Goal: Task Accomplishment & Management: Manage account settings

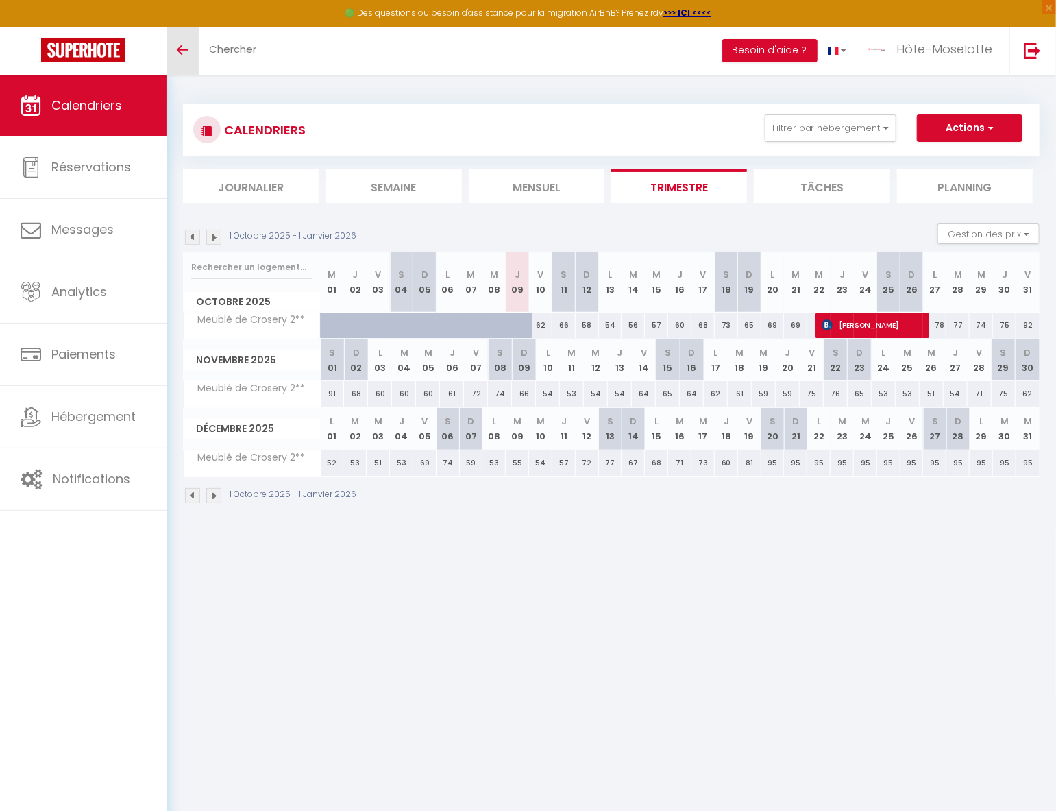
click at [171, 51] on link "Toggle menubar" at bounding box center [182, 51] width 32 height 48
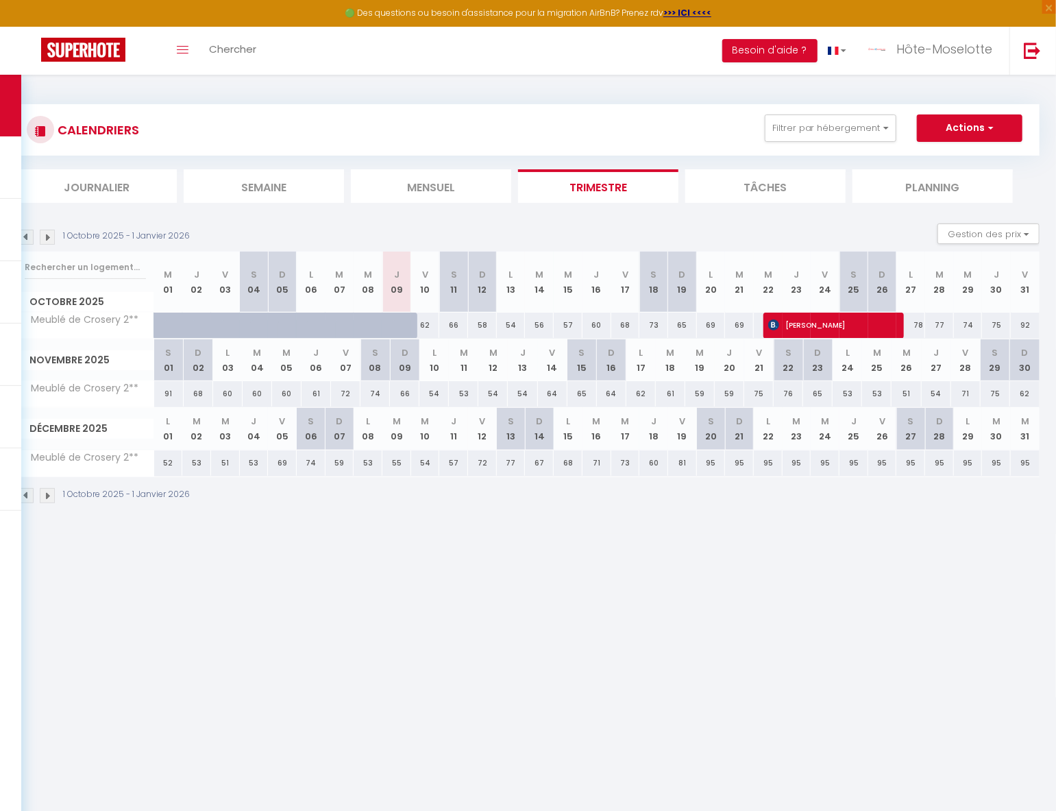
drag, startPoint x: 425, startPoint y: 325, endPoint x: 420, endPoint y: 368, distance: 42.7
click at [425, 325] on div "62" at bounding box center [425, 324] width 29 height 25
type input "62"
type input "Ven 10 Octobre 2025"
type input "[DATE]"
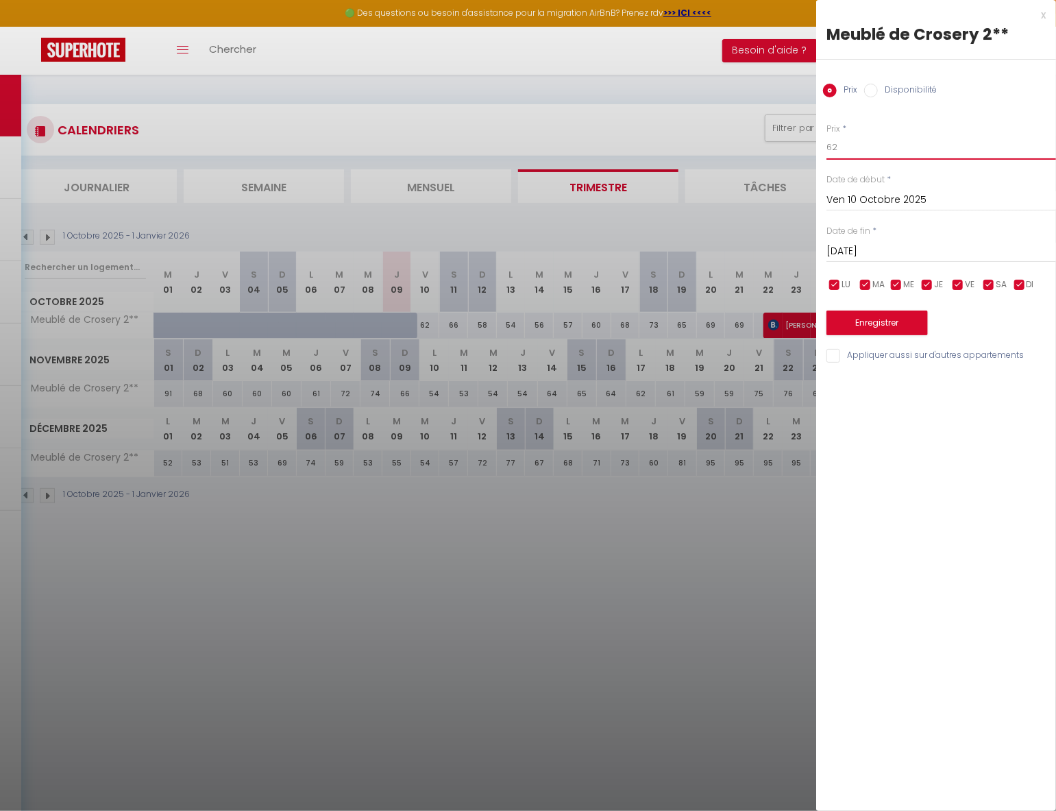
drag, startPoint x: 858, startPoint y: 154, endPoint x: 781, endPoint y: 143, distance: 78.2
click at [781, 143] on body "🟢 Des questions ou besoin d'assistance pour la migration AirBnB? Prenez rdv >>>…" at bounding box center [528, 480] width 1056 height 811
type input "55"
click at [895, 329] on button "Enregistrer" at bounding box center [876, 322] width 101 height 25
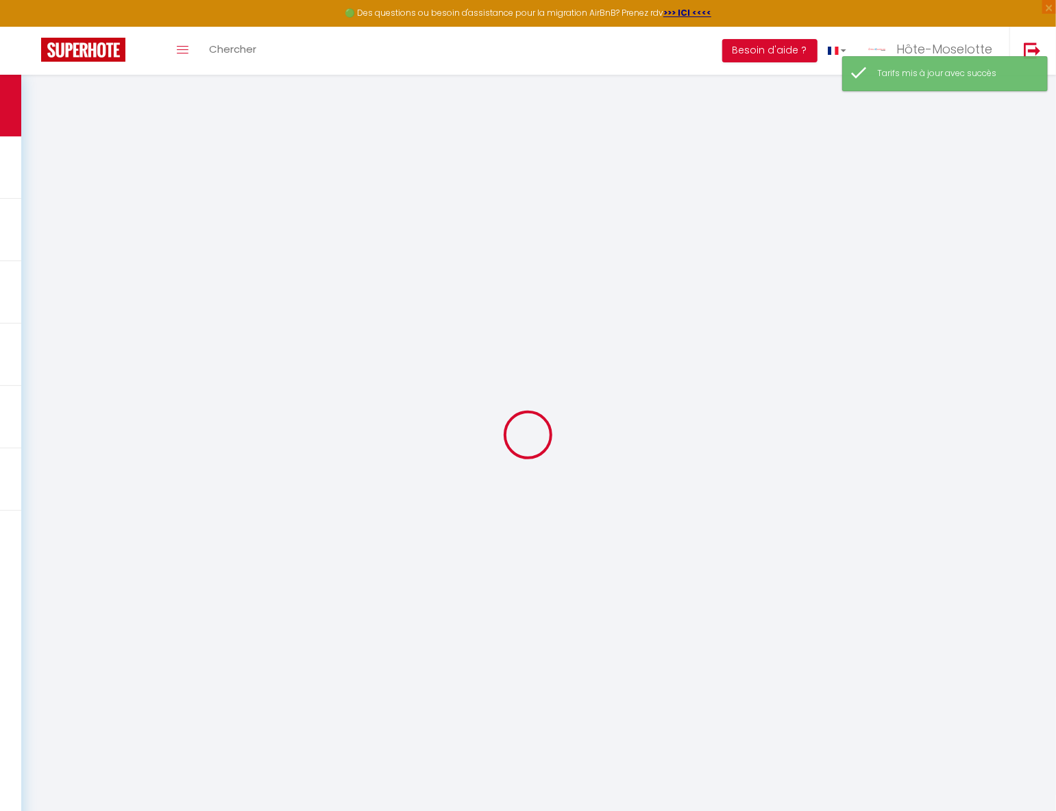
click at [458, 321] on div at bounding box center [527, 434] width 1023 height 687
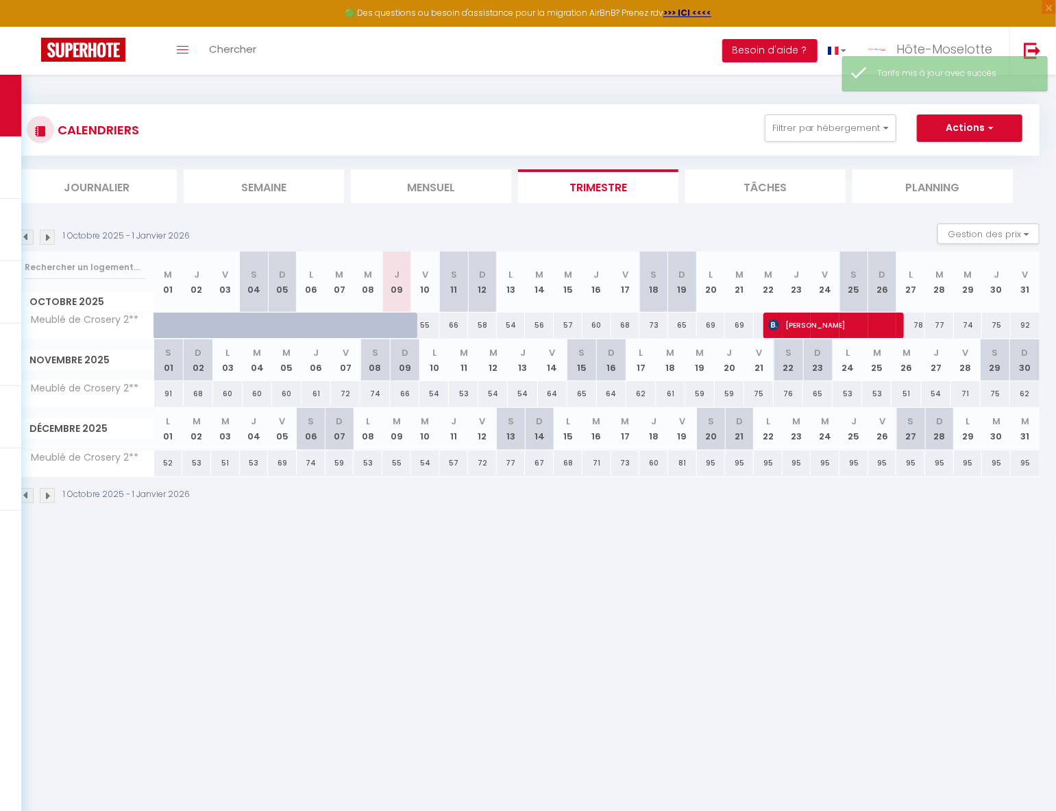
click at [460, 327] on div "66" at bounding box center [453, 324] width 29 height 25
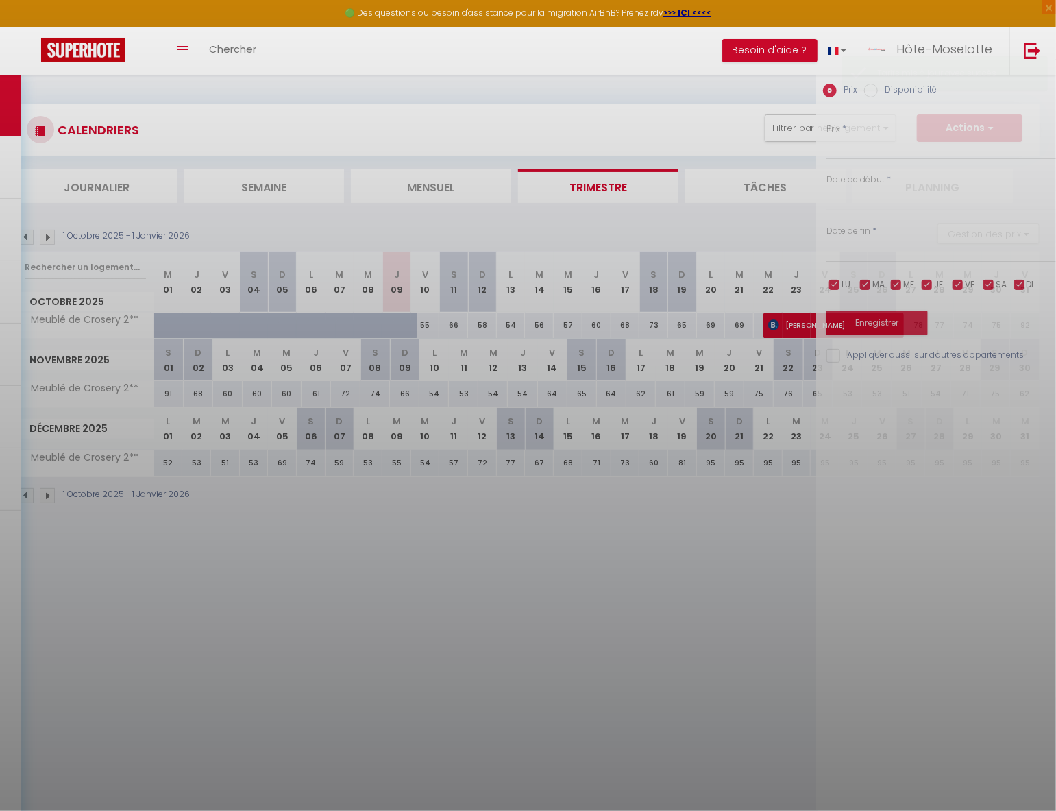
type input "66"
type input "[DATE]"
type input "Dim 12 Octobre 2025"
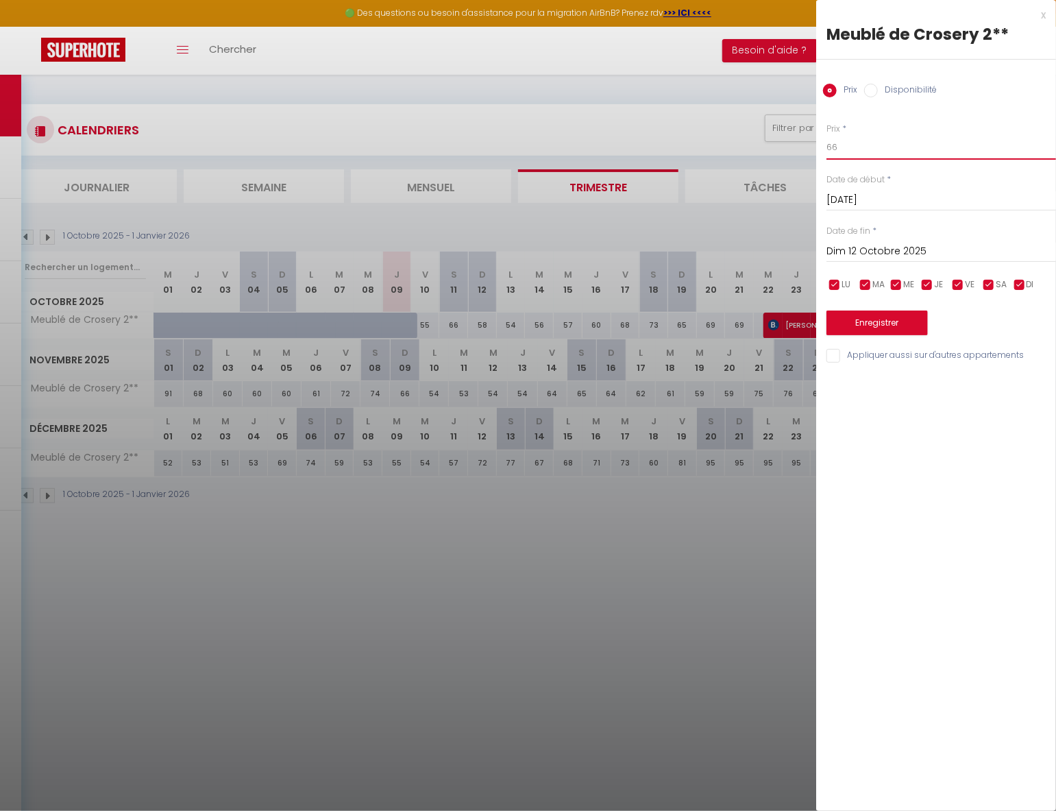
drag, startPoint x: 837, startPoint y: 153, endPoint x: 777, endPoint y: 158, distance: 60.5
click at [778, 158] on body "🟢 Des questions ou besoin d'assistance pour la migration AirBnB? Prenez rdv >>>…" at bounding box center [528, 480] width 1056 height 811
type input "58"
click at [891, 322] on button "Enregistrer" at bounding box center [876, 322] width 101 height 25
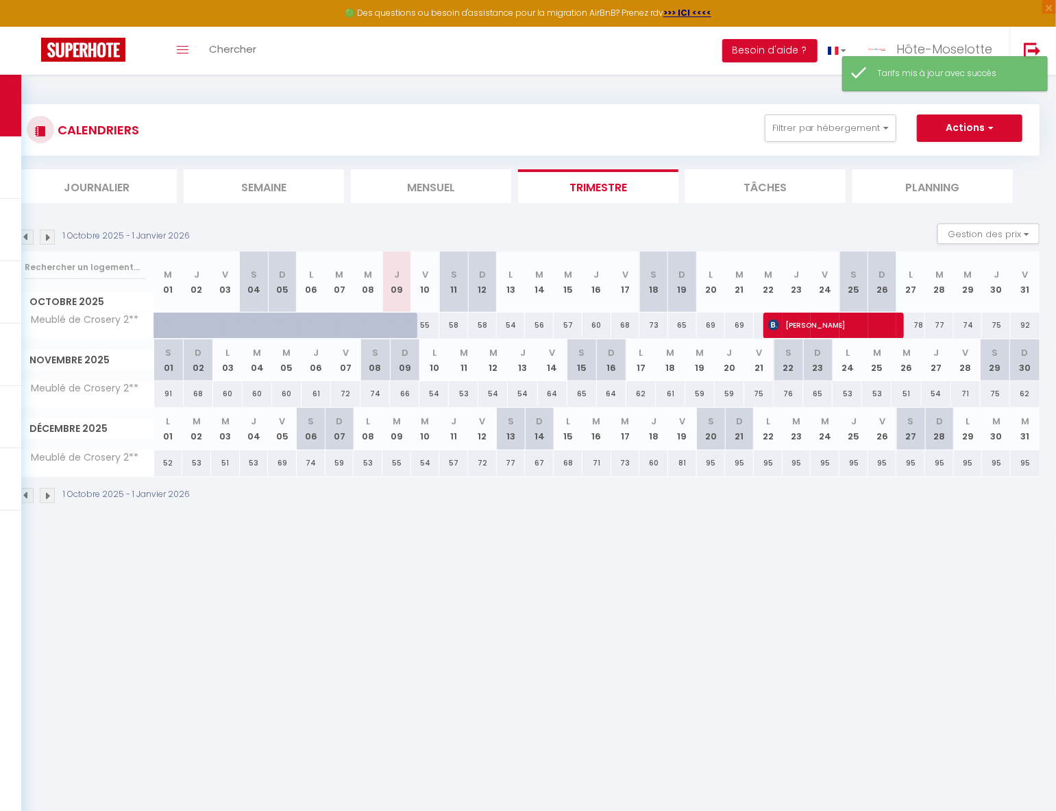
click at [479, 324] on div "58" at bounding box center [482, 324] width 29 height 25
type input "58"
type input "Dim 12 Octobre 2025"
type input "Lun 13 Octobre 2025"
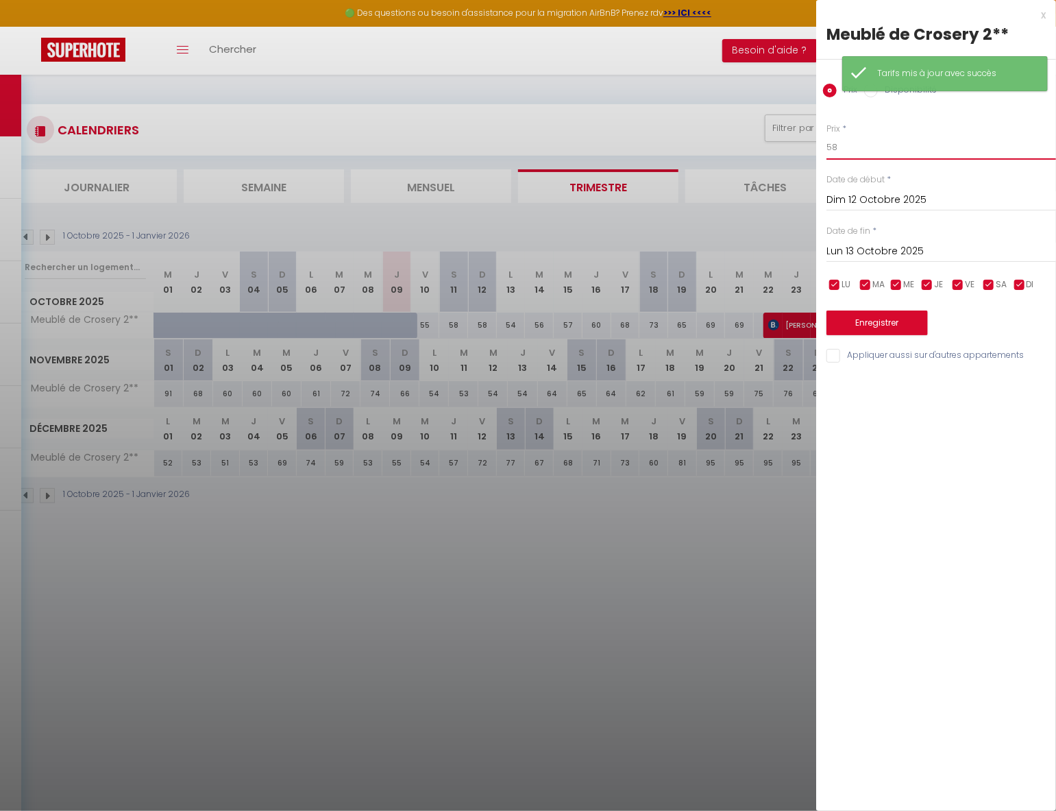
click at [878, 158] on input "58" at bounding box center [941, 147] width 230 height 25
click at [881, 153] on input "58" at bounding box center [941, 147] width 230 height 25
type input "52"
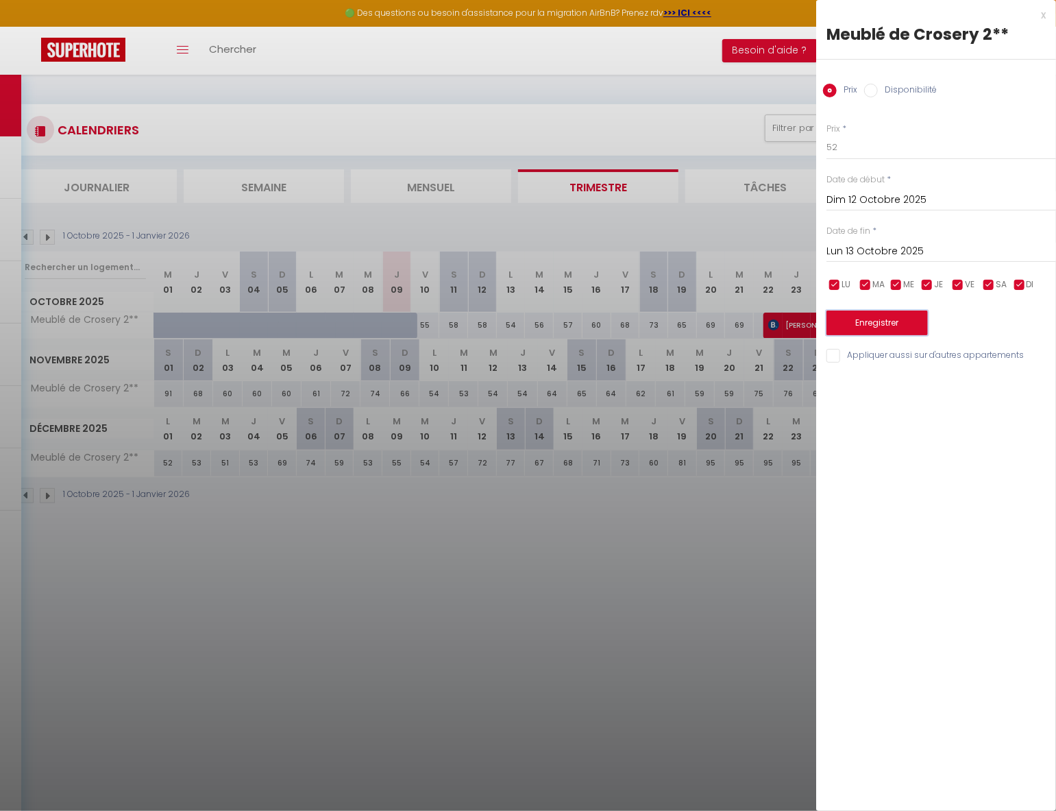
click at [867, 332] on button "Enregistrer" at bounding box center [876, 322] width 101 height 25
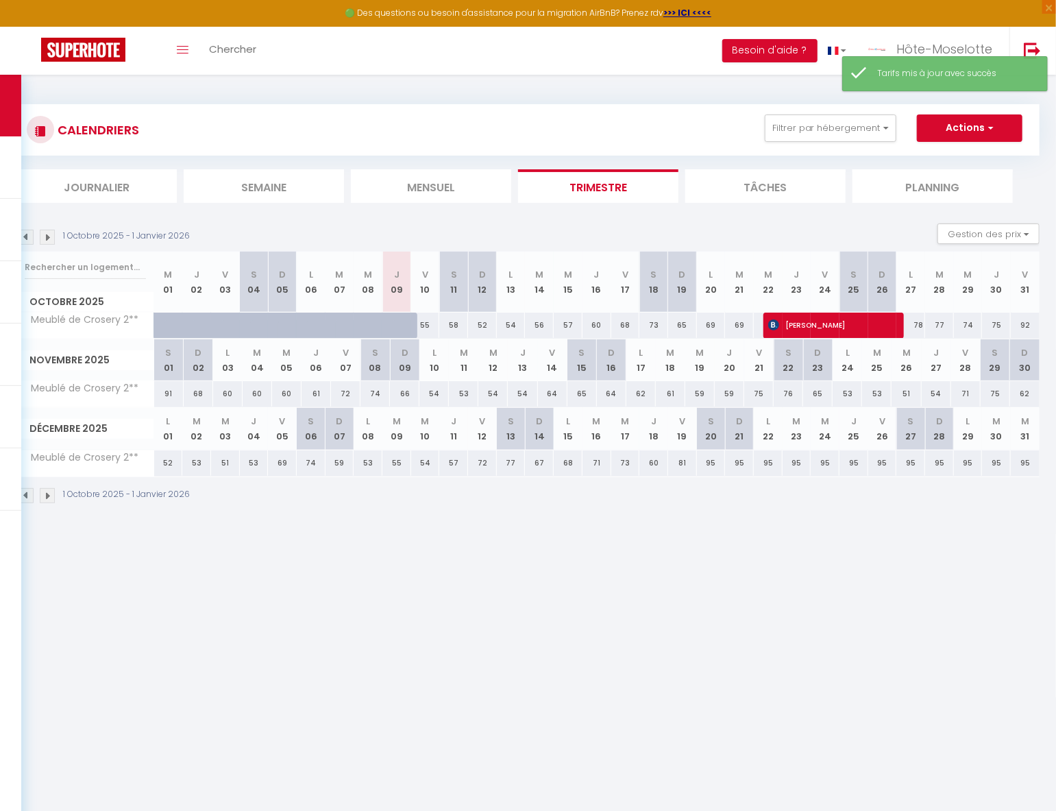
click at [513, 321] on div "54" at bounding box center [511, 324] width 29 height 25
type input "54"
type input "Lun 13 Octobre 2025"
type input "[DATE]"
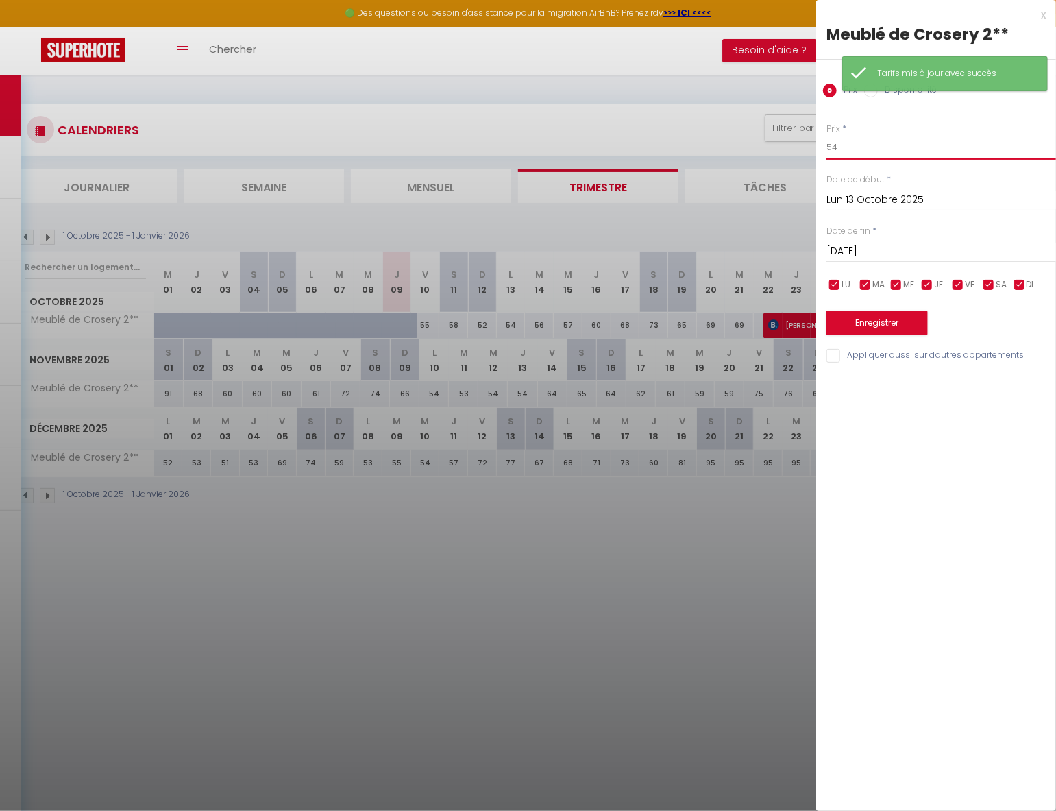
click at [859, 147] on input "54" at bounding box center [941, 147] width 230 height 25
type input "50"
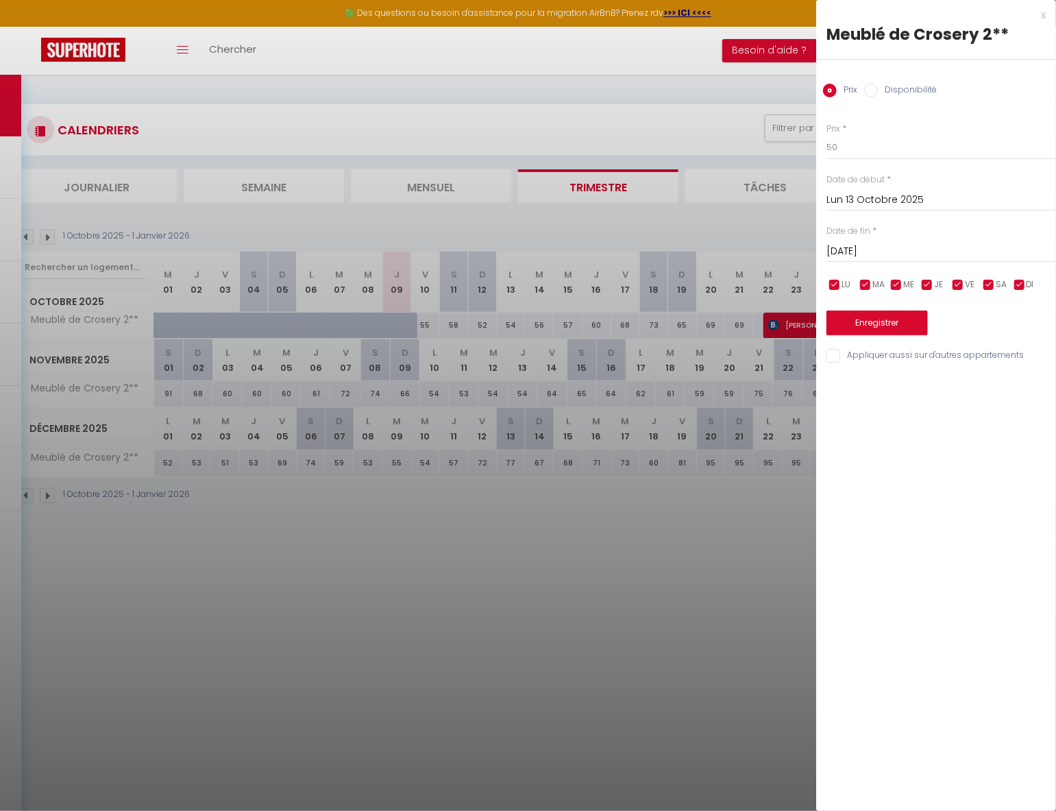
click at [885, 244] on input "[DATE]" at bounding box center [941, 252] width 230 height 18
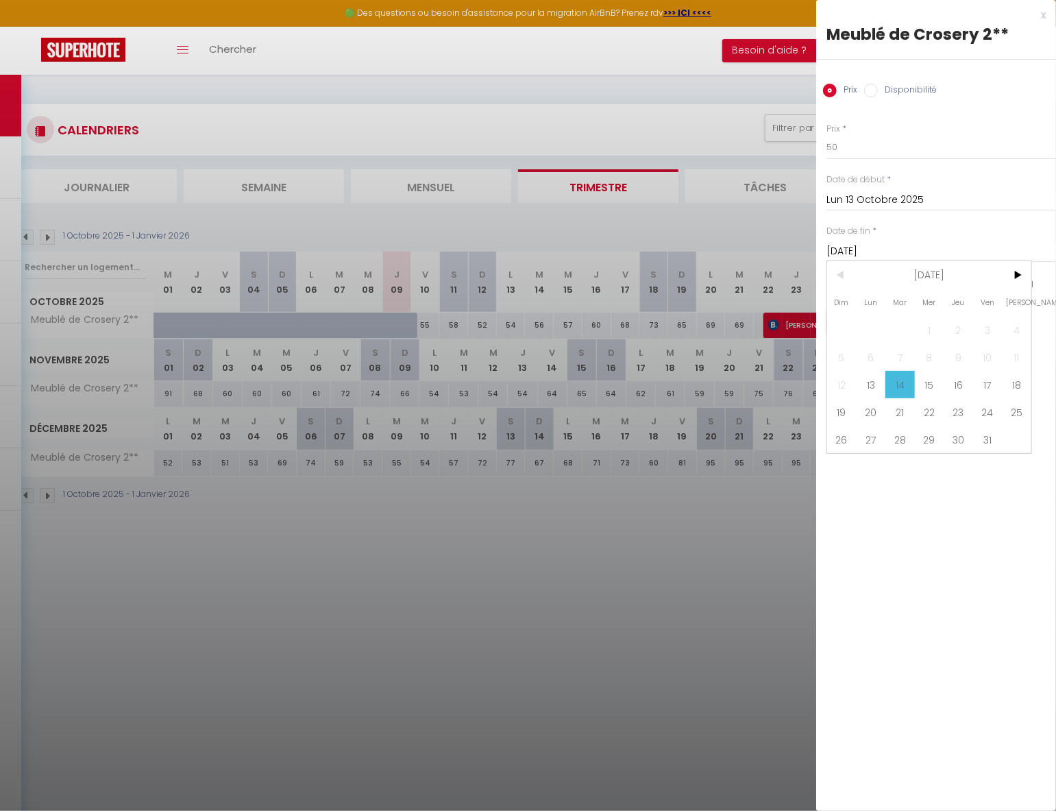
click at [1009, 391] on span "18" at bounding box center [1016, 384] width 29 height 27
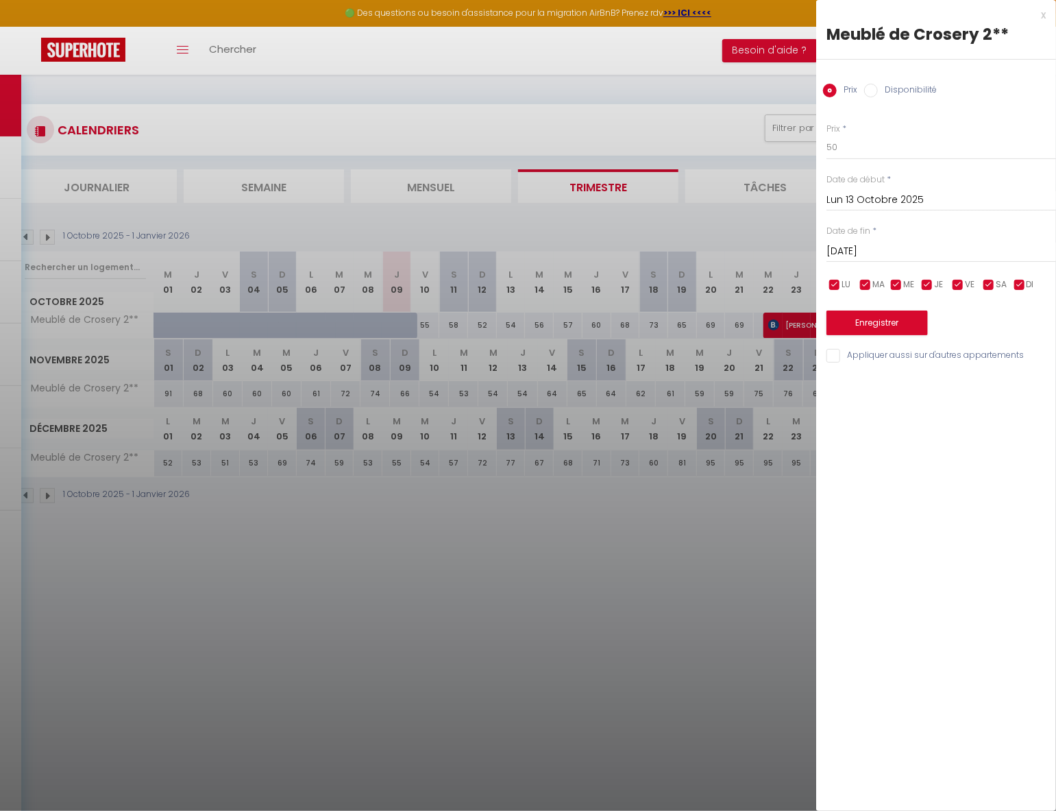
type input "Sam 18 Octobre 2025"
click at [879, 325] on button "Enregistrer" at bounding box center [876, 322] width 101 height 25
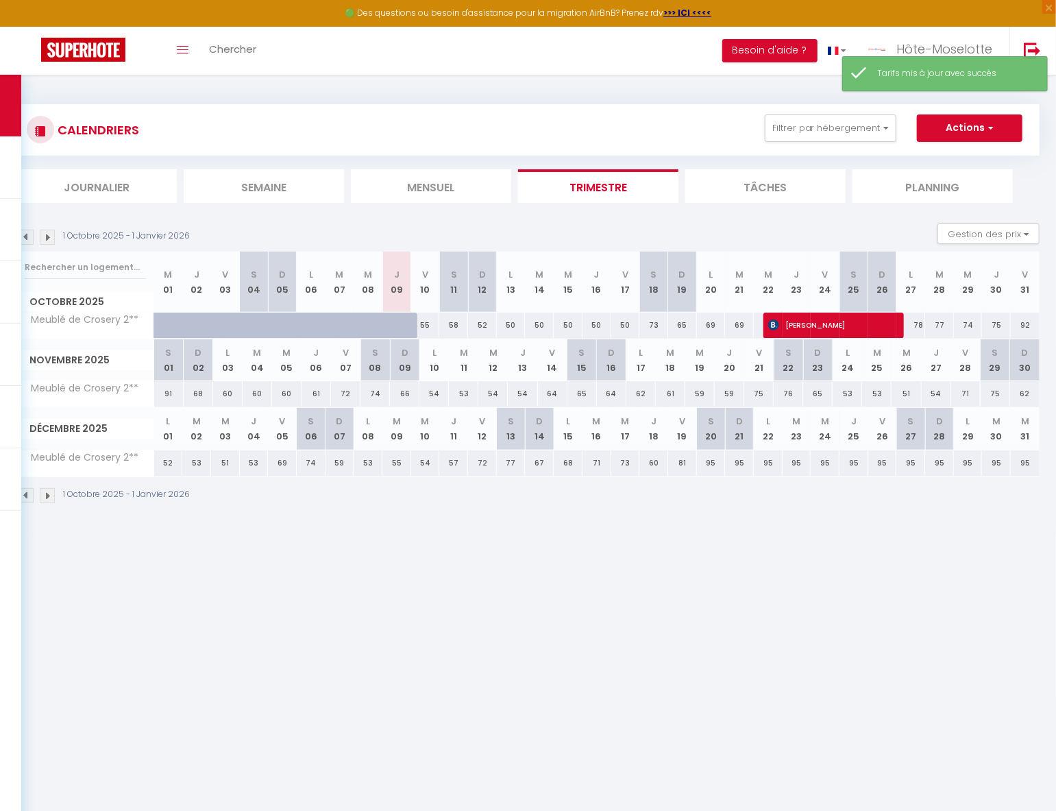
click at [656, 318] on div "73" at bounding box center [653, 324] width 29 height 25
type input "73"
type input "Sam 18 Octobre 2025"
type input "Dim 19 Octobre 2025"
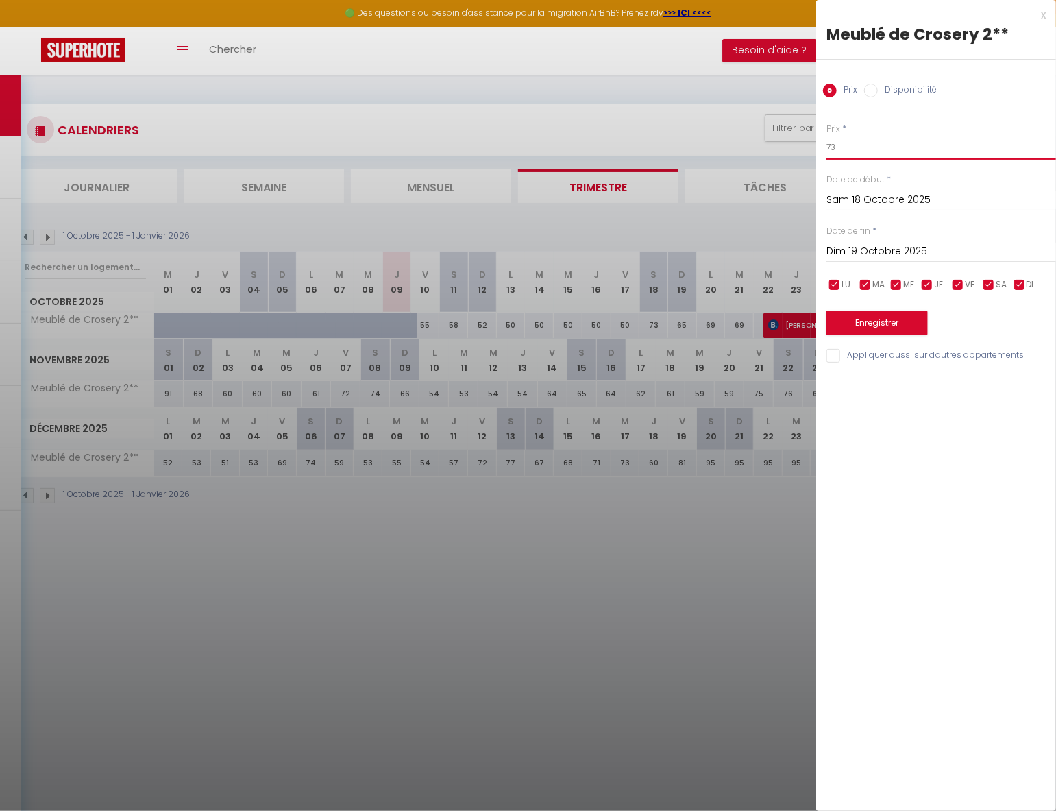
drag, startPoint x: 819, startPoint y: 137, endPoint x: 771, endPoint y: 138, distance: 48.0
click at [771, 138] on body "🟢 Des questions ou besoin d'assistance pour la migration AirBnB? Prenez rdv >>>…" at bounding box center [528, 480] width 1056 height 811
type input "57"
click at [883, 321] on button "Enregistrer" at bounding box center [876, 322] width 101 height 25
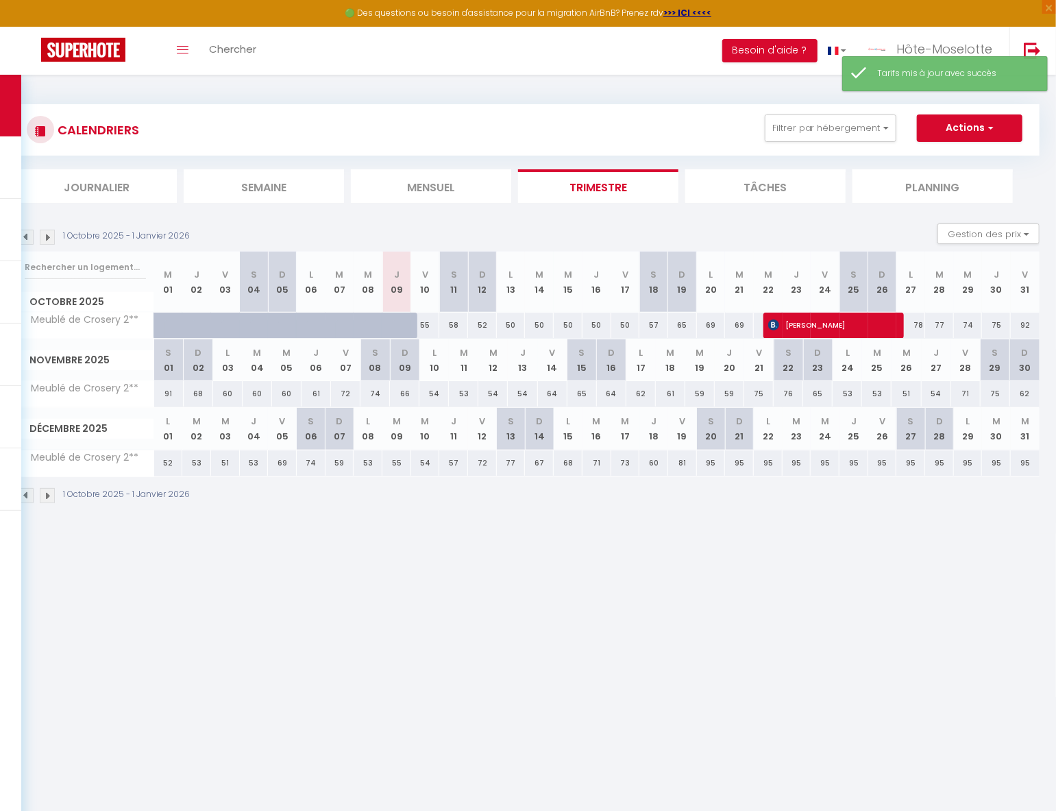
click at [681, 326] on div "65" at bounding box center [682, 324] width 29 height 25
type input "65"
type input "Dim 19 Octobre 2025"
type input "Lun 20 Octobre 2025"
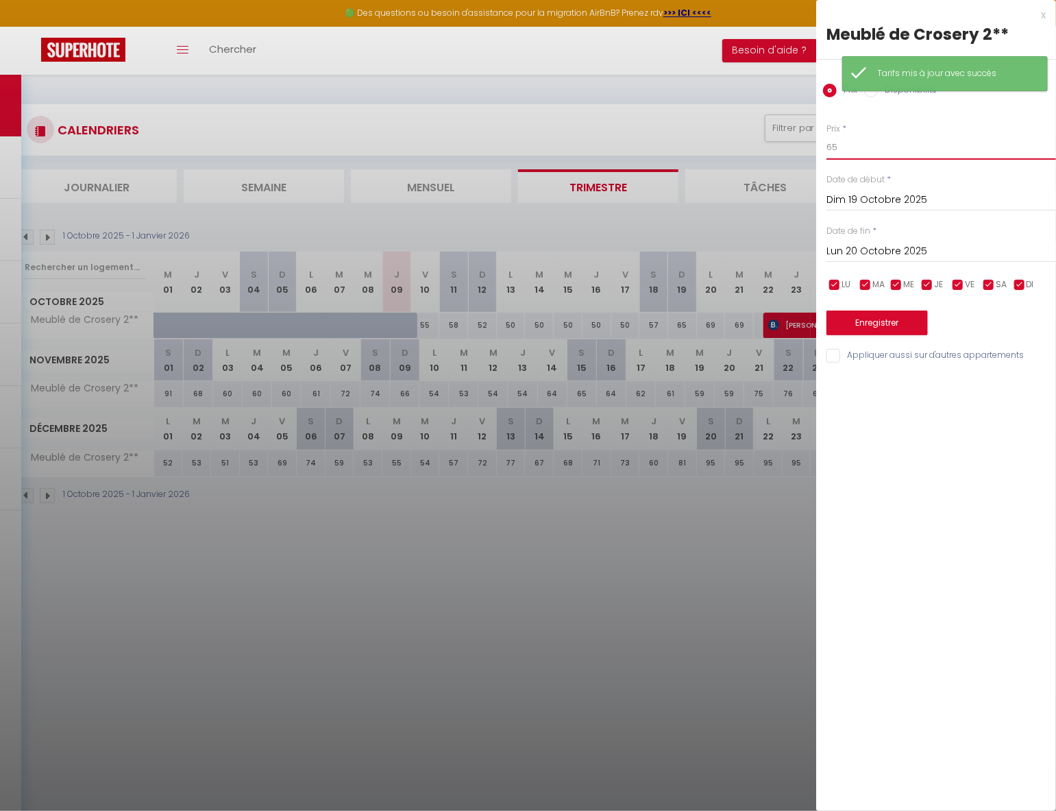
drag, startPoint x: 842, startPoint y: 145, endPoint x: 802, endPoint y: 138, distance: 41.0
click at [800, 138] on body "🟢 Des questions ou besoin d'assistance pour la migration AirBnB? Prenez rdv >>>…" at bounding box center [528, 480] width 1056 height 811
type input "50"
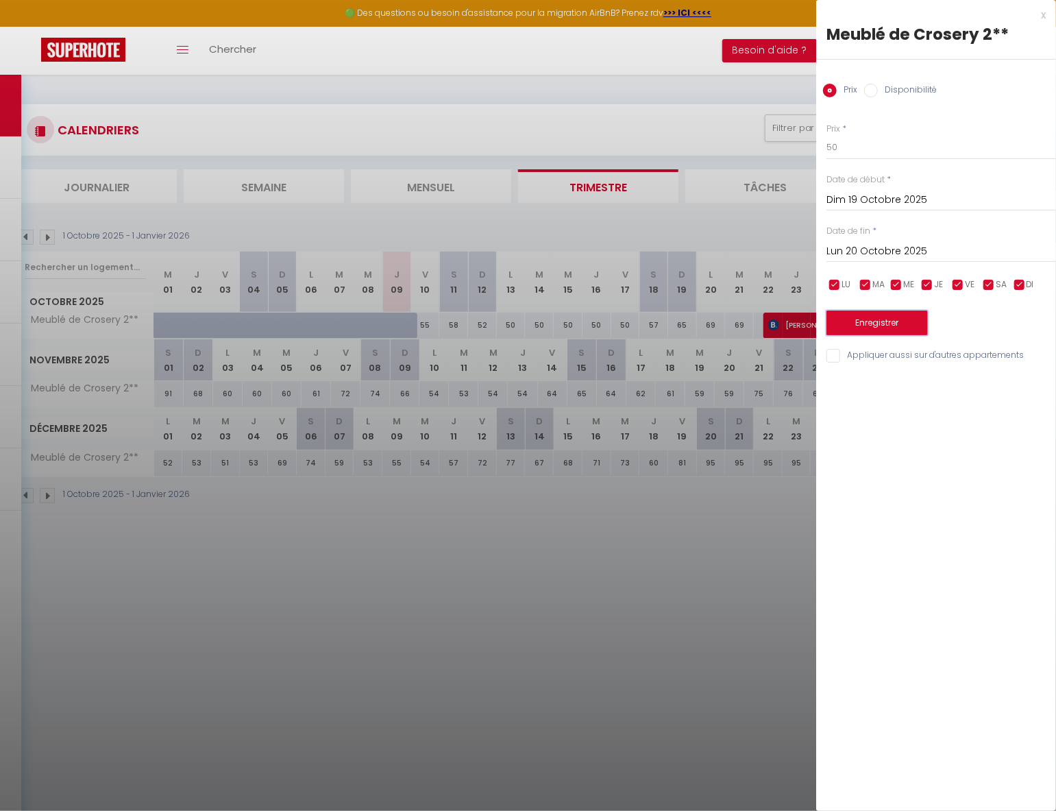
click at [882, 323] on button "Enregistrer" at bounding box center [876, 322] width 101 height 25
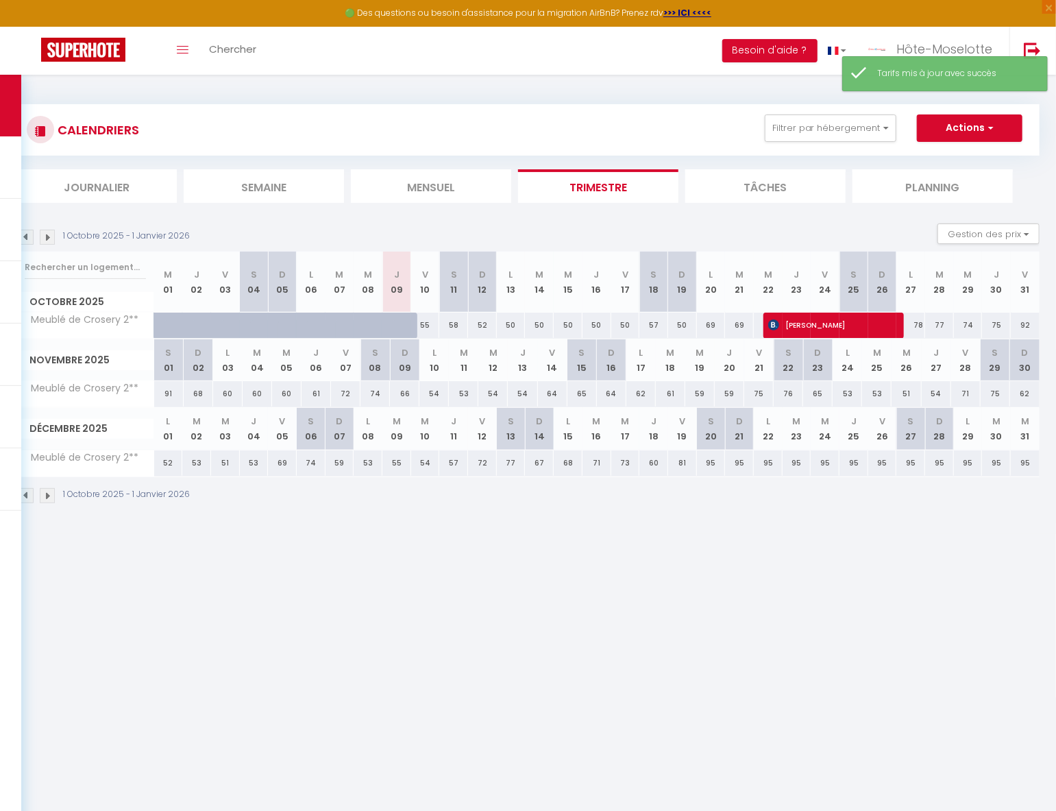
drag, startPoint x: 712, startPoint y: 324, endPoint x: 752, endPoint y: 319, distance: 40.0
click at [712, 323] on div "69" at bounding box center [711, 324] width 29 height 25
type input "69"
type input "Lun 20 Octobre 2025"
type input "[DATE]"
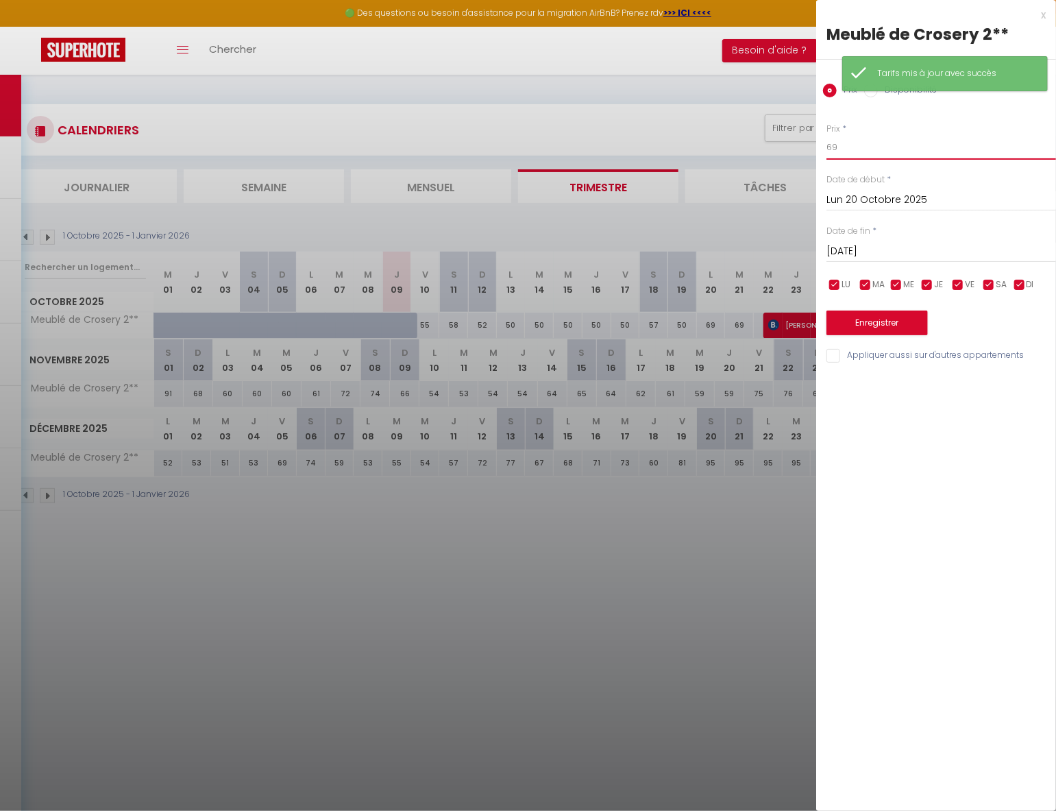
drag, startPoint x: 793, startPoint y: 141, endPoint x: 763, endPoint y: 140, distance: 29.5
click at [763, 140] on body "🟢 Des questions ou besoin d'assistance pour la migration AirBnB? Prenez rdv >>>…" at bounding box center [528, 480] width 1056 height 811
type input "51"
click at [879, 327] on button "Enregistrer" at bounding box center [876, 322] width 101 height 25
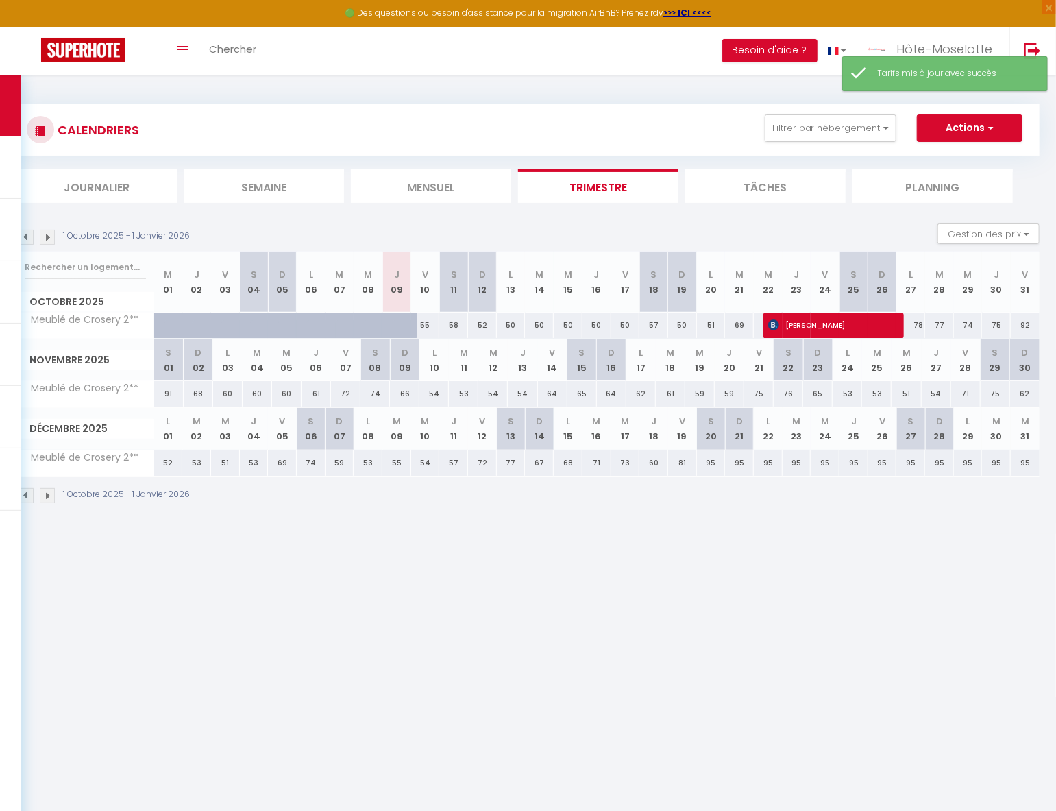
click at [740, 325] on div "69" at bounding box center [739, 324] width 29 height 25
type input "69"
type input "[DATE]"
type input "Mer 22 Octobre 2025"
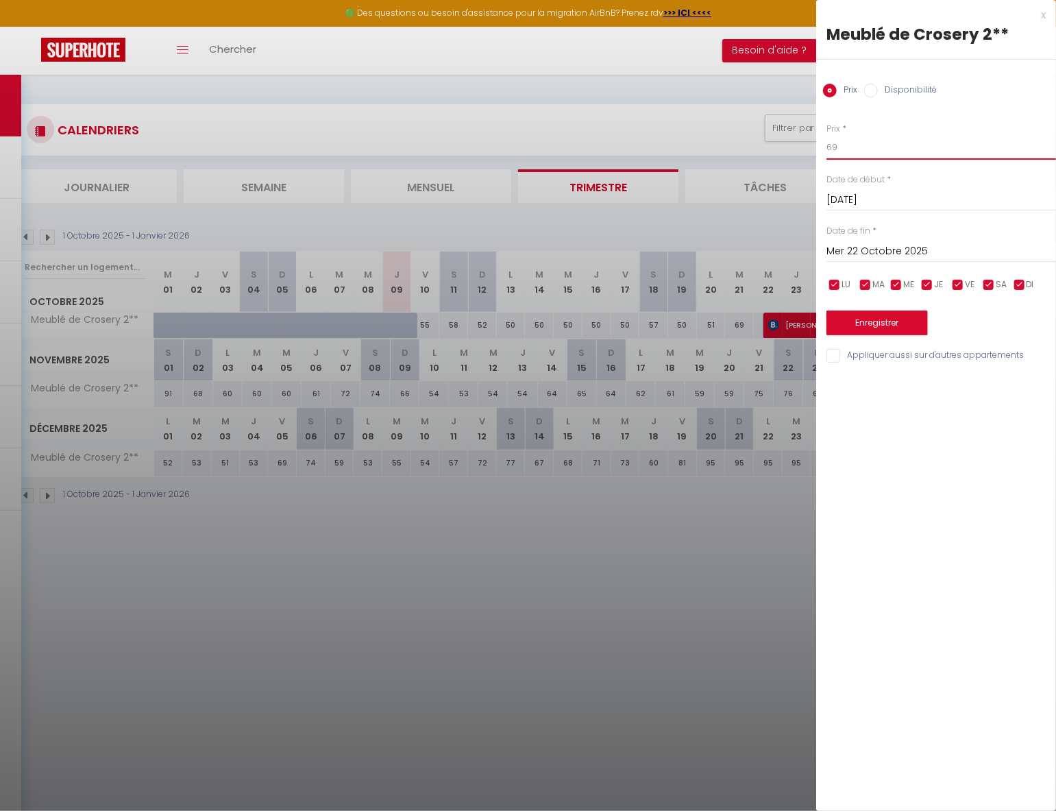
drag, startPoint x: 848, startPoint y: 152, endPoint x: 767, endPoint y: 145, distance: 81.1
click at [771, 146] on body "🟢 Des questions ou besoin d'assistance pour la migration AirBnB? Prenez rdv >>>…" at bounding box center [528, 480] width 1056 height 811
type input "54"
click at [889, 328] on button "Enregistrer" at bounding box center [876, 322] width 101 height 25
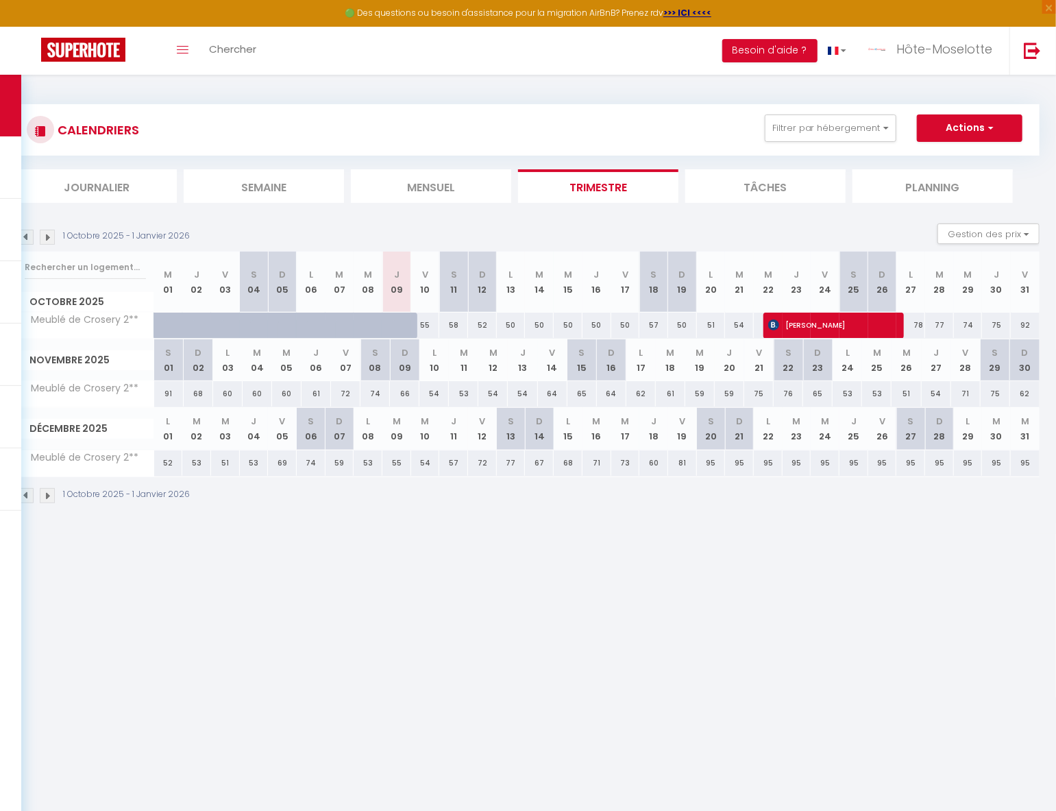
click at [916, 328] on div "78" at bounding box center [910, 324] width 29 height 25
type input "78"
type input "Lun 27 Octobre 2025"
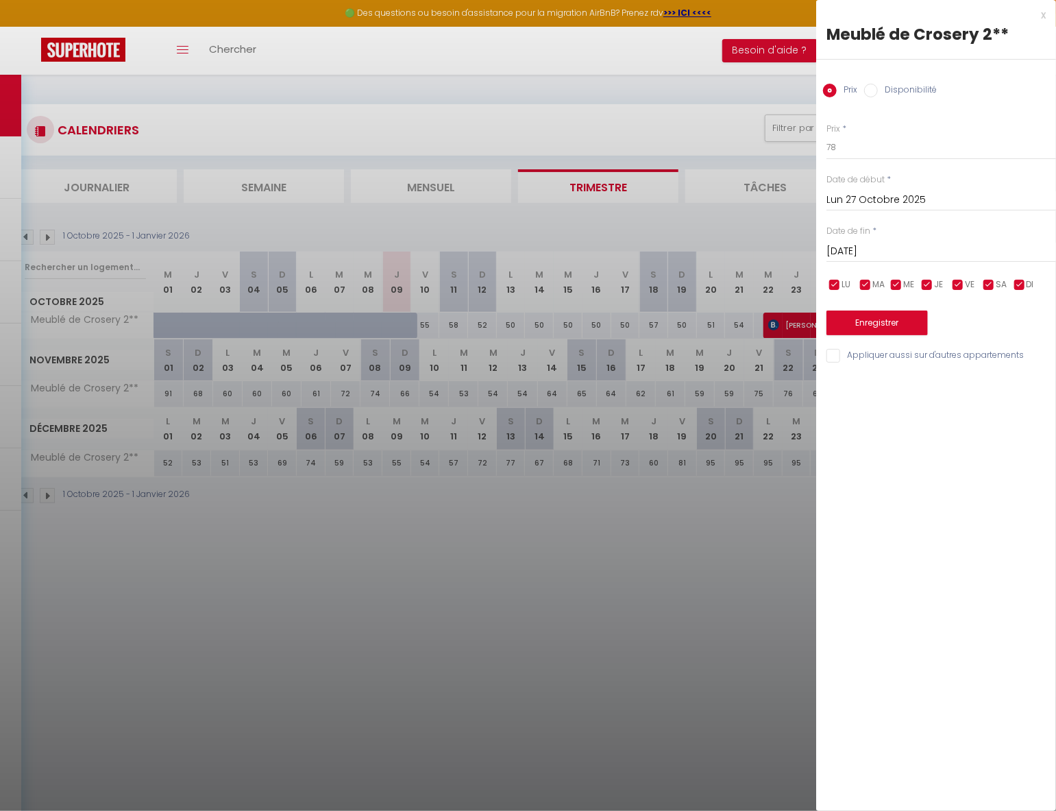
click at [920, 252] on input "[DATE]" at bounding box center [941, 252] width 230 height 18
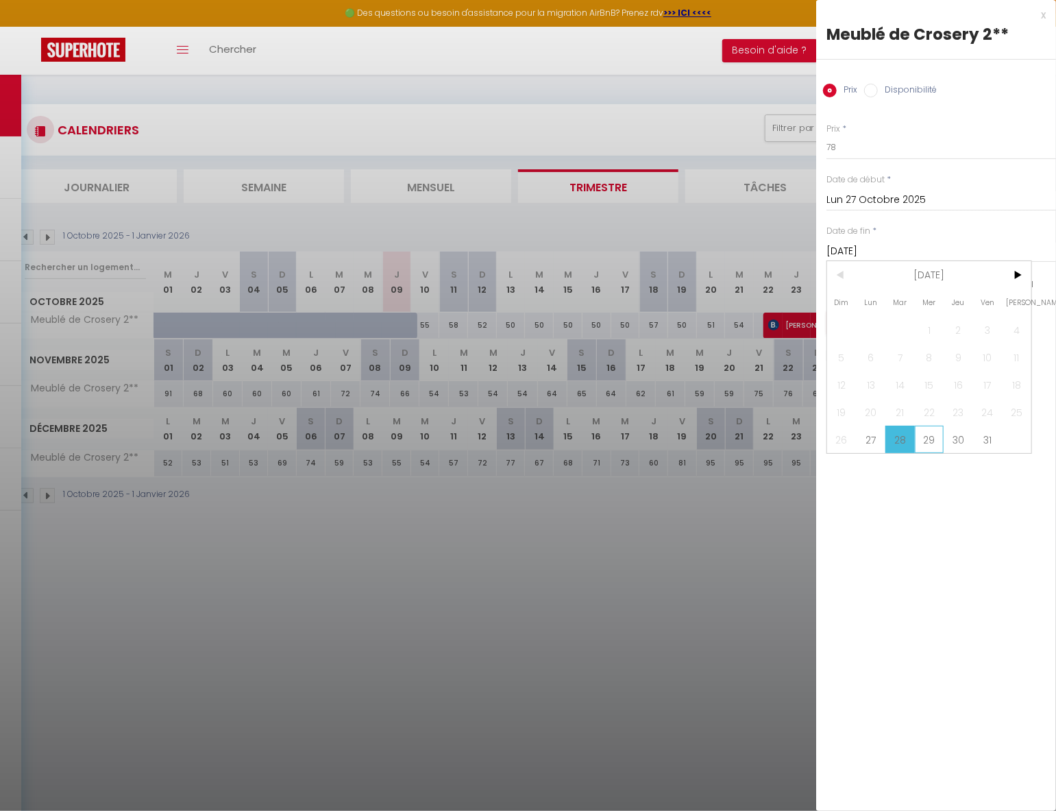
click at [923, 436] on span "29" at bounding box center [929, 438] width 29 height 27
type input "Mer 29 Octobre 2025"
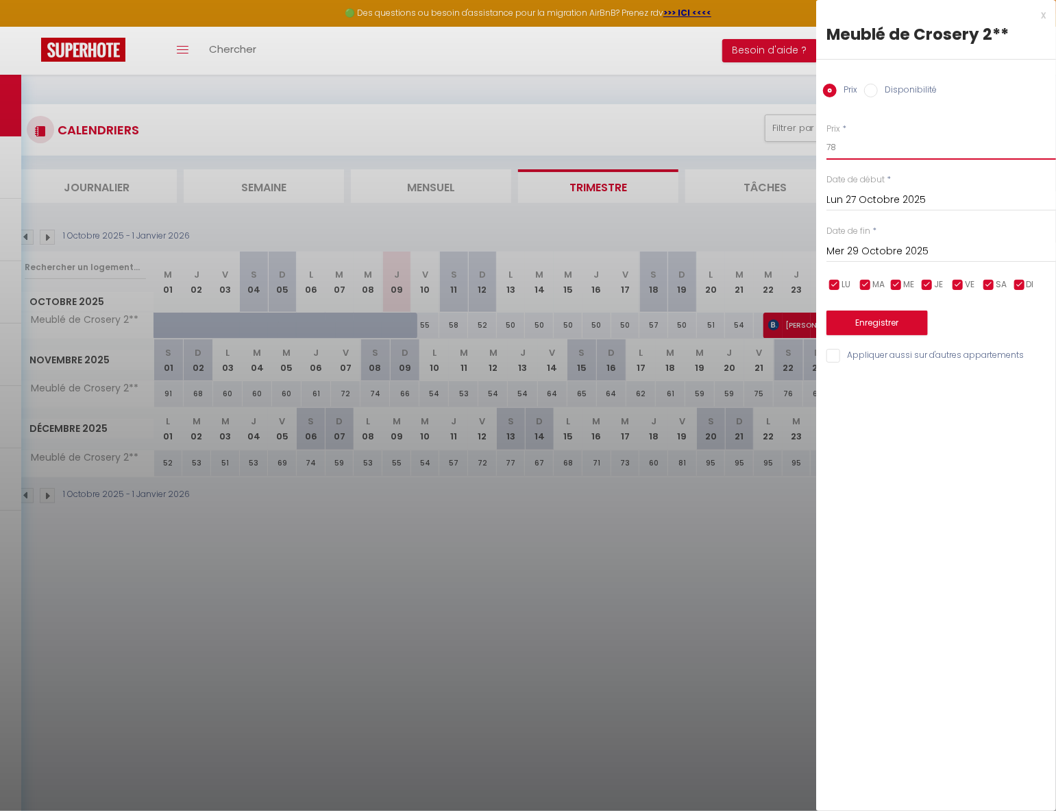
click at [918, 144] on input "78" at bounding box center [941, 147] width 230 height 25
type input "75"
click at [887, 330] on button "Enregistrer" at bounding box center [876, 322] width 101 height 25
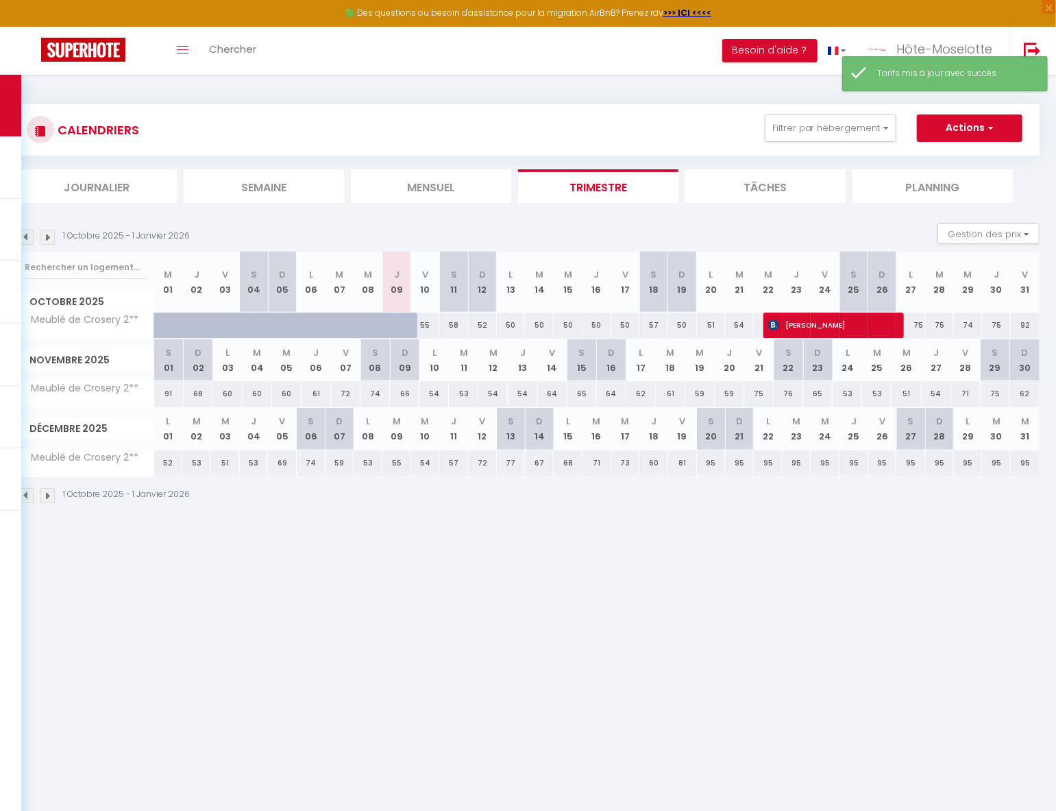
click at [974, 329] on div "74" at bounding box center [968, 324] width 29 height 25
type input "74"
type input "Mer 29 Octobre 2025"
type input "Jeu 30 Octobre 2025"
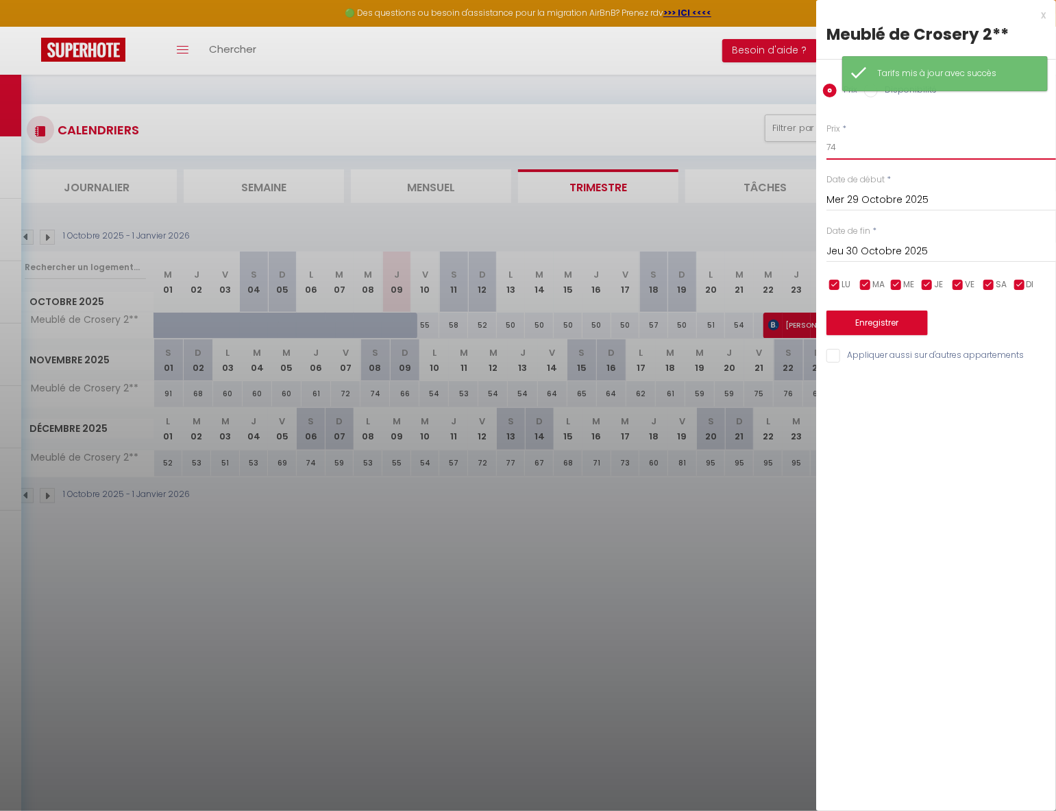
click at [901, 141] on input "74" at bounding box center [941, 147] width 230 height 25
type input "70"
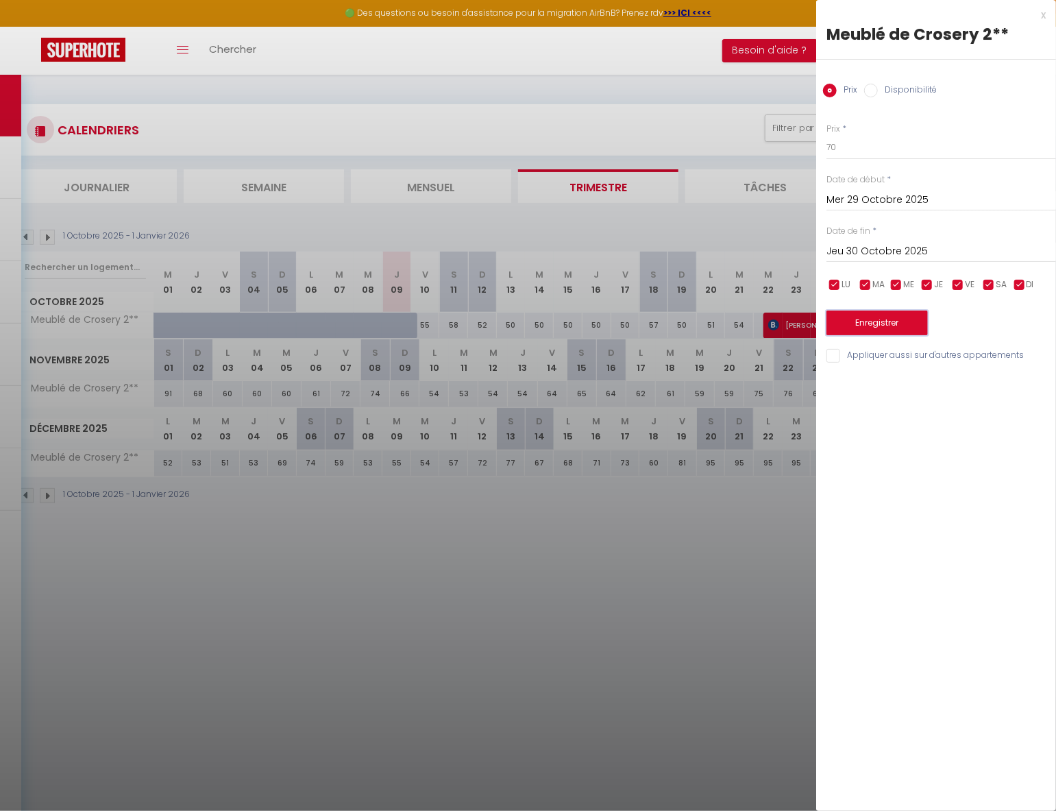
click at [882, 324] on button "Enregistrer" at bounding box center [876, 322] width 101 height 25
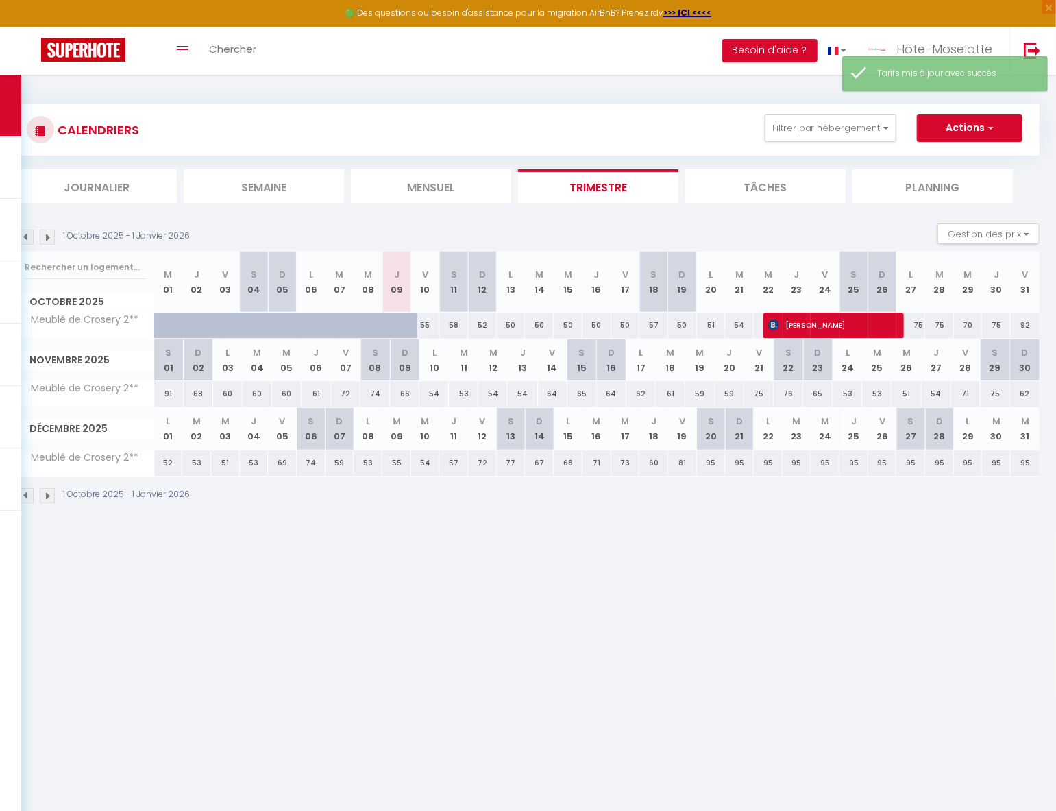
click at [998, 325] on div "75" at bounding box center [996, 324] width 29 height 25
type input "75"
type input "Jeu 30 Octobre 2025"
type input "Ven 31 Octobre 2025"
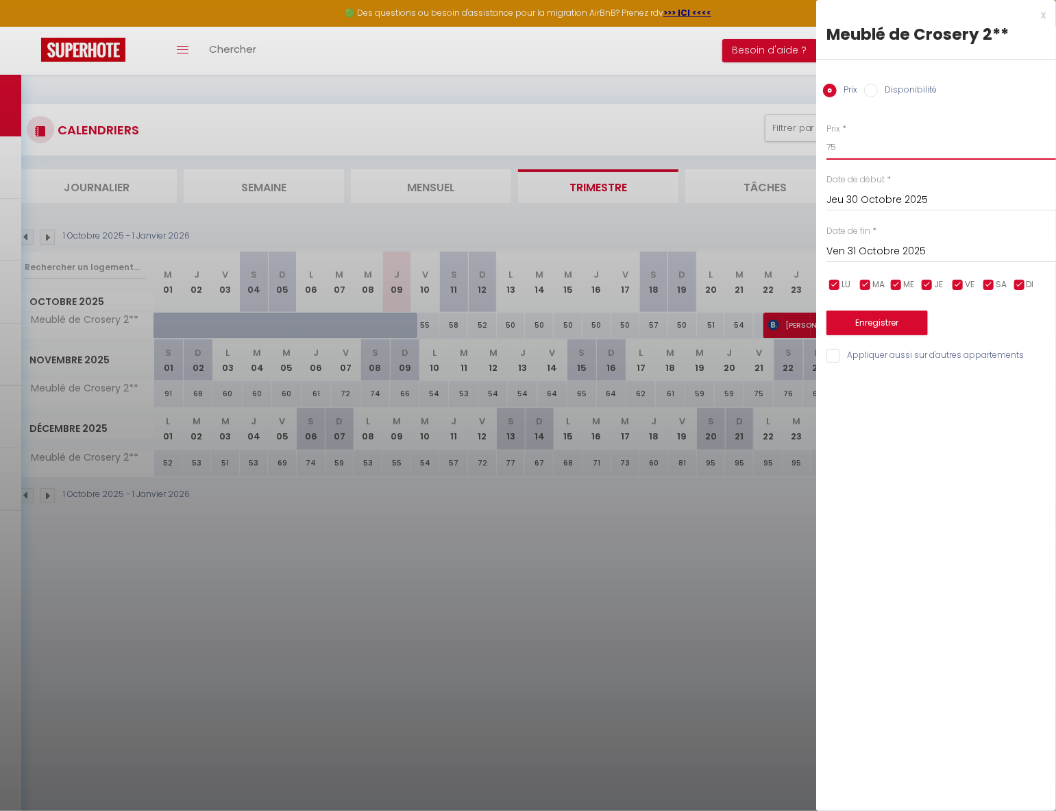
click at [905, 151] on input "75" at bounding box center [941, 147] width 230 height 25
type input "7"
type input "63"
click at [895, 332] on button "Enregistrer" at bounding box center [876, 322] width 101 height 25
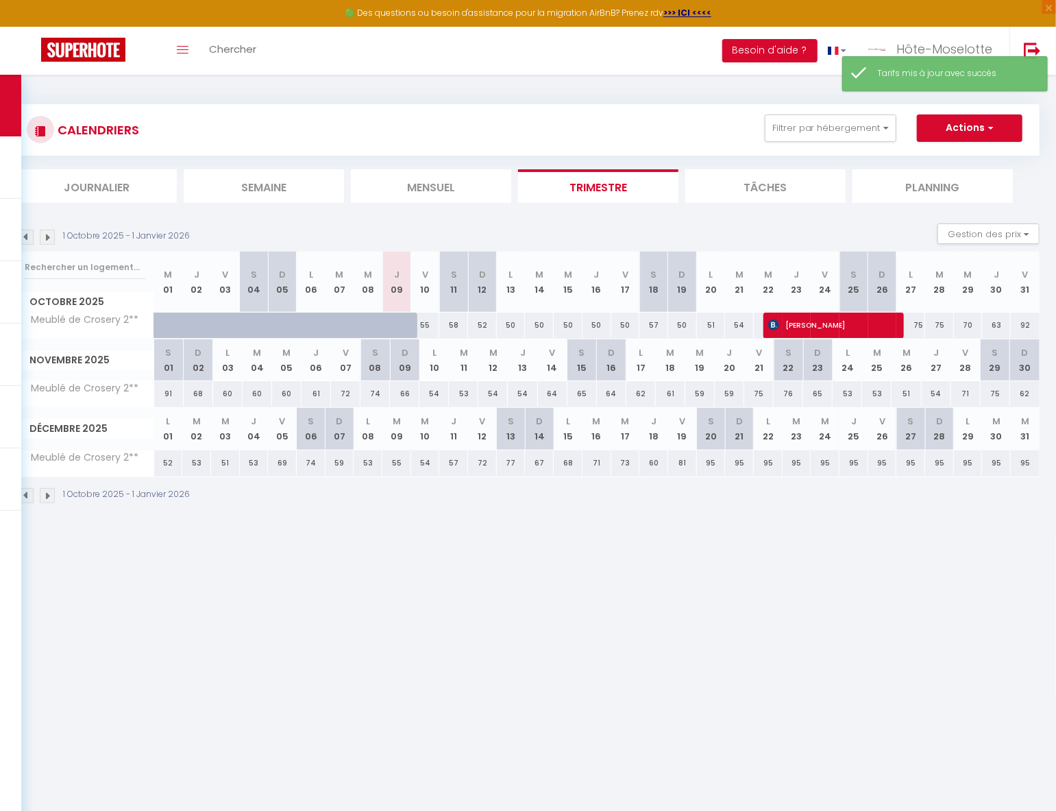
click at [1024, 323] on div "92" at bounding box center [1025, 324] width 29 height 25
type input "92"
type input "Ven 31 Octobre 2025"
type input "[DATE]"
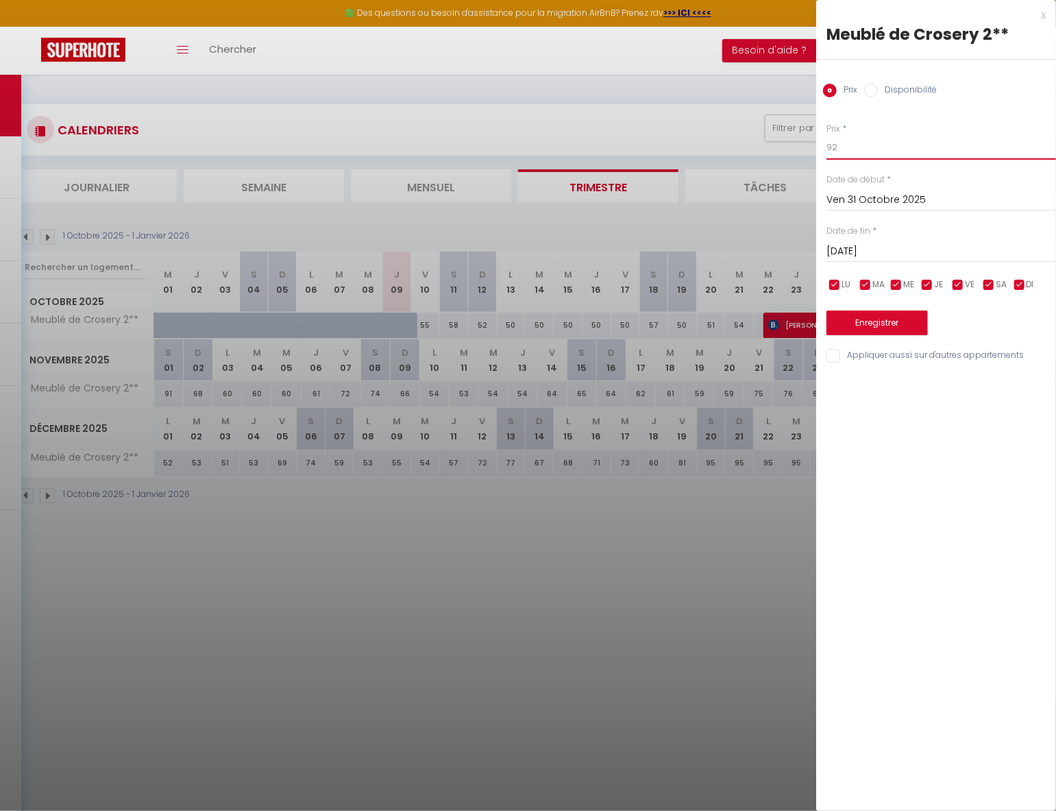
drag, startPoint x: 842, startPoint y: 140, endPoint x: 759, endPoint y: 134, distance: 83.1
click at [760, 137] on body "🟢 Des questions ou besoin d'assistance pour la migration AirBnB? Prenez rdv >>>…" at bounding box center [528, 480] width 1056 height 811
type input "73"
click at [880, 324] on button "Enregistrer" at bounding box center [876, 322] width 101 height 25
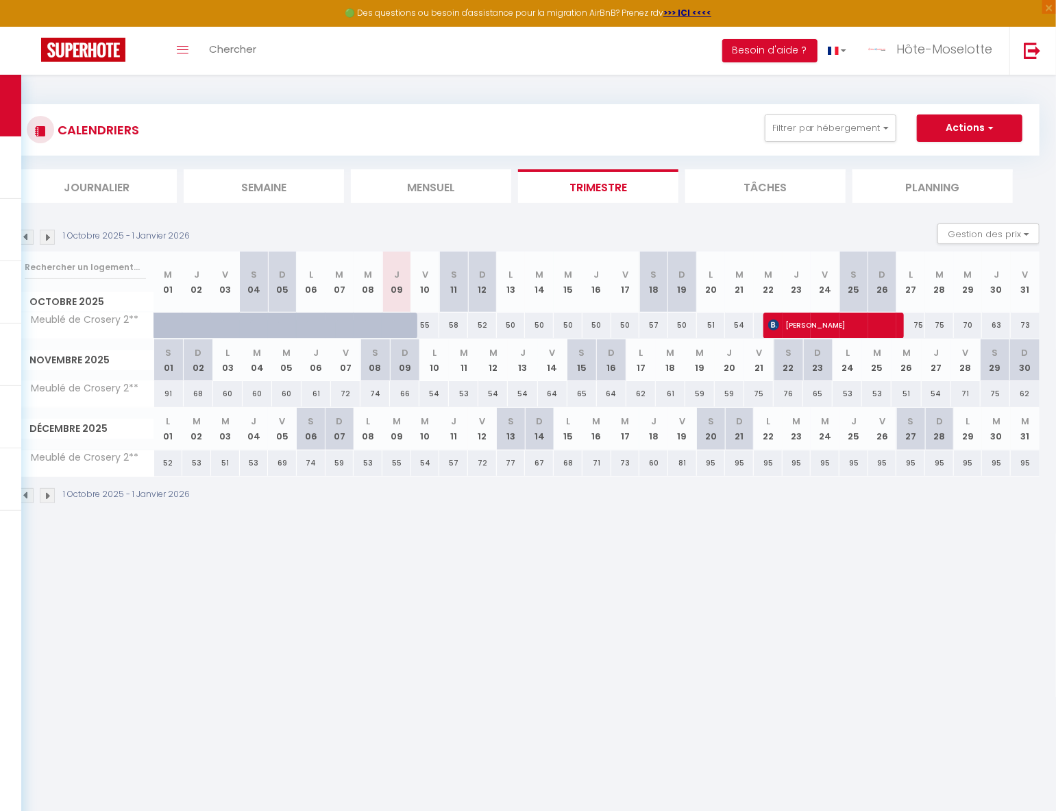
click at [172, 390] on div "91" at bounding box center [168, 393] width 29 height 25
type input "91"
type input "[DATE]"
type input "Dim 02 Novembre 2025"
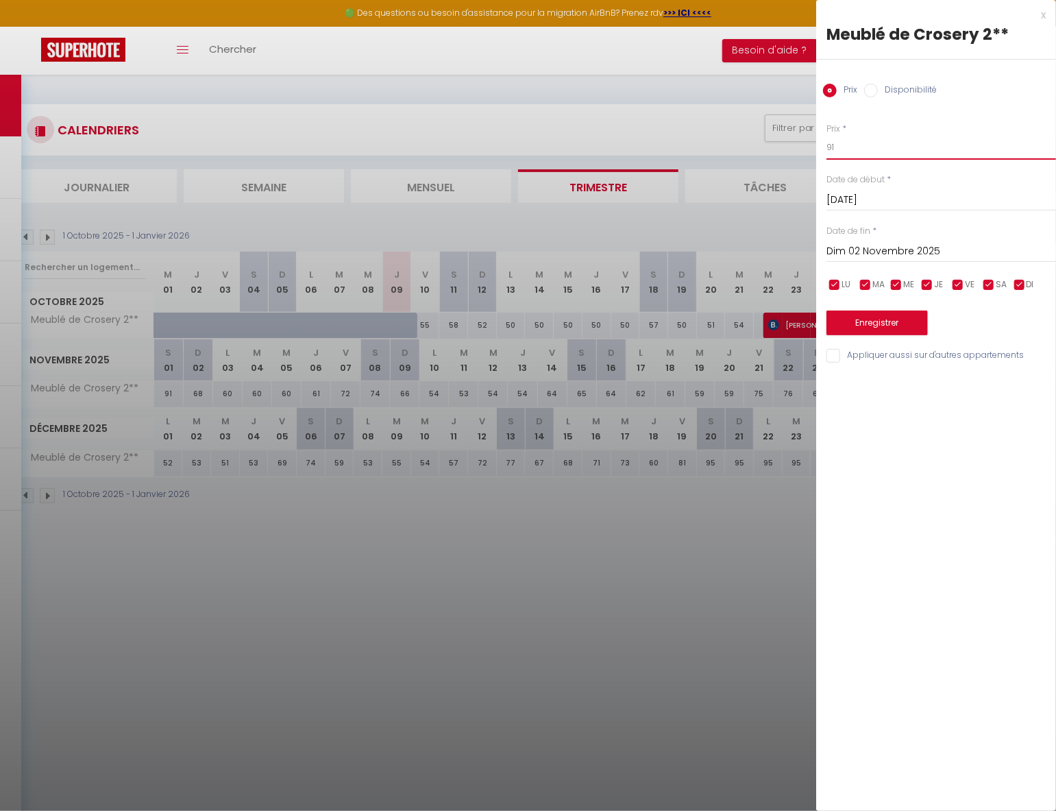
drag, startPoint x: 845, startPoint y: 150, endPoint x: 773, endPoint y: 161, distance: 72.8
click at [772, 160] on body "🟢 Des questions ou besoin d'assistance pour la migration AirBnB? Prenez rdv >>>…" at bounding box center [528, 480] width 1056 height 811
type input "73"
drag, startPoint x: 866, startPoint y: 323, endPoint x: 858, endPoint y: 326, distance: 8.7
click at [865, 323] on button "Enregistrer" at bounding box center [876, 322] width 101 height 25
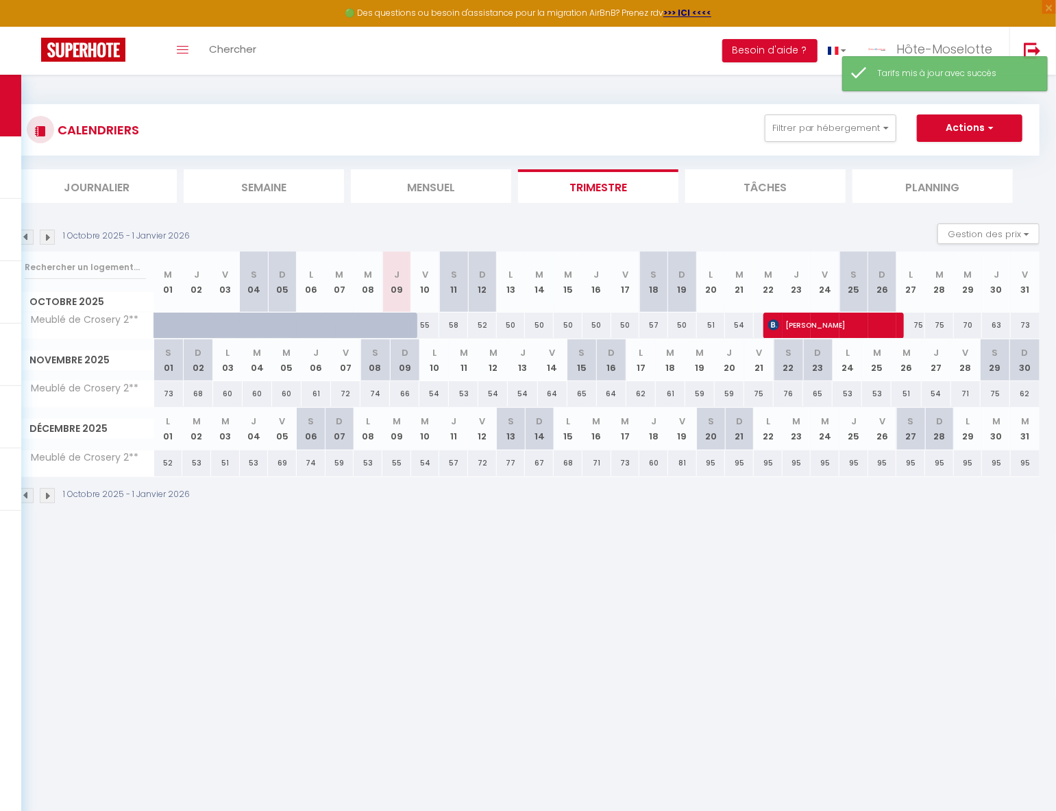
drag, startPoint x: 202, startPoint y: 391, endPoint x: 821, endPoint y: 93, distance: 686.7
click at [202, 391] on div "68" at bounding box center [198, 393] width 29 height 25
type input "68"
type input "Dim 02 Novembre 2025"
type input "Lun 03 Novembre 2025"
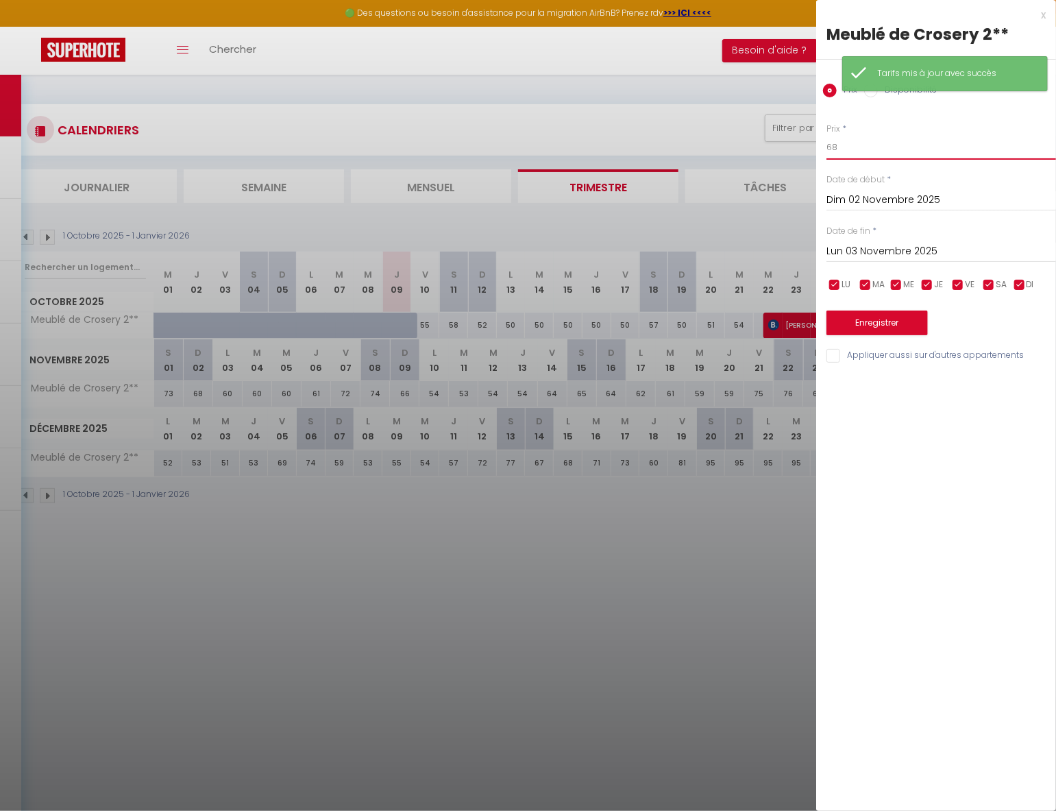
click at [783, 150] on body "🟢 Des questions ou besoin d'assistance pour la migration AirBnB? Prenez rdv >>>…" at bounding box center [528, 480] width 1056 height 811
type input "55"
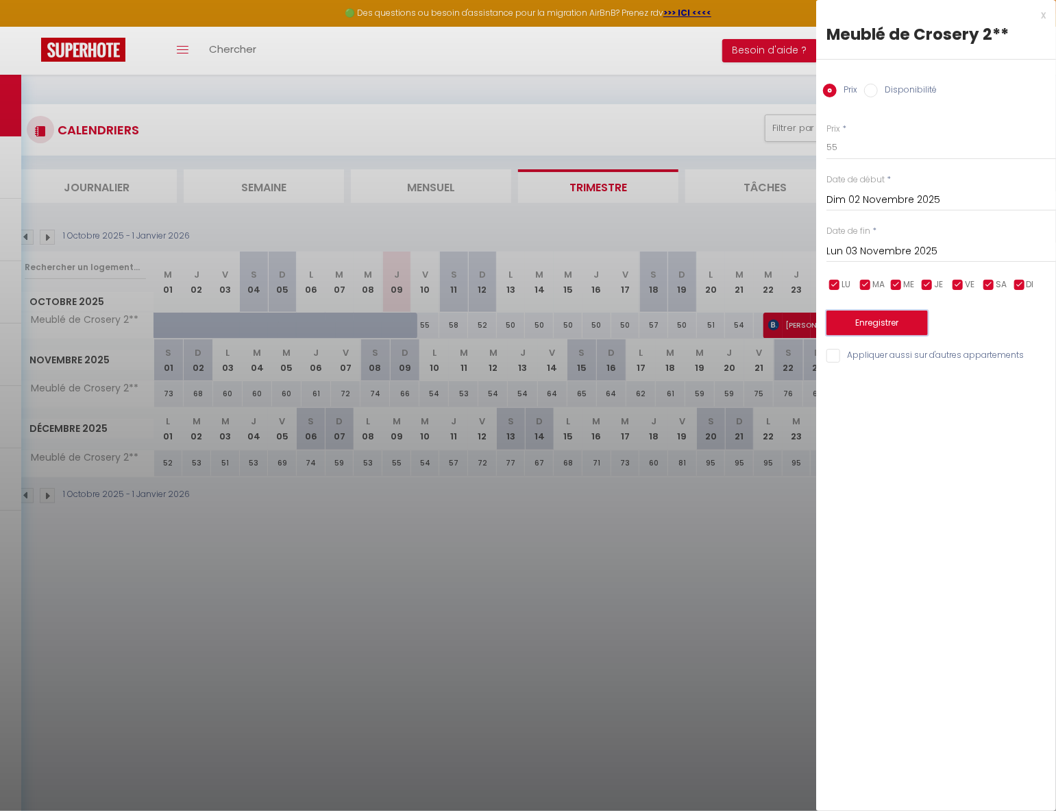
click at [882, 319] on button "Enregistrer" at bounding box center [876, 322] width 101 height 25
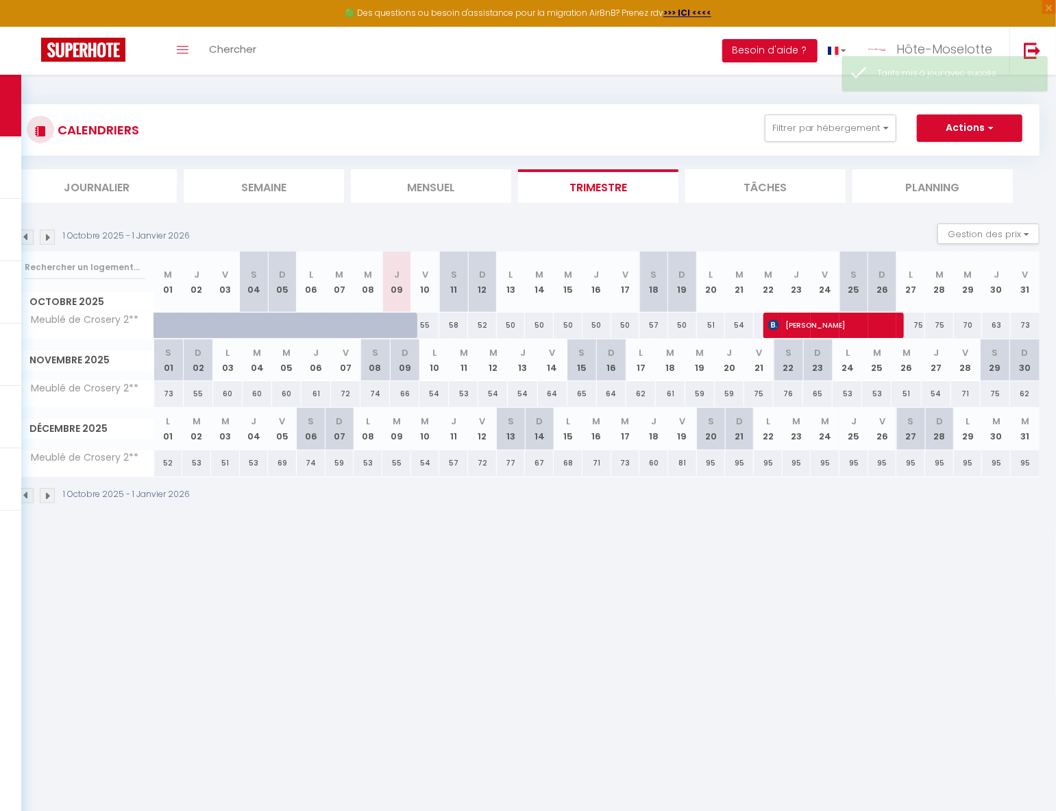
drag, startPoint x: 223, startPoint y: 394, endPoint x: 306, endPoint y: 388, distance: 83.1
click at [223, 395] on div "60" at bounding box center [227, 393] width 29 height 25
type input "60"
type input "Lun 03 Novembre 2025"
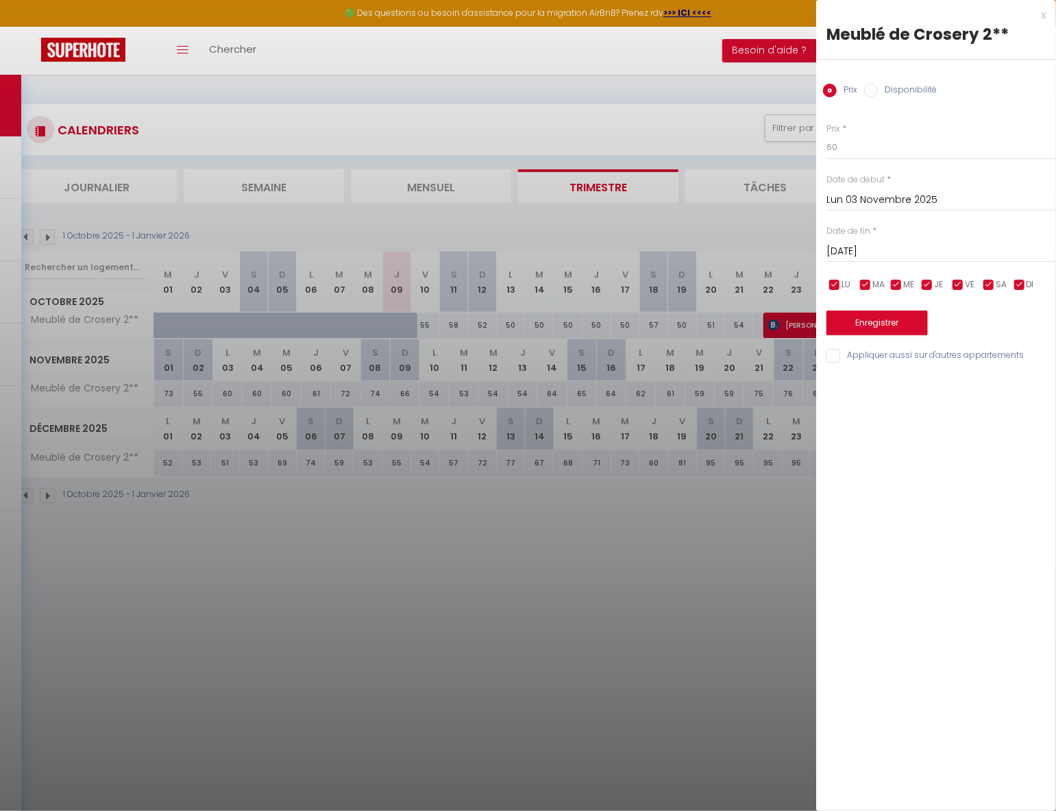
drag, startPoint x: 908, startPoint y: 243, endPoint x: 950, endPoint y: 265, distance: 46.6
click at [911, 246] on input "[DATE]" at bounding box center [941, 252] width 230 height 18
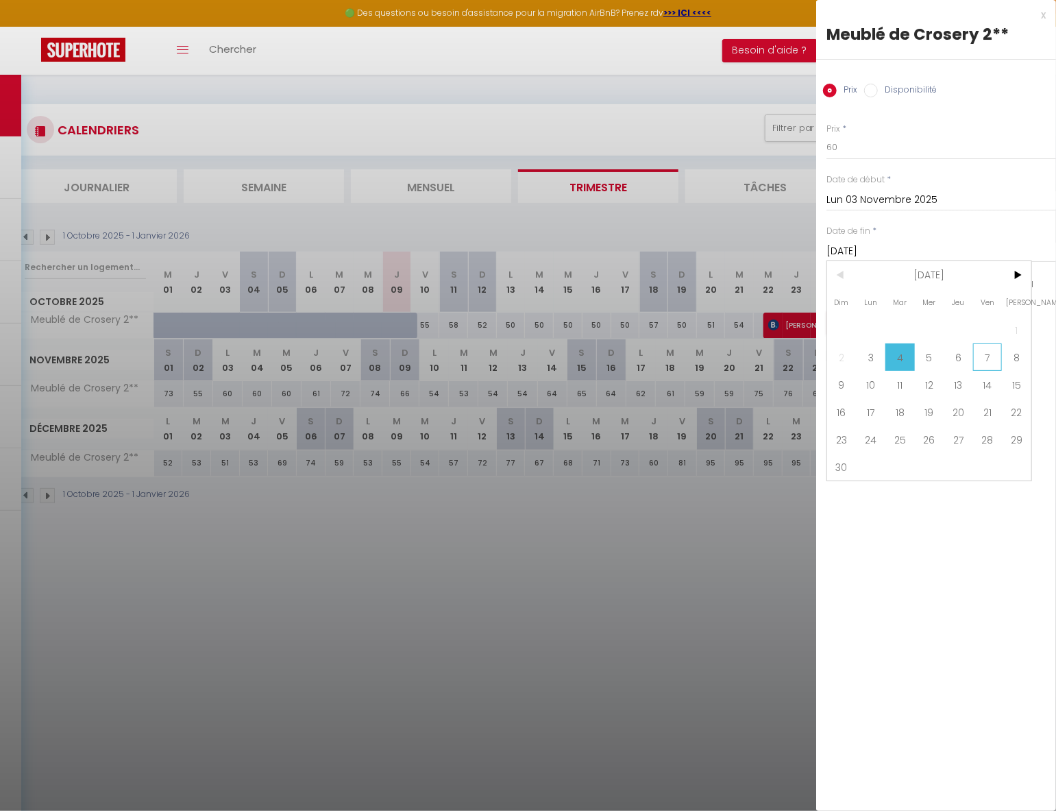
click at [993, 364] on span "7" at bounding box center [987, 356] width 29 height 27
type input "Ven 07 Novembre 2025"
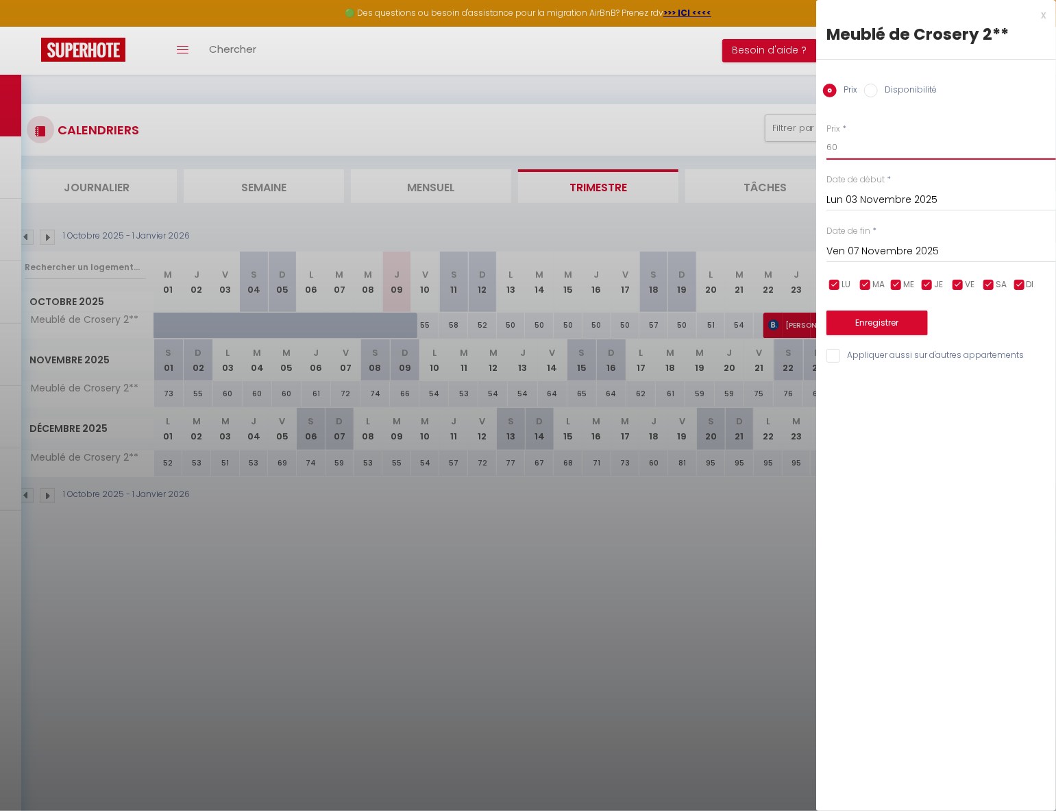
drag, startPoint x: 833, startPoint y: 148, endPoint x: 815, endPoint y: 143, distance: 19.1
click at [815, 143] on body "🟢 Des questions ou besoin d'assistance pour la migration AirBnB? Prenez rdv >>>…" at bounding box center [528, 480] width 1056 height 811
type input "50"
drag, startPoint x: 890, startPoint y: 330, endPoint x: 851, endPoint y: 334, distance: 39.3
click at [890, 329] on button "Enregistrer" at bounding box center [876, 322] width 101 height 25
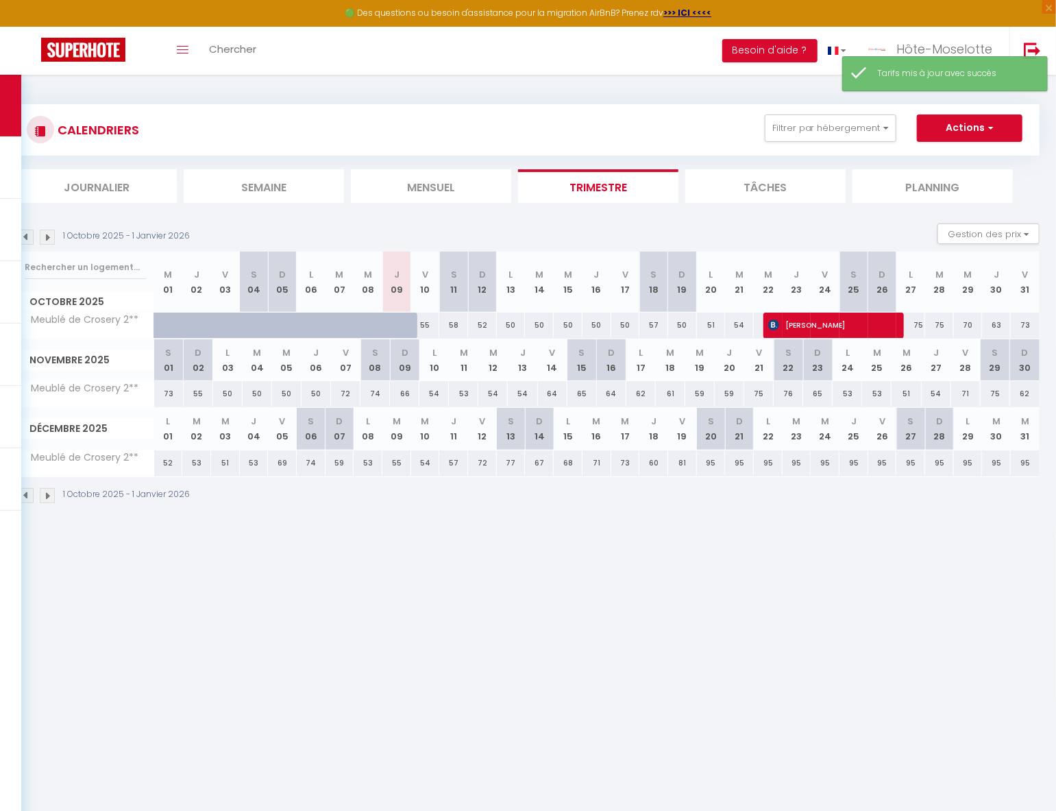
click at [349, 393] on div "72" at bounding box center [345, 393] width 29 height 25
type input "72"
type input "Ven 07 Novembre 2025"
type input "Sam 08 Novembre 2025"
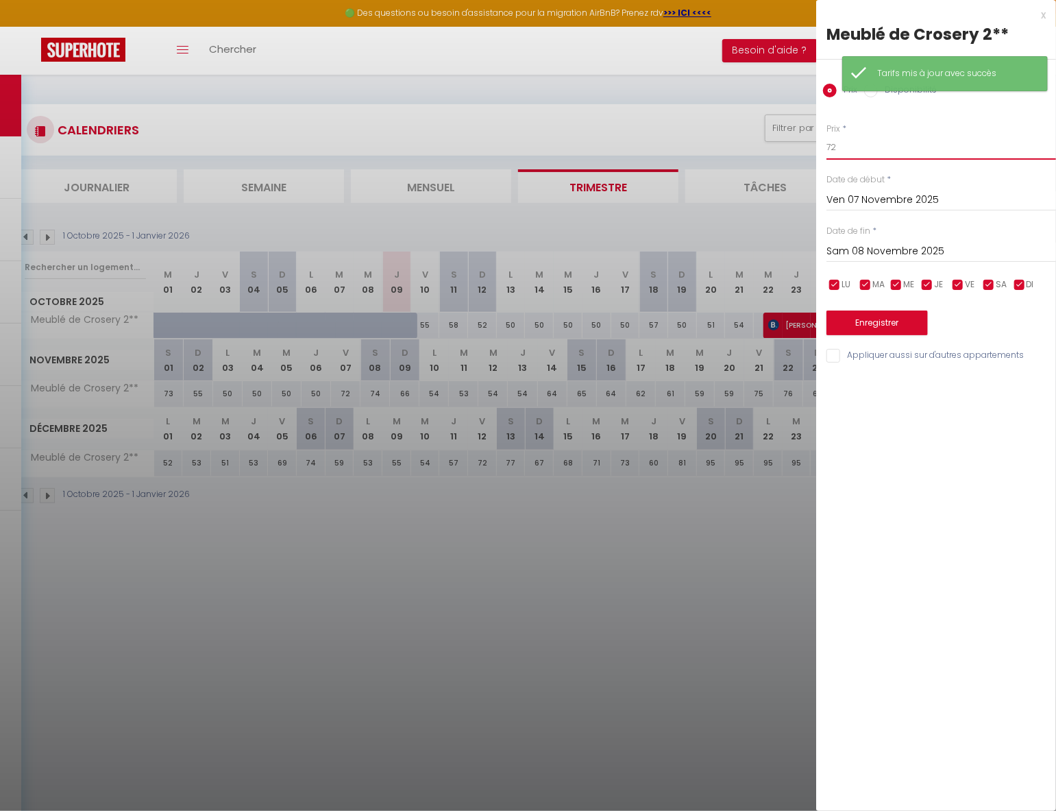
click at [778, 141] on body "🟢 Des questions ou besoin d'assistance pour la migration AirBnB? Prenez rdv >>>…" at bounding box center [528, 480] width 1056 height 811
type input "63"
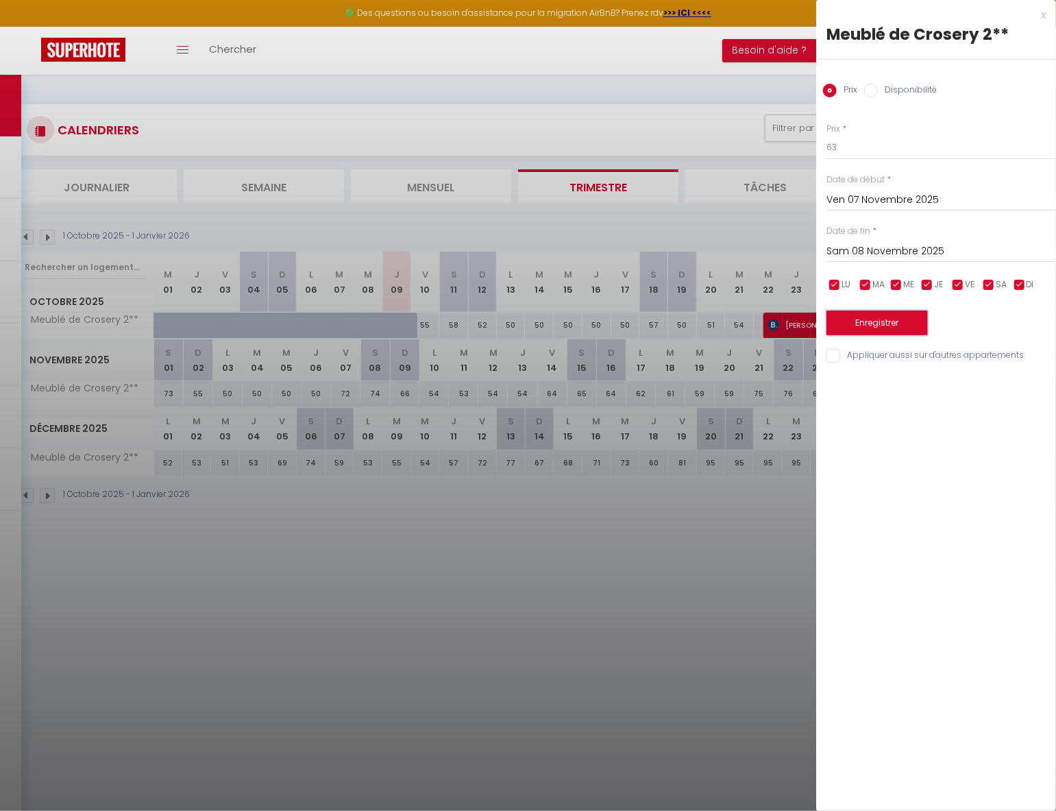
click at [887, 323] on button "Enregistrer" at bounding box center [876, 322] width 101 height 25
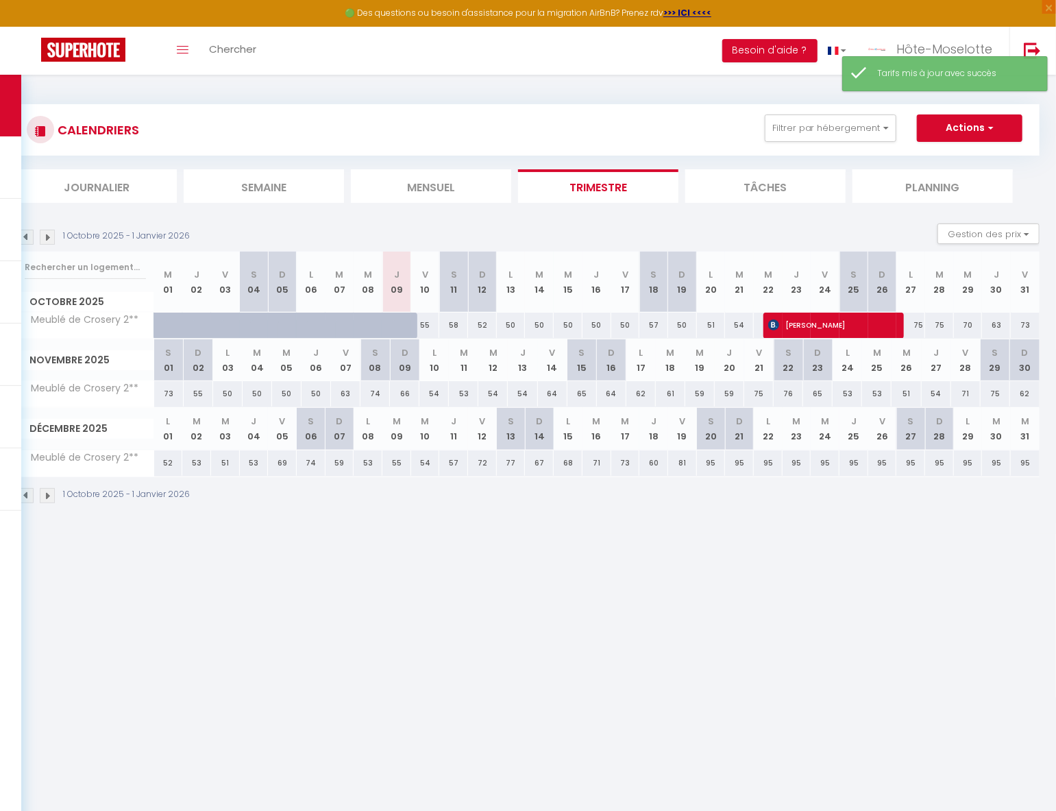
click at [384, 399] on div "74" at bounding box center [374, 393] width 29 height 25
type input "74"
type input "Sam 08 Novembre 2025"
type input "Dim 09 Novembre 2025"
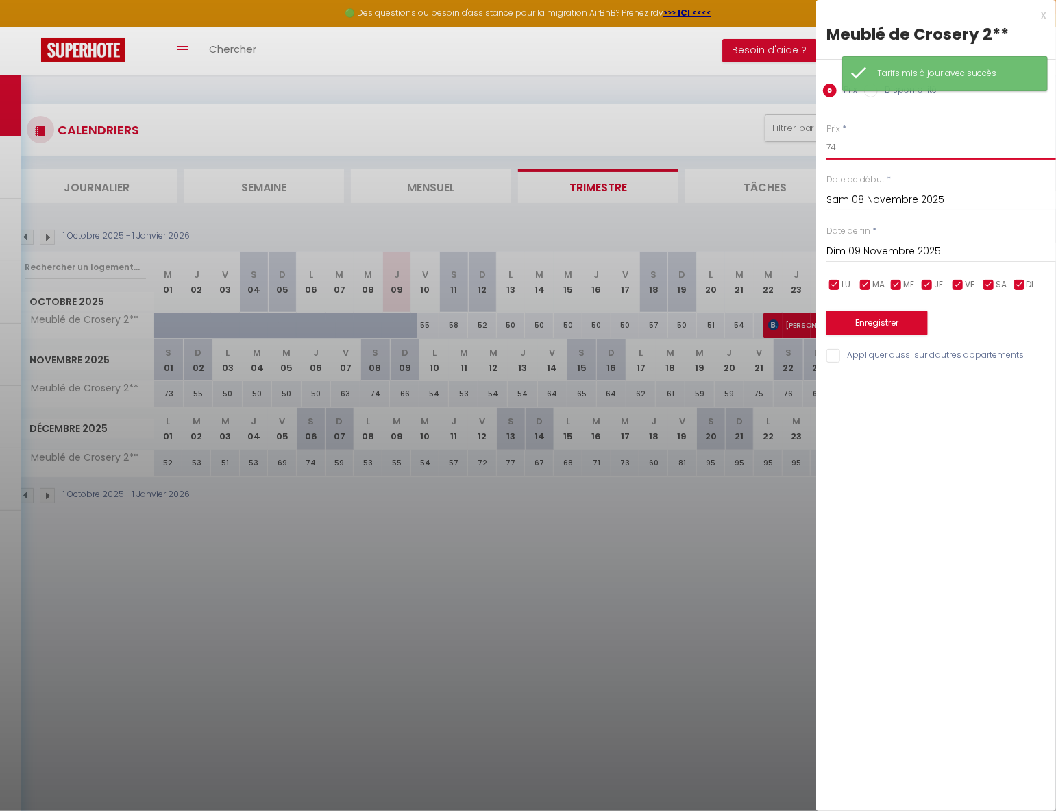
drag, startPoint x: 852, startPoint y: 153, endPoint x: 796, endPoint y: 152, distance: 55.5
click at [797, 152] on body "🟢 Des questions ou besoin d'assistance pour la migration AirBnB? Prenez rdv >>>…" at bounding box center [528, 480] width 1056 height 811
type input "65"
drag, startPoint x: 889, startPoint y: 323, endPoint x: 502, endPoint y: 328, distance: 386.5
click at [887, 323] on button "Enregistrer" at bounding box center [876, 322] width 101 height 25
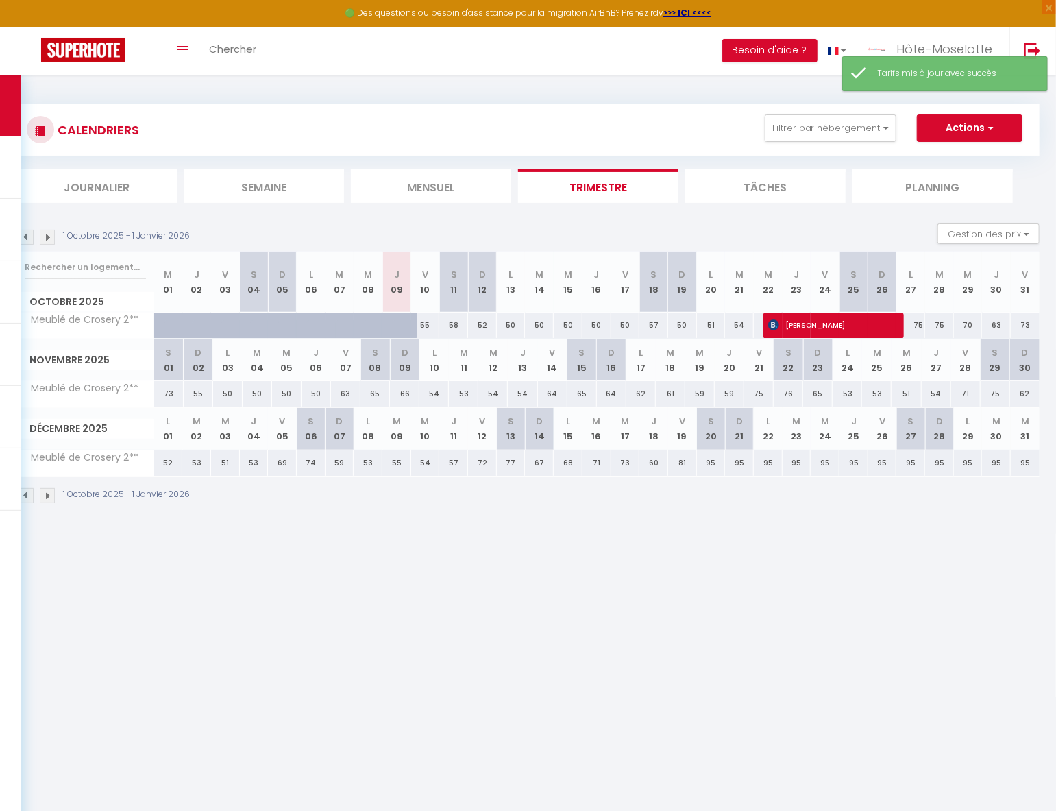
click at [412, 395] on div "66" at bounding box center [404, 393] width 29 height 25
type input "66"
type input "Dim 09 Novembre 2025"
type input "Lun 10 Novembre 2025"
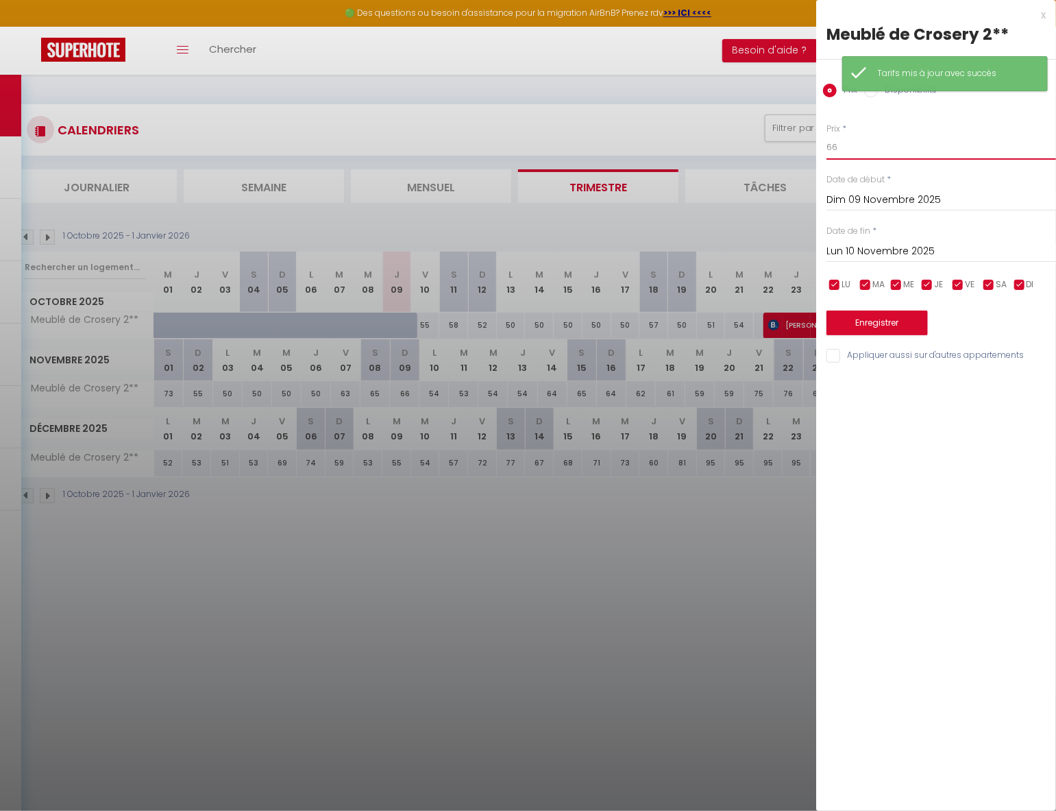
click at [850, 149] on input "66" at bounding box center [941, 147] width 230 height 25
type input "69"
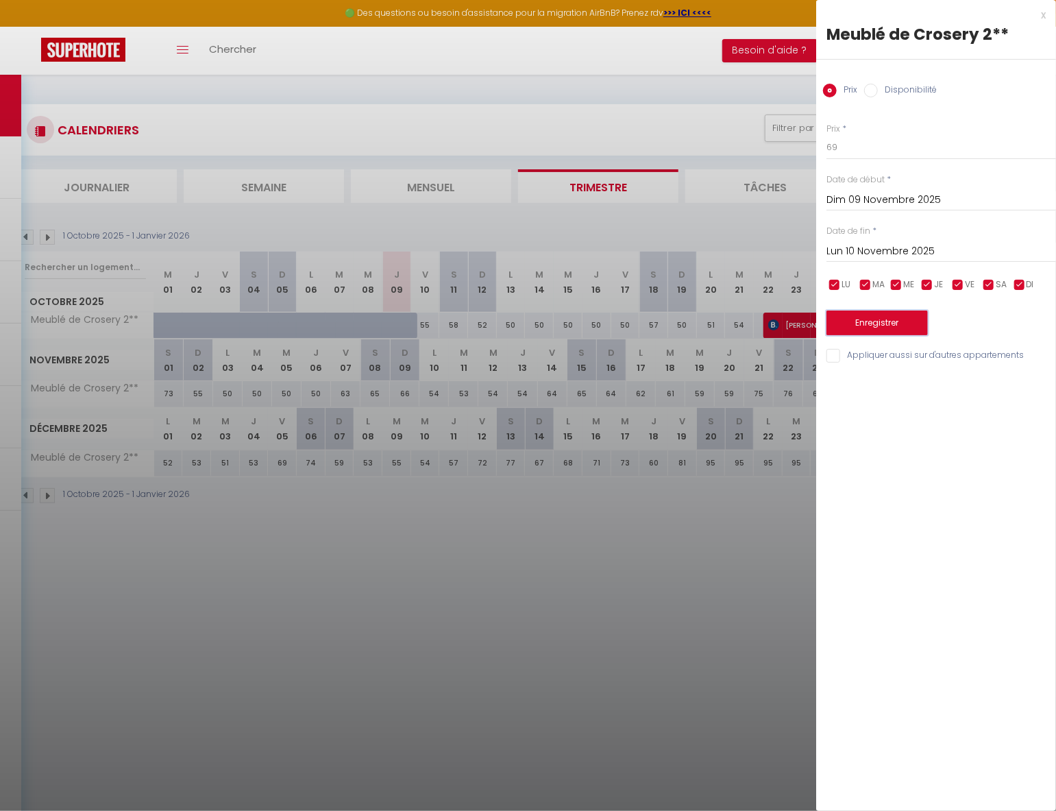
drag, startPoint x: 908, startPoint y: 323, endPoint x: 284, endPoint y: 380, distance: 626.1
click at [905, 322] on button "Enregistrer" at bounding box center [876, 322] width 101 height 25
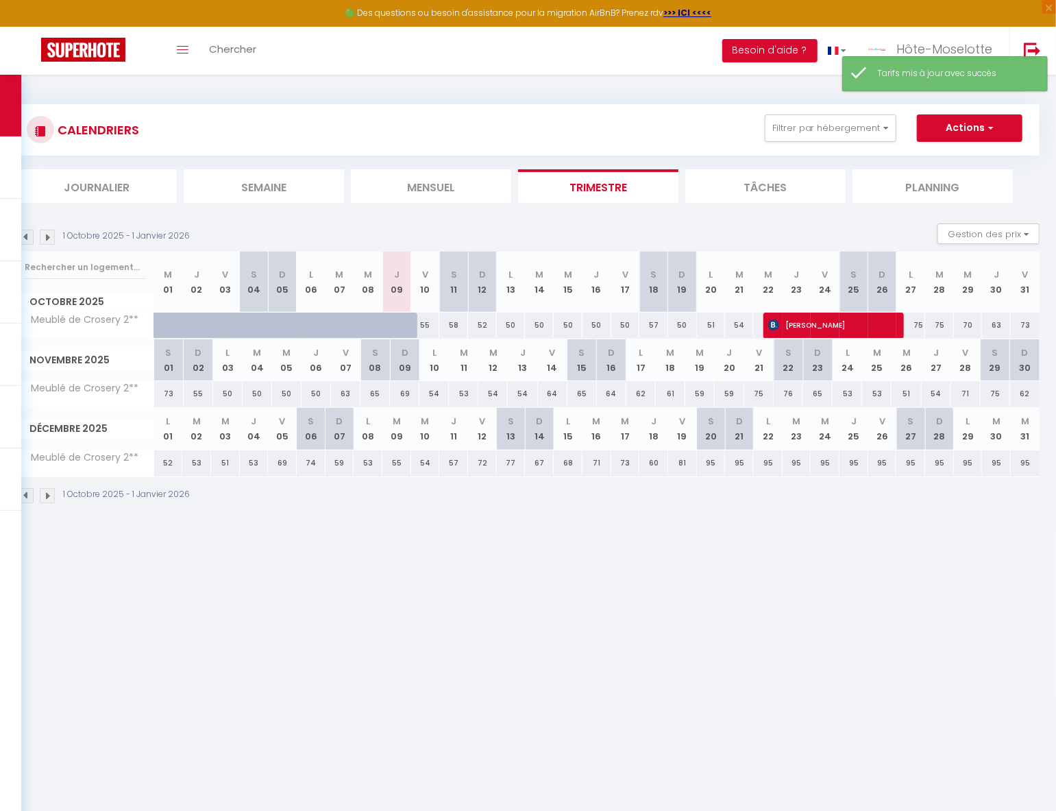
click at [440, 395] on div "54" at bounding box center [433, 393] width 29 height 25
type input "54"
type input "Lun 10 Novembre 2025"
type input "[DATE]"
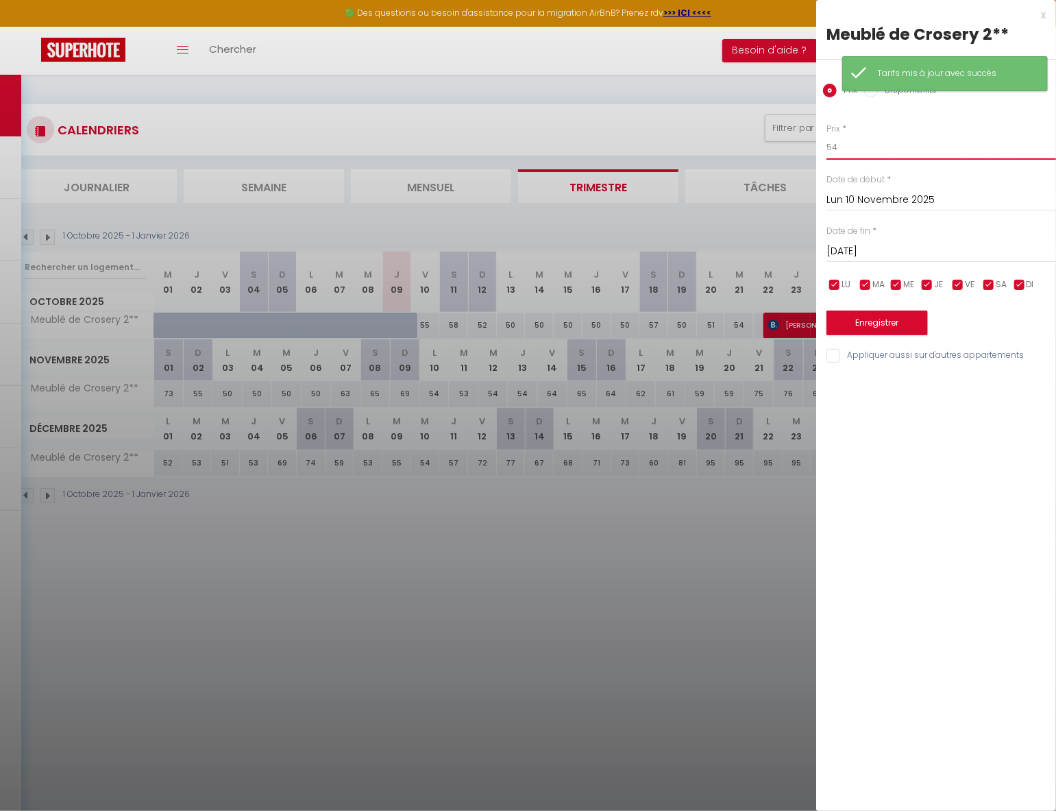
drag, startPoint x: 849, startPoint y: 154, endPoint x: 766, endPoint y: 149, distance: 83.1
click at [767, 150] on body "🟢 Des questions ou besoin d'assistance pour la migration AirBnB? Prenez rdv >>>…" at bounding box center [528, 480] width 1056 height 811
type input "65"
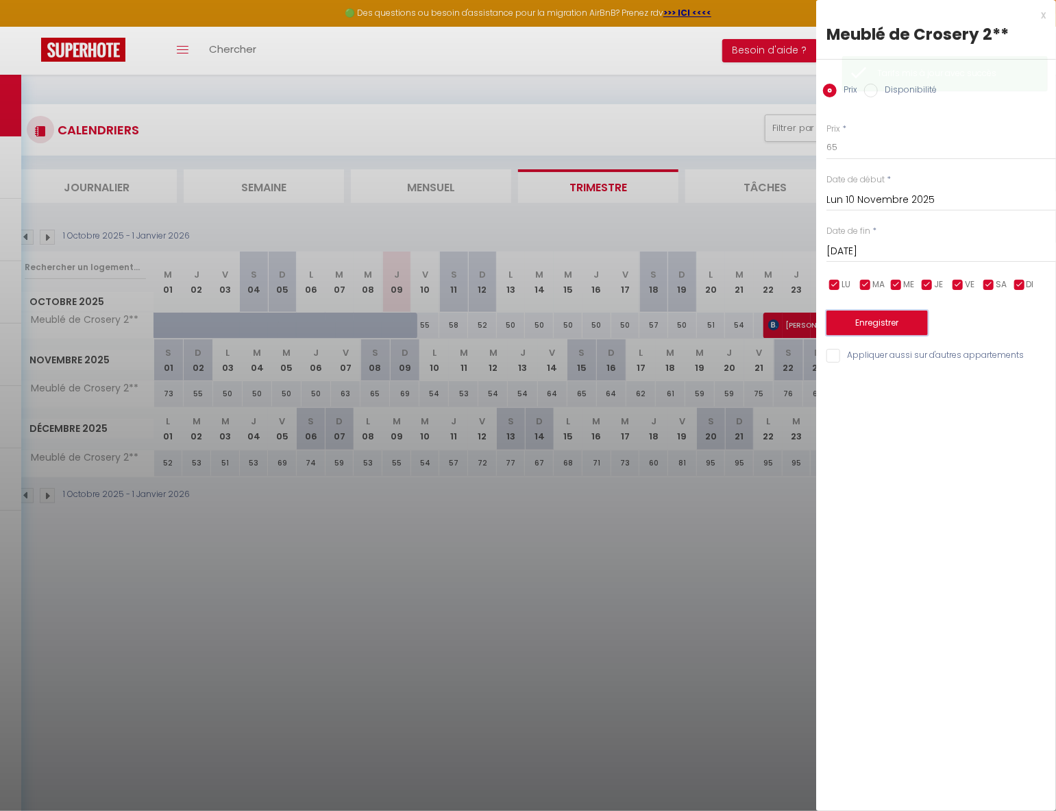
click at [897, 327] on button "Enregistrer" at bounding box center [876, 322] width 101 height 25
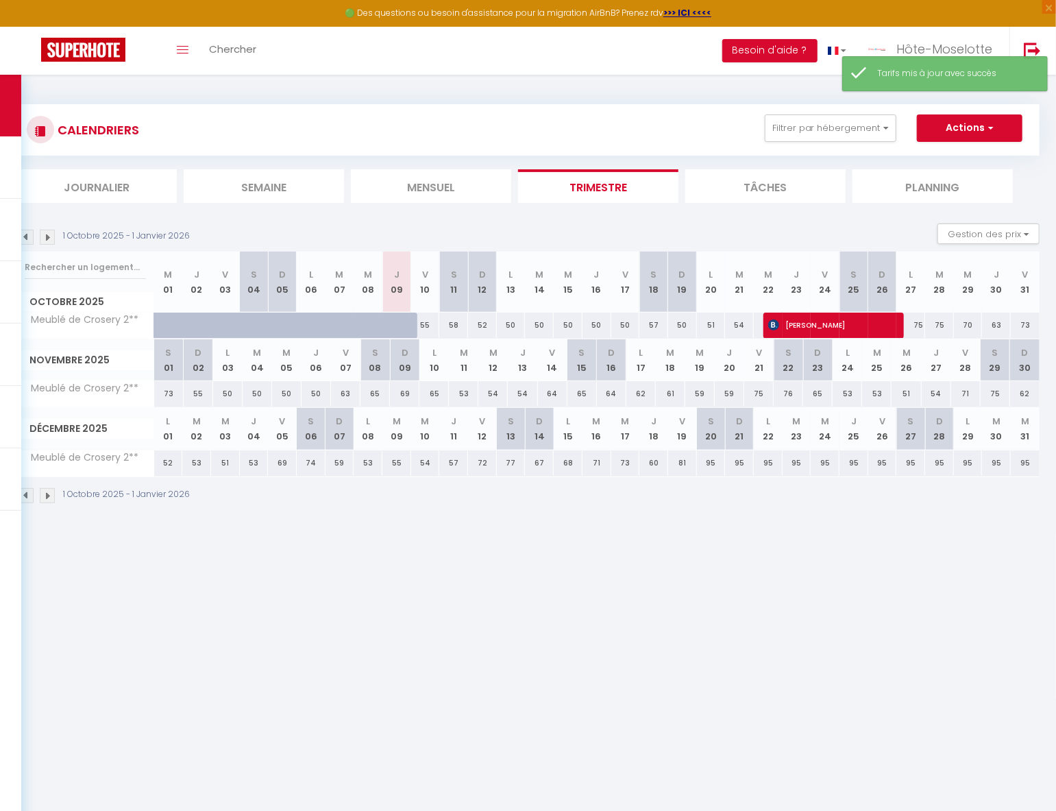
click at [468, 393] on div "53" at bounding box center [463, 393] width 29 height 25
type input "53"
type input "[DATE]"
type input "Mer 12 Novembre 2025"
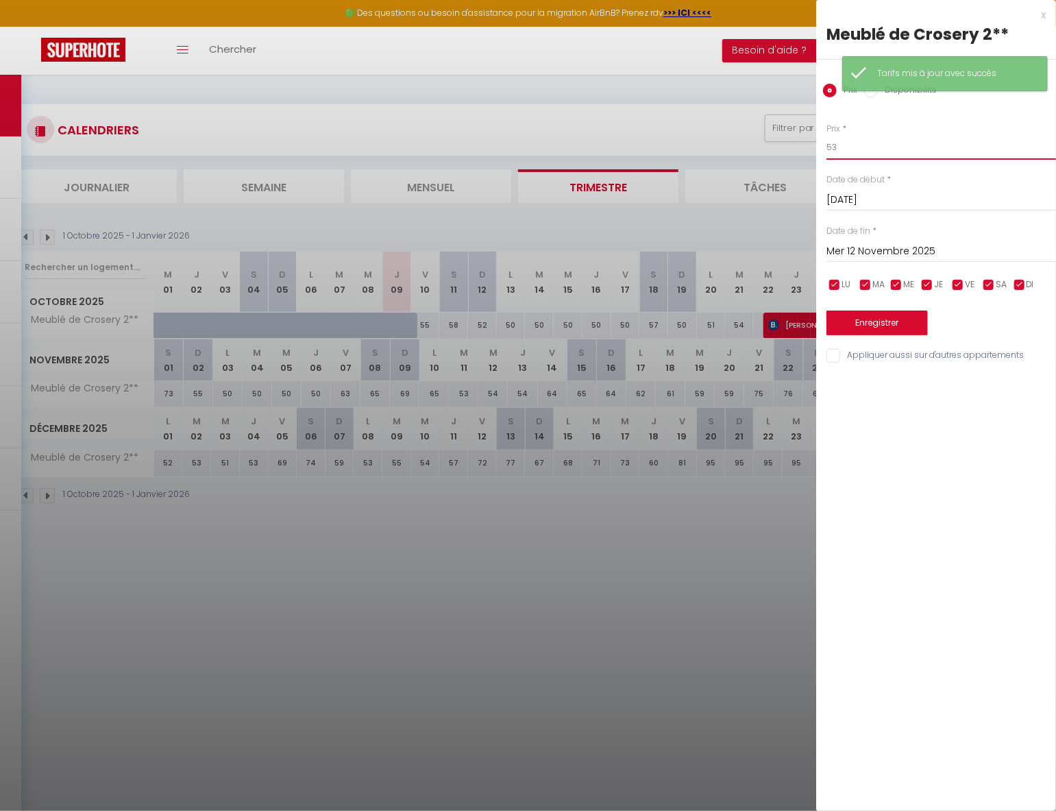
drag, startPoint x: 828, startPoint y: 150, endPoint x: 786, endPoint y: 146, distance: 42.0
click at [788, 146] on body "🟢 Des questions ou besoin d'assistance pour la migration AirBnB? Prenez rdv >>>…" at bounding box center [528, 480] width 1056 height 811
type input "61"
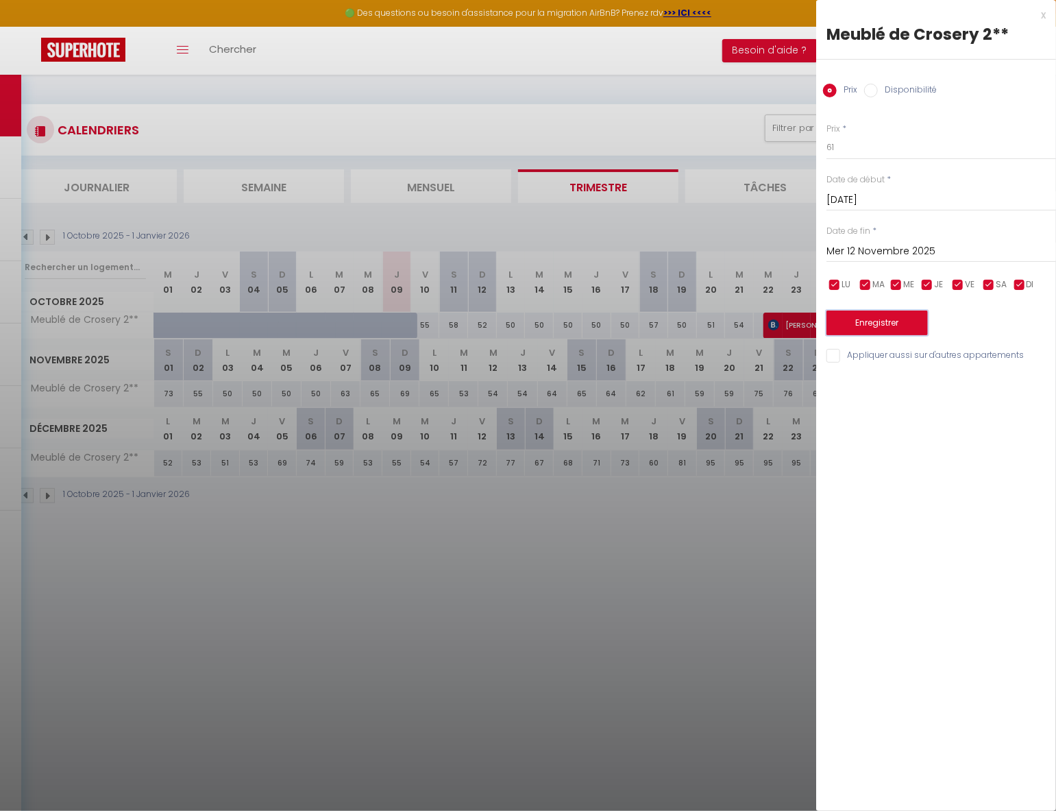
click at [888, 320] on button "Enregistrer" at bounding box center [876, 322] width 101 height 25
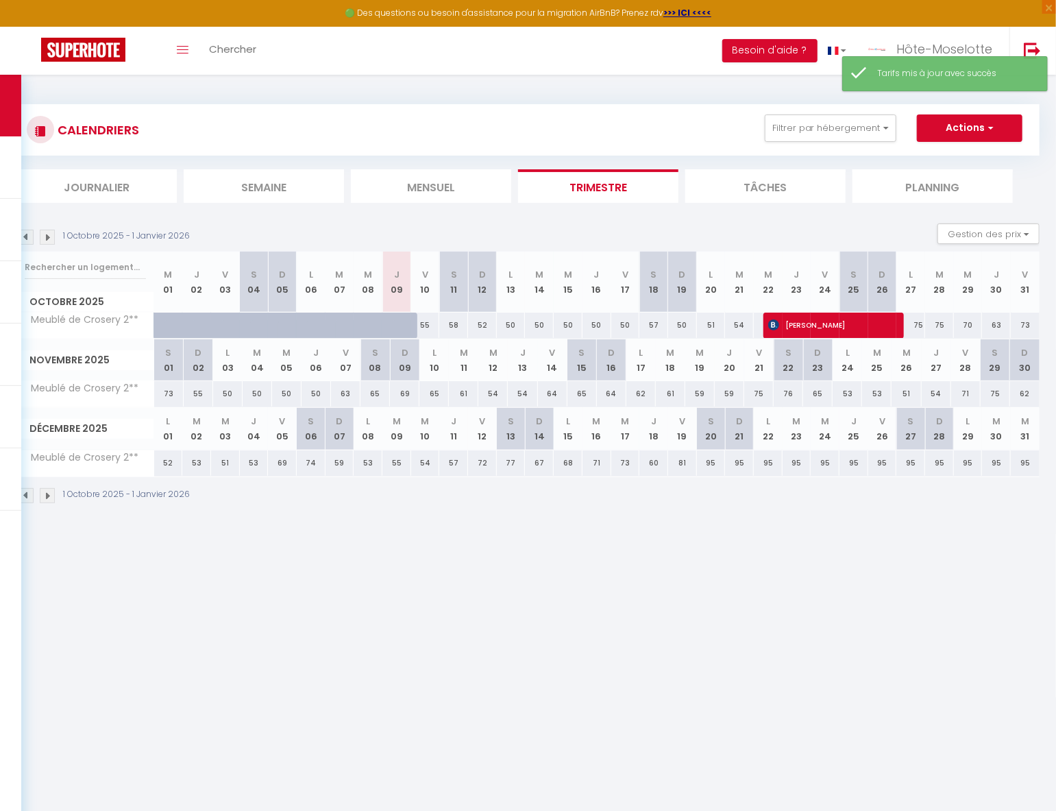
click at [488, 393] on div "54" at bounding box center [492, 393] width 29 height 25
type input "54"
type input "Mer 12 Novembre 2025"
type input "Jeu 13 Novembre 2025"
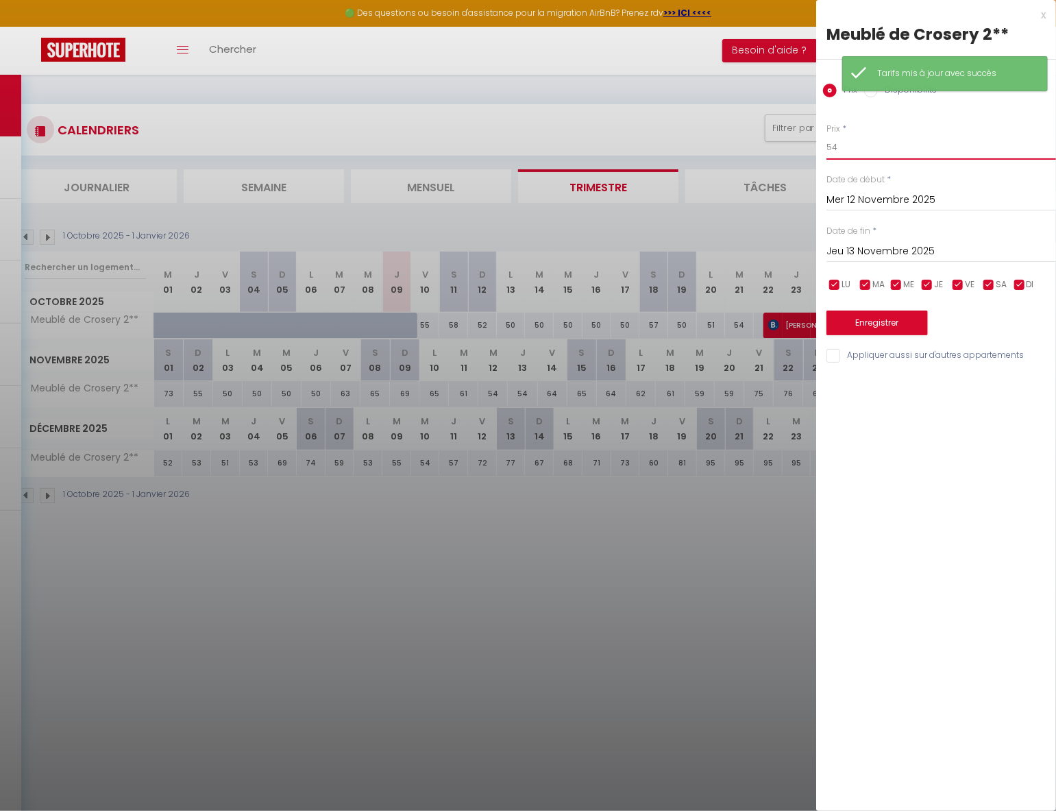
click at [850, 151] on input "54" at bounding box center [941, 147] width 230 height 25
type input "51"
drag, startPoint x: 887, startPoint y: 331, endPoint x: 541, endPoint y: 332, distance: 345.3
click at [886, 331] on button "Enregistrer" at bounding box center [876, 322] width 101 height 25
click at [531, 394] on div at bounding box center [528, 405] width 1056 height 811
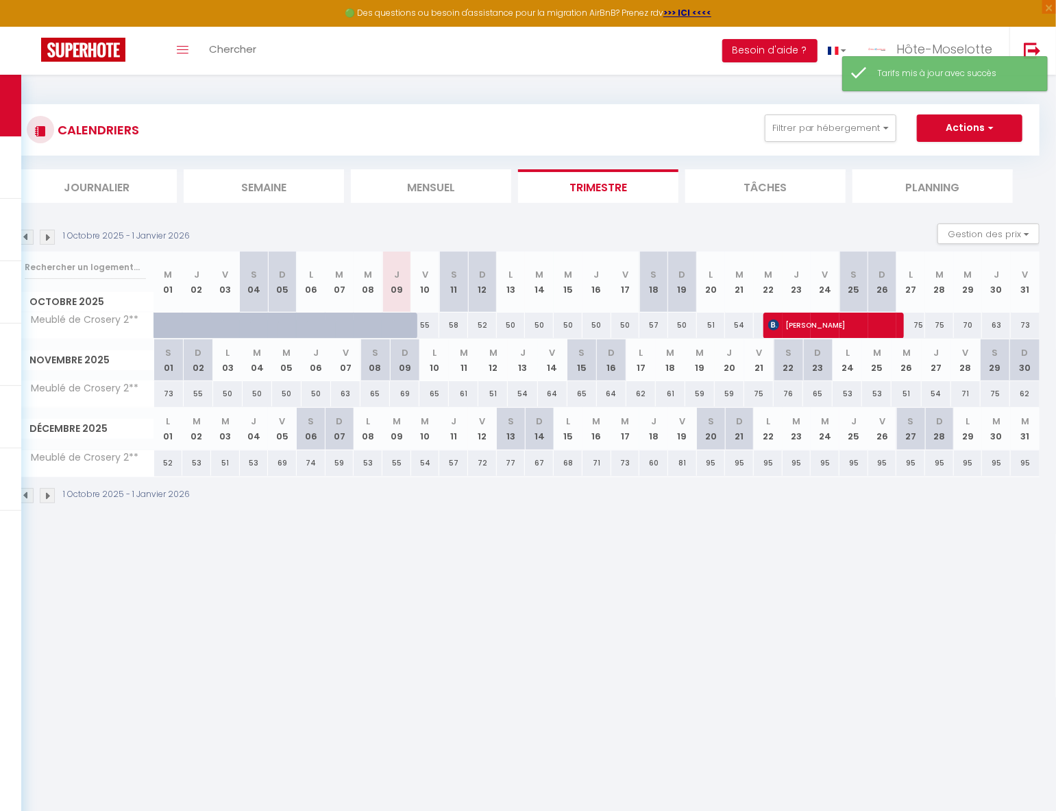
click at [524, 395] on div "54" at bounding box center [522, 393] width 29 height 25
type input "54"
type input "Jeu 13 Novembre 2025"
type input "Ven 14 Novembre 2025"
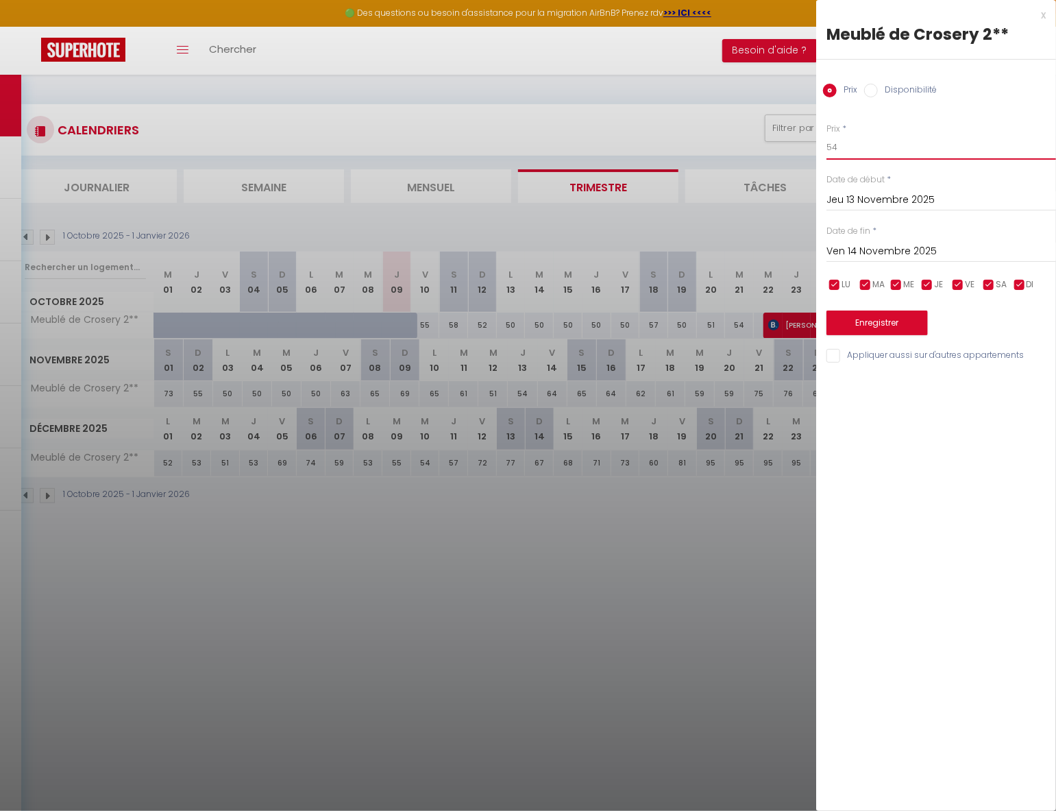
drag, startPoint x: 867, startPoint y: 157, endPoint x: 875, endPoint y: 153, distance: 8.3
click at [872, 155] on input "54" at bounding box center [941, 147] width 230 height 25
type input "52"
click at [898, 324] on button "Enregistrer" at bounding box center [876, 322] width 101 height 25
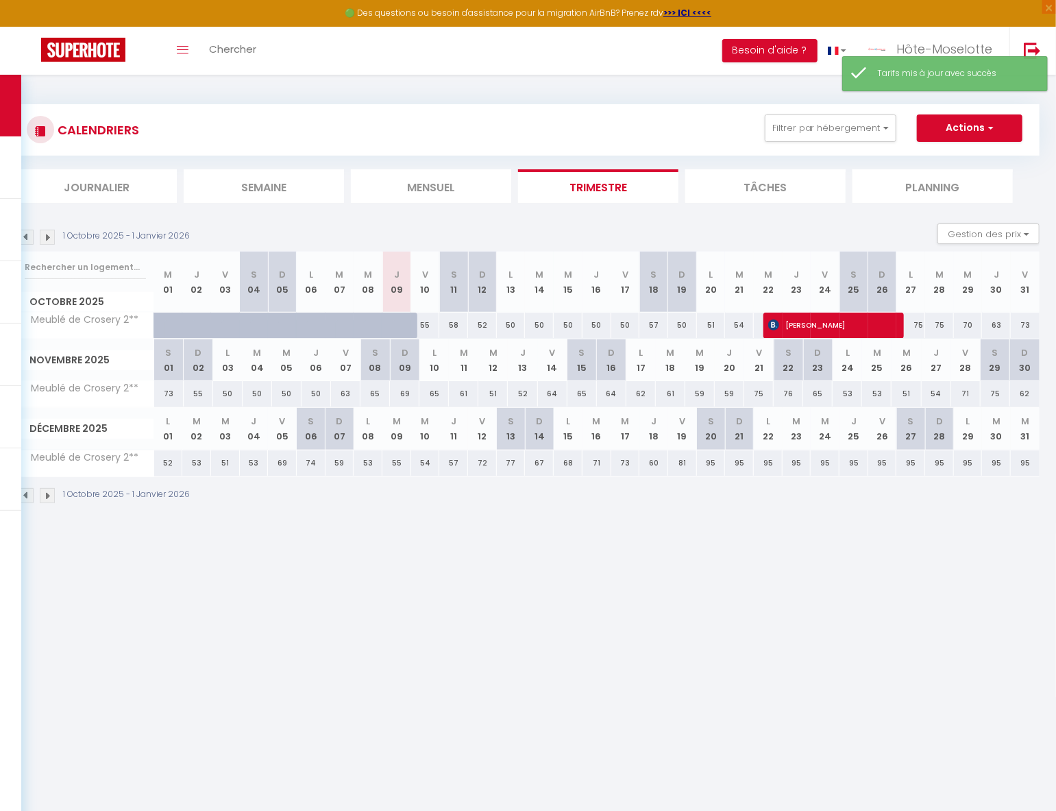
click at [550, 393] on div "64" at bounding box center [552, 393] width 29 height 25
type input "64"
type input "Ven 14 Novembre 2025"
type input "[DATE]"
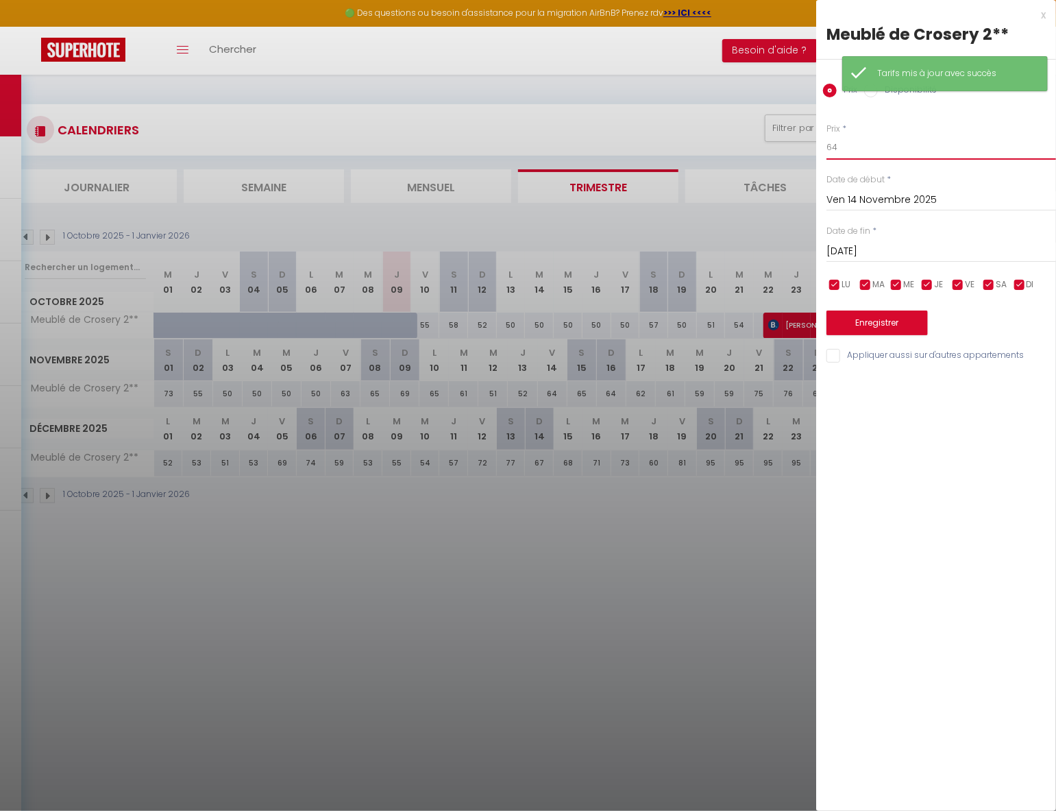
click at [868, 149] on input "64" at bounding box center [941, 147] width 230 height 25
type input "67"
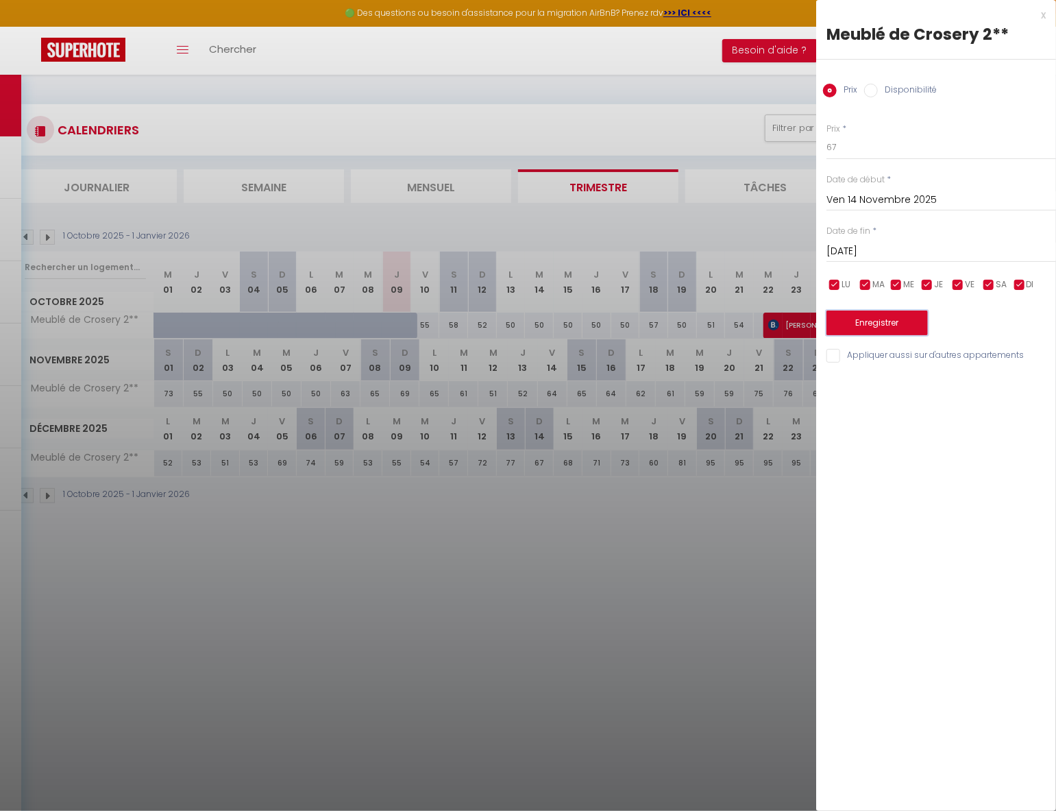
click at [899, 317] on button "Enregistrer" at bounding box center [876, 322] width 101 height 25
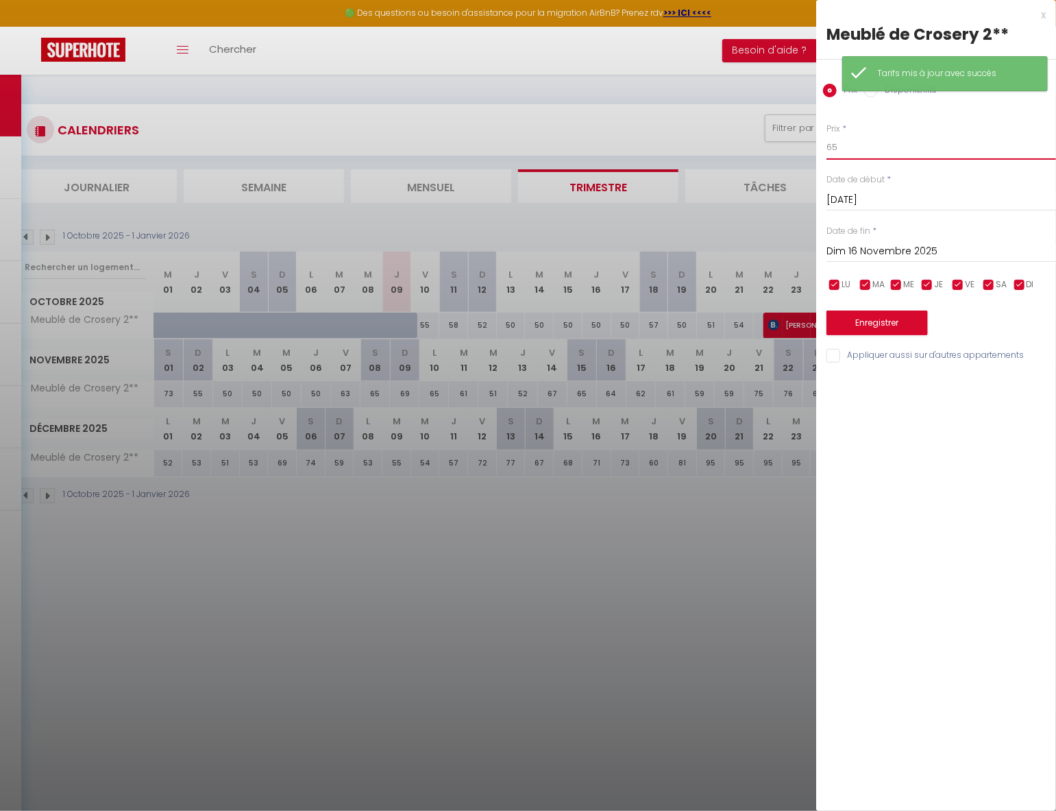
drag, startPoint x: 882, startPoint y: 157, endPoint x: 876, endPoint y: 153, distance: 7.1
click at [878, 156] on input "65" at bounding box center [941, 147] width 230 height 25
type input "69"
drag, startPoint x: 891, startPoint y: 323, endPoint x: 866, endPoint y: 332, distance: 26.9
click at [889, 323] on button "Enregistrer" at bounding box center [876, 322] width 101 height 25
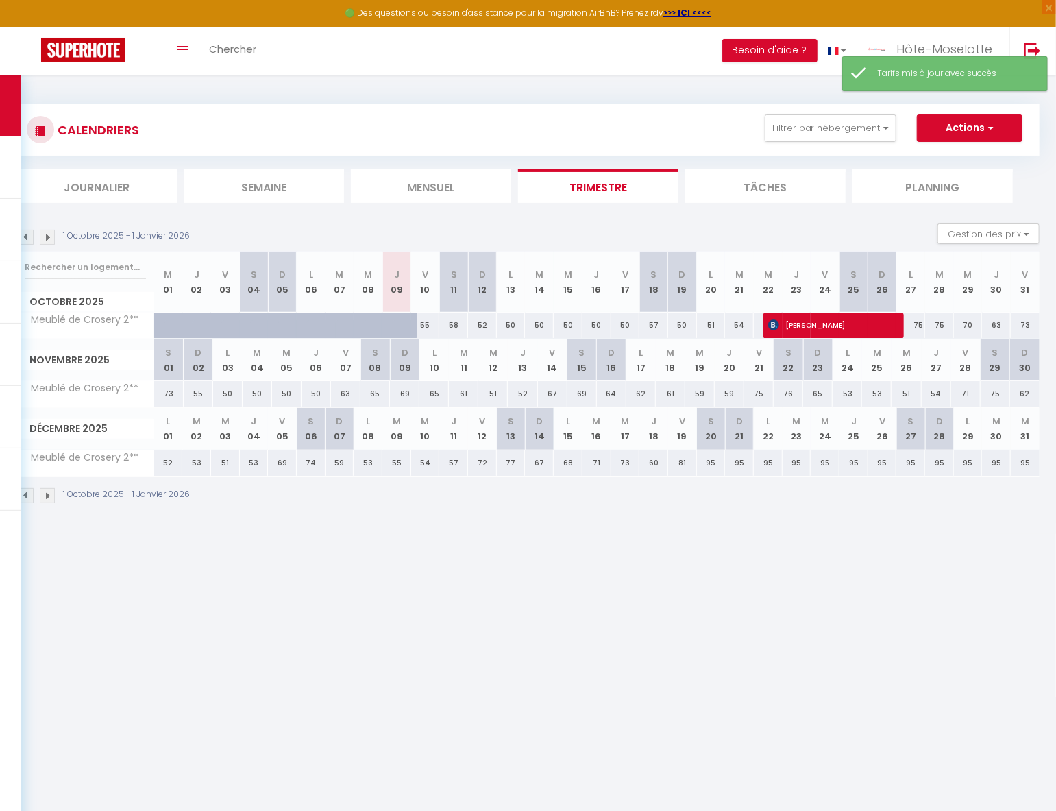
click at [613, 396] on div "64" at bounding box center [611, 393] width 29 height 25
type input "64"
type input "Dim 16 Novembre 2025"
type input "Lun 17 Novembre 2025"
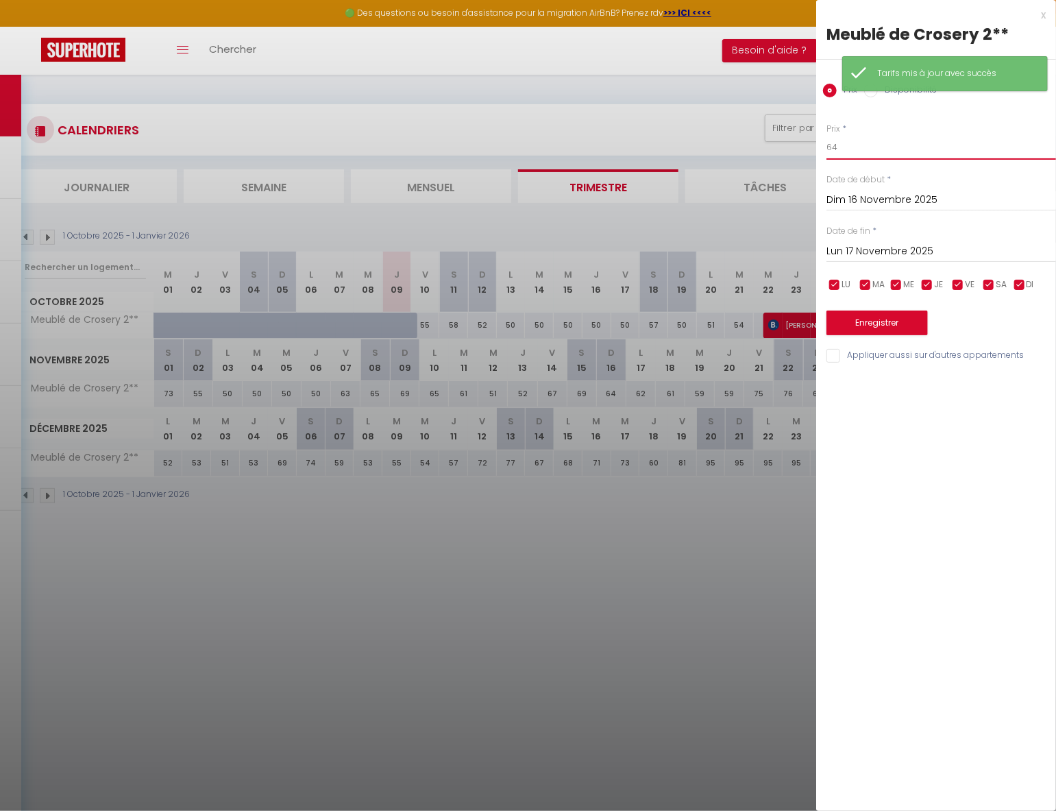
click at [893, 142] on input "64" at bounding box center [941, 147] width 230 height 25
type input "65"
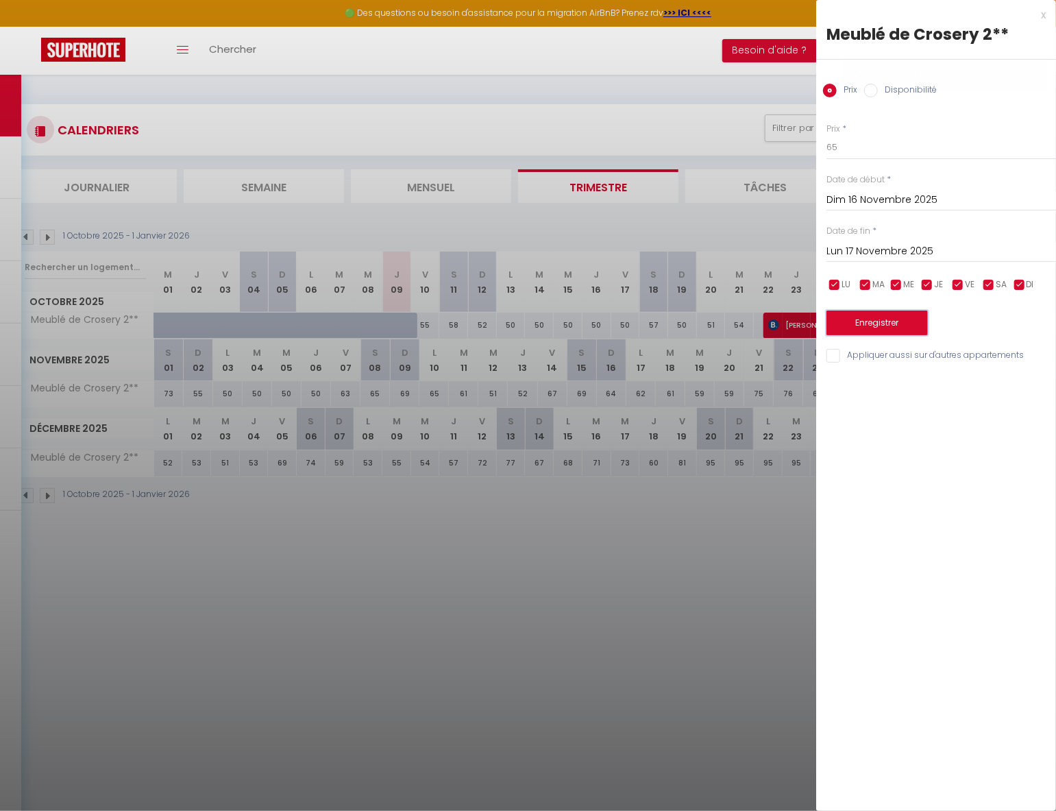
drag, startPoint x: 898, startPoint y: 326, endPoint x: 621, endPoint y: 408, distance: 287.9
click at [898, 326] on button "Enregistrer" at bounding box center [876, 322] width 101 height 25
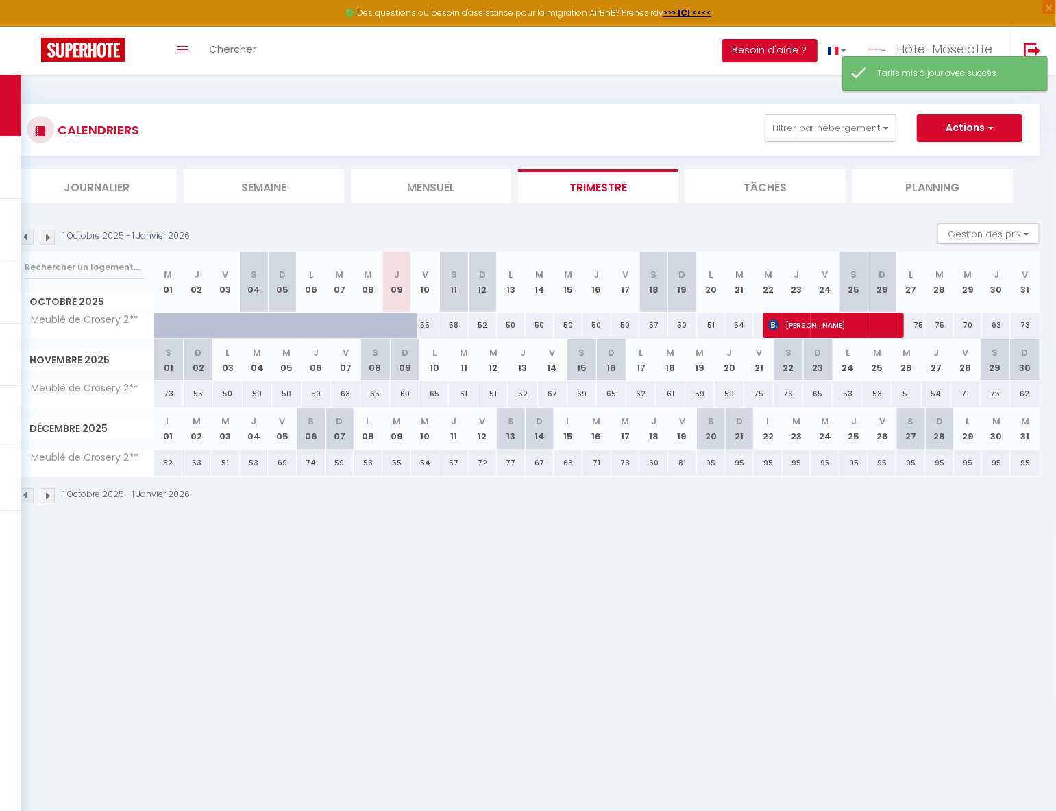
click at [643, 388] on div "62" at bounding box center [640, 393] width 29 height 25
type input "62"
type input "Lun 17 Novembre 2025"
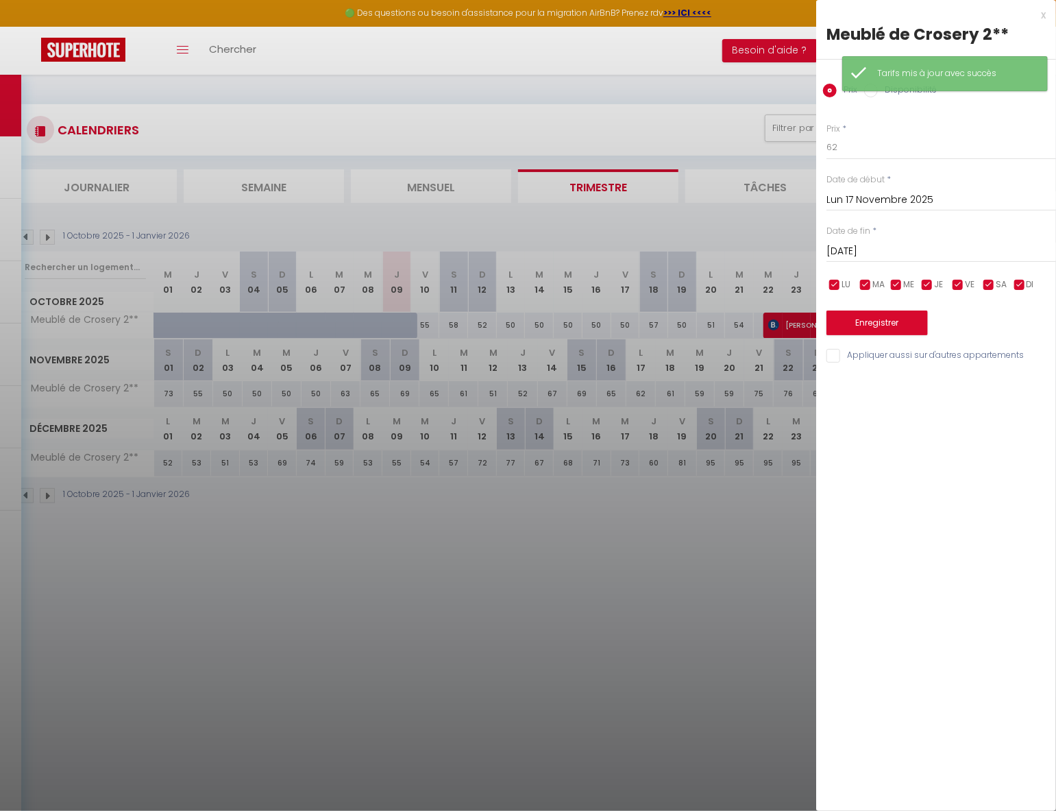
click at [918, 252] on input "[DATE]" at bounding box center [941, 252] width 230 height 18
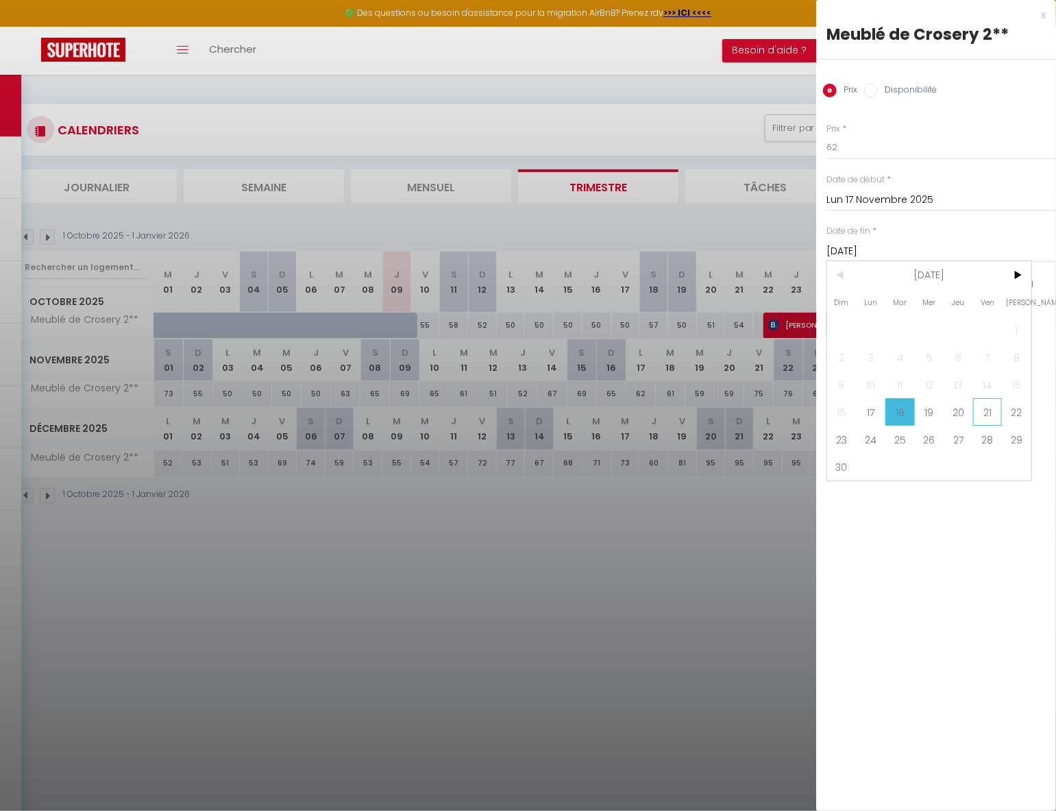
click at [982, 415] on span "21" at bounding box center [987, 411] width 29 height 27
type input "Ven 21 Novembre 2025"
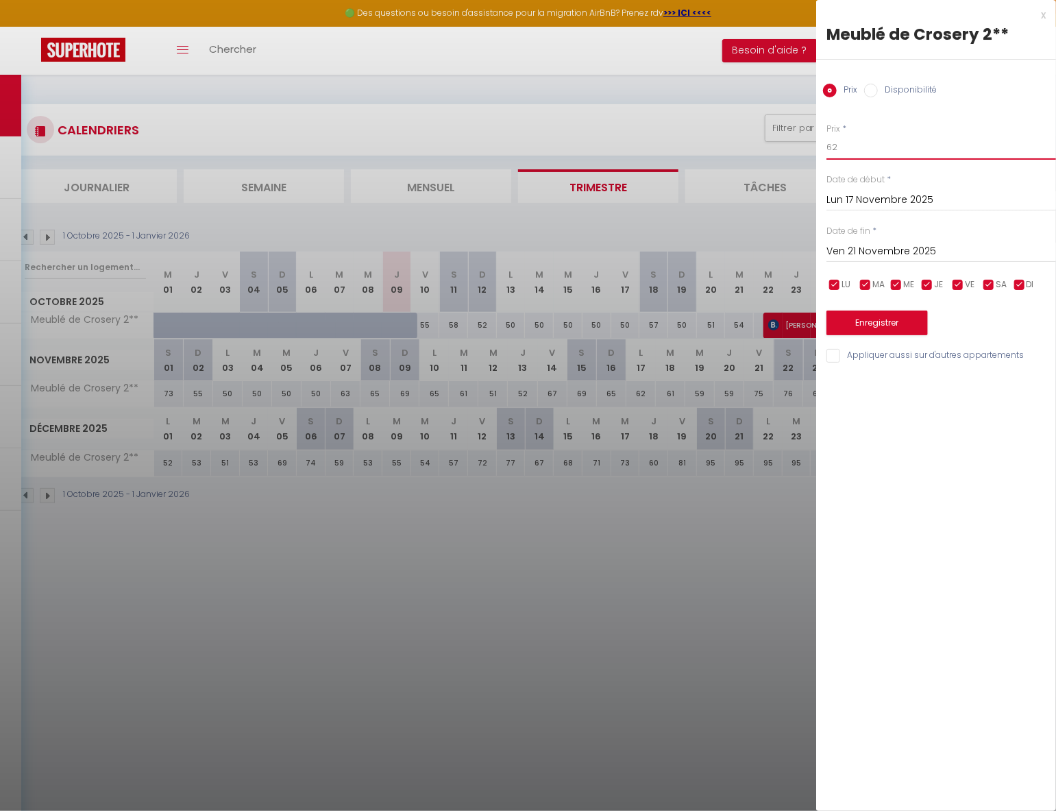
drag, startPoint x: 877, startPoint y: 142, endPoint x: 758, endPoint y: 156, distance: 120.0
click at [759, 157] on body "🟢 Des questions ou besoin d'assistance pour la migration AirBnB? Prenez rdv >>>…" at bounding box center [528, 480] width 1056 height 811
type input "50"
click at [899, 324] on button "Enregistrer" at bounding box center [876, 322] width 101 height 25
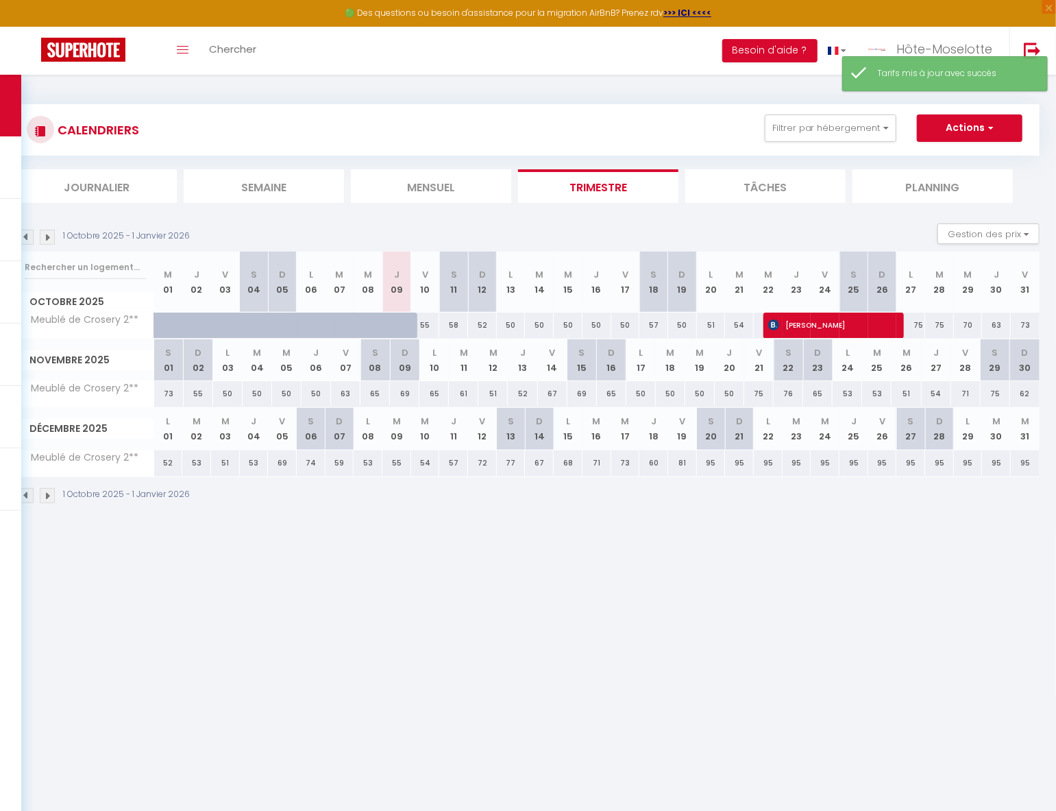
drag, startPoint x: 762, startPoint y: 391, endPoint x: 832, endPoint y: 369, distance: 73.9
click at [762, 391] on div "75" at bounding box center [758, 393] width 29 height 25
type input "75"
type input "Ven 21 Novembre 2025"
type input "[DATE]"
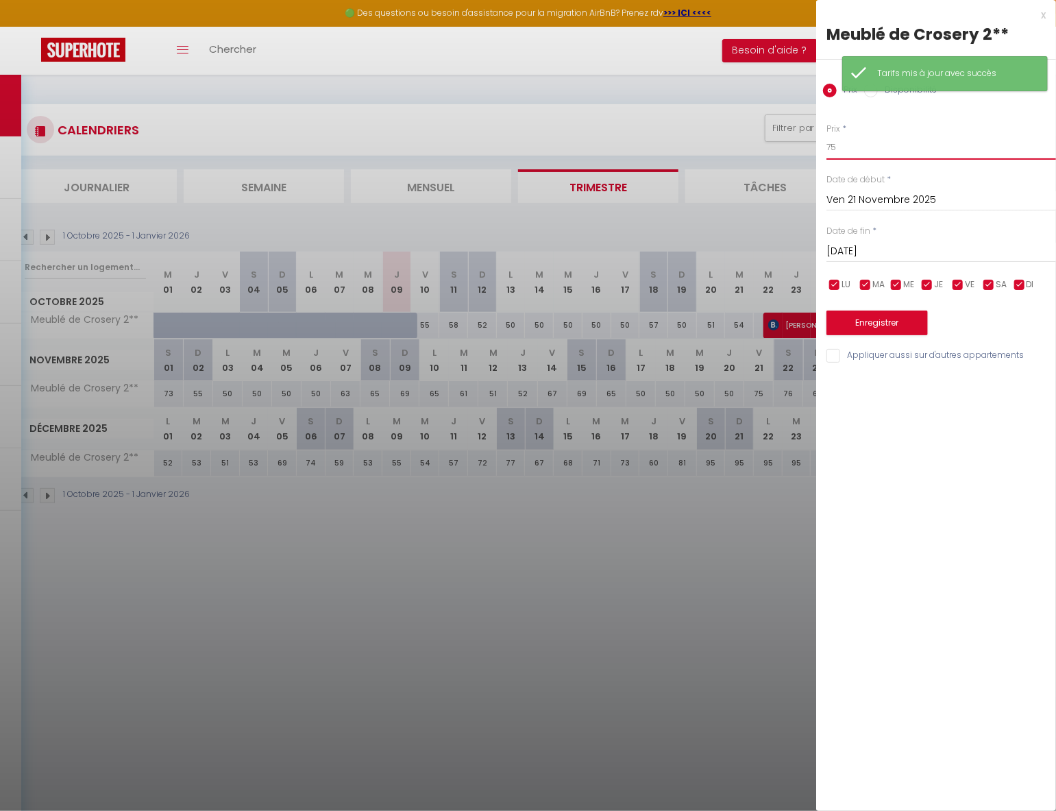
click at [865, 152] on input "75" at bounding box center [941, 147] width 230 height 25
type input "73"
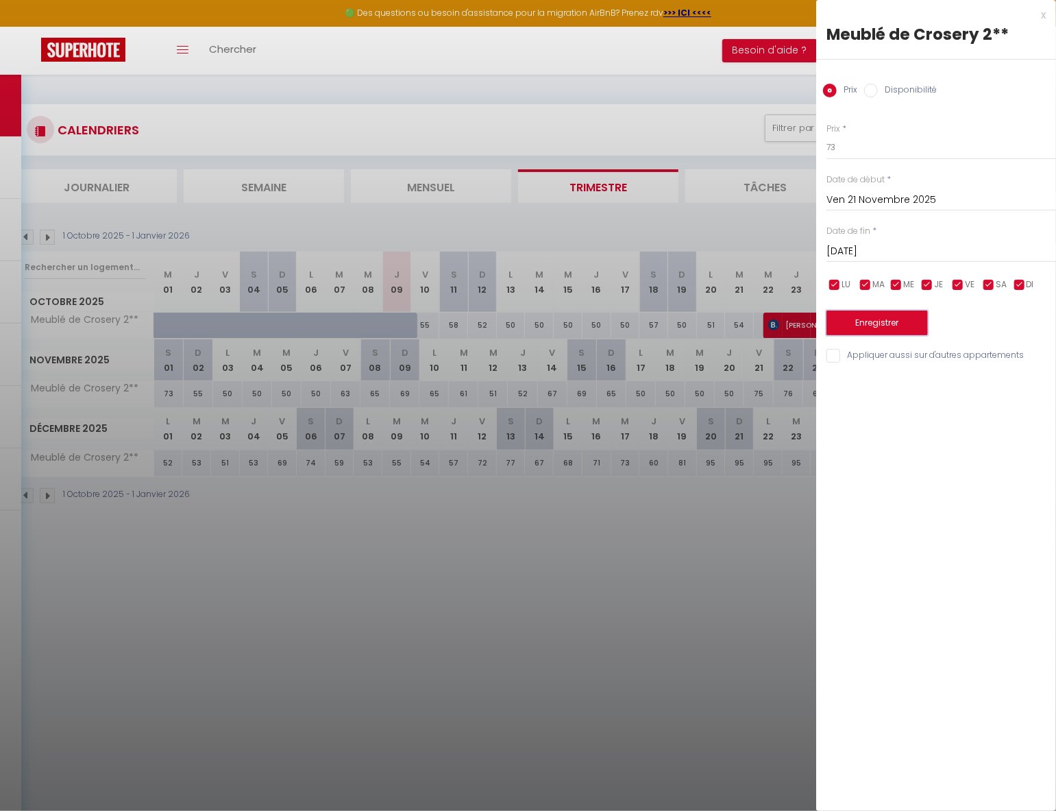
click at [874, 325] on button "Enregistrer" at bounding box center [876, 322] width 101 height 25
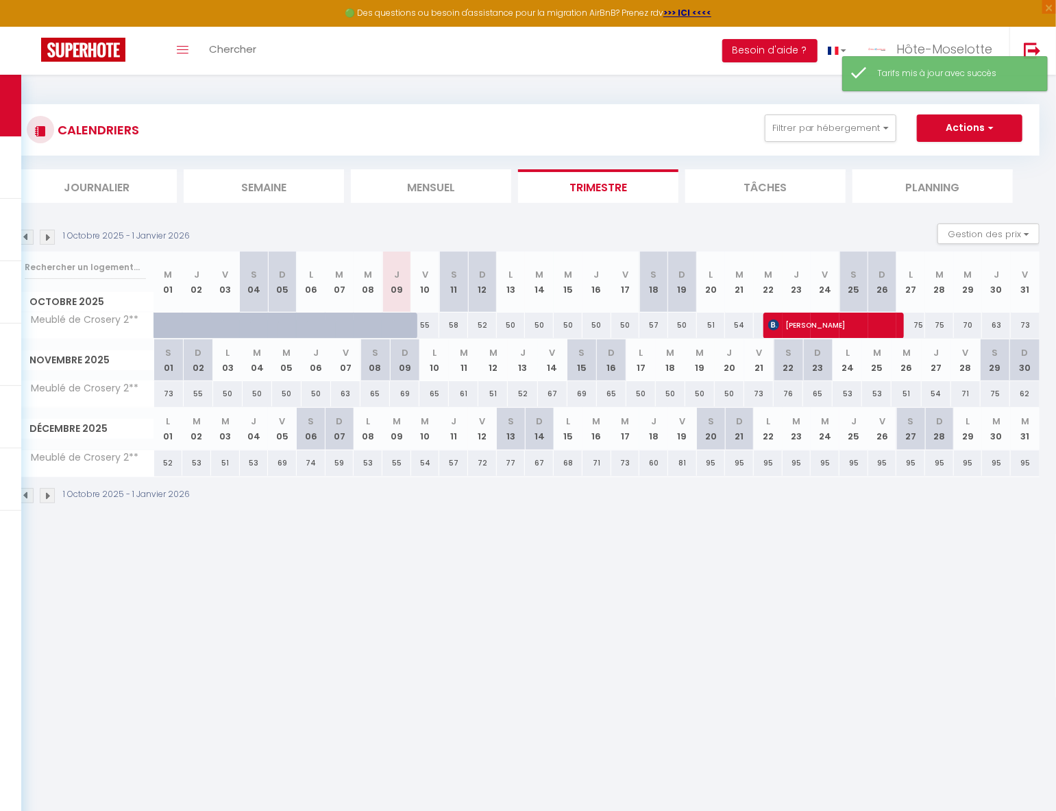
click at [789, 392] on div "76" at bounding box center [788, 393] width 29 height 25
type input "76"
type input "[DATE]"
type input "Dim 23 Novembre 2025"
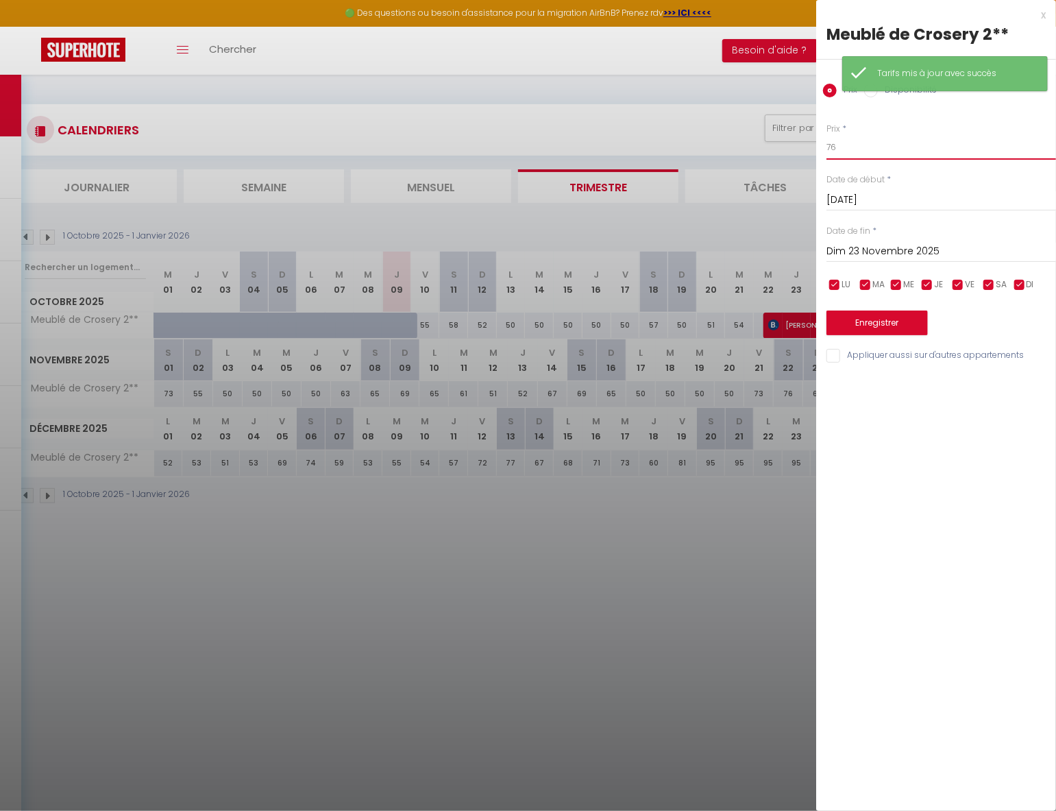
click at [871, 142] on input "76" at bounding box center [941, 147] width 230 height 25
type input "72"
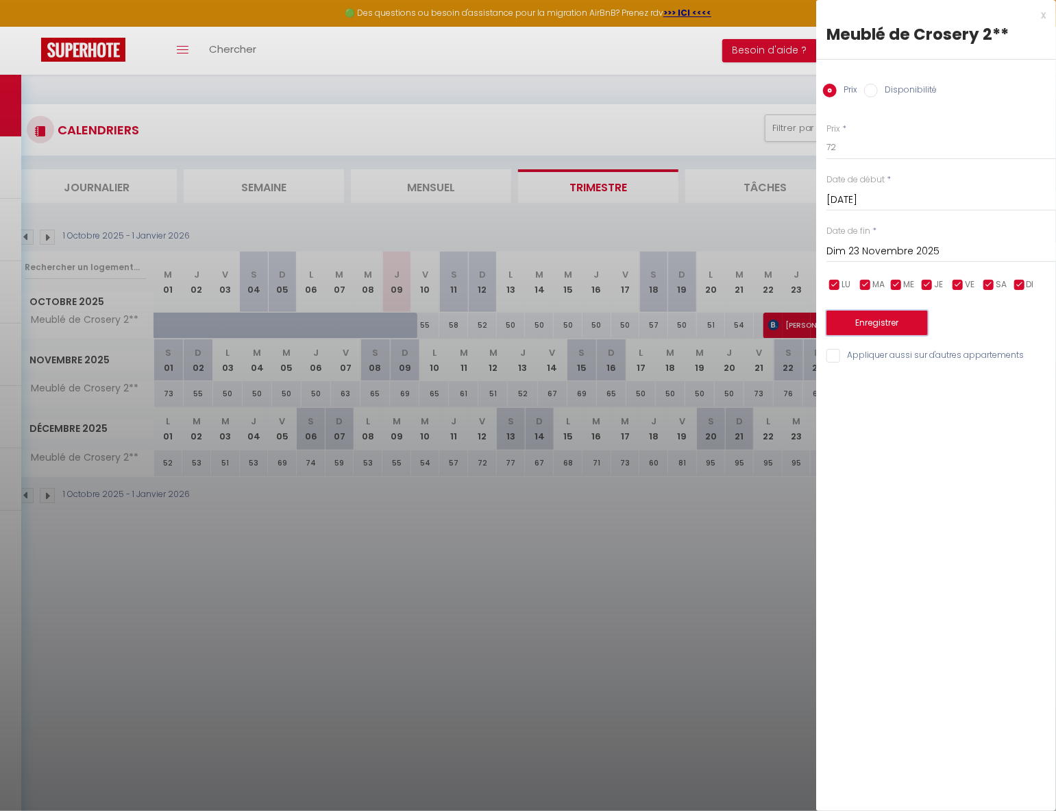
drag, startPoint x: 869, startPoint y: 325, endPoint x: 888, endPoint y: 329, distance: 19.5
click at [869, 325] on button "Enregistrer" at bounding box center [876, 322] width 101 height 25
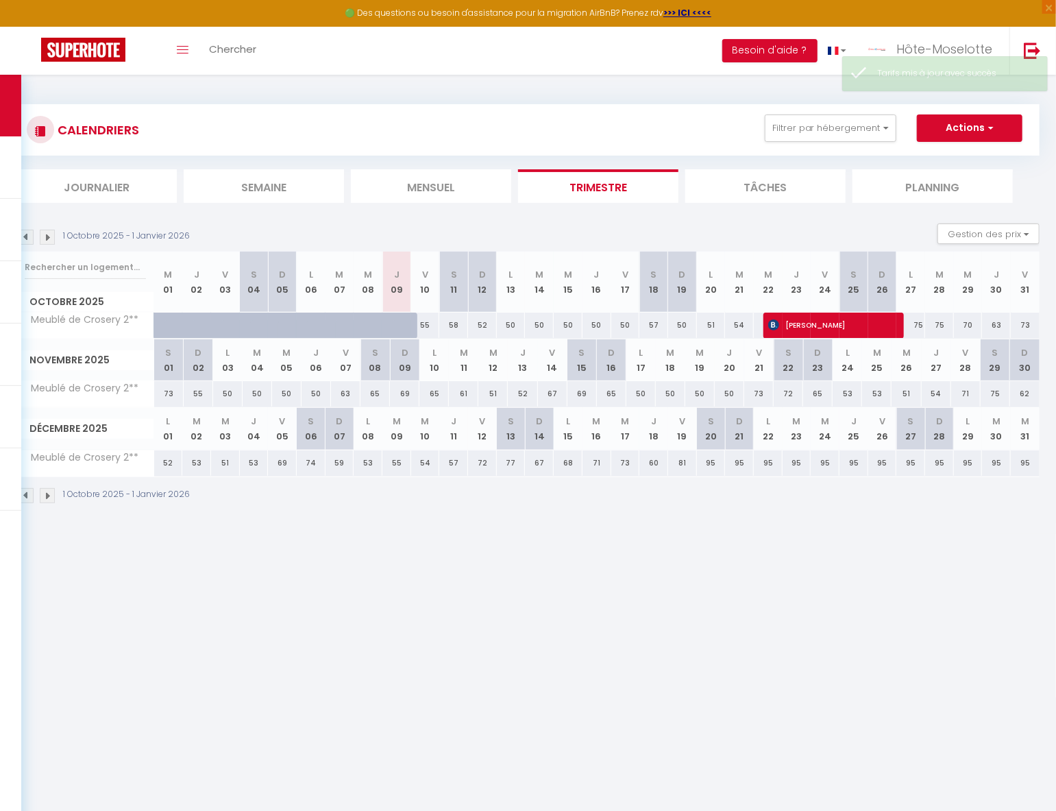
click at [822, 395] on div "65" at bounding box center [817, 393] width 29 height 25
type input "65"
type input "Dim 23 Novembre 2025"
type input "Lun 24 Novembre 2025"
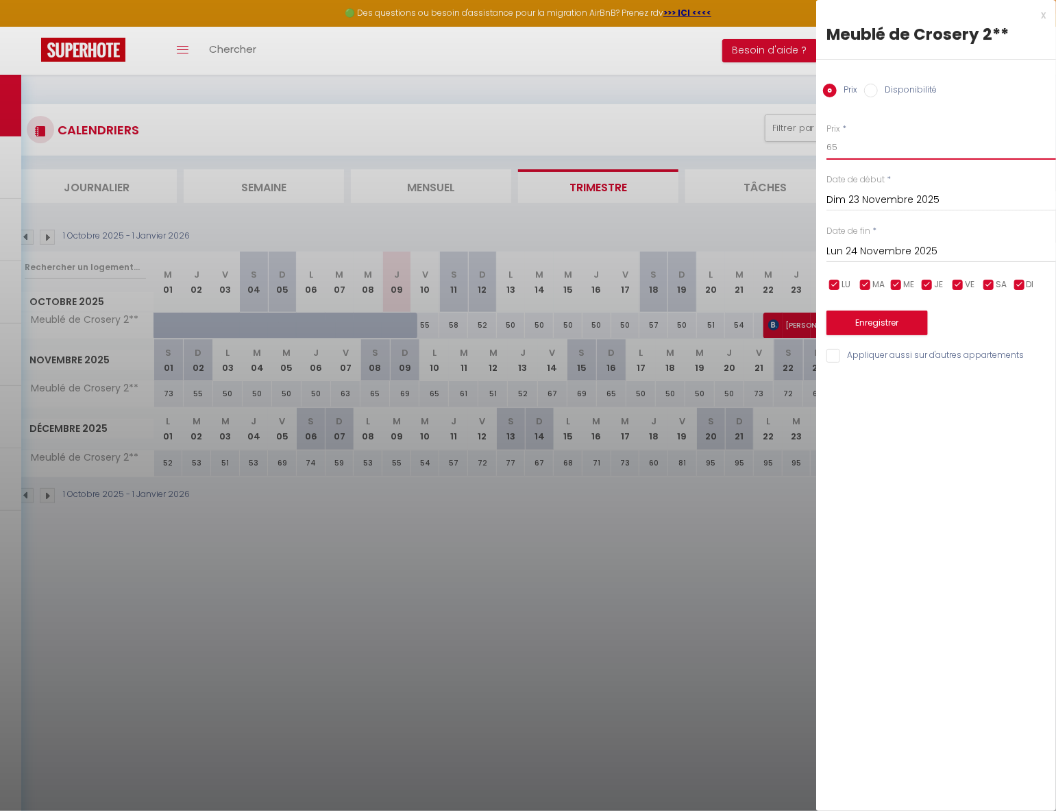
click at [881, 154] on input "65" at bounding box center [941, 147] width 230 height 25
type input "64"
click at [886, 324] on button "Enregistrer" at bounding box center [876, 322] width 101 height 25
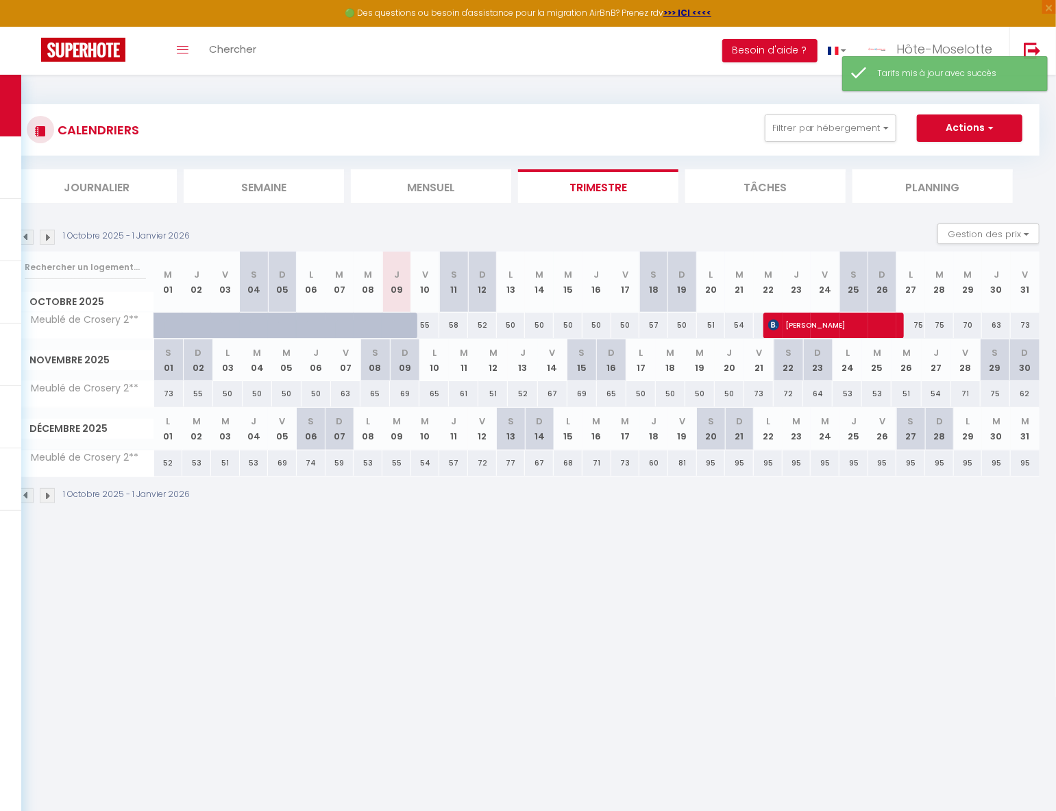
click at [848, 393] on div "53" at bounding box center [846, 393] width 29 height 25
type input "53"
type input "Lun 24 Novembre 2025"
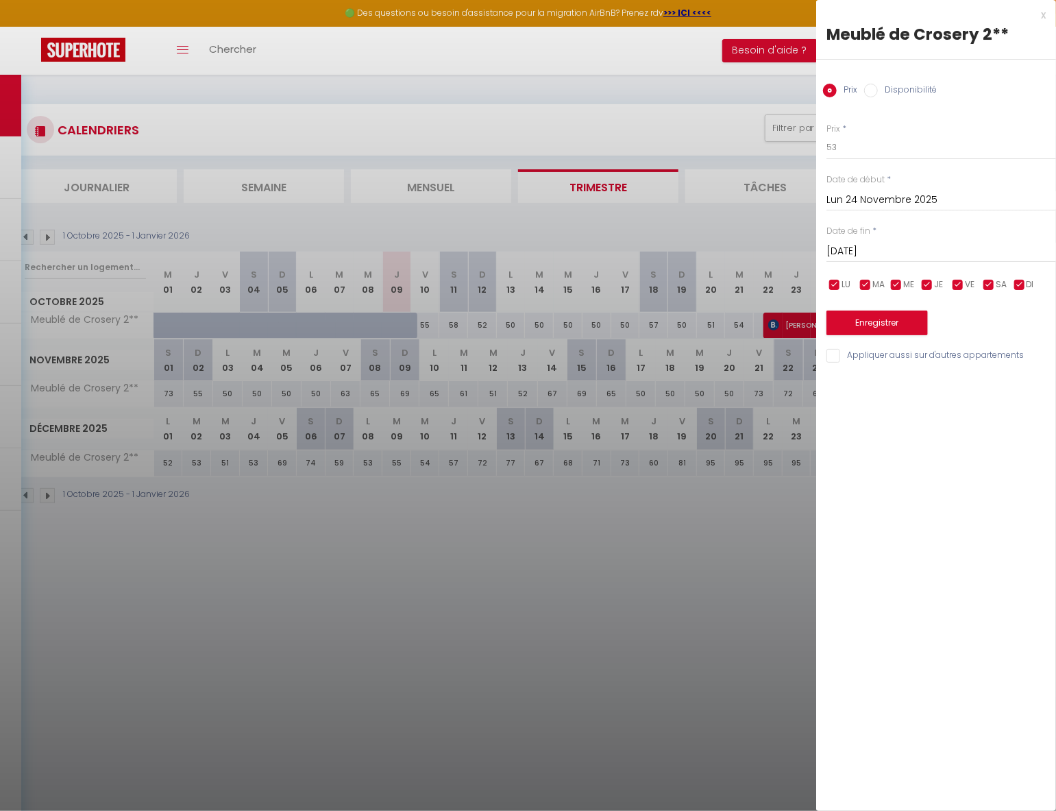
drag, startPoint x: 907, startPoint y: 258, endPoint x: 915, endPoint y: 273, distance: 16.2
click at [908, 260] on input "[DATE]" at bounding box center [941, 252] width 230 height 18
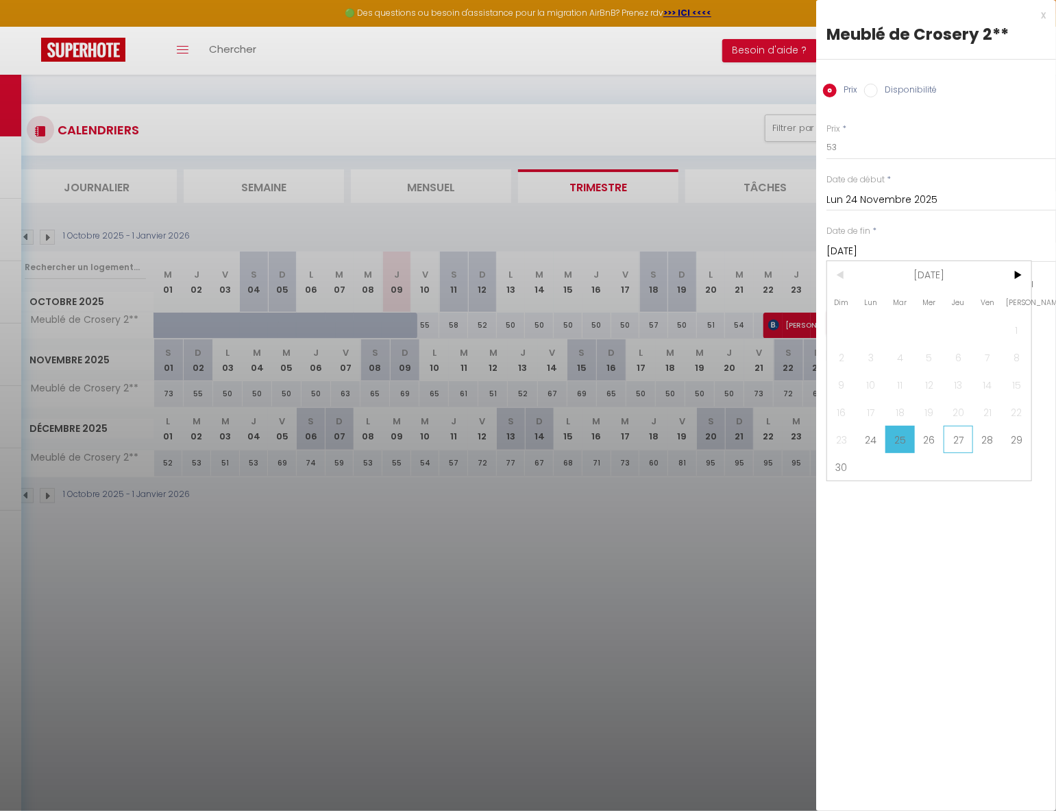
click at [954, 434] on span "27" at bounding box center [957, 438] width 29 height 27
type input "Jeu 27 Novembre 2025"
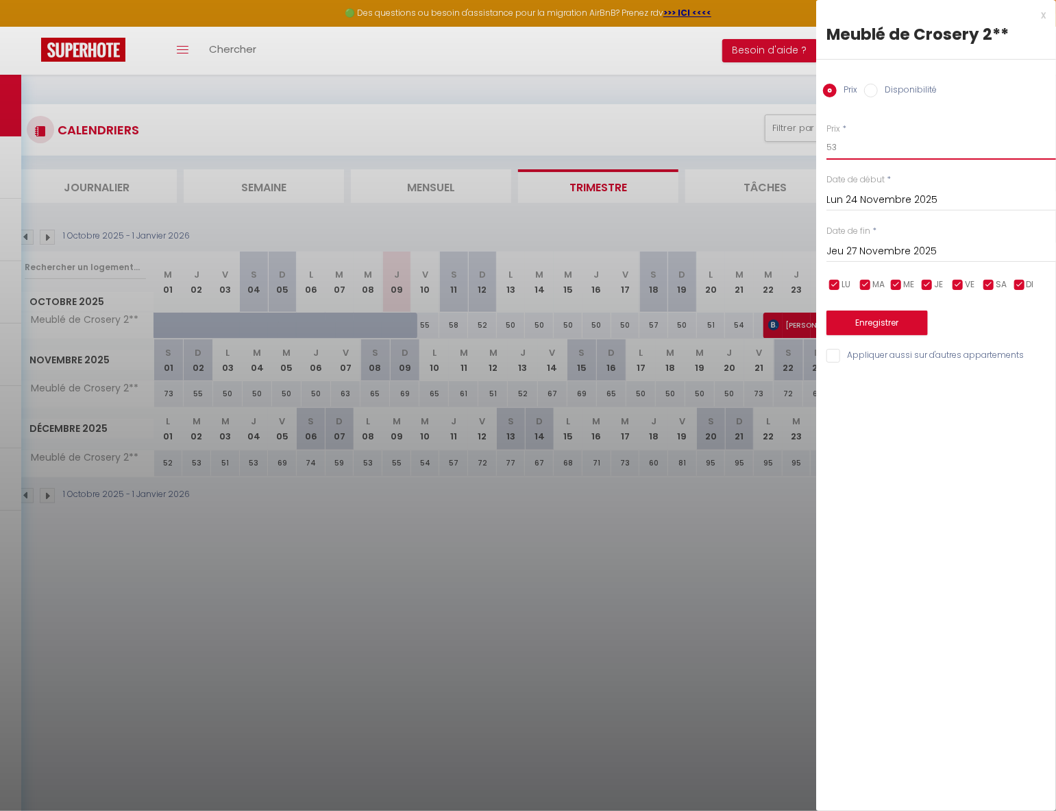
click at [925, 147] on input "53" at bounding box center [941, 147] width 230 height 25
type input "50"
click at [878, 323] on button "Enregistrer" at bounding box center [876, 322] width 101 height 25
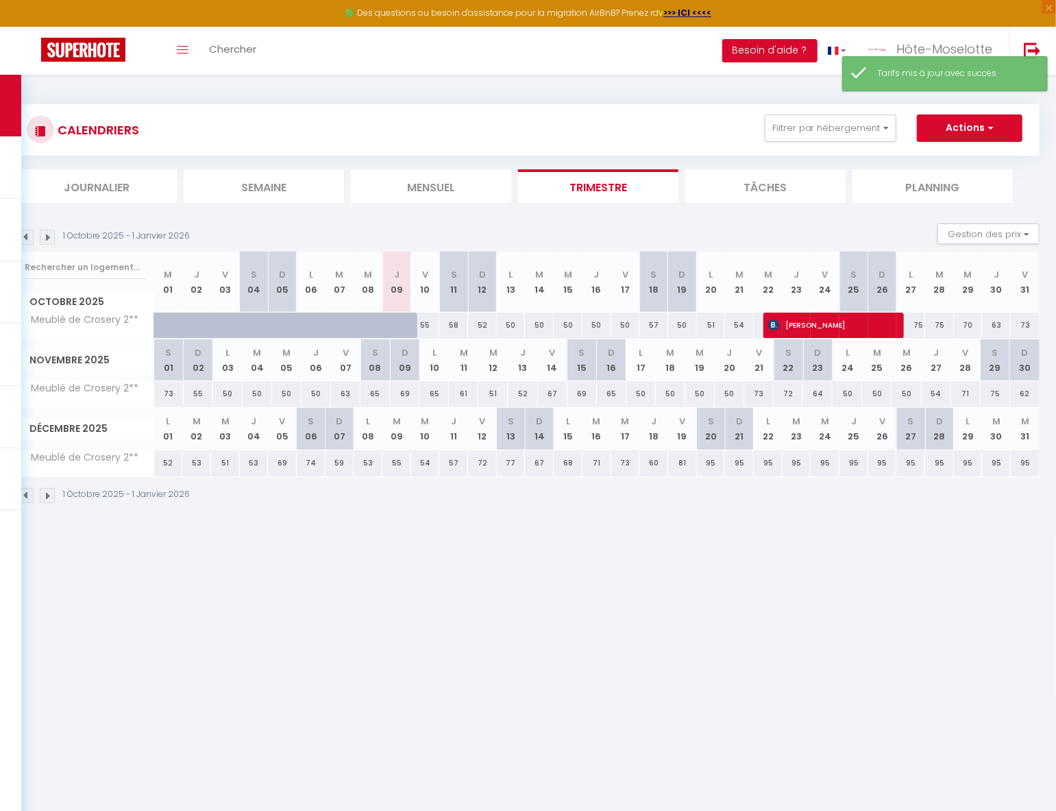
click at [876, 392] on div "50" at bounding box center [876, 393] width 29 height 25
type input "50"
type input "[DATE]"
type input "Mer 26 Novembre 2025"
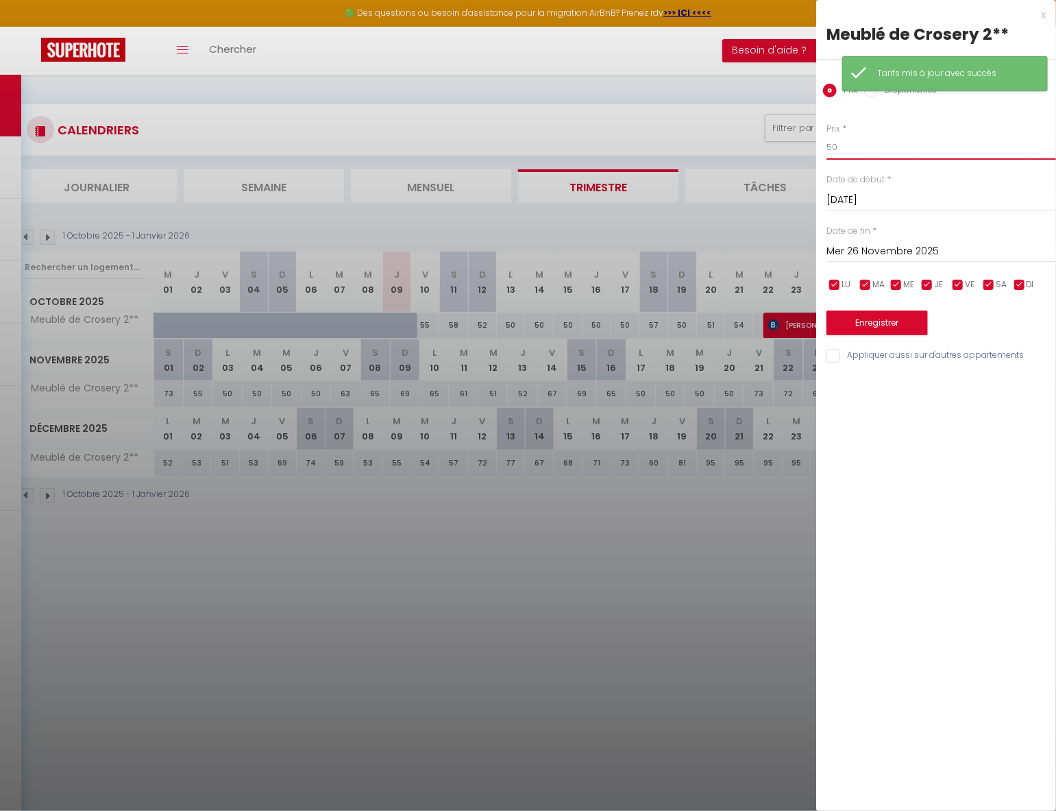
click at [880, 146] on input "50" at bounding box center [941, 147] width 230 height 25
type input "52"
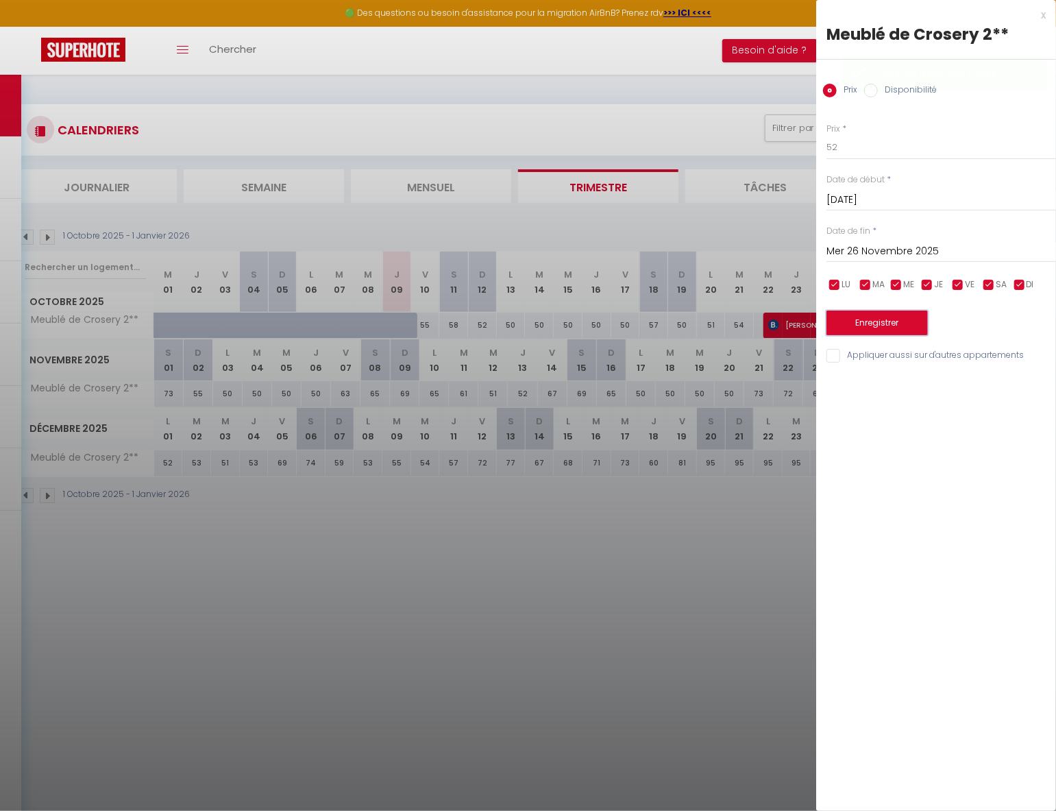
click at [888, 319] on button "Enregistrer" at bounding box center [876, 322] width 101 height 25
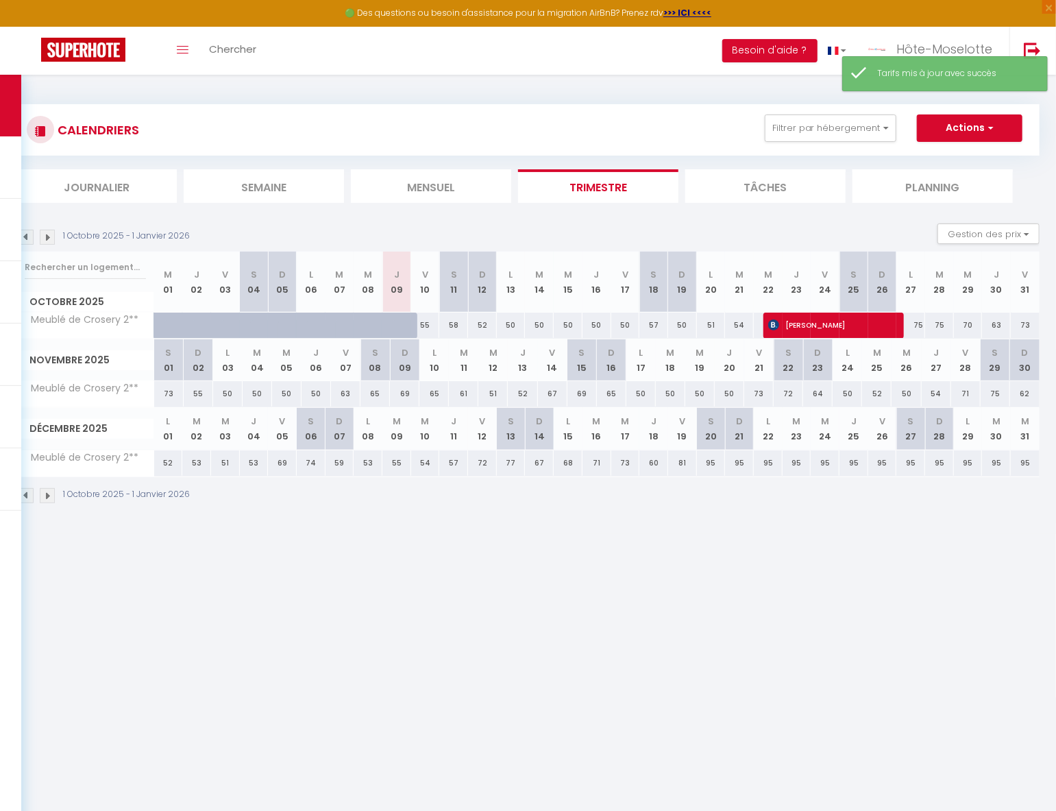
drag, startPoint x: 967, startPoint y: 392, endPoint x: 991, endPoint y: 354, distance: 44.7
click at [966, 392] on div "71" at bounding box center [965, 393] width 29 height 25
type input "71"
type input "Ven 28 Novembre 2025"
type input "[DATE]"
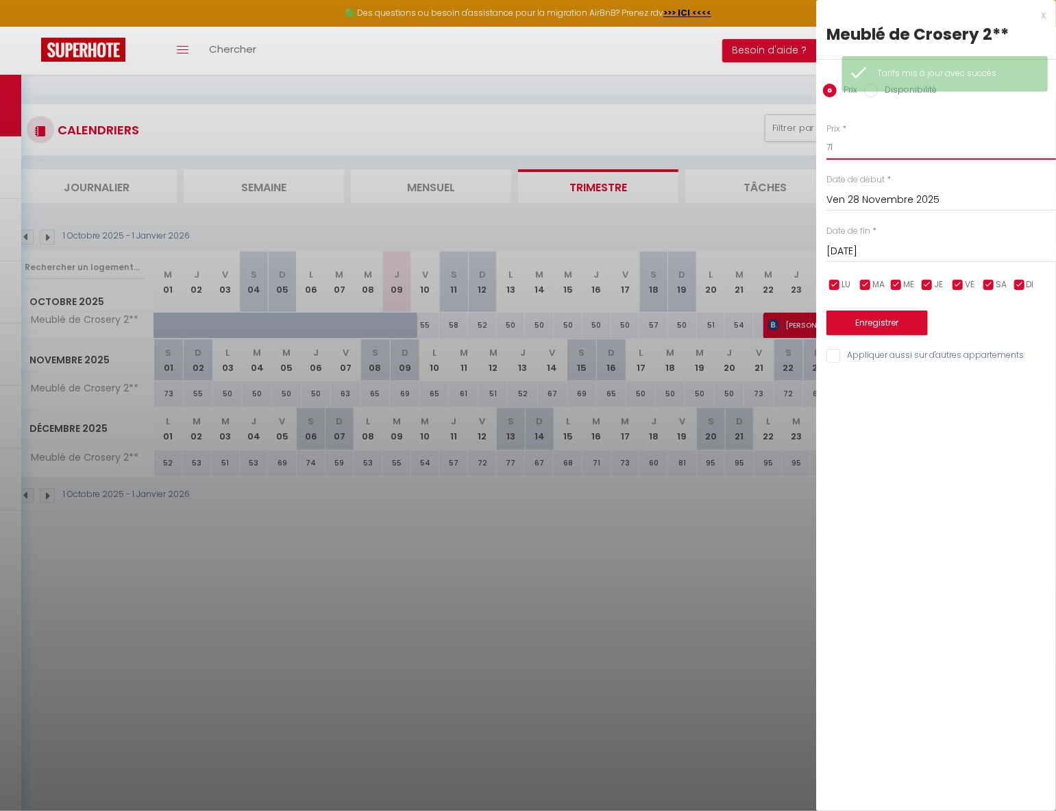
click at [931, 154] on input "71" at bounding box center [941, 147] width 230 height 25
type input "74"
click at [907, 249] on input "[DATE]" at bounding box center [941, 252] width 230 height 18
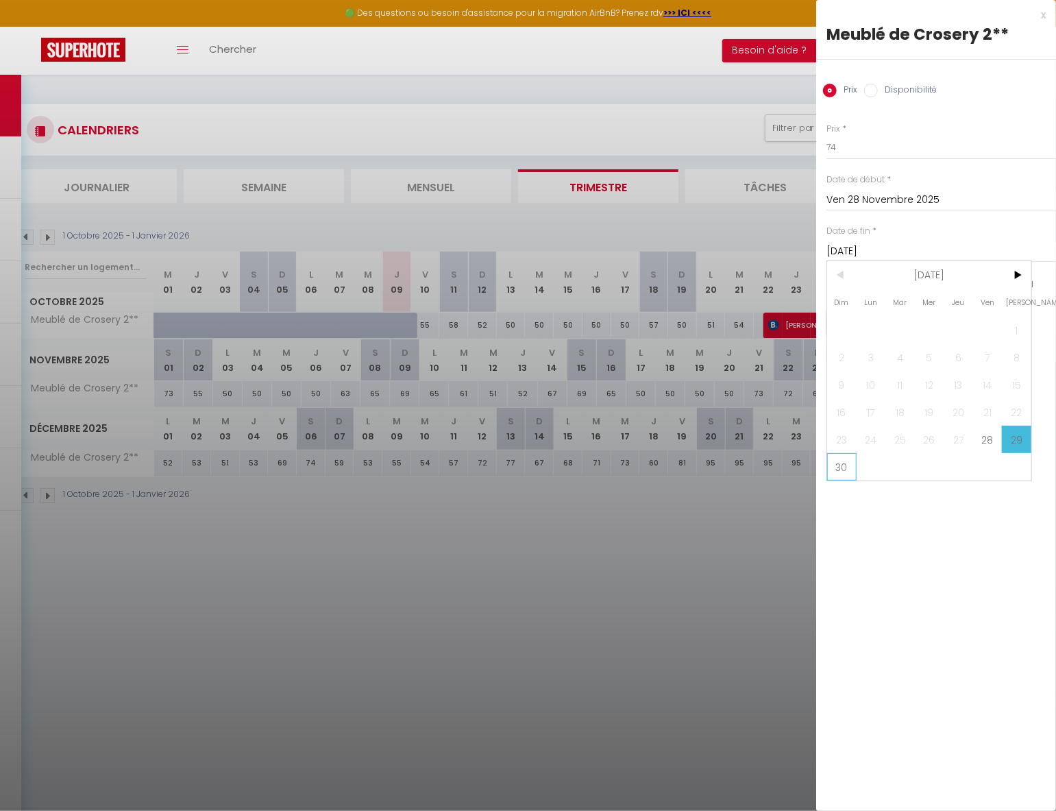
click at [835, 466] on span "30" at bounding box center [841, 466] width 29 height 27
type input "Dim 30 Novembre 2025"
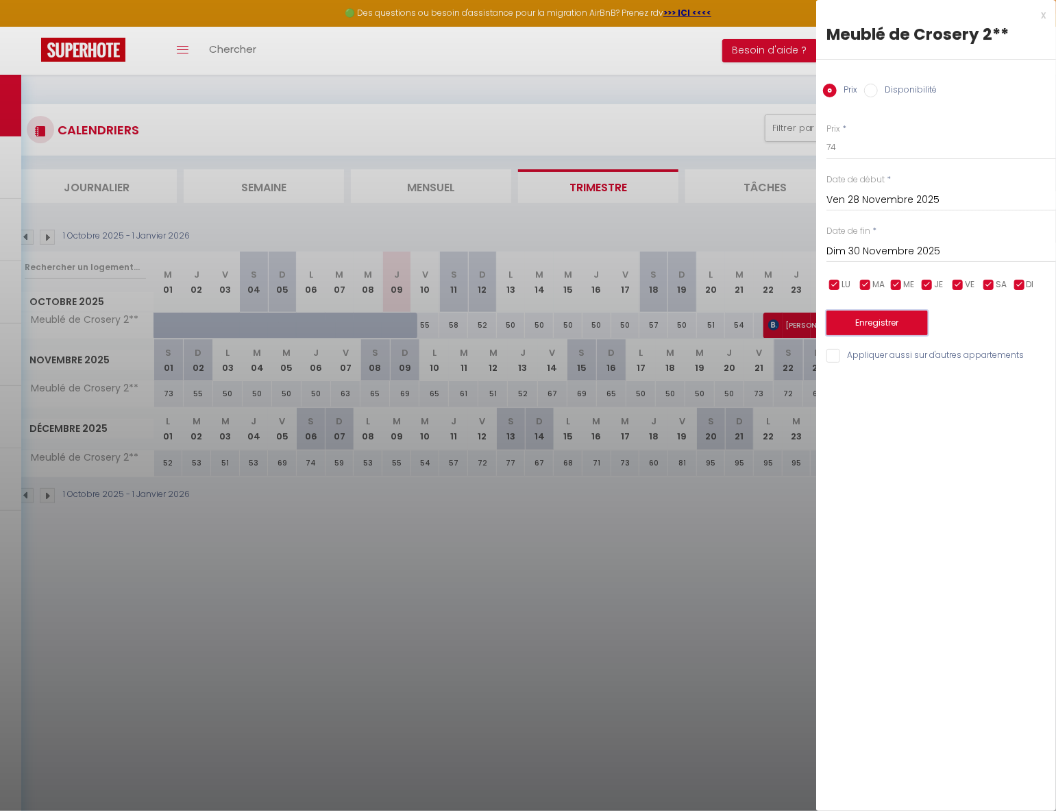
click at [885, 319] on button "Enregistrer" at bounding box center [876, 322] width 101 height 25
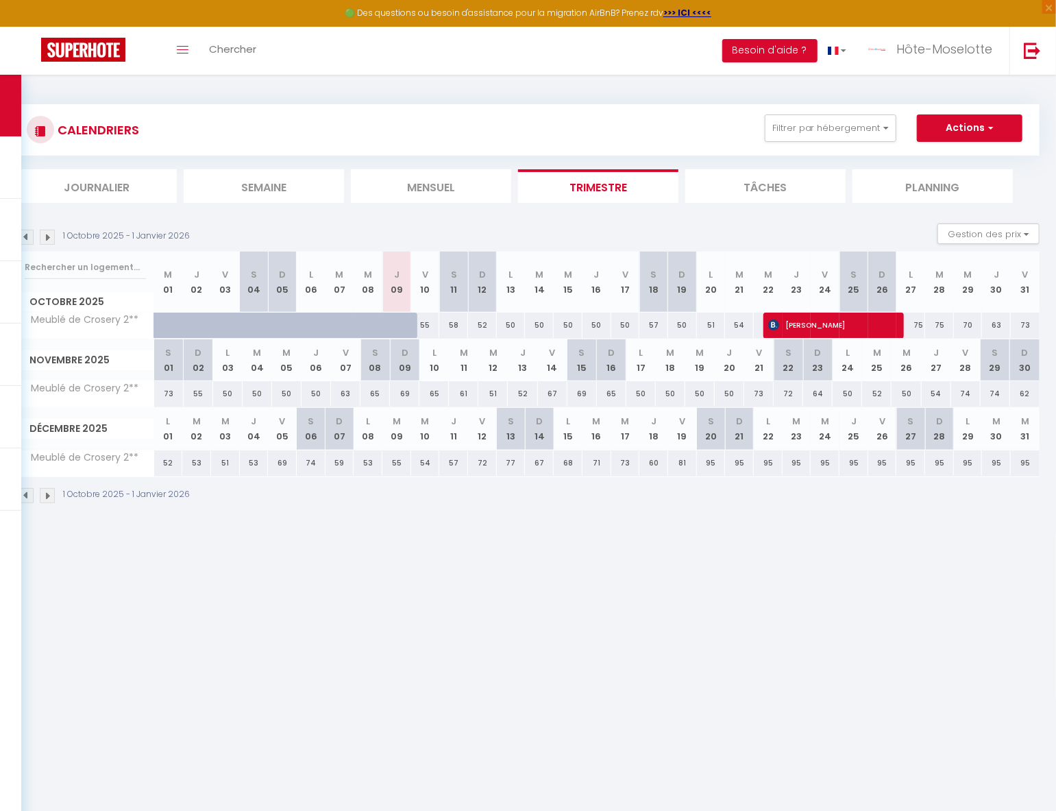
click at [1024, 393] on div "62" at bounding box center [1024, 393] width 29 height 25
type input "62"
type input "Dim 30 Novembre 2025"
type input "Lun 01 Décembre 2025"
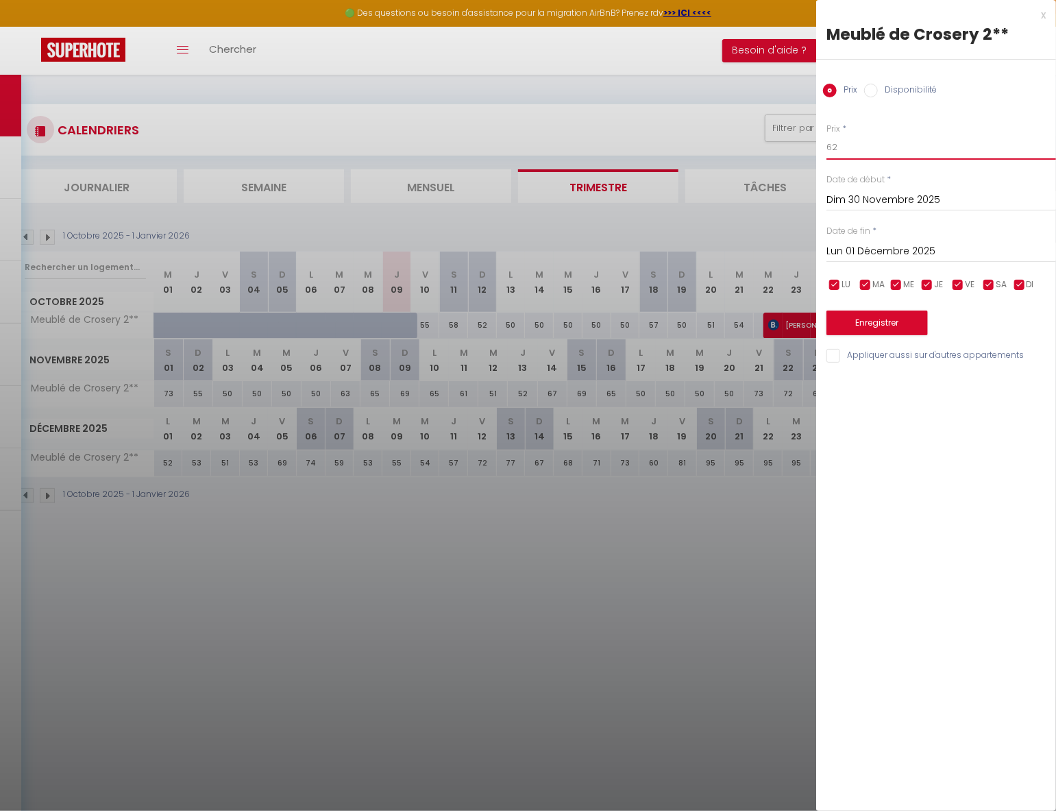
click at [859, 153] on input "62" at bounding box center [941, 147] width 230 height 25
type input "66"
click at [874, 327] on button "Enregistrer" at bounding box center [876, 322] width 101 height 25
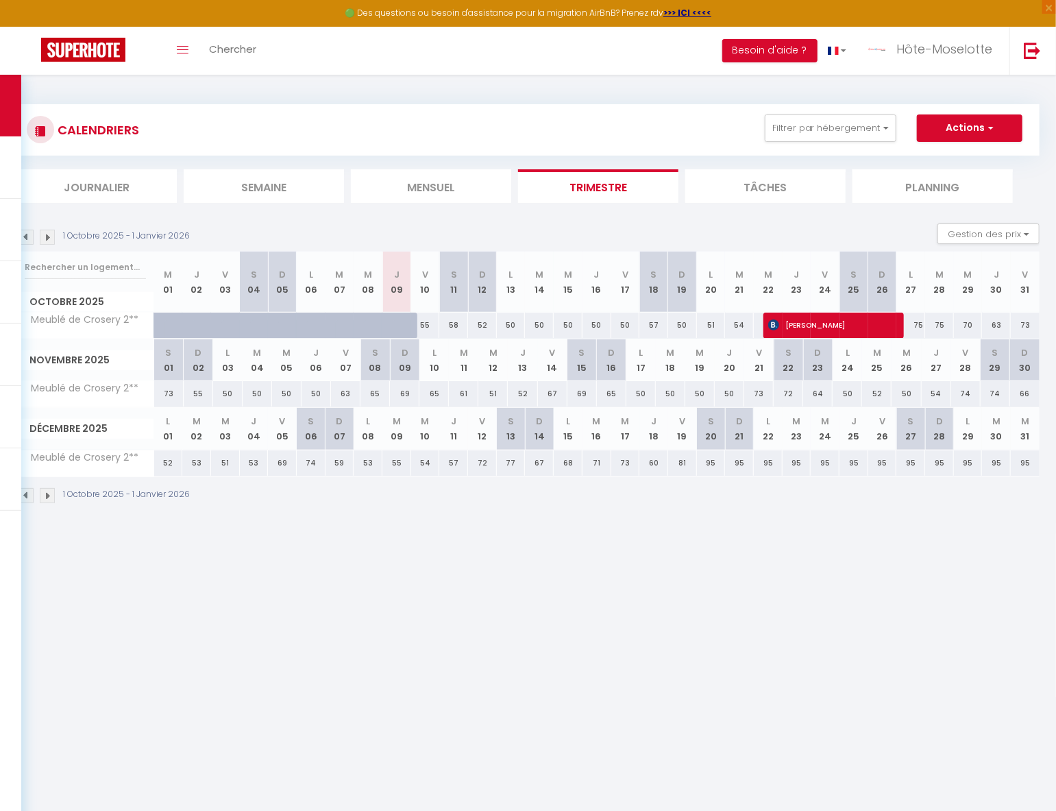
click at [167, 459] on div "52" at bounding box center [168, 462] width 29 height 25
type input "52"
type input "Lun 01 Décembre 2025"
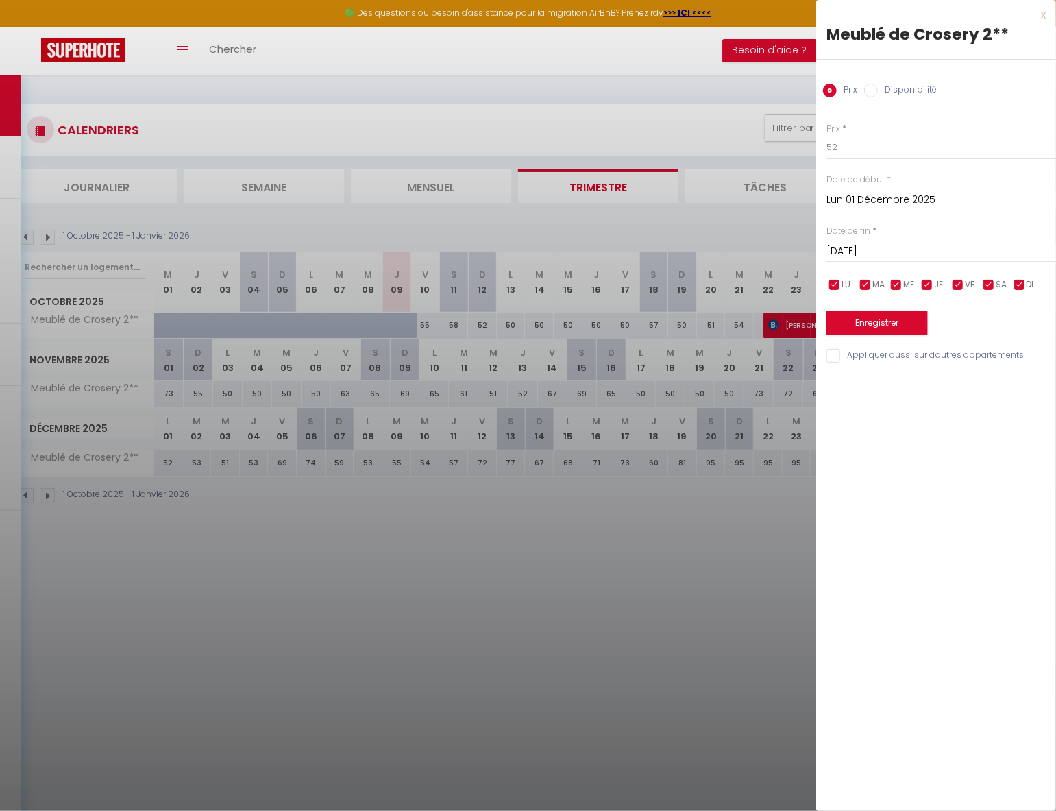
click at [913, 245] on input "[DATE]" at bounding box center [941, 252] width 230 height 18
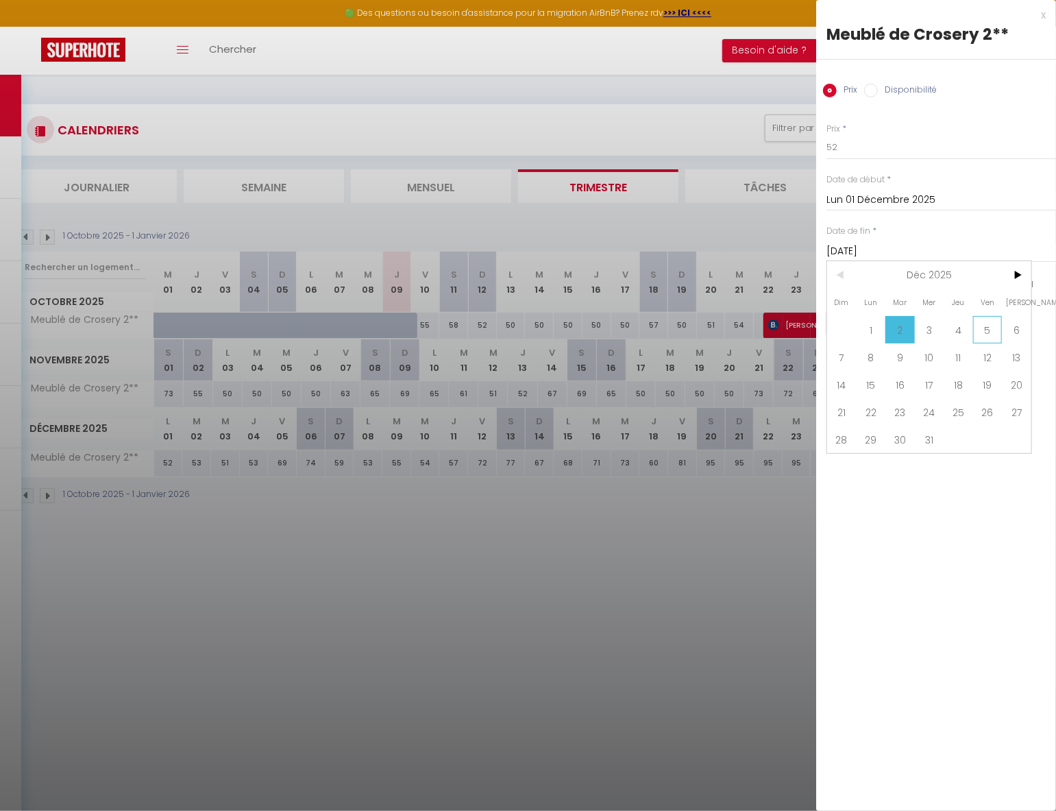
drag, startPoint x: 990, startPoint y: 332, endPoint x: 978, endPoint y: 332, distance: 12.4
click at [990, 332] on span "5" at bounding box center [987, 329] width 29 height 27
type input "Ven 05 Décembre 2025"
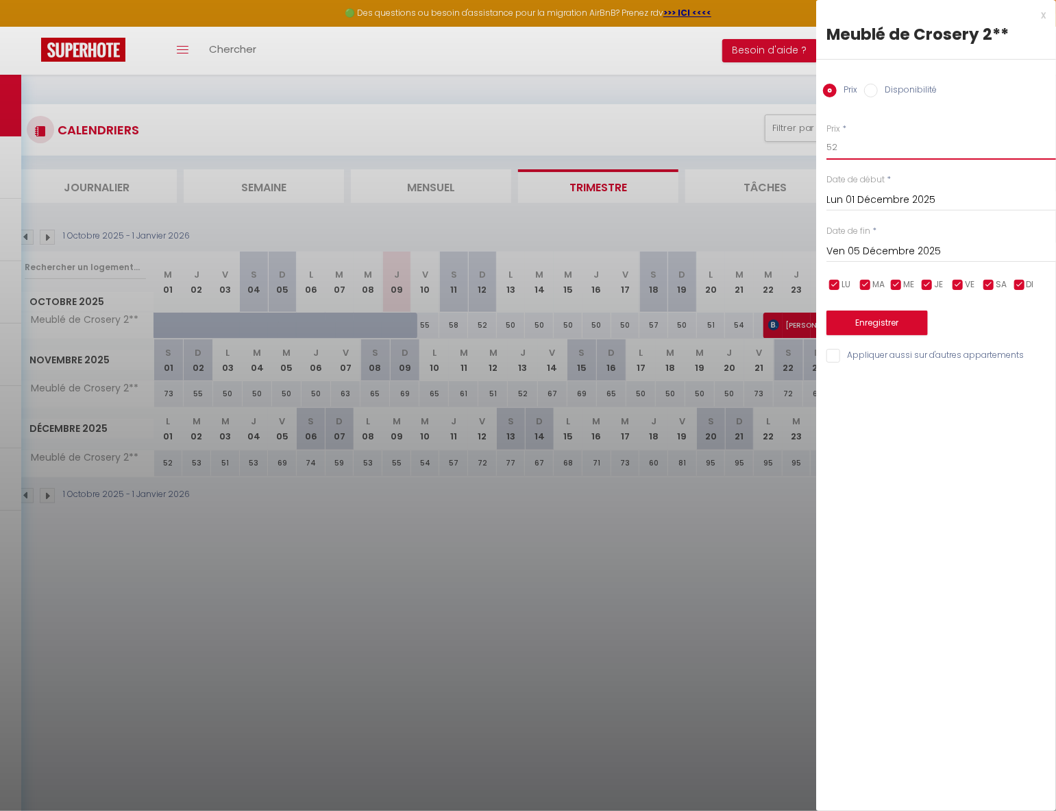
click at [875, 147] on input "52" at bounding box center [941, 147] width 230 height 25
type input "54"
click at [884, 332] on button "Enregistrer" at bounding box center [876, 322] width 101 height 25
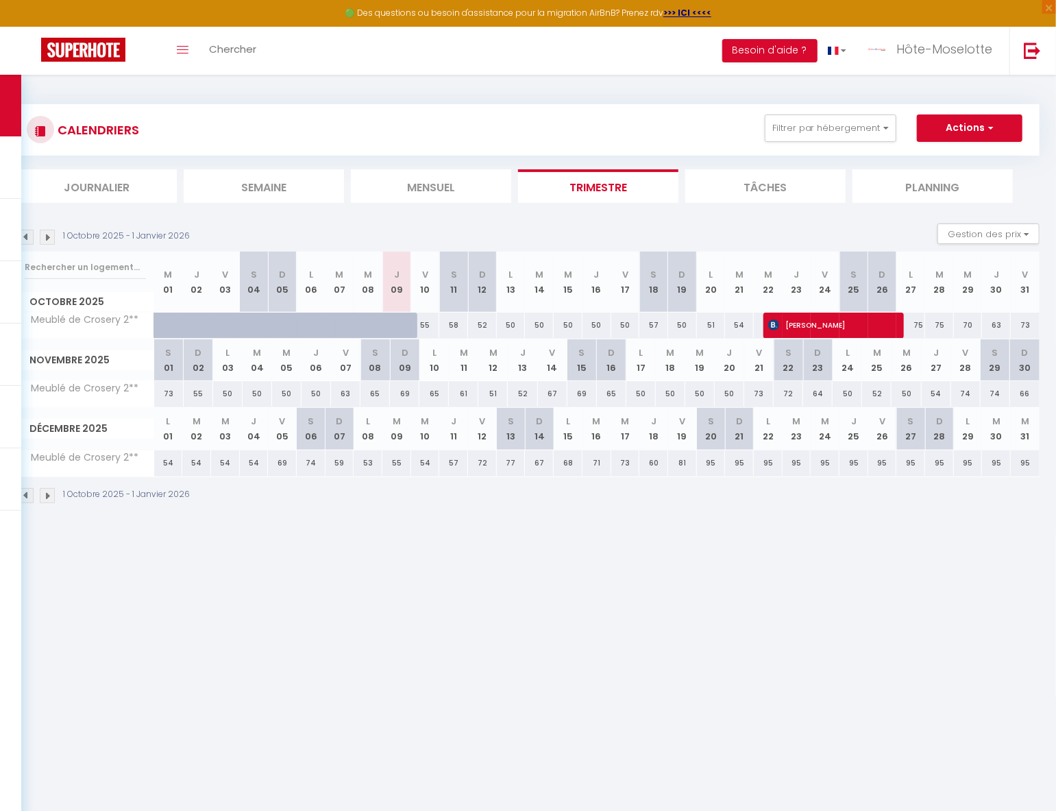
click at [277, 465] on div "69" at bounding box center [282, 462] width 29 height 25
type input "69"
type input "Ven 05 Décembre 2025"
type input "Sam 06 Décembre 2025"
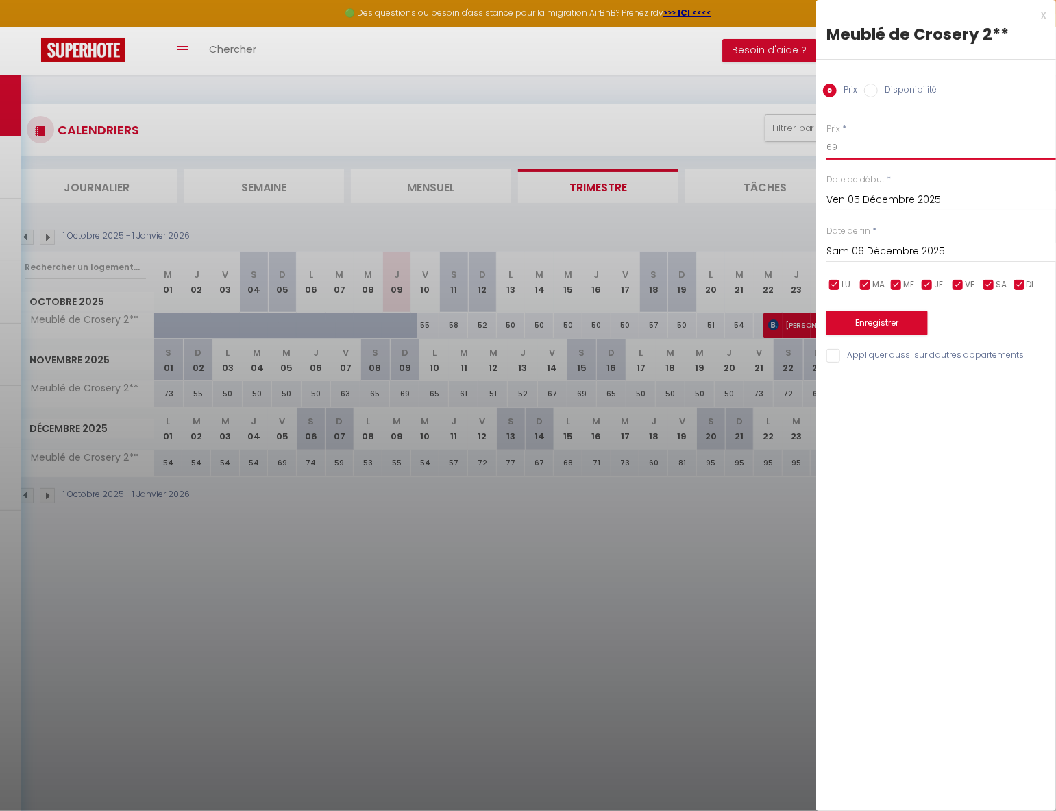
drag, startPoint x: 861, startPoint y: 146, endPoint x: 732, endPoint y: 143, distance: 128.8
click at [732, 142] on body "🟢 Des questions ou besoin d'assistance pour la migration AirBnB? Prenez rdv >>>…" at bounding box center [528, 480] width 1056 height 811
type input "71"
click at [885, 325] on button "Enregistrer" at bounding box center [876, 322] width 101 height 25
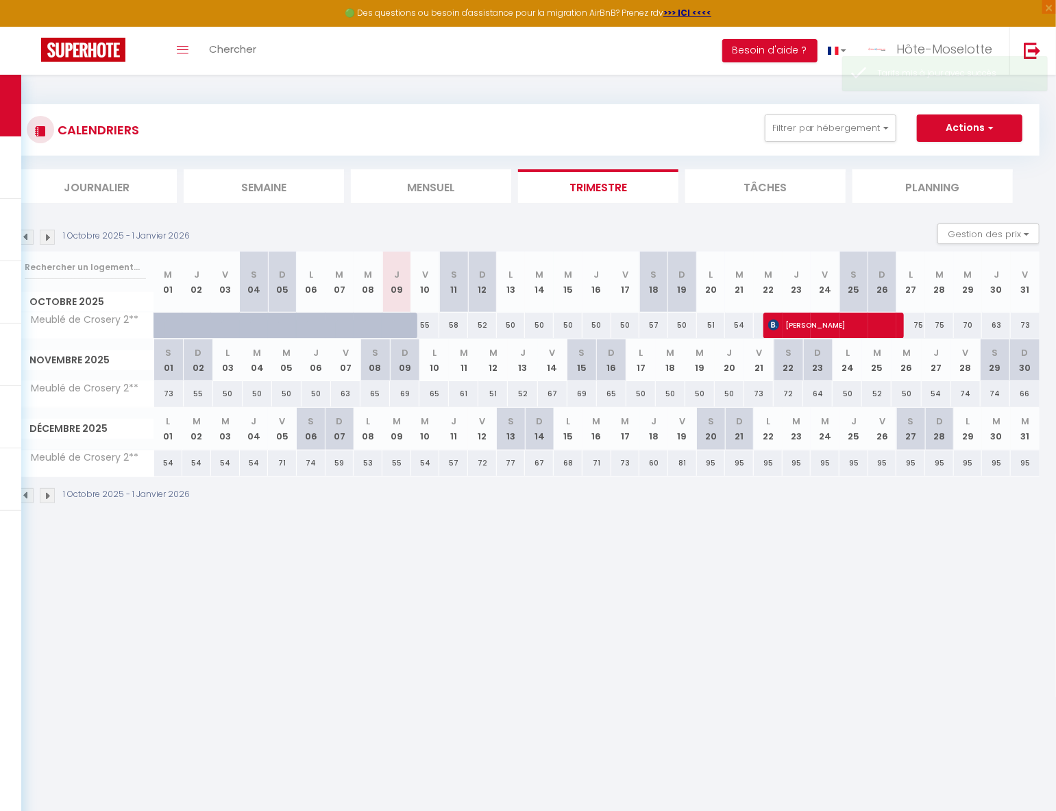
drag, startPoint x: 342, startPoint y: 464, endPoint x: 421, endPoint y: 431, distance: 85.4
click at [342, 465] on div "59" at bounding box center [339, 462] width 29 height 25
type input "59"
type input "Dim 07 Décembre 2025"
type input "Lun 08 Décembre 2025"
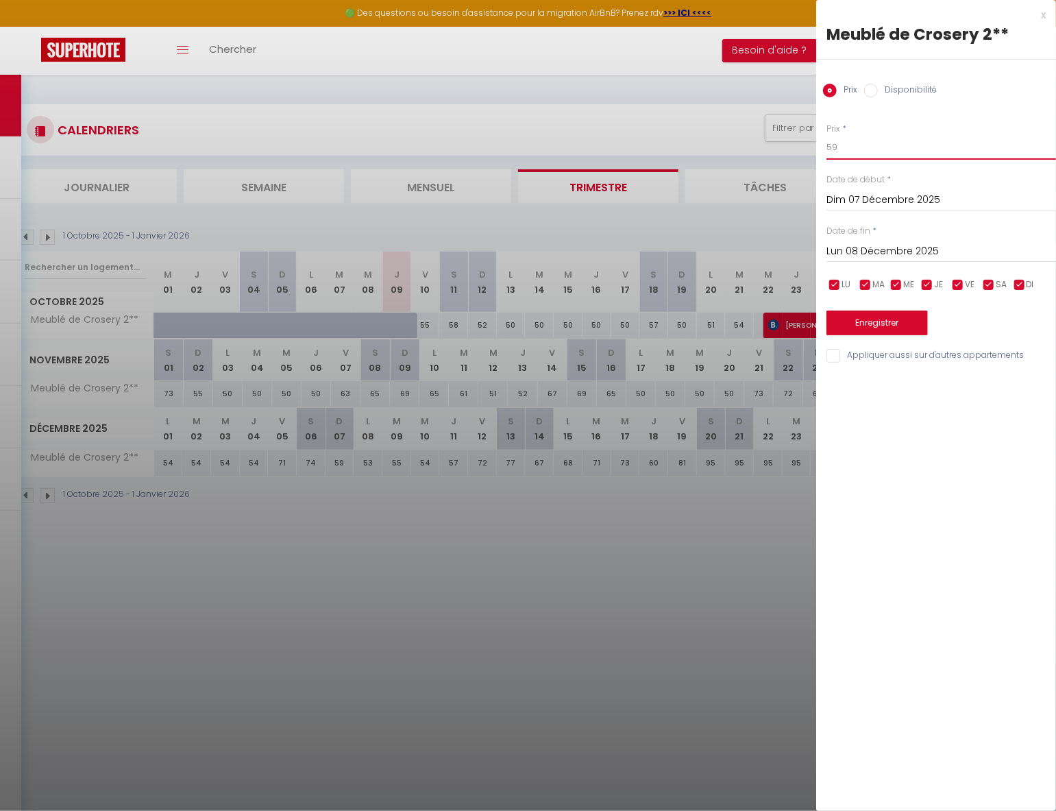
click at [767, 146] on body "🟢 Des questions ou besoin d'assistance pour la migration AirBnB? Prenez rdv >>>…" at bounding box center [528, 480] width 1056 height 811
type input "61"
click at [907, 320] on button "Enregistrer" at bounding box center [876, 322] width 101 height 25
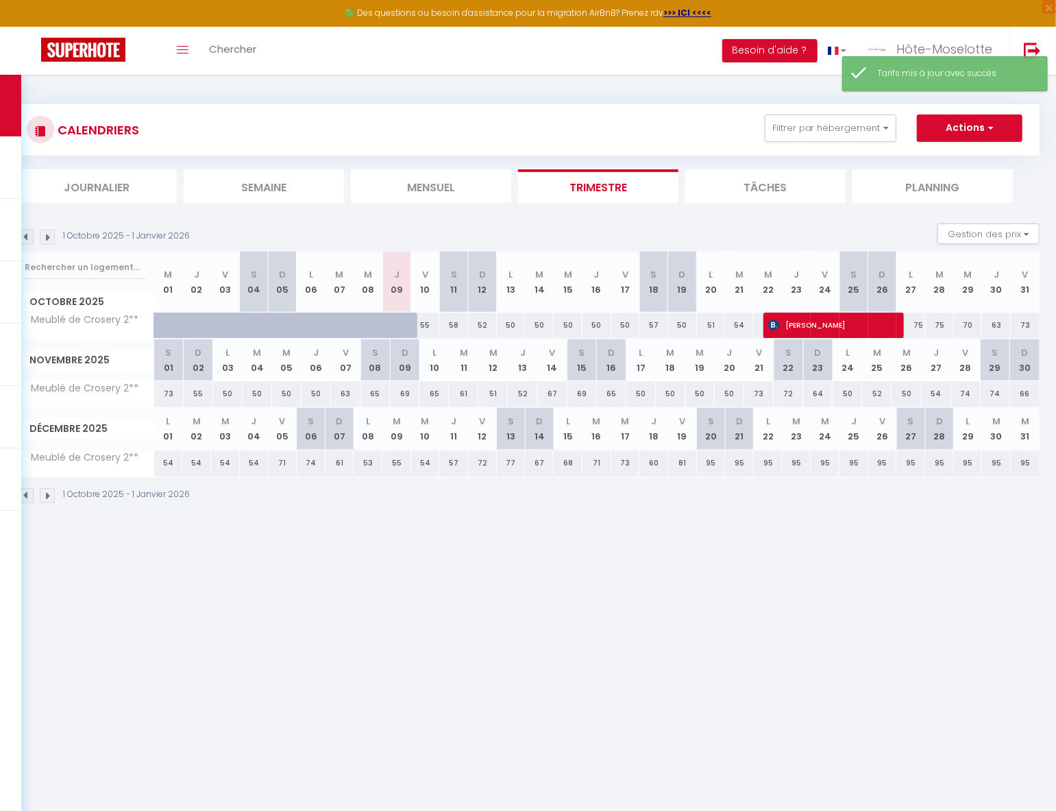
click at [369, 461] on div "53" at bounding box center [368, 462] width 29 height 25
type input "53"
type input "Lun 08 Décembre 2025"
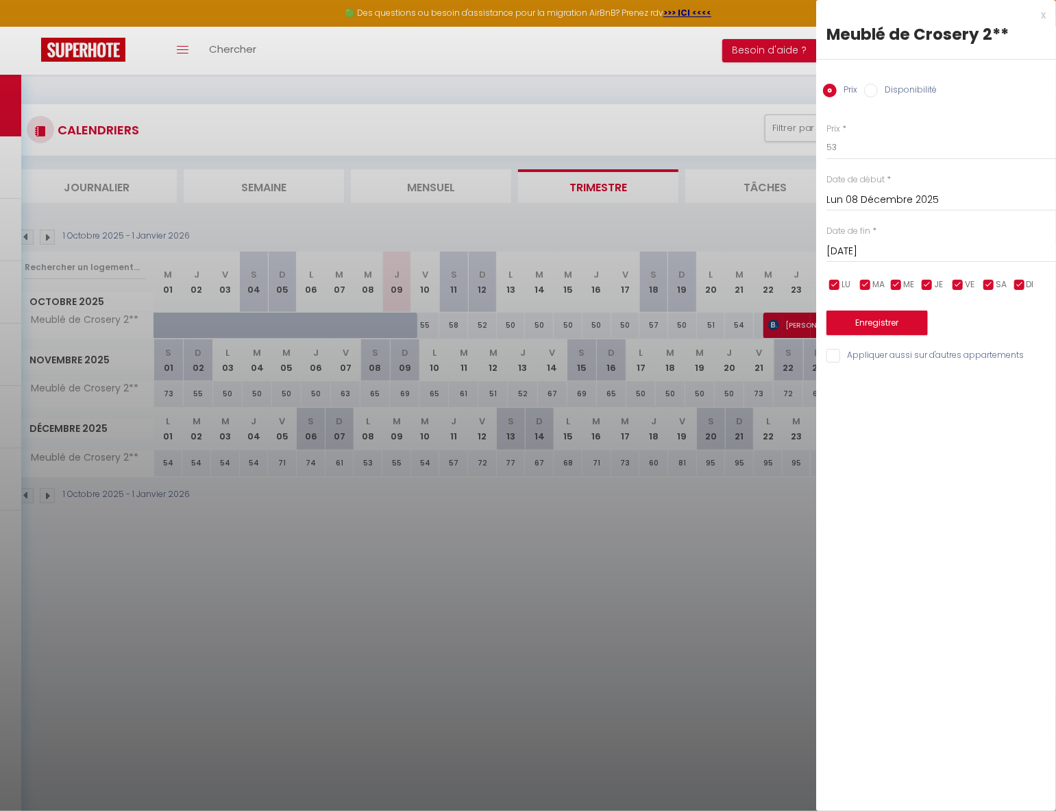
click at [887, 252] on input "[DATE]" at bounding box center [941, 252] width 230 height 18
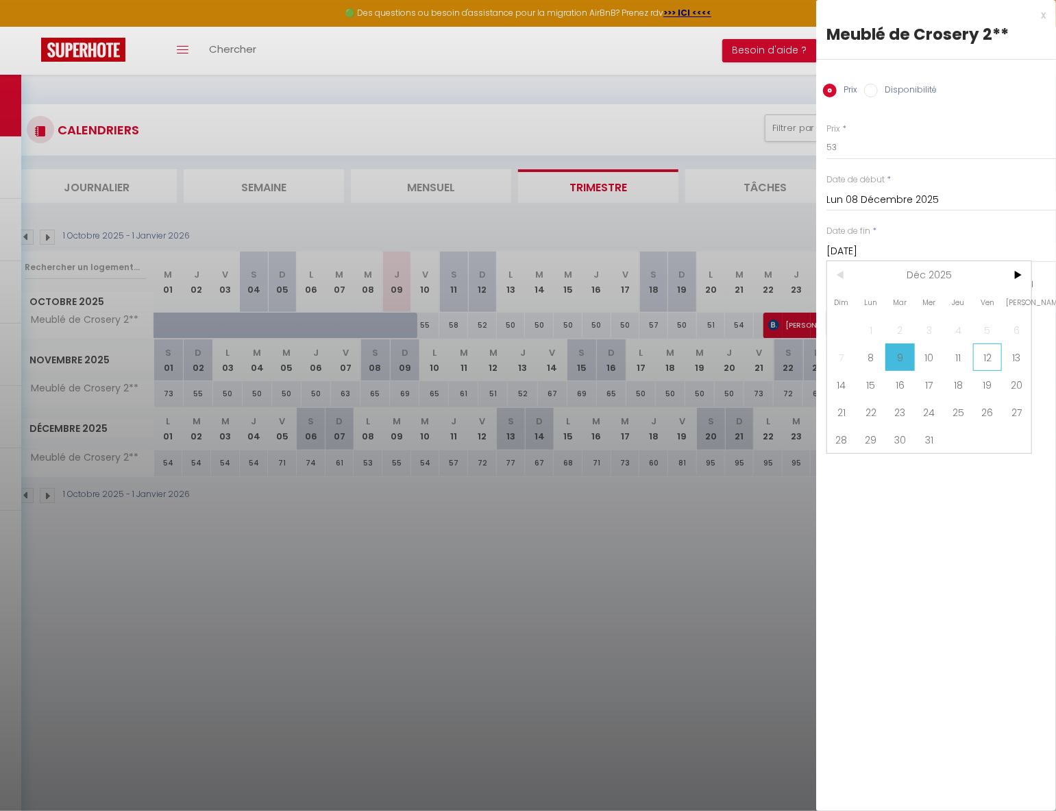
click at [980, 362] on span "12" at bounding box center [987, 356] width 29 height 27
type input "Ven 12 Décembre 2025"
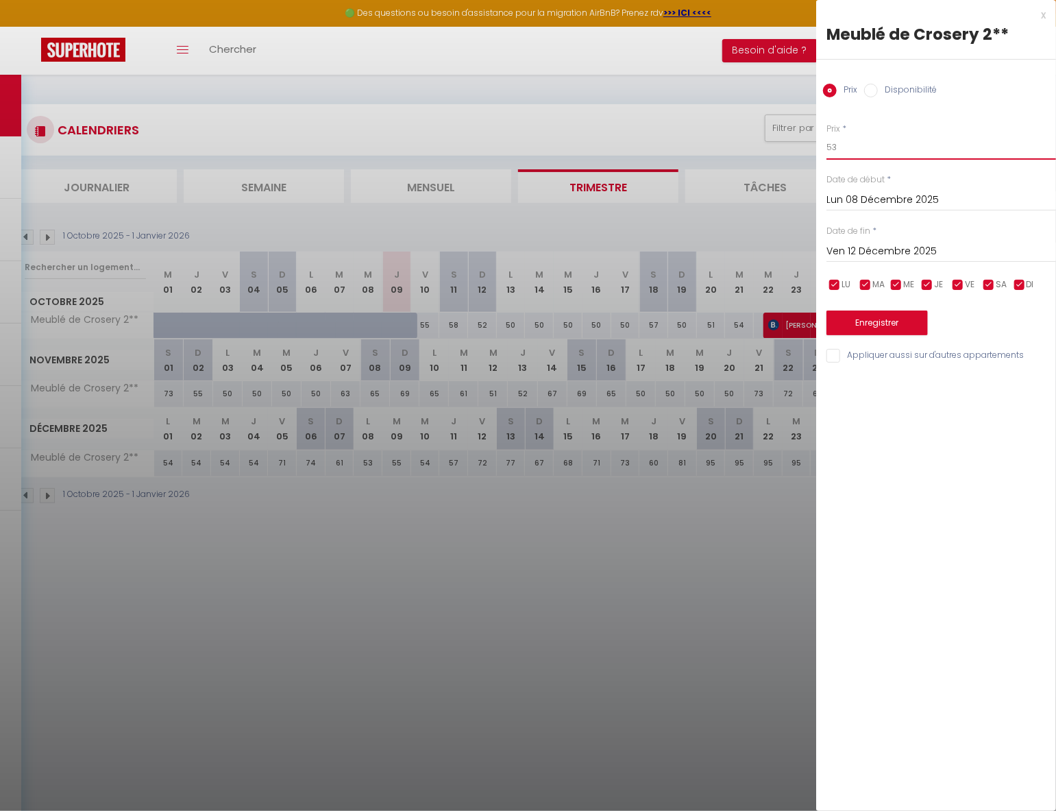
click at [884, 148] on input "53" at bounding box center [941, 147] width 230 height 25
click at [884, 147] on input "53" at bounding box center [941, 147] width 230 height 25
type input "50"
click at [903, 323] on button "Enregistrer" at bounding box center [876, 322] width 101 height 25
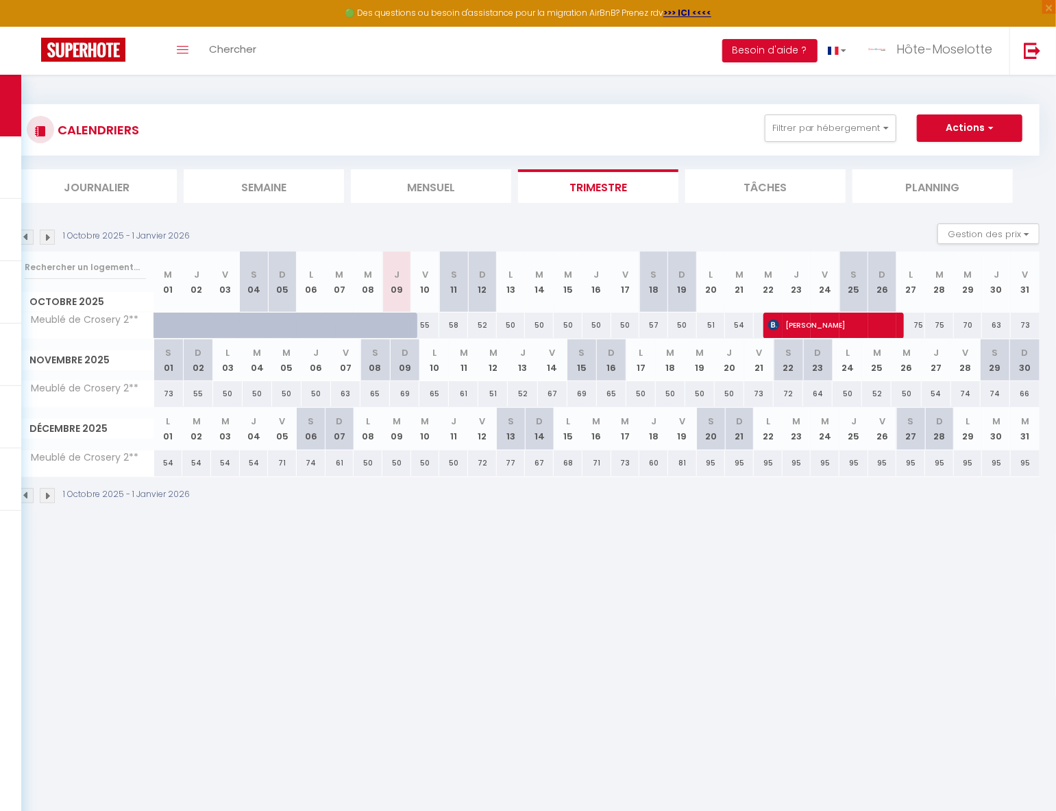
click at [485, 465] on div "72" at bounding box center [482, 462] width 29 height 25
type input "72"
type input "Ven 12 Décembre 2025"
type input "Sam 13 Décembre 2025"
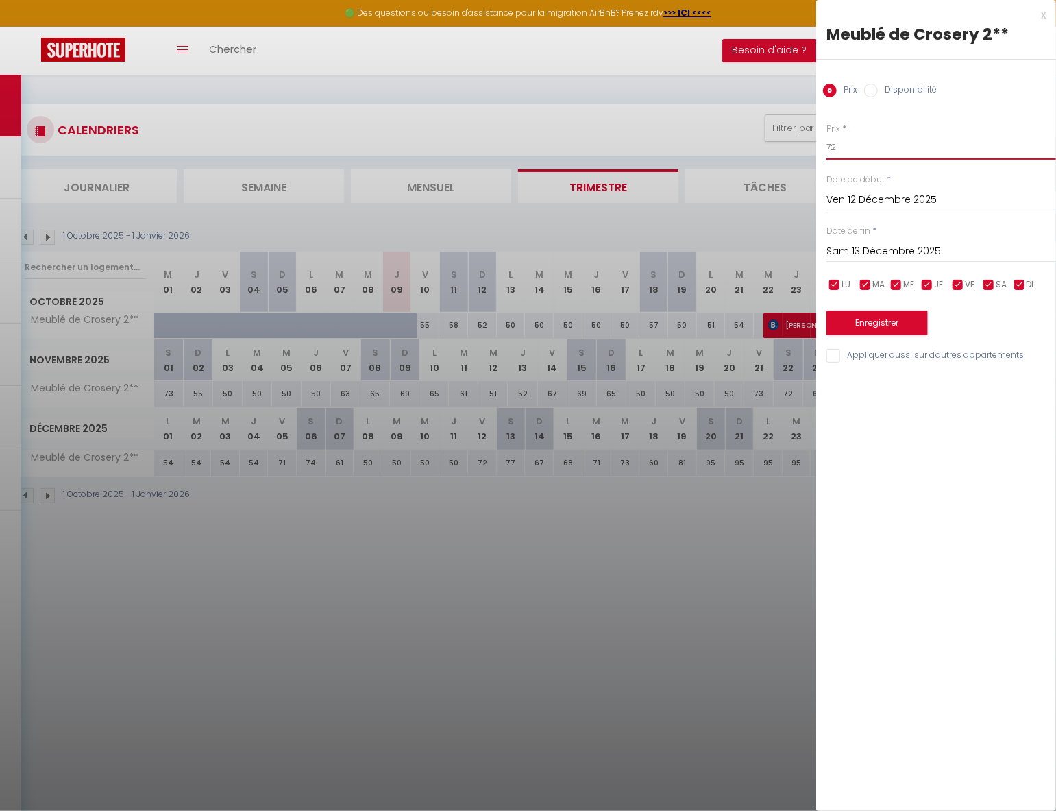
click at [901, 154] on input "72" at bounding box center [941, 147] width 230 height 25
drag, startPoint x: 900, startPoint y: 154, endPoint x: 804, endPoint y: 151, distance: 96.0
click at [806, 151] on body "🟢 Des questions ou besoin d'assistance pour la migration AirBnB? Prenez rdv >>>…" at bounding box center [528, 480] width 1056 height 811
type input "57"
click at [908, 324] on button "Enregistrer" at bounding box center [876, 322] width 101 height 25
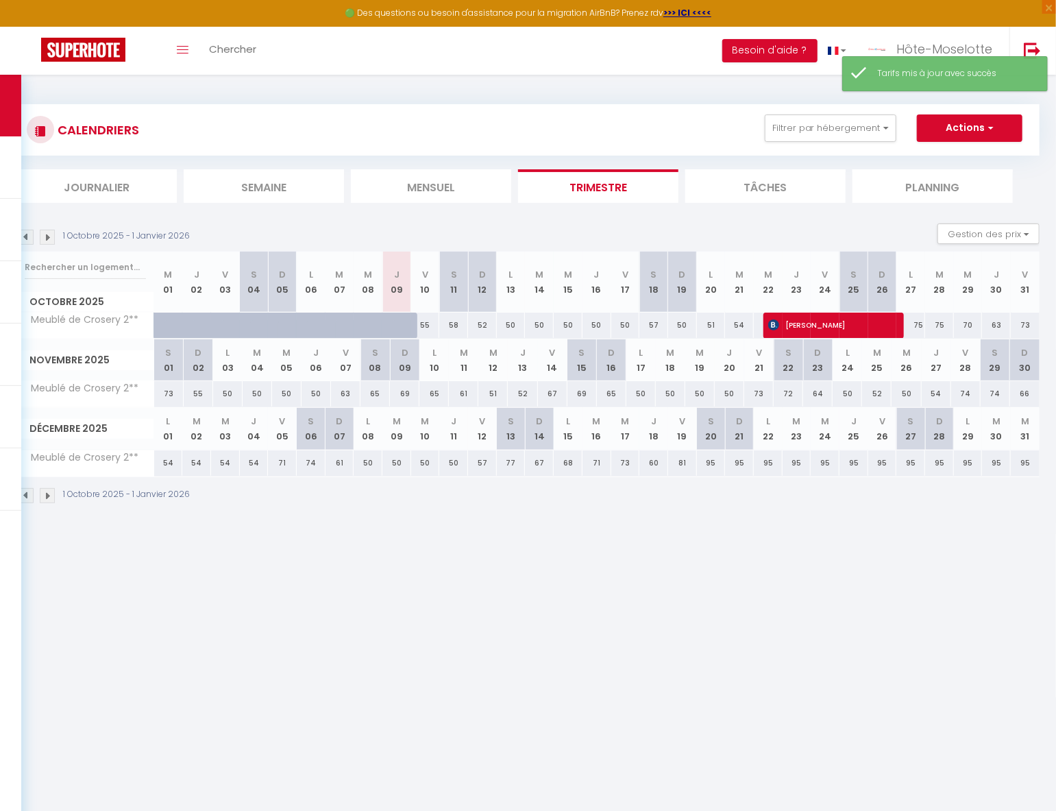
click at [512, 462] on div "77" at bounding box center [511, 462] width 29 height 25
type input "77"
type input "Sam 13 Décembre 2025"
type input "Dim 14 Décembre 2025"
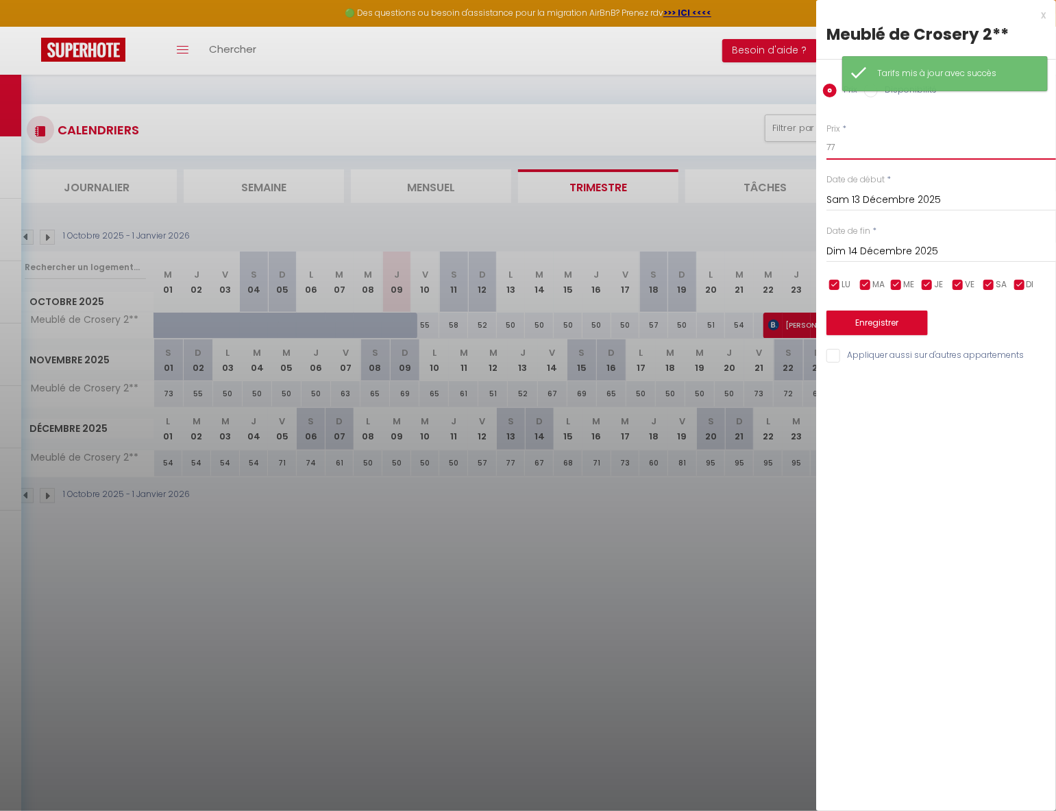
drag, startPoint x: 819, startPoint y: 154, endPoint x: 777, endPoint y: 162, distance: 42.5
click at [778, 161] on body "🟢 Des questions ou besoin d'assistance pour la migration AirBnB? Prenez rdv >>>…" at bounding box center [528, 480] width 1056 height 811
type input "60"
click at [877, 325] on button "Enregistrer" at bounding box center [876, 322] width 101 height 25
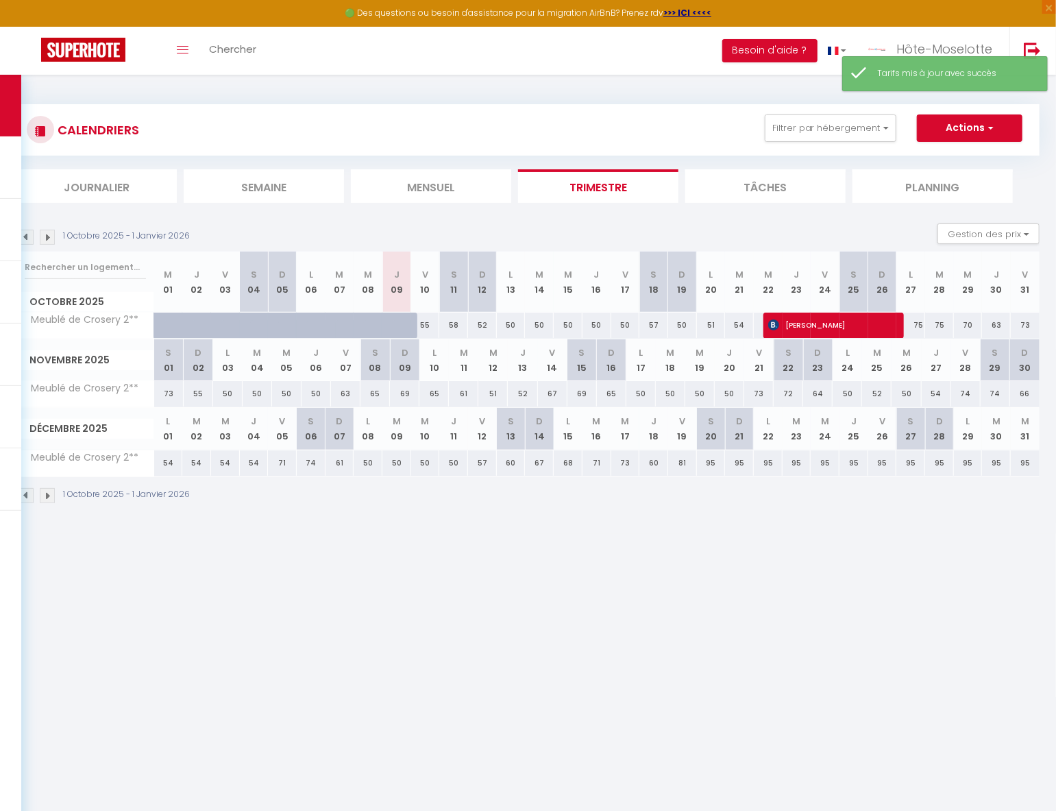
click at [540, 460] on div "67" at bounding box center [539, 462] width 29 height 25
type input "67"
type input "Dim 14 Décembre 2025"
type input "Lun 15 Décembre 2025"
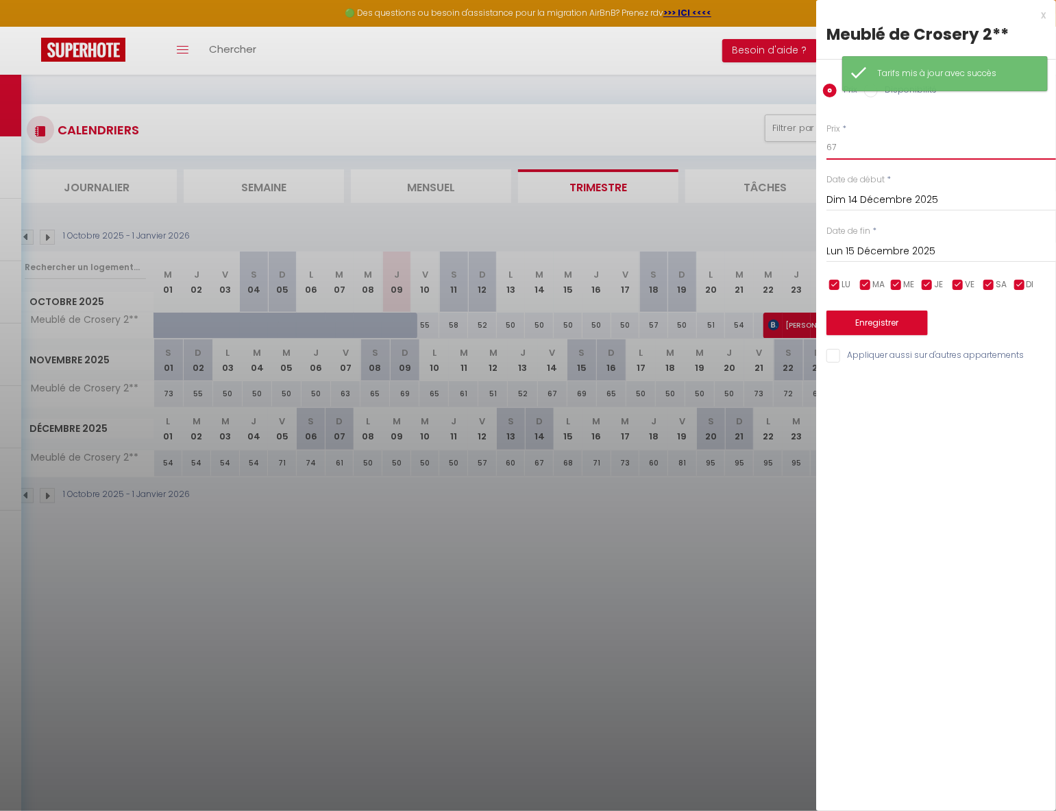
drag, startPoint x: 806, startPoint y: 150, endPoint x: 778, endPoint y: 150, distance: 28.1
click at [778, 150] on body "🟢 Des questions ou besoin d'assistance pour la migration AirBnB? Prenez rdv >>>…" at bounding box center [528, 480] width 1056 height 811
type input "52"
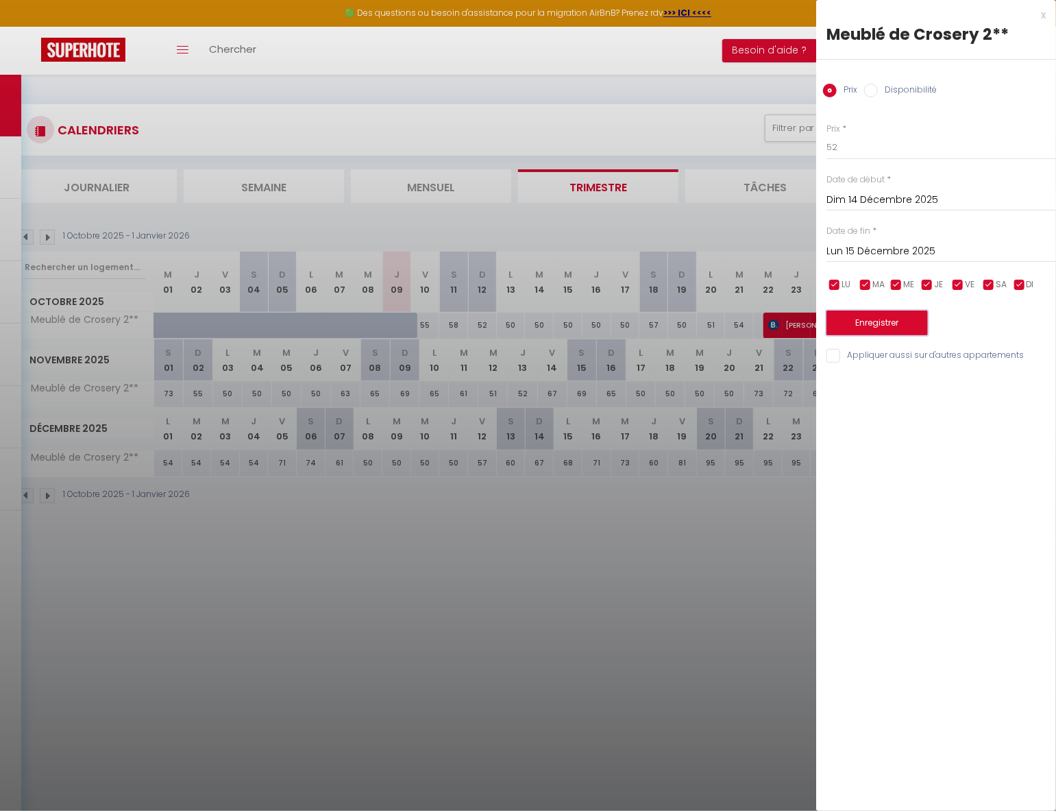
click at [875, 322] on button "Enregistrer" at bounding box center [876, 322] width 101 height 25
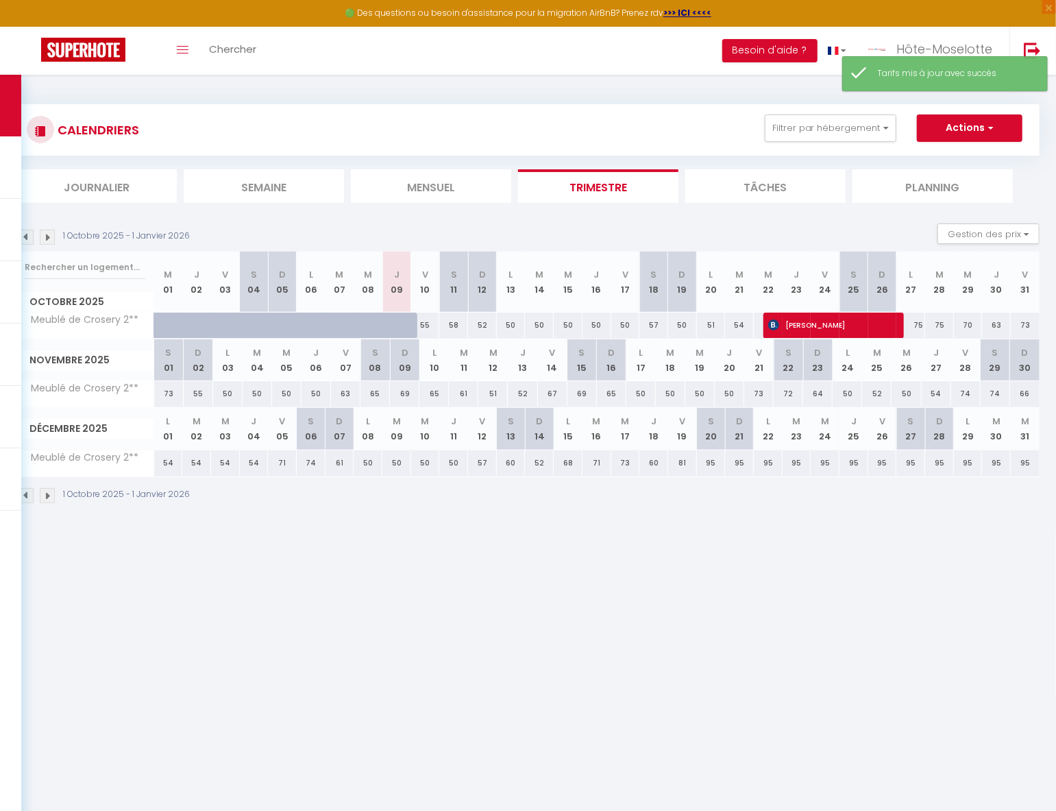
click at [567, 465] on div "68" at bounding box center [568, 462] width 29 height 25
type input "68"
type input "Lun 15 Décembre 2025"
type input "[DATE]"
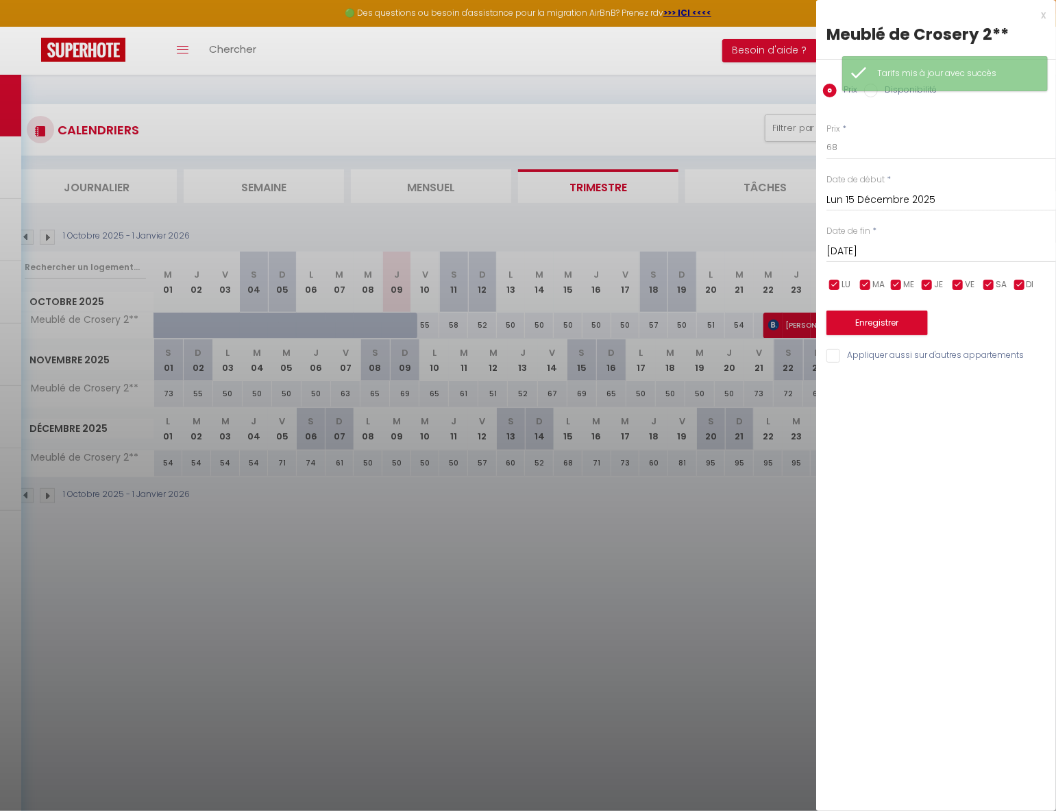
drag, startPoint x: 861, startPoint y: 133, endPoint x: 819, endPoint y: 144, distance: 43.2
click at [819, 143] on div "Prix * 68 Statut * Disponible Indisponible Date de début * [DATE] < [DATE] > Di…" at bounding box center [936, 235] width 240 height 259
drag, startPoint x: 870, startPoint y: 149, endPoint x: 770, endPoint y: 138, distance: 100.6
click at [770, 138] on body "🟢 Des questions ou besoin d'assistance pour la migration AirBnB? Prenez rdv >>>…" at bounding box center [528, 480] width 1056 height 811
type input "50"
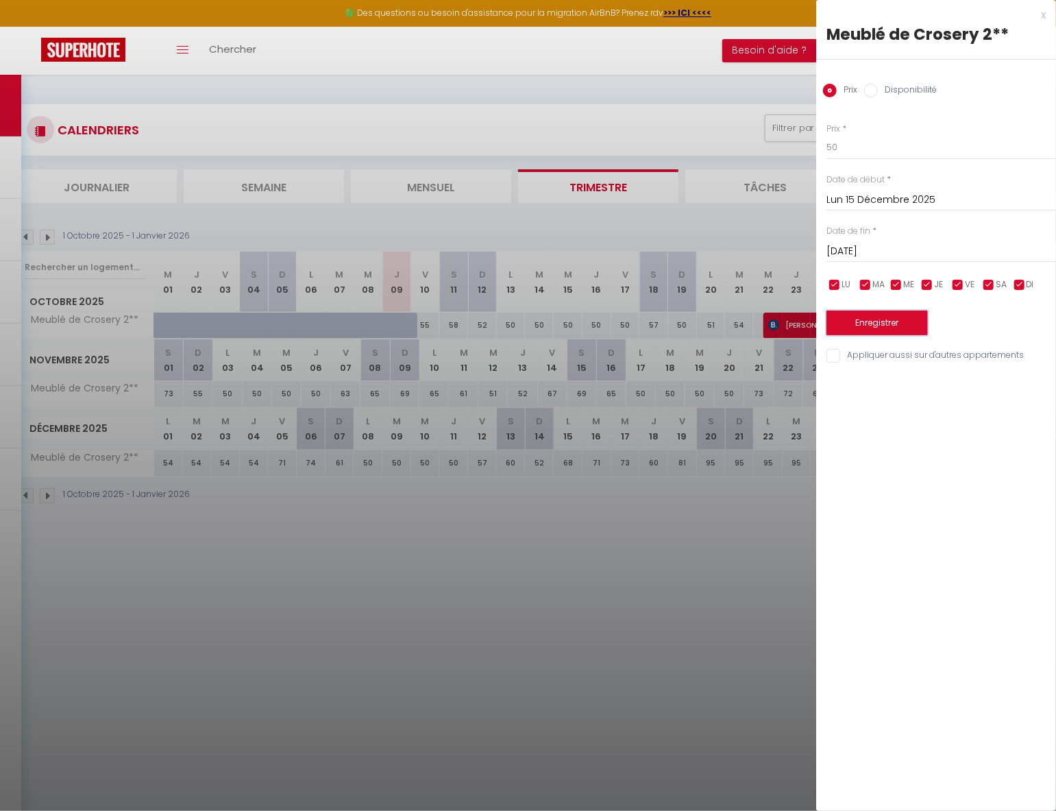
click at [896, 323] on button "Enregistrer" at bounding box center [876, 322] width 101 height 25
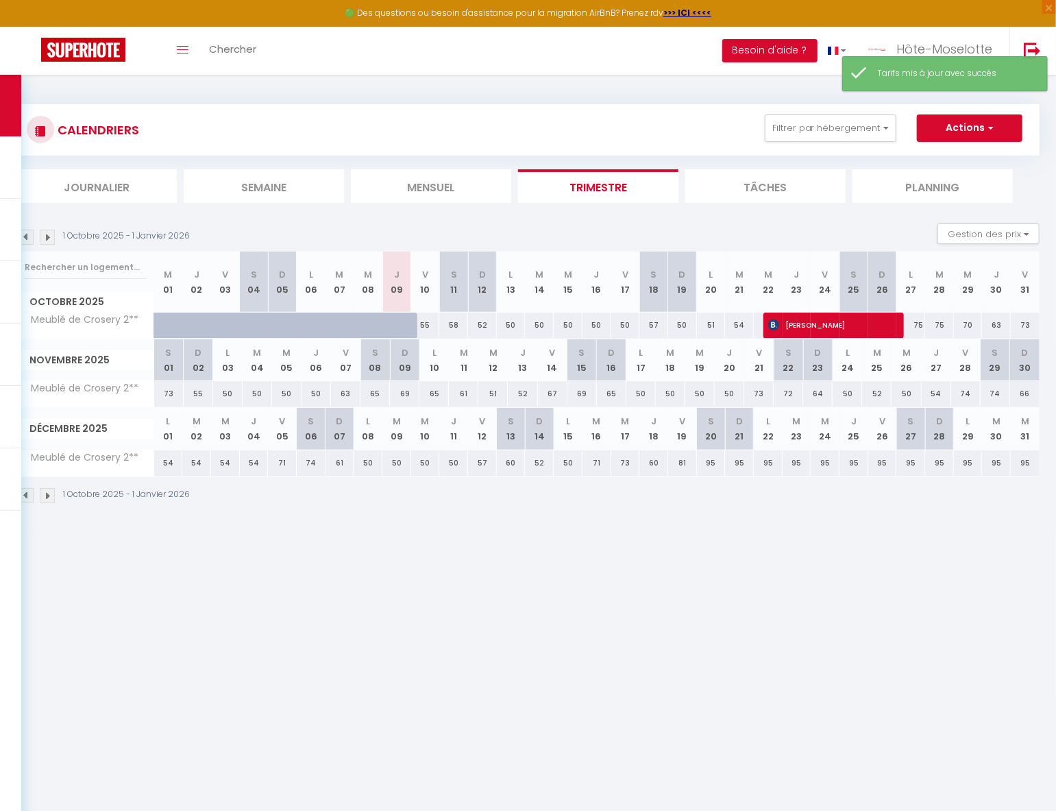
click at [605, 463] on div "71" at bounding box center [596, 462] width 29 height 25
type input "71"
type input "[DATE]"
type input "Mer 17 Décembre 2025"
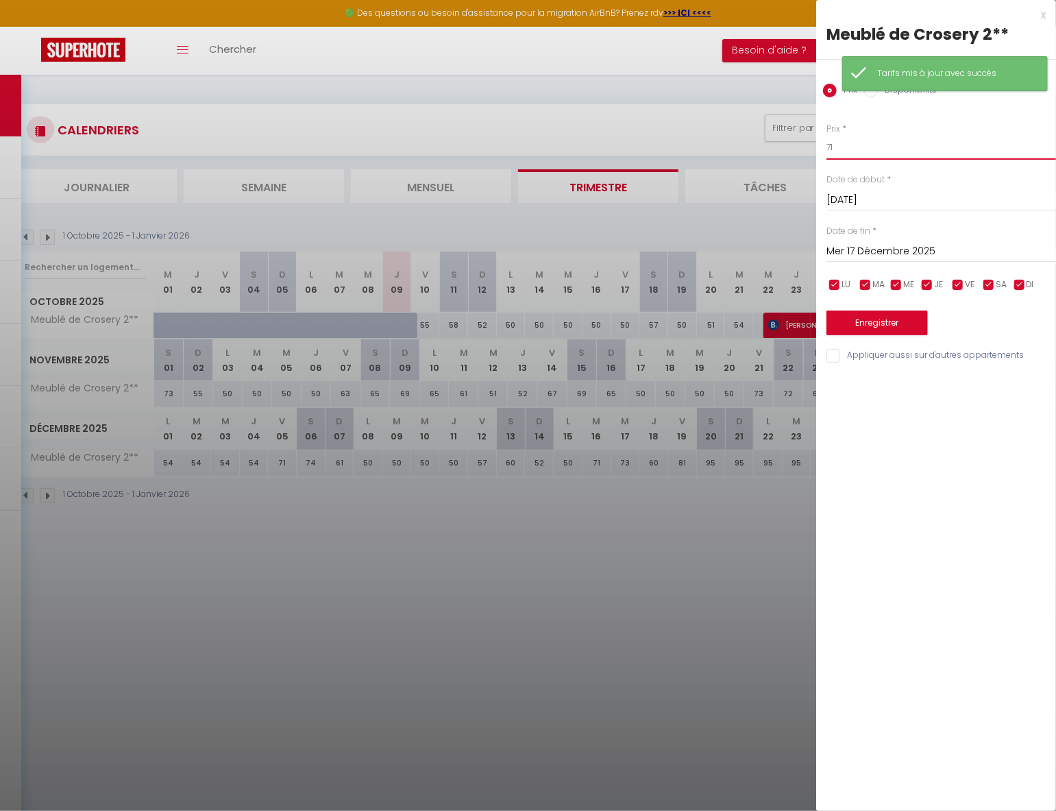
drag, startPoint x: 845, startPoint y: 140, endPoint x: 795, endPoint y: 150, distance: 50.4
click at [794, 149] on body "🟢 Des questions ou besoin d'assistance pour la migration AirBnB? Prenez rdv >>>…" at bounding box center [528, 480] width 1056 height 811
type input "6"
type input "59"
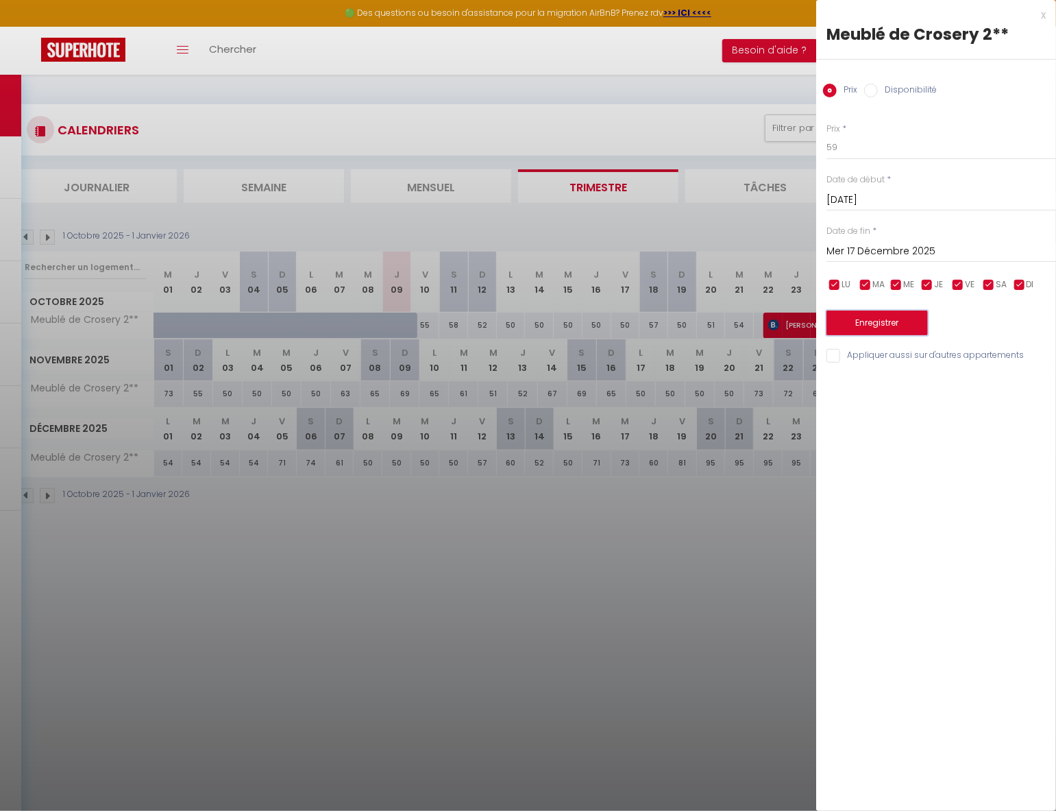
click at [905, 319] on button "Enregistrer" at bounding box center [876, 322] width 101 height 25
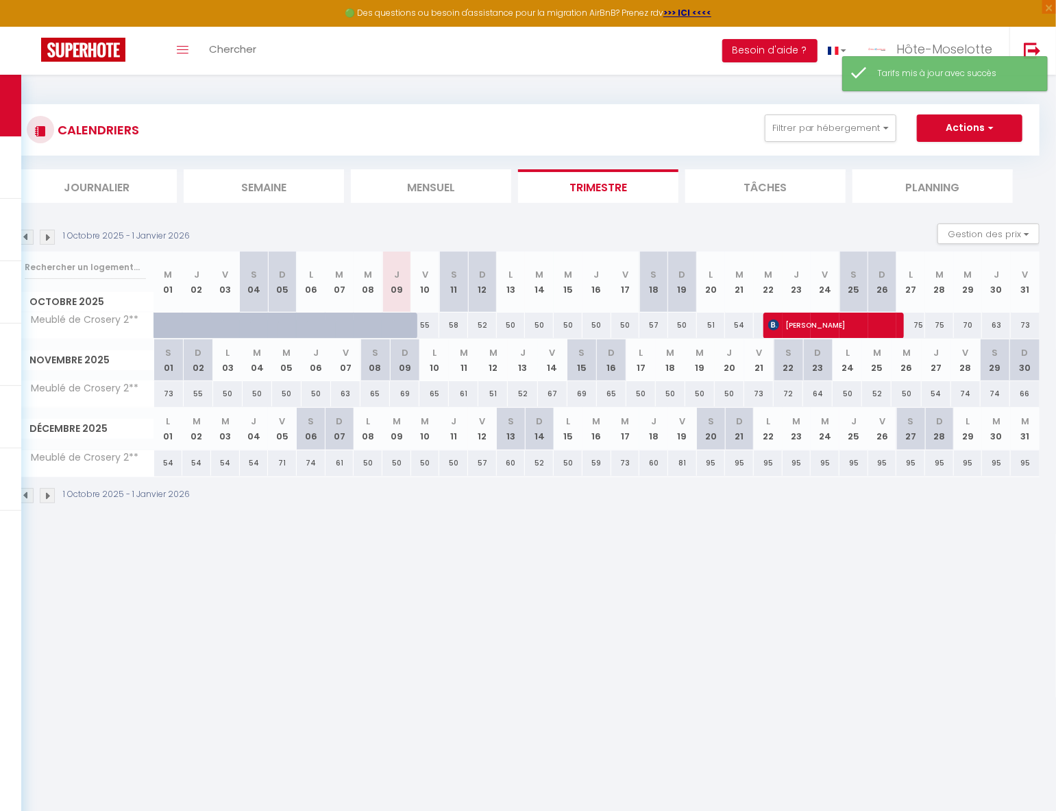
click at [629, 465] on div "73" at bounding box center [625, 462] width 29 height 25
type input "73"
type input "Mer 17 Décembre 2025"
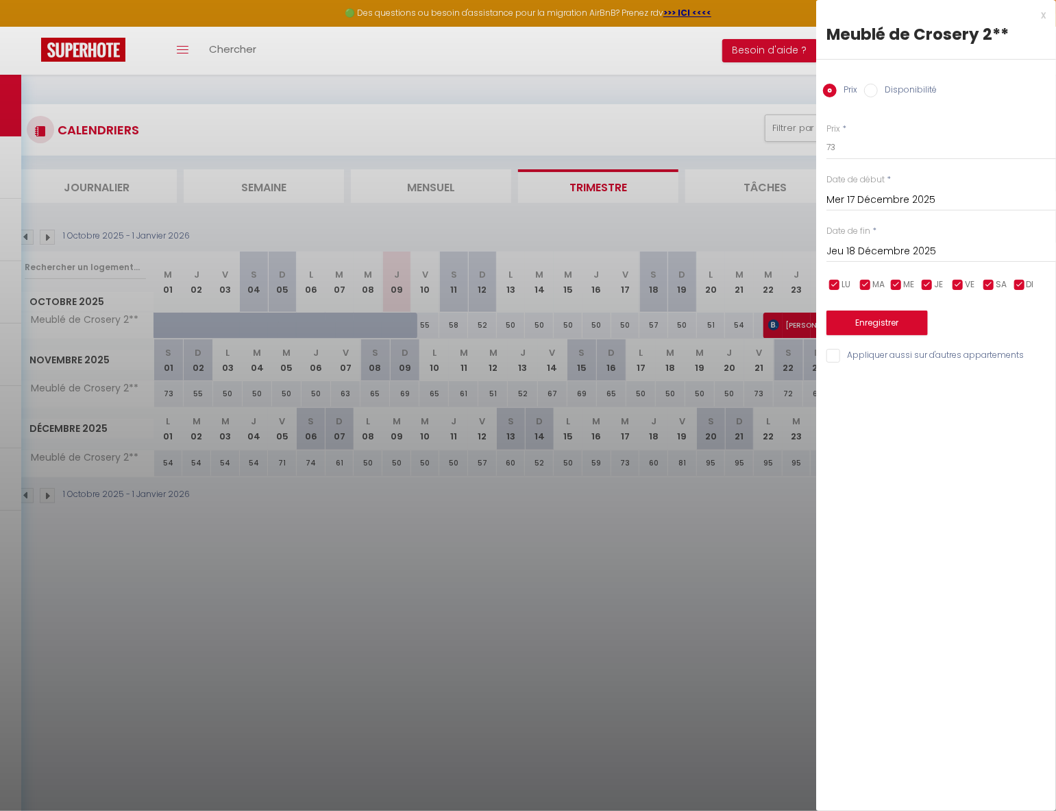
drag, startPoint x: 927, startPoint y: 249, endPoint x: 945, endPoint y: 293, distance: 48.2
click at [927, 249] on input "Jeu 18 Décembre 2025" at bounding box center [941, 252] width 230 height 18
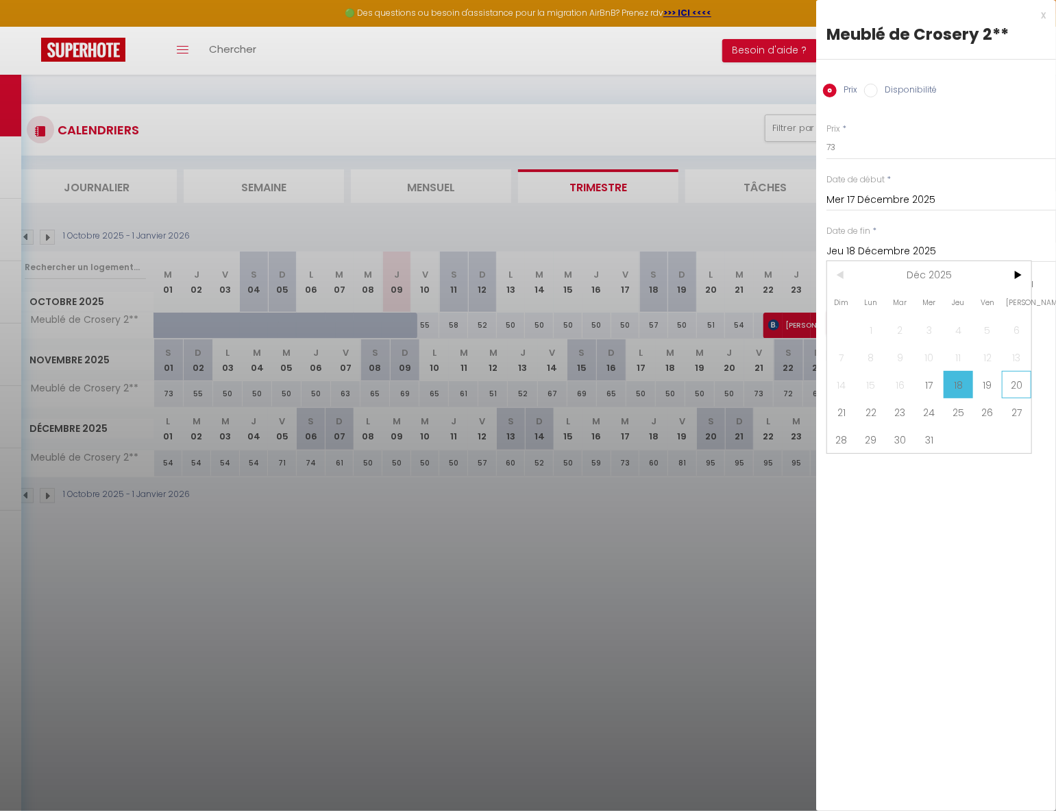
click at [1019, 385] on span "20" at bounding box center [1016, 384] width 29 height 27
type input "Sam 20 Décembre 2025"
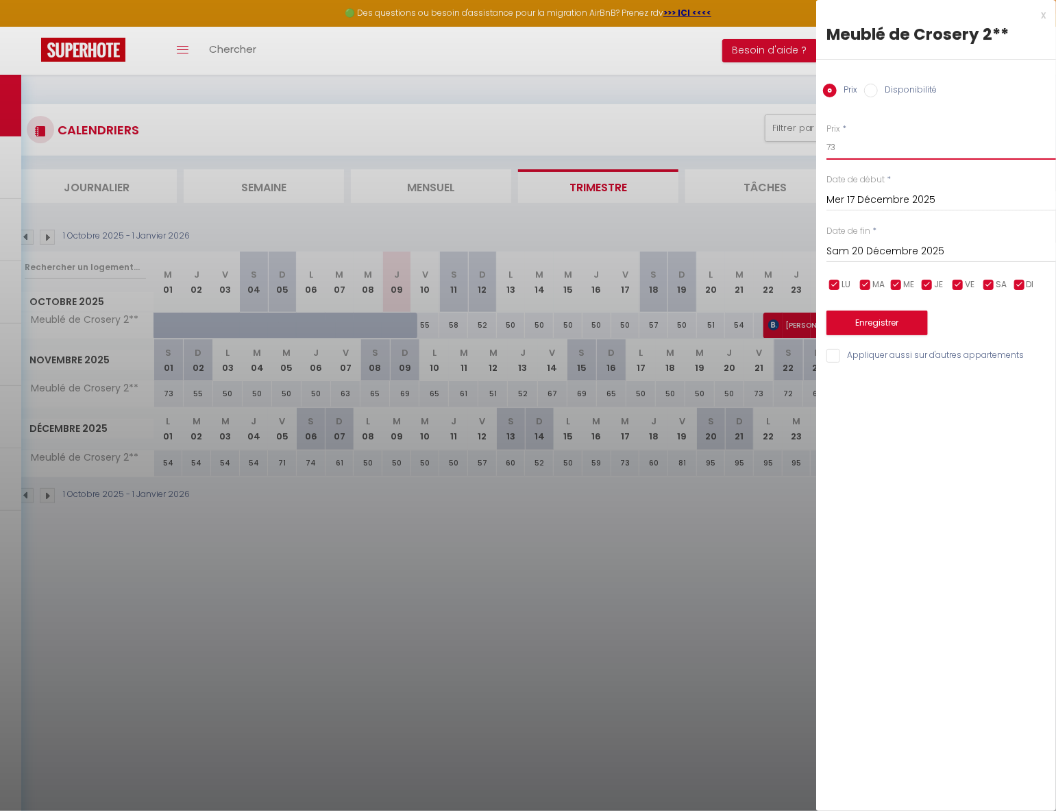
drag, startPoint x: 882, startPoint y: 145, endPoint x: 769, endPoint y: 147, distance: 113.1
click at [771, 147] on body "🟢 Des questions ou besoin d'assistance pour la migration AirBnB? Prenez rdv >>>…" at bounding box center [528, 480] width 1056 height 811
type input "62"
click at [876, 327] on button "Enregistrer" at bounding box center [876, 322] width 101 height 25
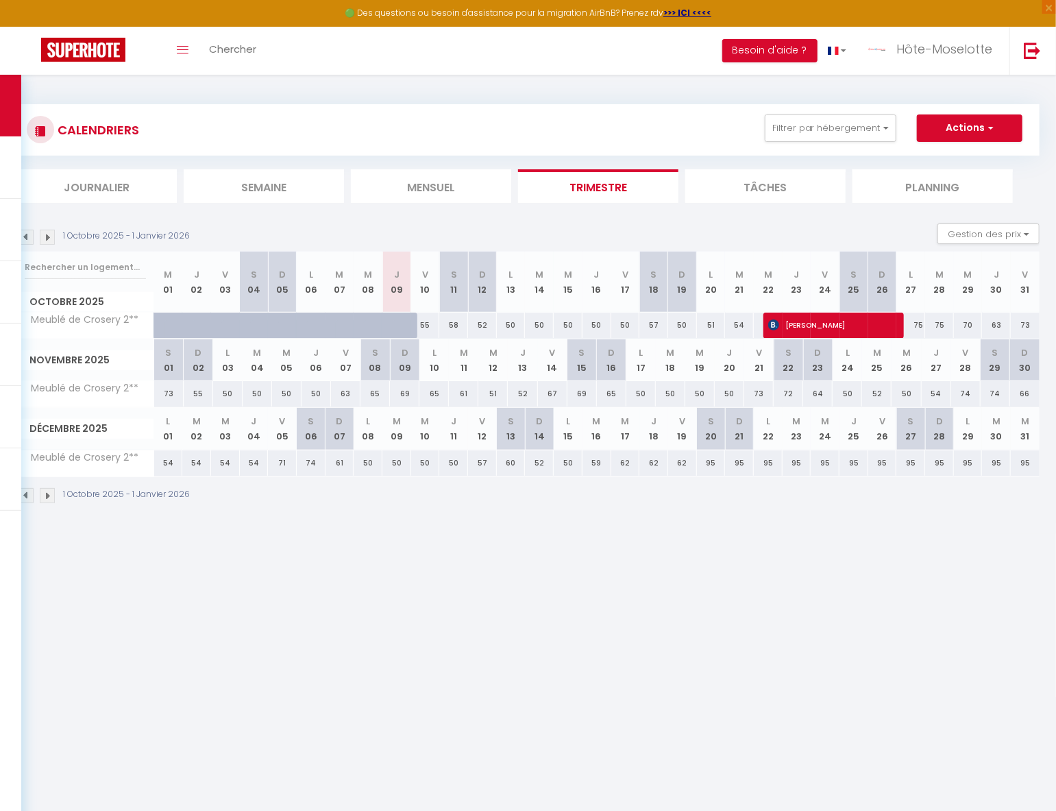
click at [741, 465] on div "95" at bounding box center [739, 462] width 29 height 25
type input "95"
type input "Dim 21 Décembre 2025"
type input "Lun 22 Décembre 2025"
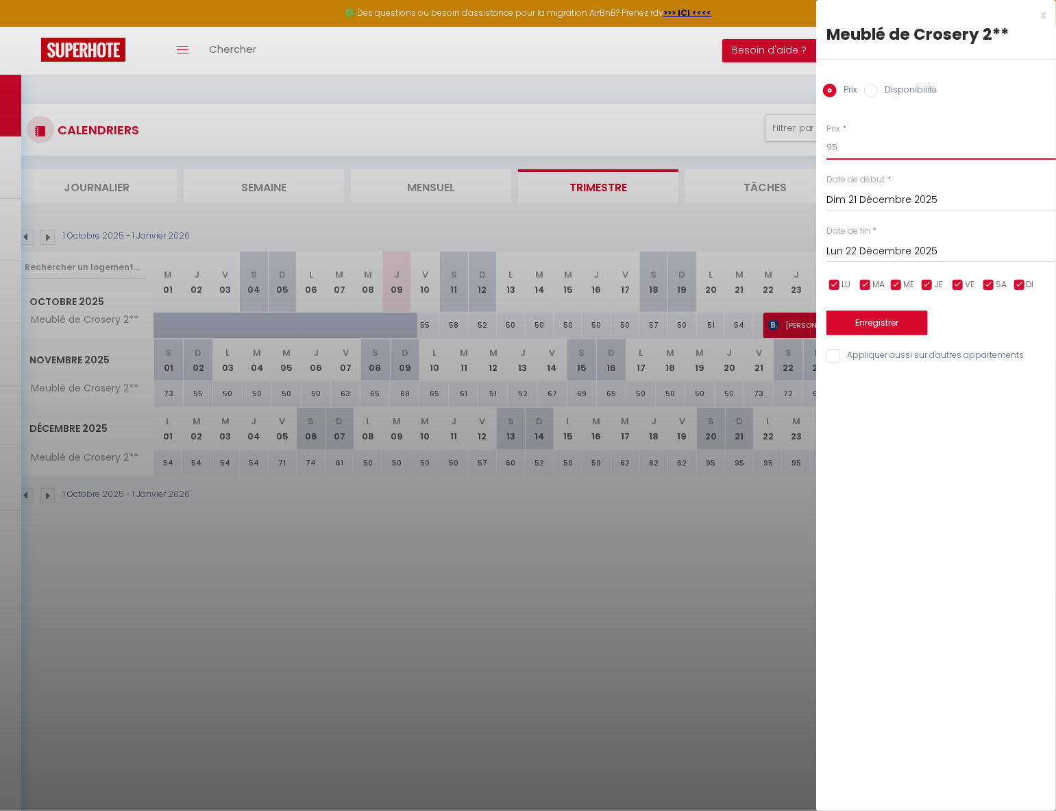
drag, startPoint x: 824, startPoint y: 149, endPoint x: 770, endPoint y: 150, distance: 54.1
click at [770, 149] on body "🟢 Des questions ou besoin d'assistance pour la migration AirBnB? Prenez rdv >>>…" at bounding box center [528, 480] width 1056 height 811
type input "109"
click at [885, 325] on button "Enregistrer" at bounding box center [876, 322] width 101 height 25
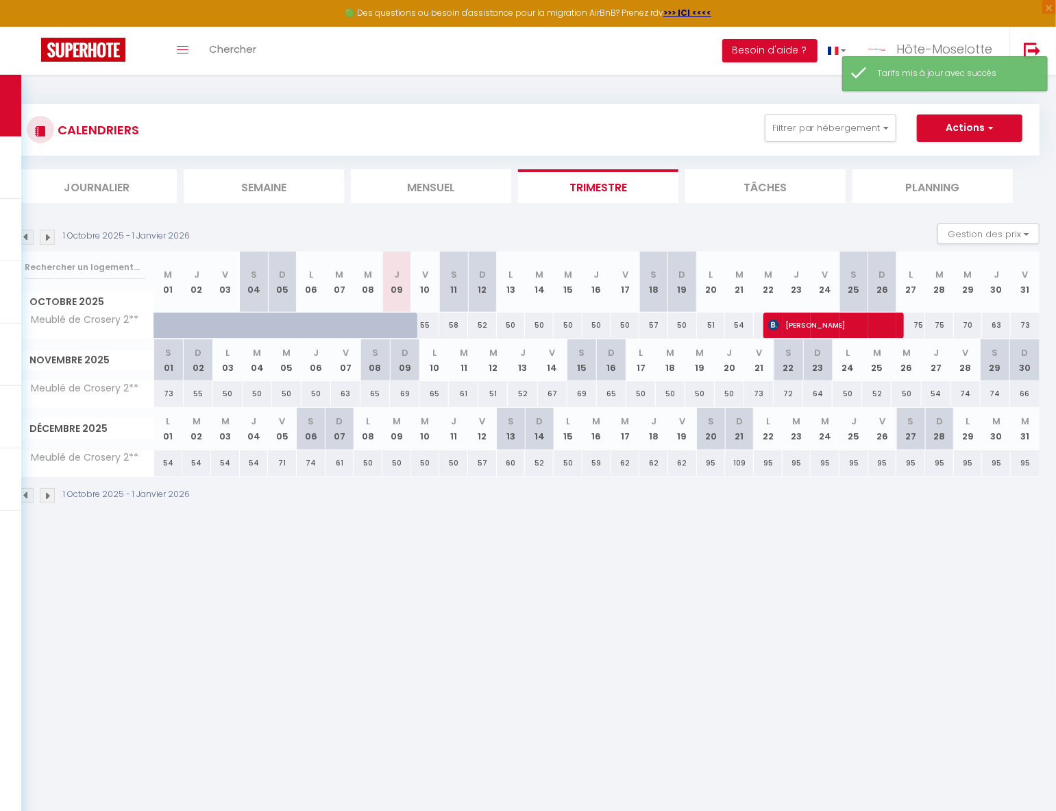
click at [710, 463] on div "95" at bounding box center [711, 462] width 29 height 25
type input "95"
type input "Sam 20 Décembre 2025"
type input "Dim 21 Décembre 2025"
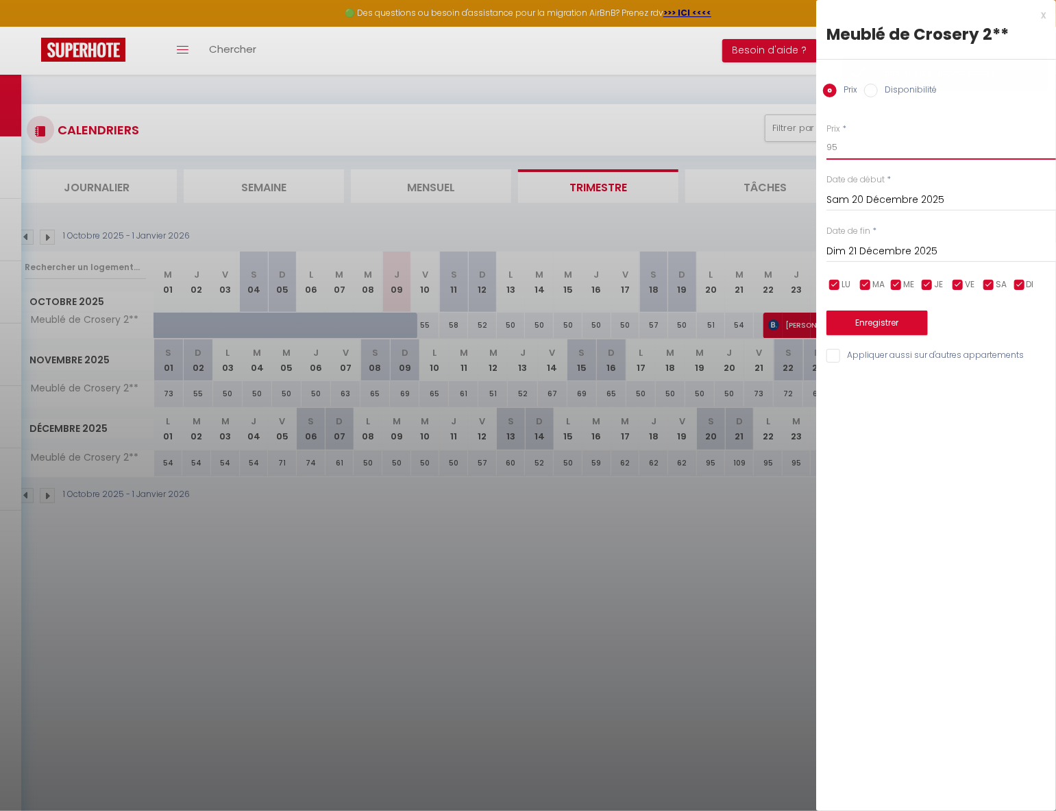
drag, startPoint x: 826, startPoint y: 146, endPoint x: 781, endPoint y: 145, distance: 44.6
click at [783, 148] on body "🟢 Des questions ou besoin d'assistance pour la migration AirBnB? Prenez rdv >>>…" at bounding box center [528, 480] width 1056 height 811
type input "109"
drag, startPoint x: 885, startPoint y: 325, endPoint x: 812, endPoint y: 336, distance: 74.1
click at [883, 325] on button "Enregistrer" at bounding box center [876, 322] width 101 height 25
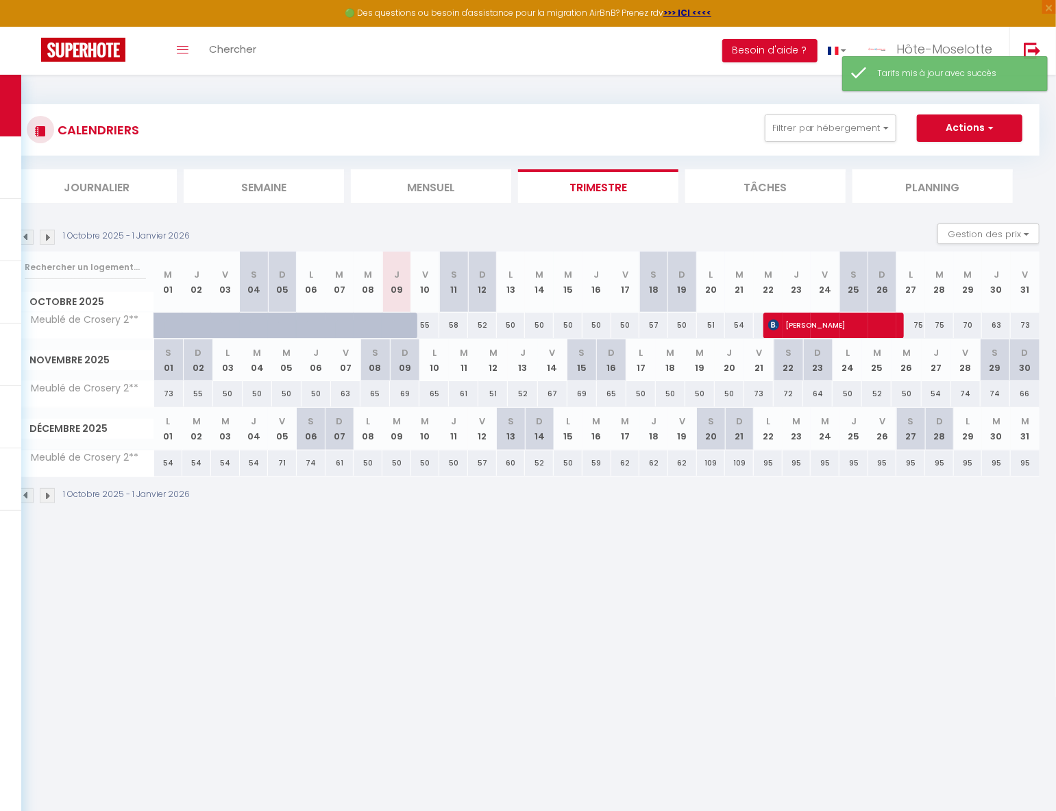
click at [745, 465] on div "109" at bounding box center [739, 462] width 29 height 25
type input "109"
type input "Dim 21 Décembre 2025"
type input "Lun 22 Décembre 2025"
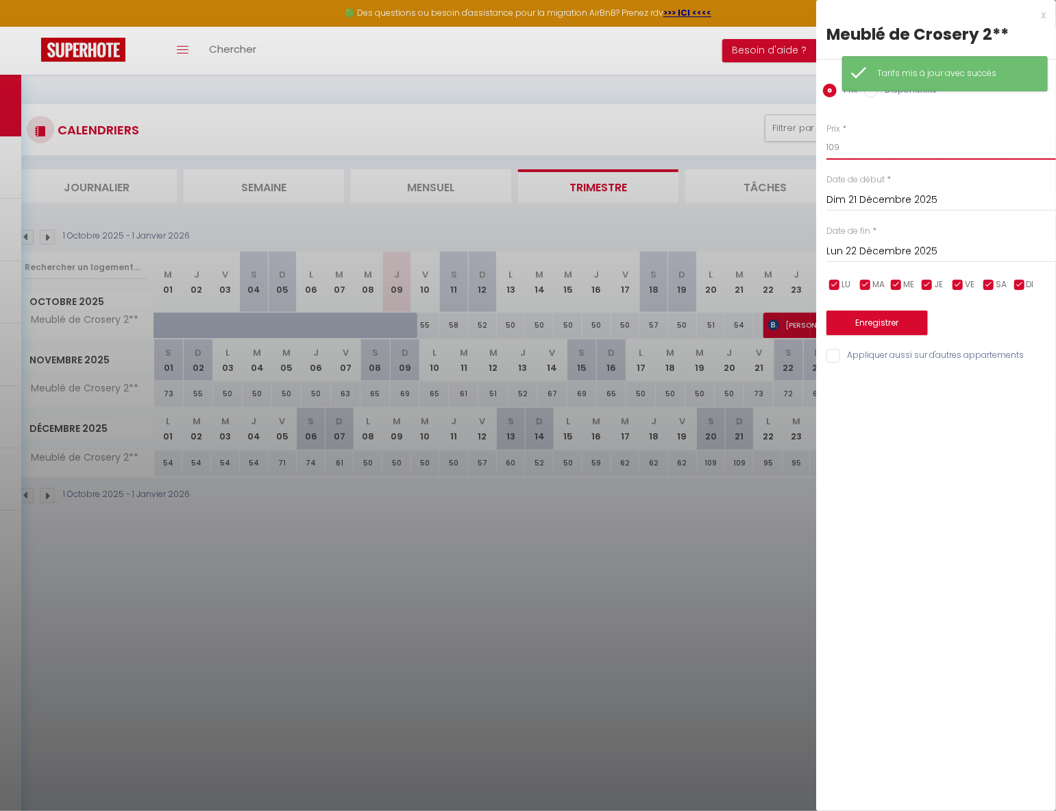
drag, startPoint x: 859, startPoint y: 149, endPoint x: 775, endPoint y: 145, distance: 84.3
click at [775, 147] on body "🟢 Des questions ou besoin d'assistance pour la migration AirBnB? Prenez rdv >>>…" at bounding box center [528, 480] width 1056 height 811
type input "161"
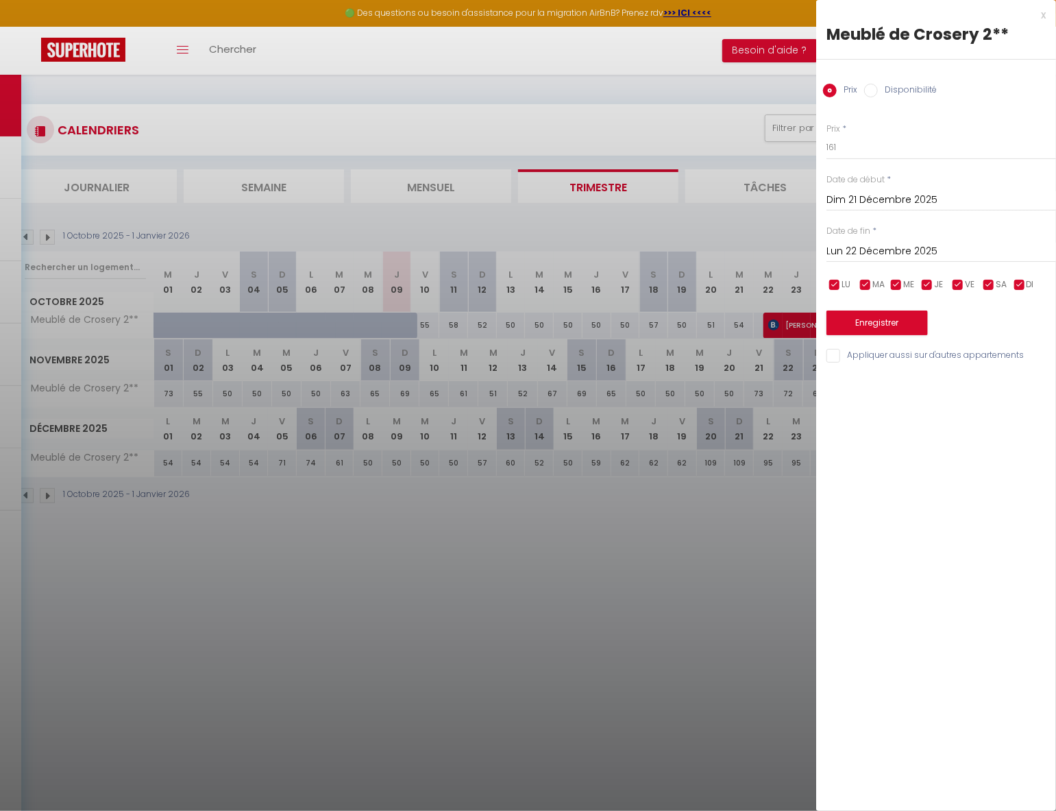
drag, startPoint x: 889, startPoint y: 249, endPoint x: 893, endPoint y: 265, distance: 16.5
click at [889, 249] on input "Lun 22 Décembre 2025" at bounding box center [941, 252] width 230 height 18
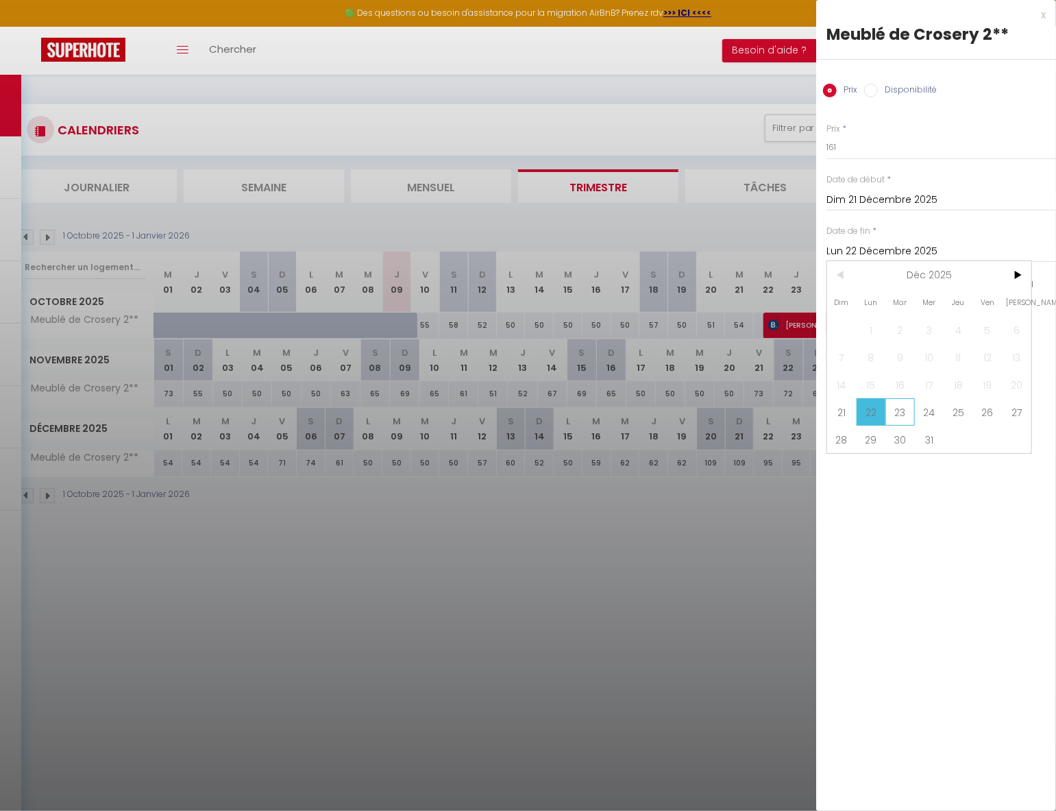
click at [901, 414] on span "23" at bounding box center [899, 411] width 29 height 27
type input "[DATE]"
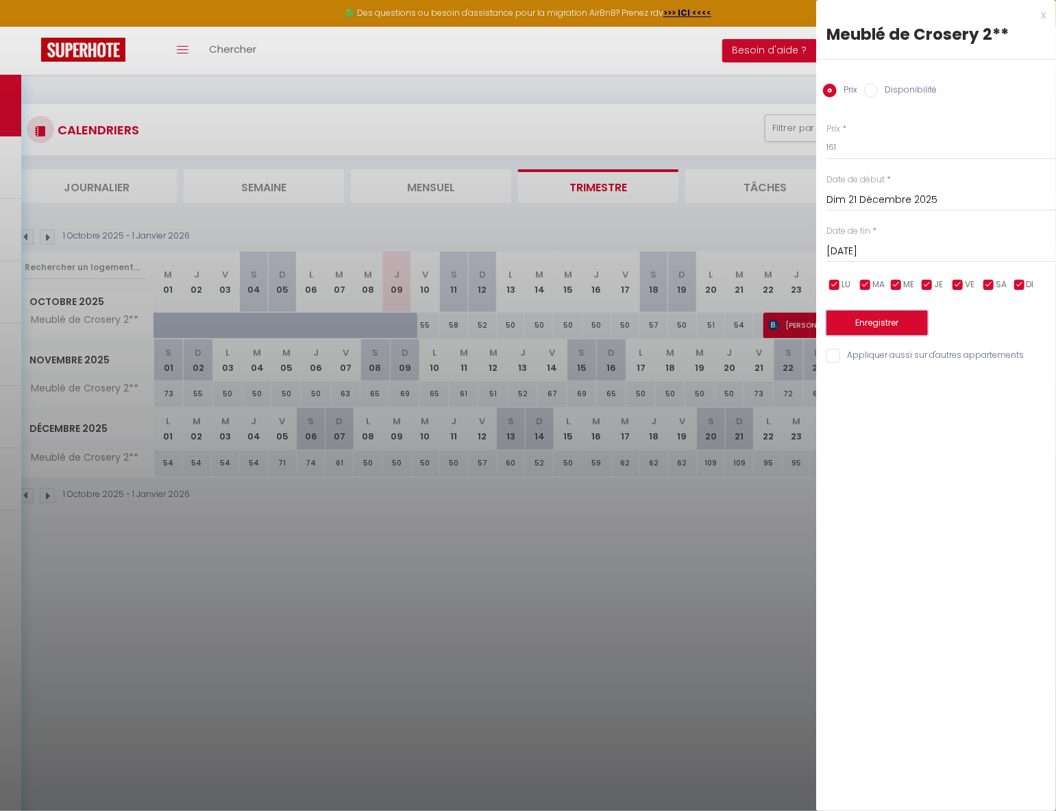
click at [904, 319] on button "Enregistrer" at bounding box center [876, 322] width 101 height 25
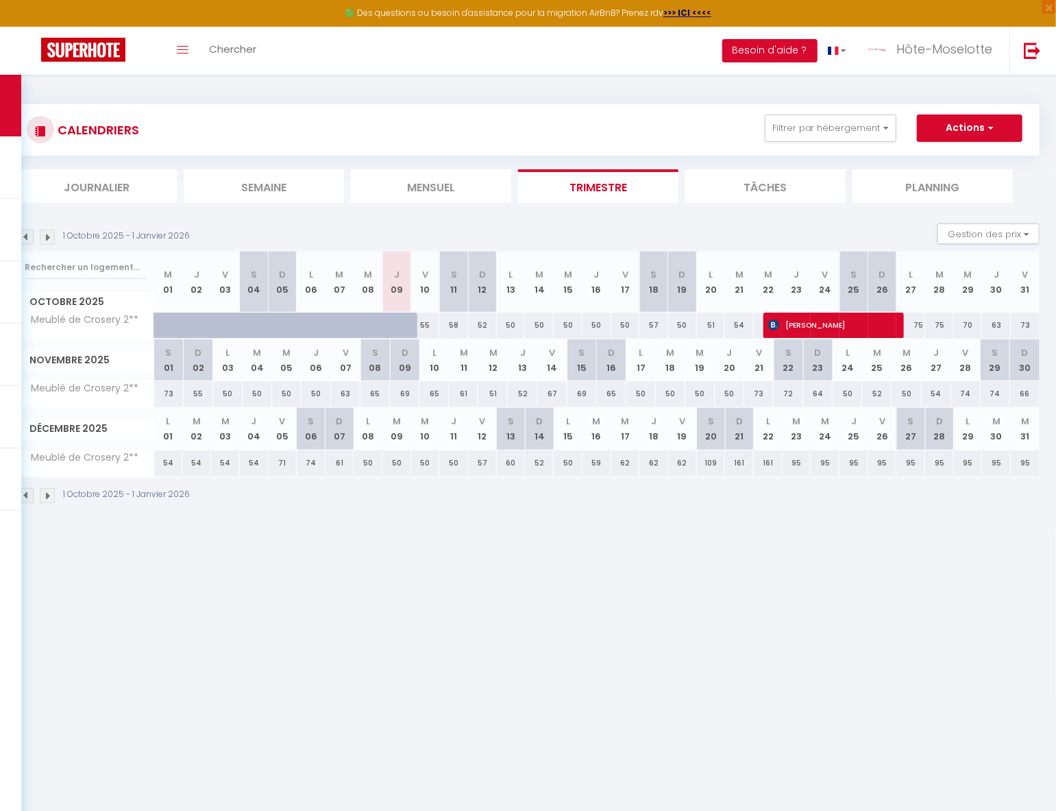
click at [798, 465] on div "95" at bounding box center [796, 462] width 29 height 25
type input "95"
type input "[DATE]"
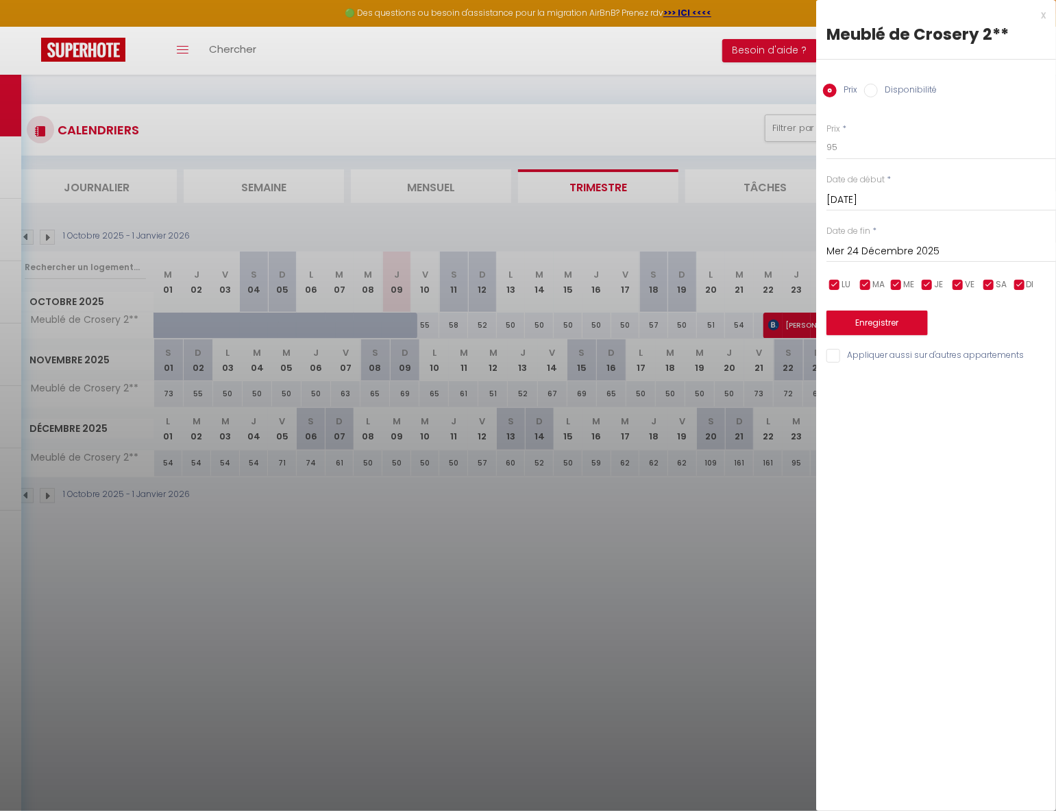
click at [898, 253] on input "Mer 24 Décembre 2025" at bounding box center [941, 252] width 230 height 18
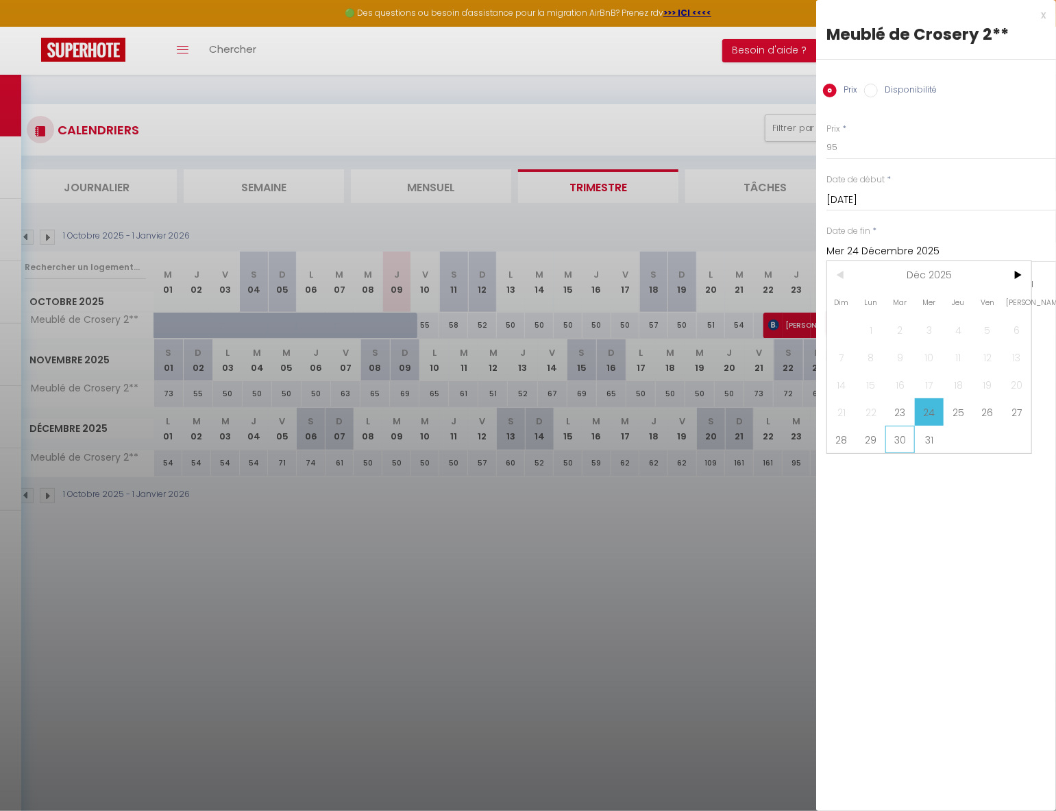
click at [894, 438] on span "30" at bounding box center [899, 438] width 29 height 27
type input "[DATE]"
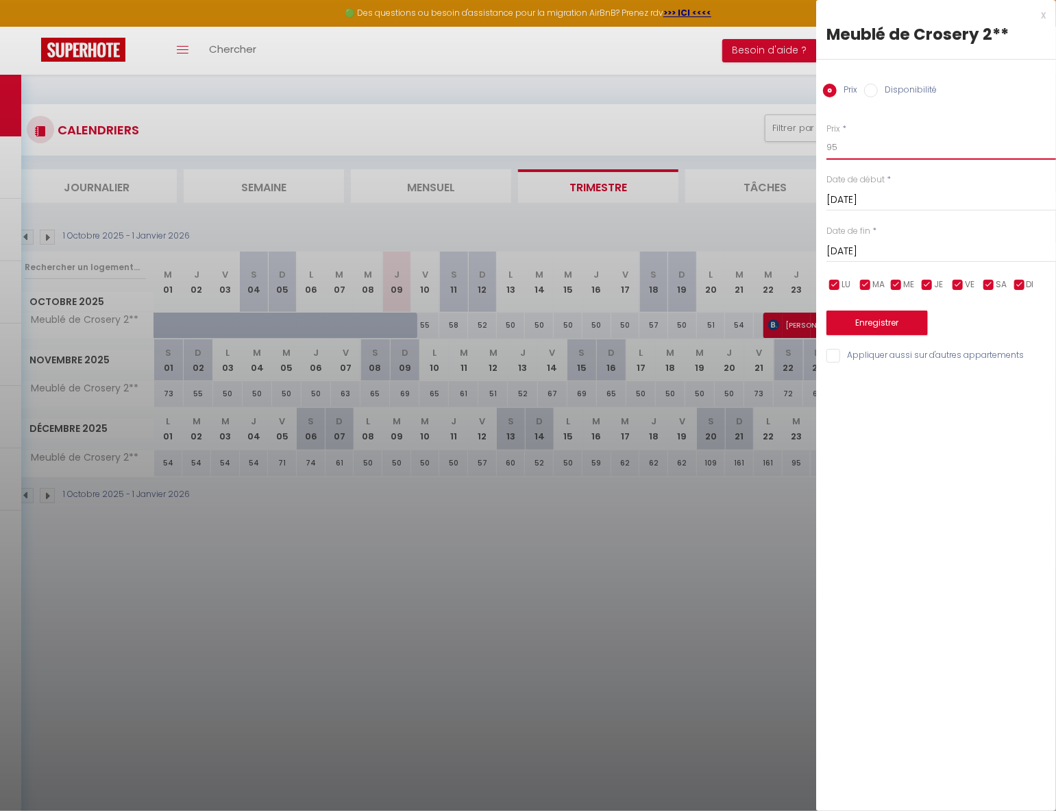
drag, startPoint x: 866, startPoint y: 151, endPoint x: 758, endPoint y: 145, distance: 108.4
click at [756, 147] on body "🟢 Des questions ou besoin d'assistance pour la migration AirBnB? Prenez rdv >>>…" at bounding box center [528, 480] width 1056 height 811
type input "205"
click at [880, 325] on button "Enregistrer" at bounding box center [876, 322] width 101 height 25
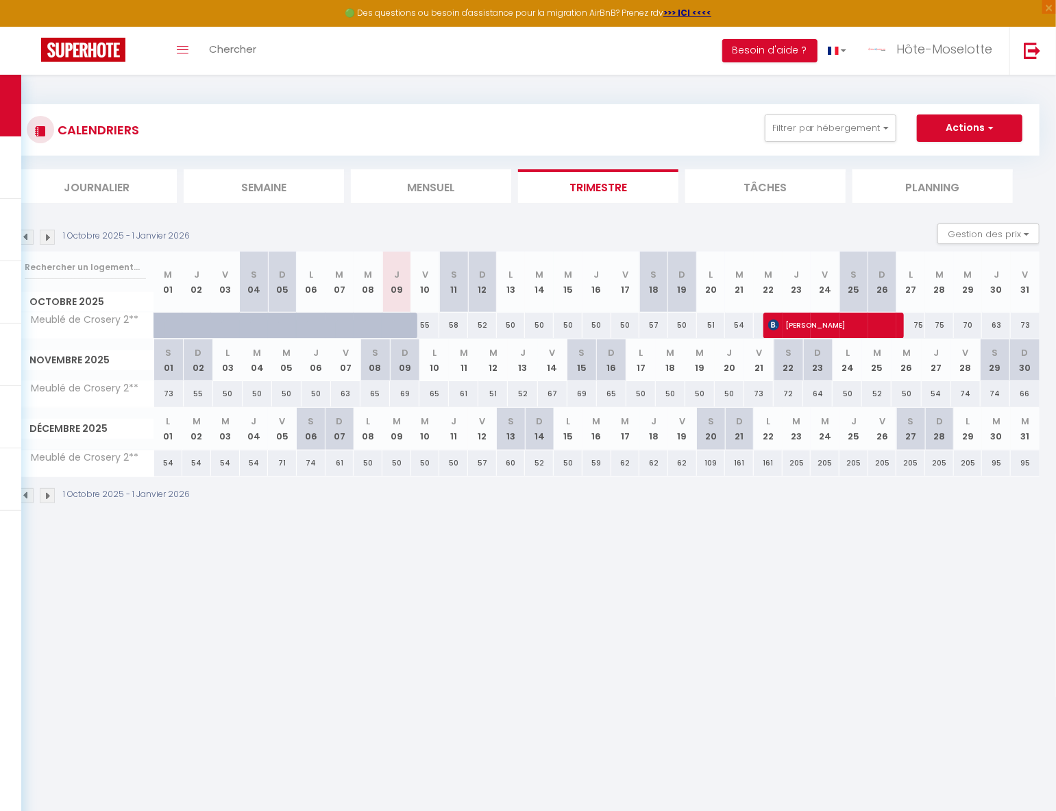
click at [996, 465] on div "95" at bounding box center [996, 462] width 29 height 25
type input "95"
type input "[DATE]"
type input "Mer 31 Décembre 2025"
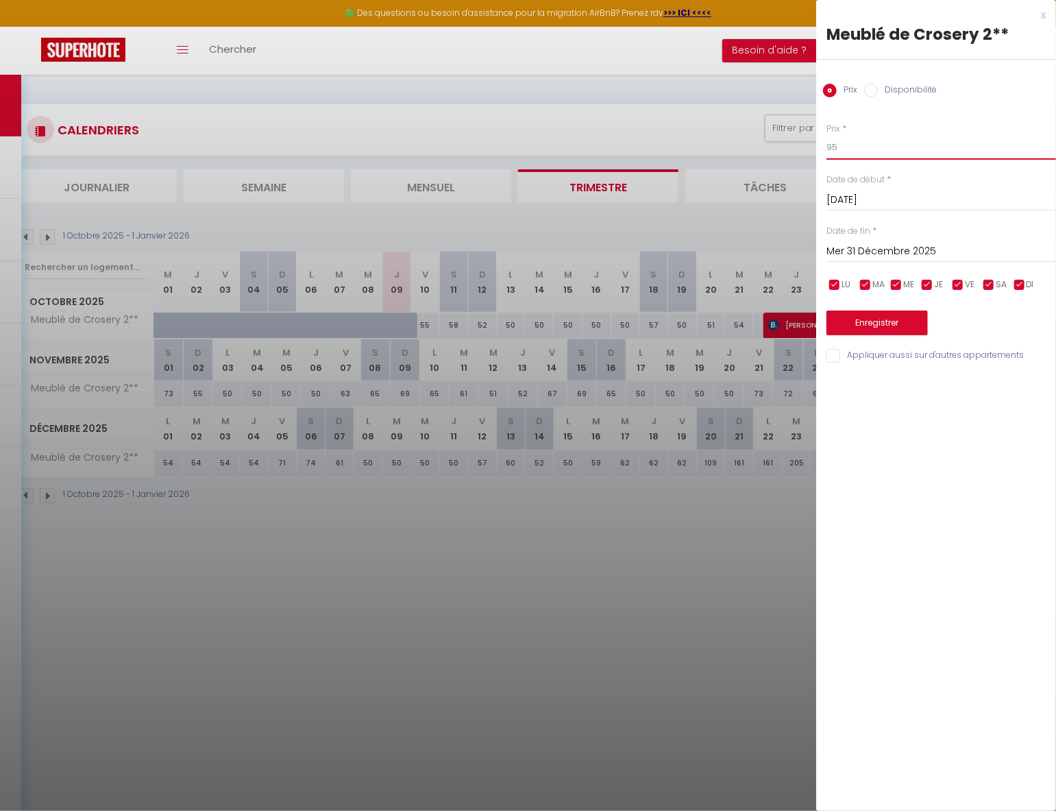
drag, startPoint x: 802, startPoint y: 139, endPoint x: 771, endPoint y: 137, distance: 30.9
click at [771, 137] on body "🟢 Des questions ou besoin d'assistance pour la migration AirBnB? Prenez rdv >>>…" at bounding box center [528, 480] width 1056 height 811
type input "216"
click at [900, 322] on button "Enregistrer" at bounding box center [876, 322] width 101 height 25
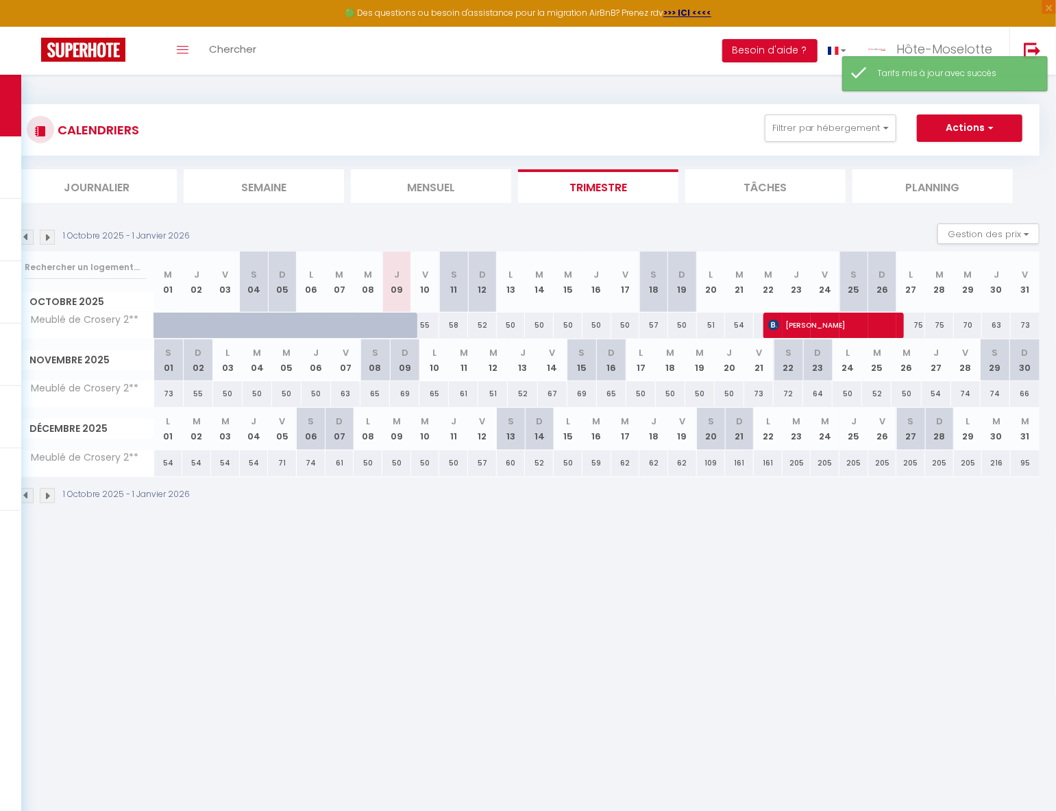
click at [1028, 459] on div "95" at bounding box center [1025, 462] width 29 height 25
type input "95"
type input "Mer 31 Décembre 2025"
type input "Jeu 01 Janvier 2026"
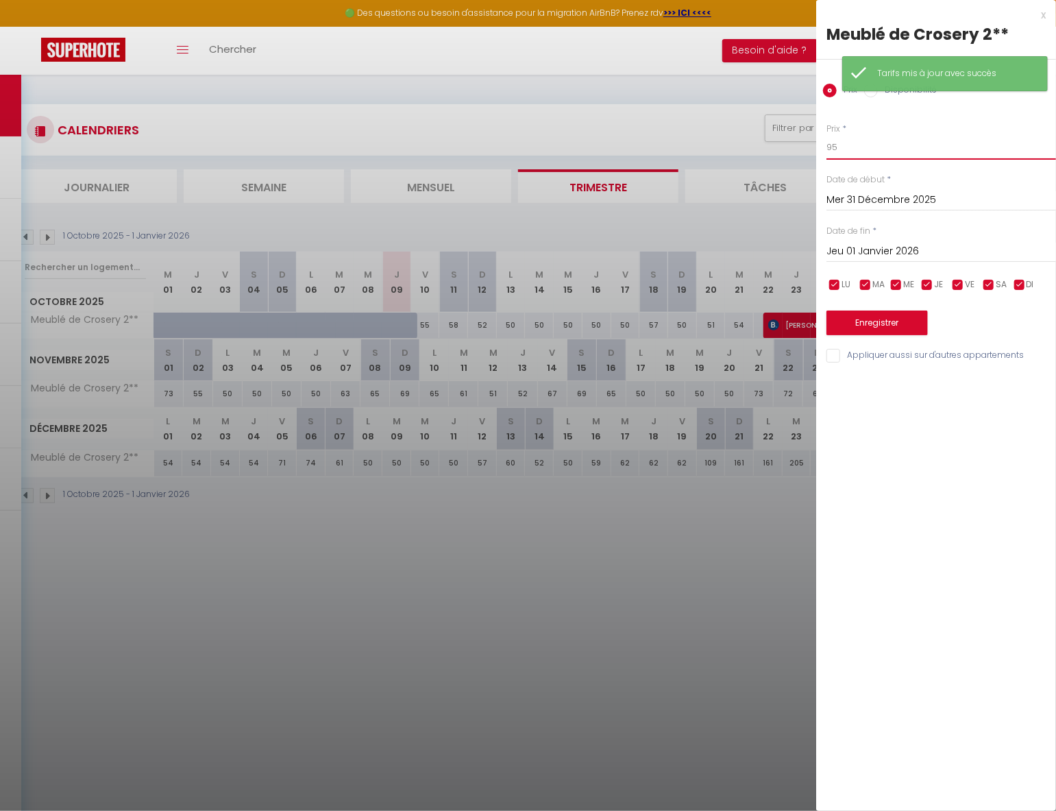
drag, startPoint x: 865, startPoint y: 143, endPoint x: 773, endPoint y: 138, distance: 91.9
click at [773, 138] on body "🟢 Des questions ou besoin d'assistance pour la migration AirBnB? Prenez rdv >>>…" at bounding box center [528, 480] width 1056 height 811
click at [895, 323] on button "Enregistrer" at bounding box center [876, 322] width 101 height 25
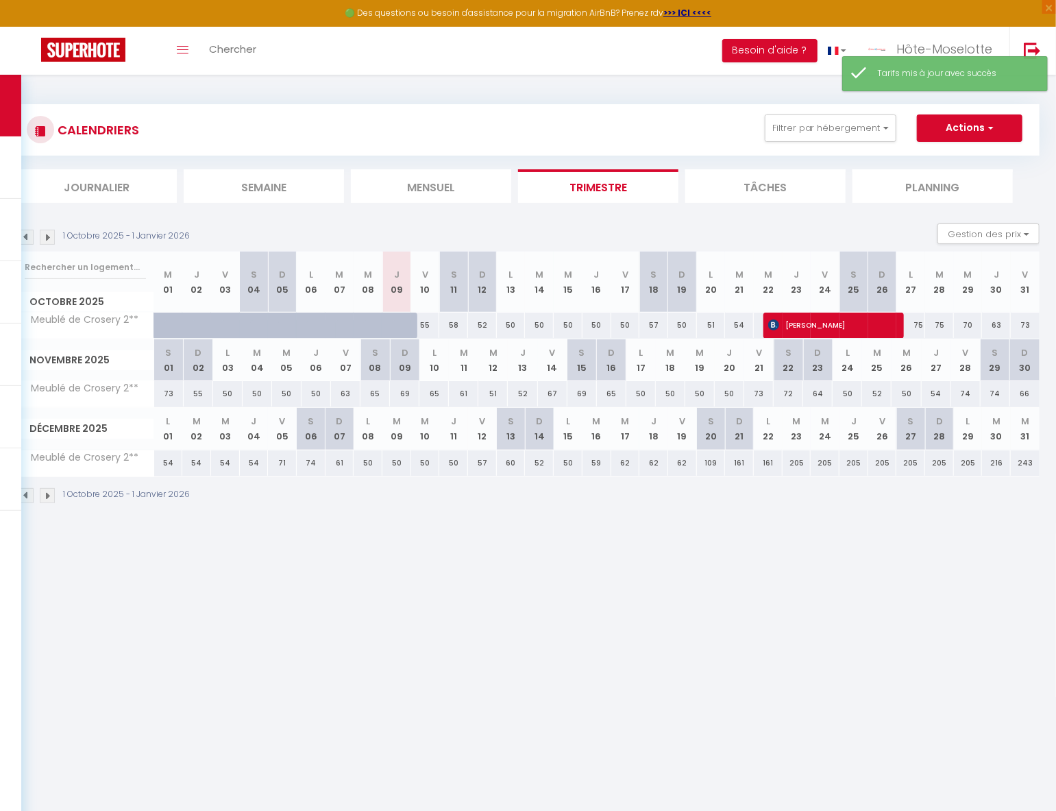
click at [49, 237] on img at bounding box center [47, 237] width 15 height 15
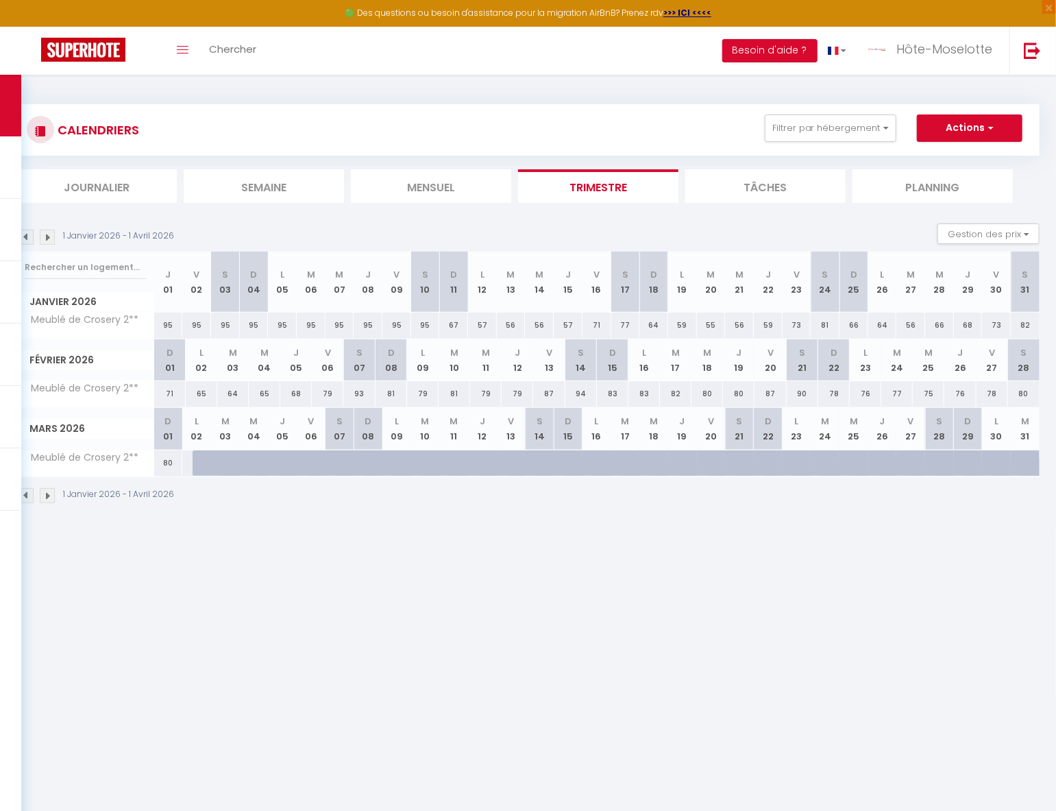
click at [167, 324] on div "95" at bounding box center [168, 324] width 29 height 25
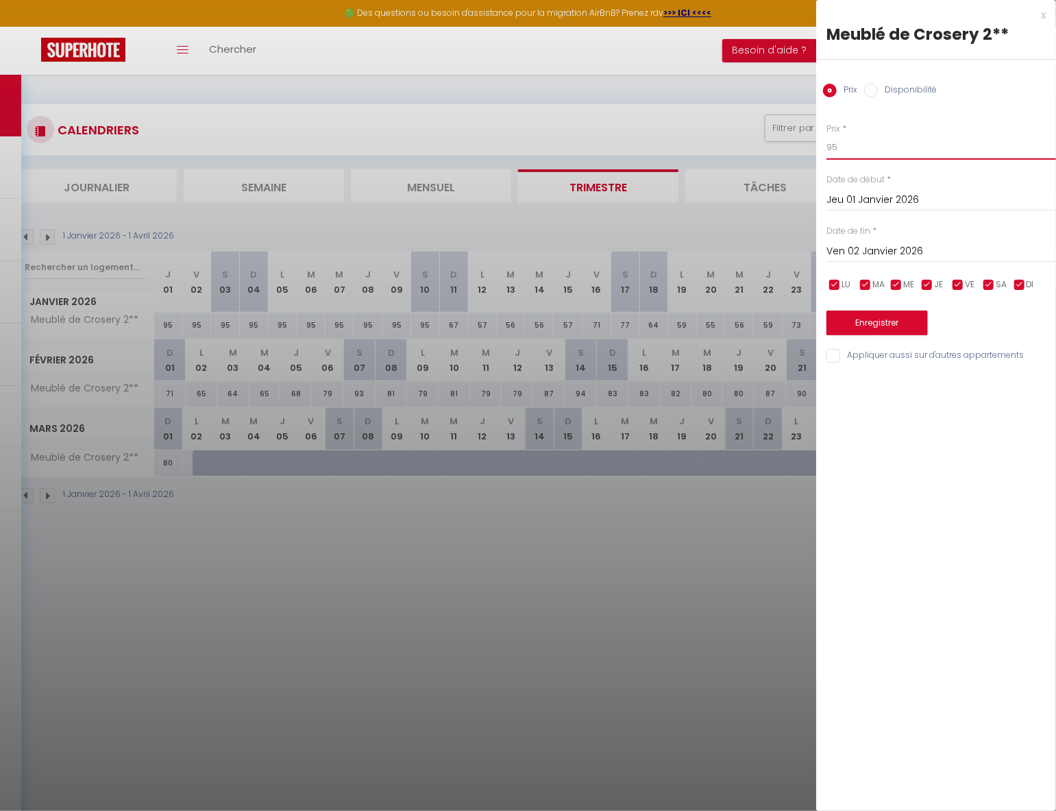
click at [769, 143] on body "🟢 Des questions ou besoin d'assistance pour la migration AirBnB? Prenez rdv >>>…" at bounding box center [528, 480] width 1056 height 811
drag, startPoint x: 911, startPoint y: 322, endPoint x: 375, endPoint y: 285, distance: 537.0
click at [911, 323] on button "Enregistrer" at bounding box center [876, 322] width 101 height 25
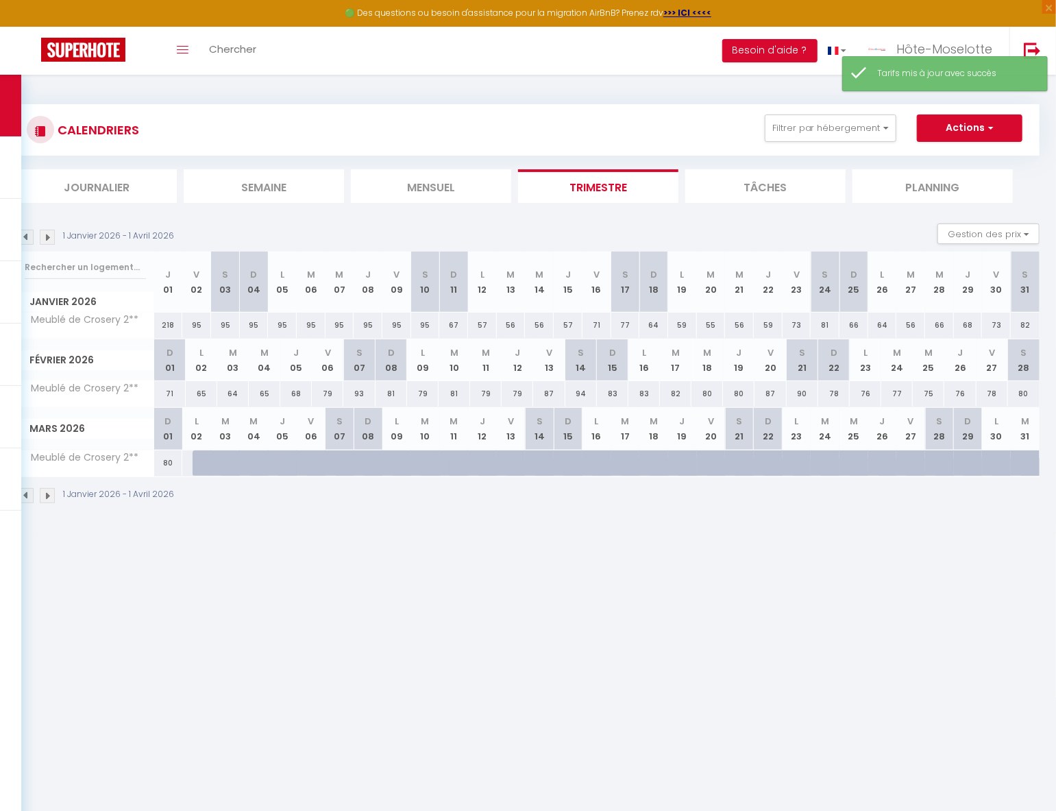
click at [197, 325] on div "95" at bounding box center [196, 324] width 29 height 25
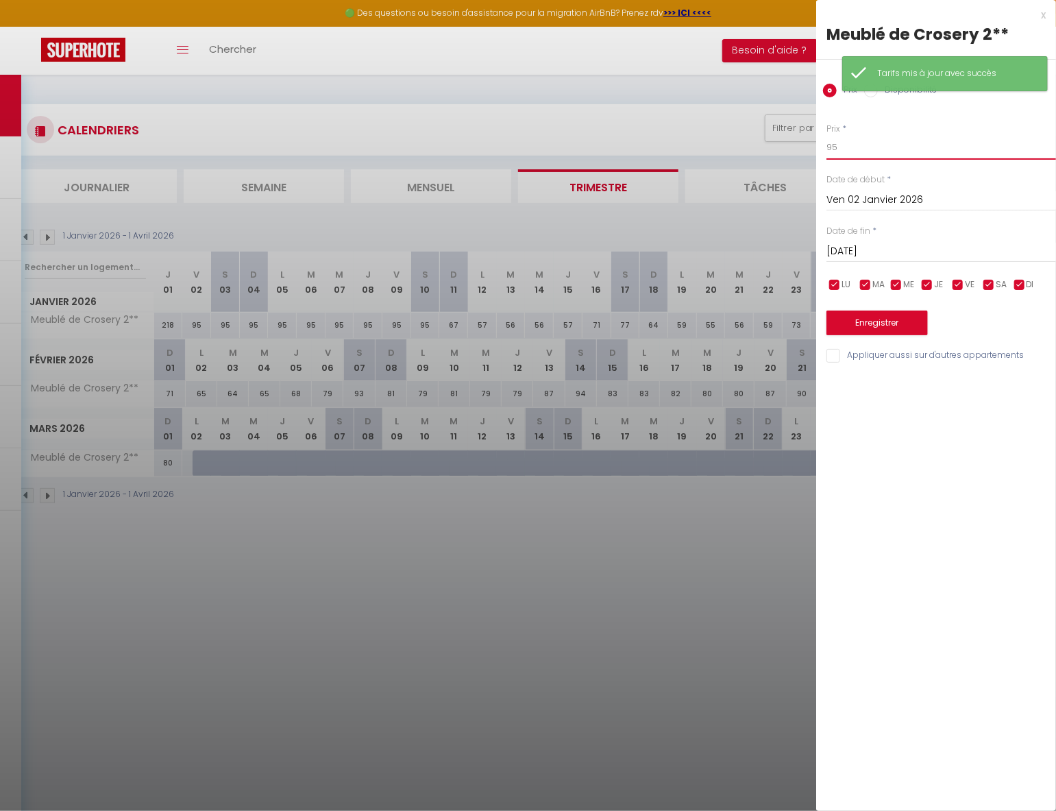
drag, startPoint x: 835, startPoint y: 147, endPoint x: 788, endPoint y: 145, distance: 47.3
click at [788, 144] on body "🟢 Des questions ou besoin d'assistance pour la migration AirBnB? Prenez rdv >>>…" at bounding box center [528, 480] width 1056 height 811
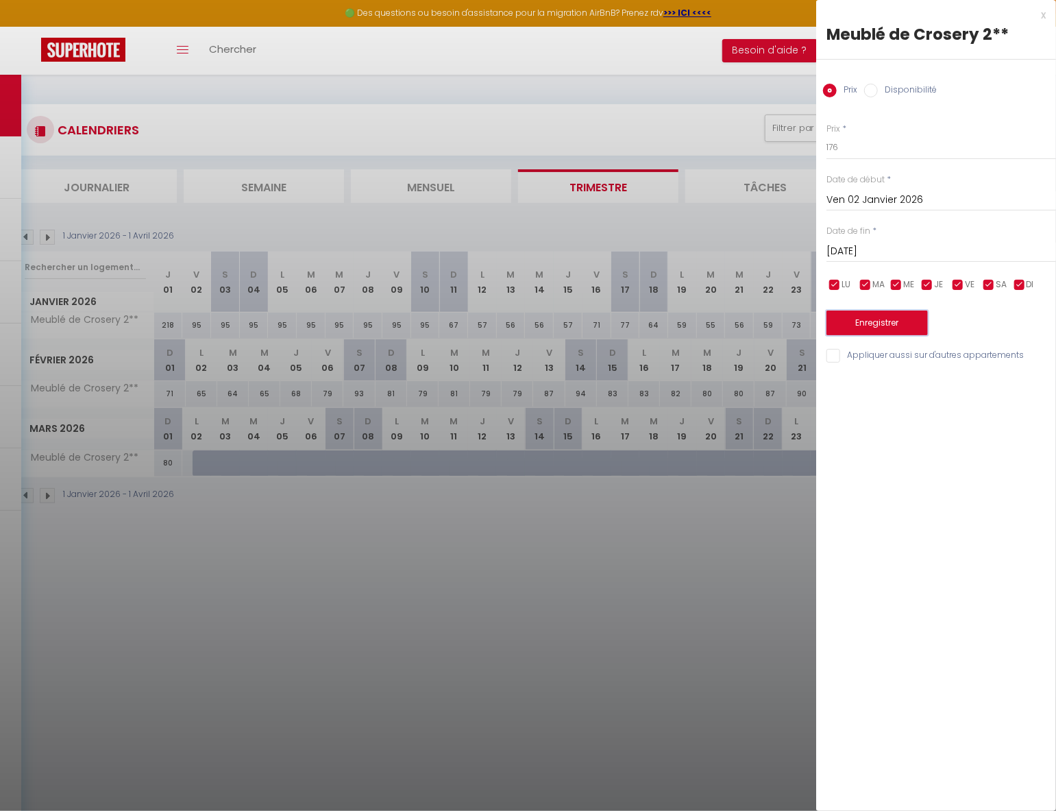
click at [886, 323] on button "Enregistrer" at bounding box center [876, 322] width 101 height 25
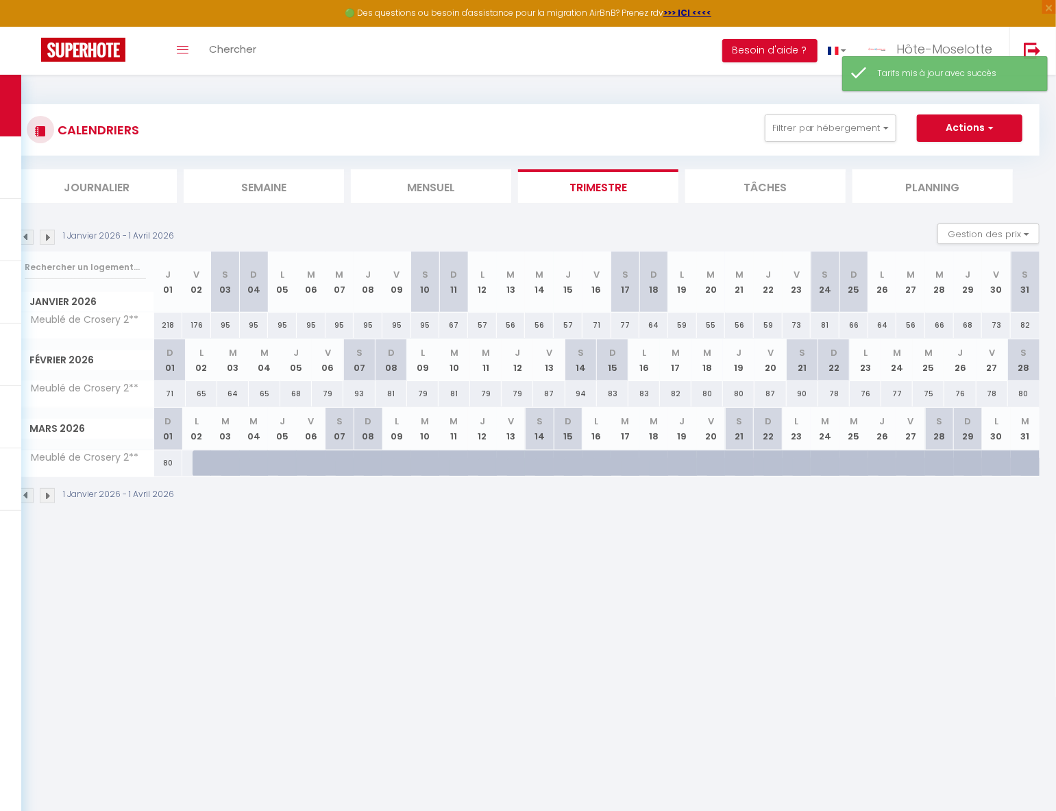
click at [219, 328] on div "95" at bounding box center [225, 324] width 29 height 25
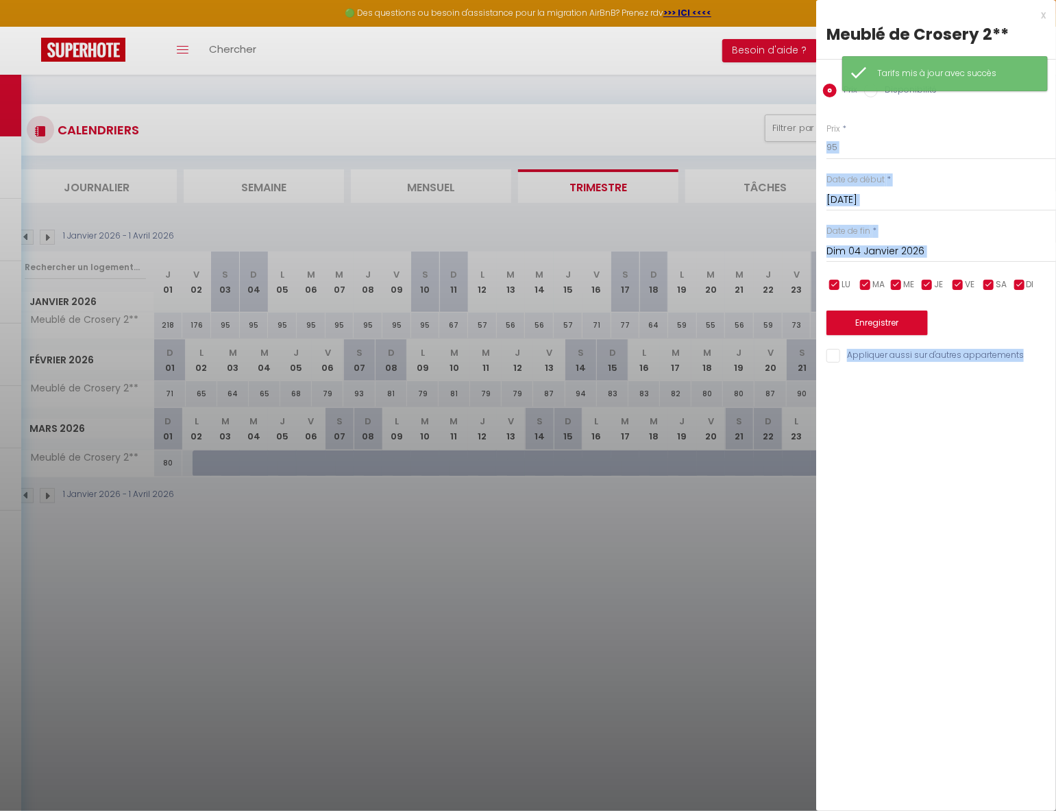
drag, startPoint x: 863, startPoint y: 132, endPoint x: 818, endPoint y: 146, distance: 46.8
click at [815, 144] on body "🟢 Des questions ou besoin d'assistance pour la migration AirBnB? Prenez rdv >>>…" at bounding box center [528, 480] width 1056 height 811
drag, startPoint x: 865, startPoint y: 148, endPoint x: 878, endPoint y: 149, distance: 13.1
click at [865, 149] on input "95" at bounding box center [941, 147] width 230 height 25
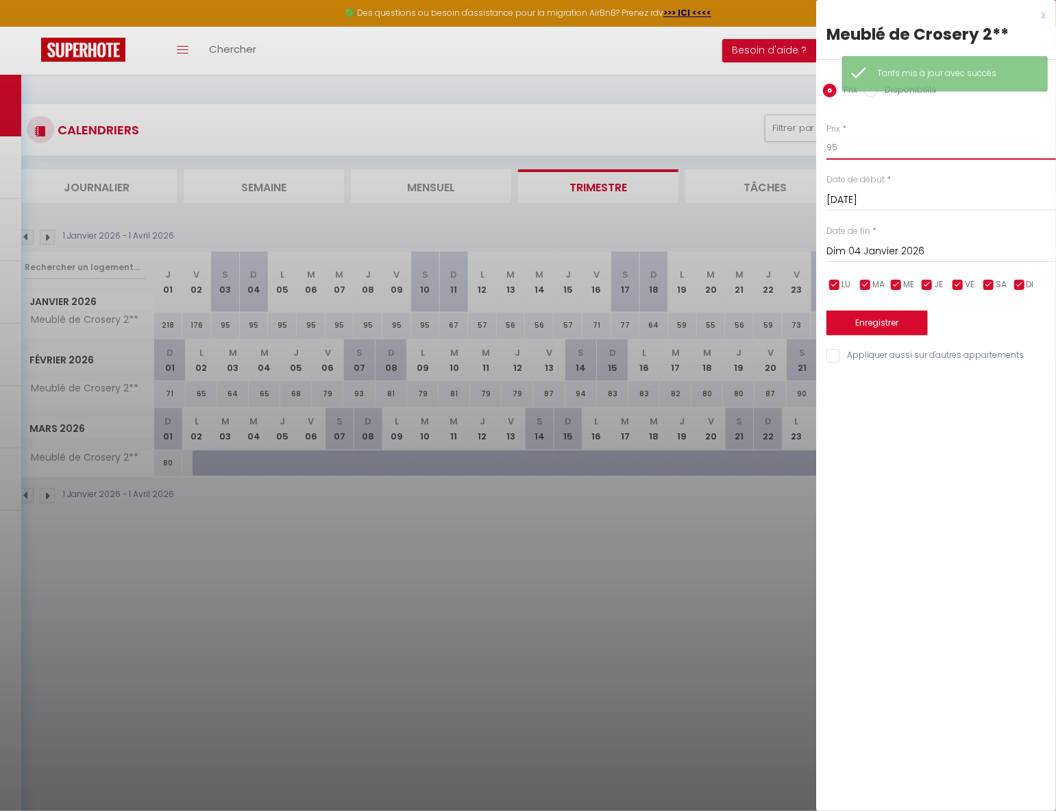
drag, startPoint x: 882, startPoint y: 144, endPoint x: 786, endPoint y: 143, distance: 96.6
click at [790, 142] on body "🟢 Des questions ou besoin d'assistance pour la migration AirBnB? Prenez rdv >>>…" at bounding box center [528, 480] width 1056 height 811
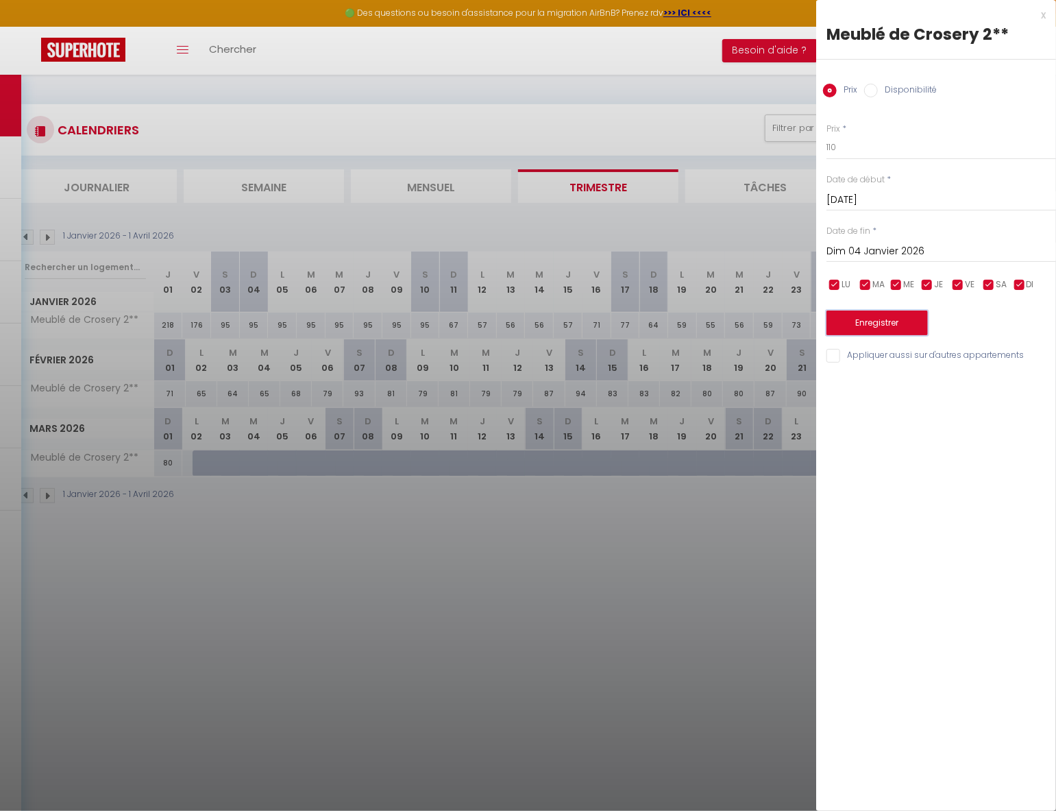
click at [894, 324] on button "Enregistrer" at bounding box center [876, 322] width 101 height 25
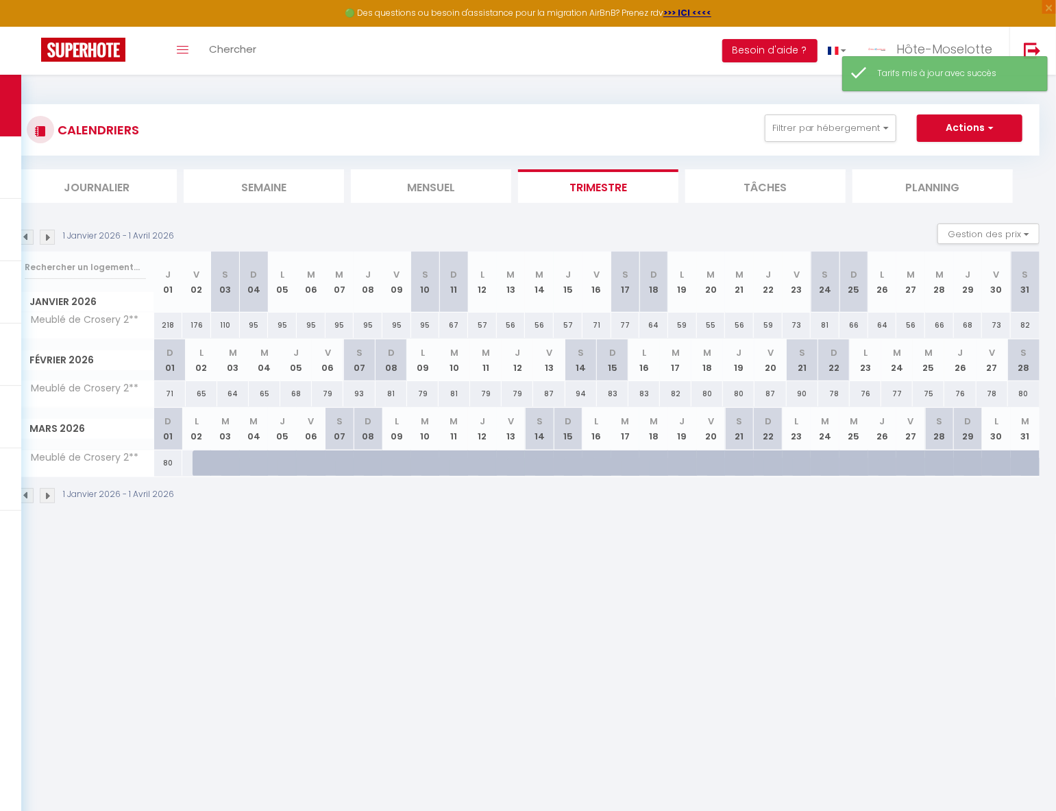
click at [256, 316] on div "95" at bounding box center [254, 324] width 29 height 25
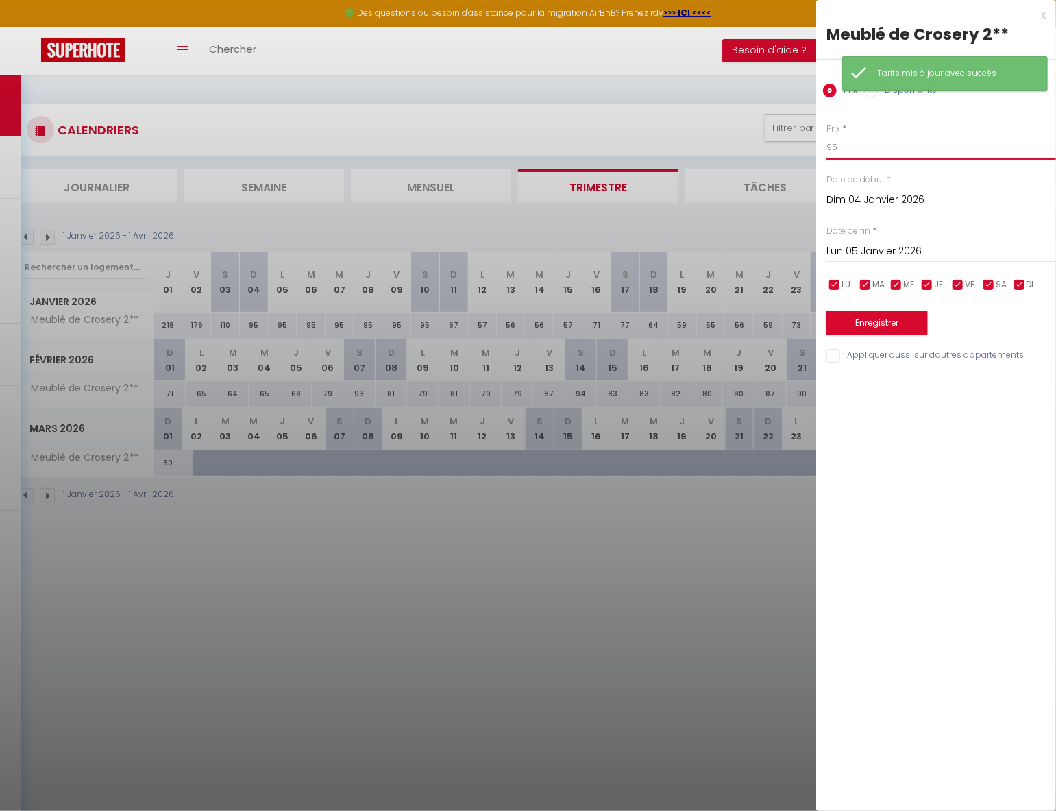
click at [861, 147] on input "95" at bounding box center [941, 147] width 230 height 25
click at [886, 330] on button "Enregistrer" at bounding box center [876, 322] width 101 height 25
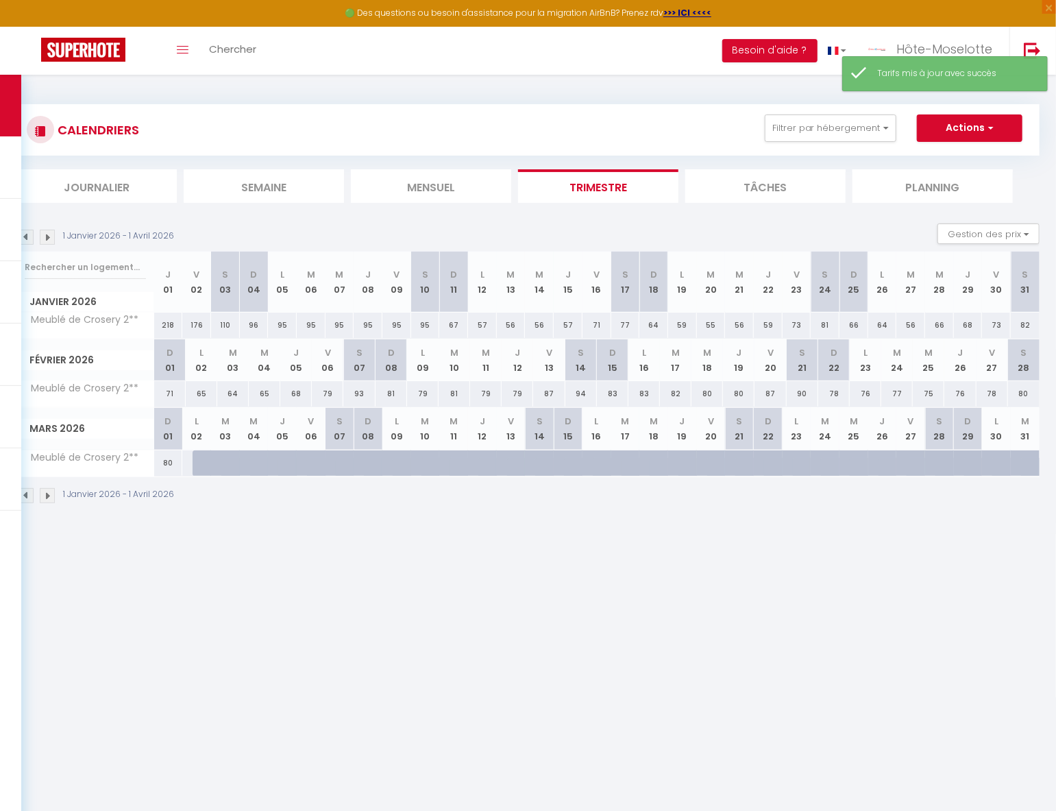
click at [288, 323] on div "95" at bounding box center [282, 324] width 29 height 25
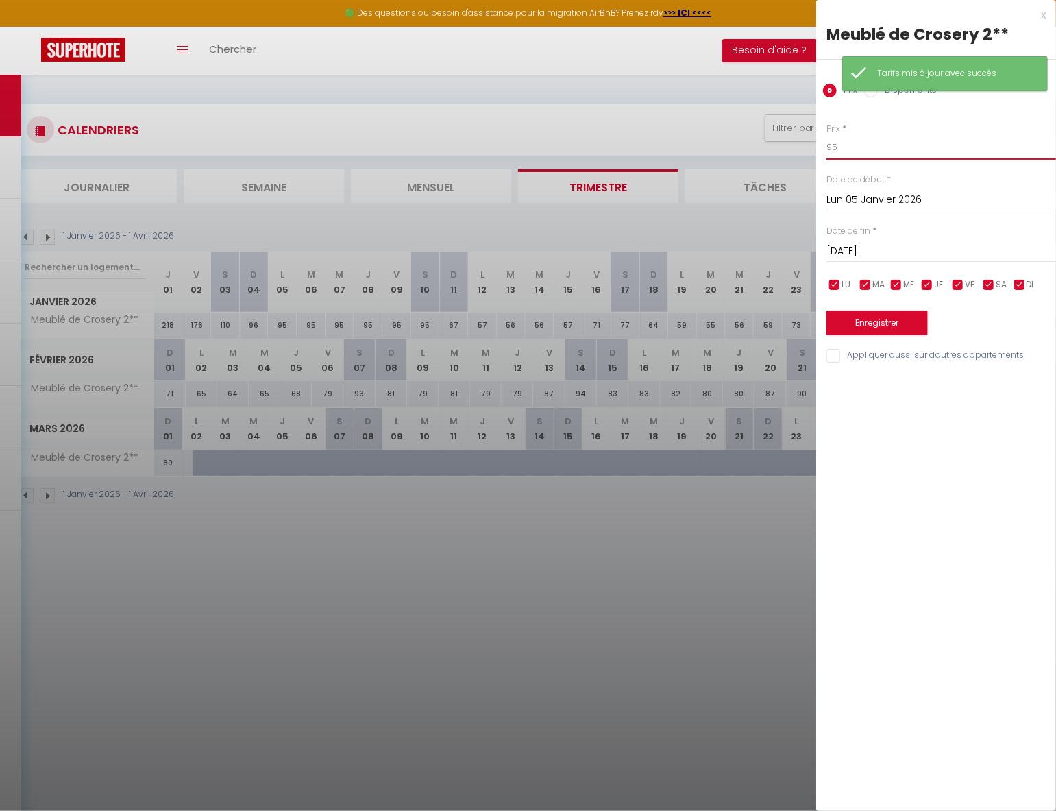
drag, startPoint x: 864, startPoint y: 145, endPoint x: 743, endPoint y: 138, distance: 121.4
click at [741, 149] on body "🟢 Des questions ou besoin d'assistance pour la migration AirBnB? Prenez rdv >>>…" at bounding box center [528, 480] width 1056 height 811
click at [885, 320] on button "Enregistrer" at bounding box center [876, 322] width 101 height 25
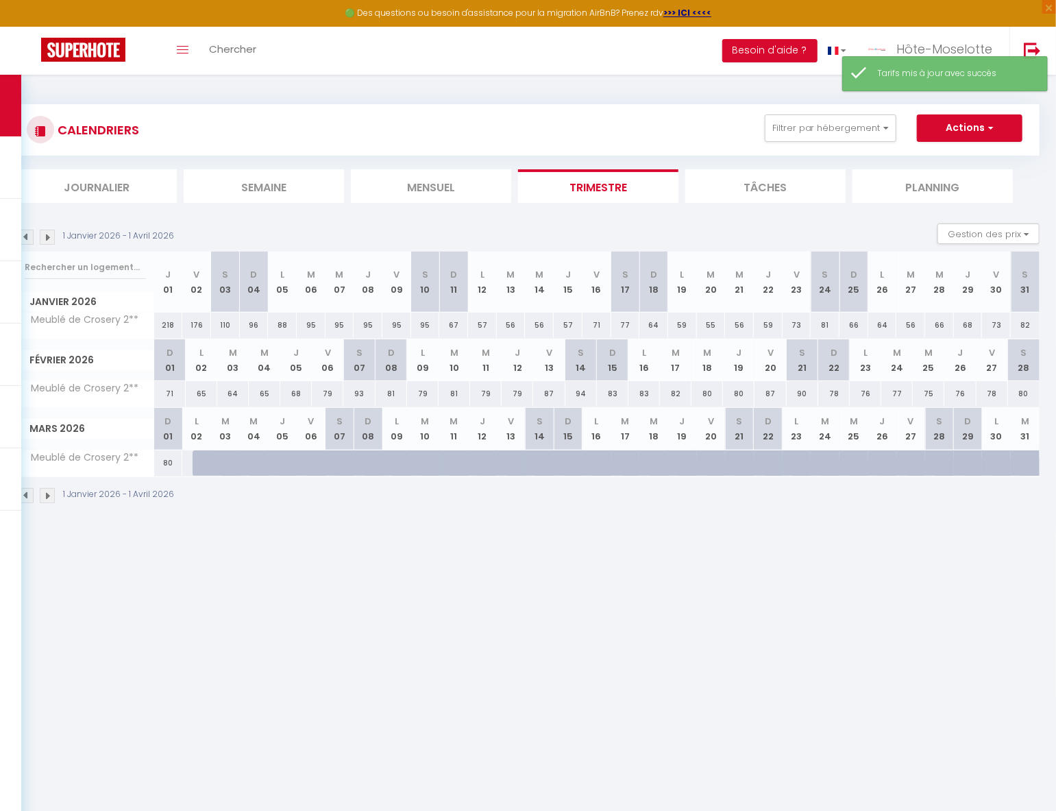
click at [314, 321] on div "95" at bounding box center [311, 324] width 29 height 25
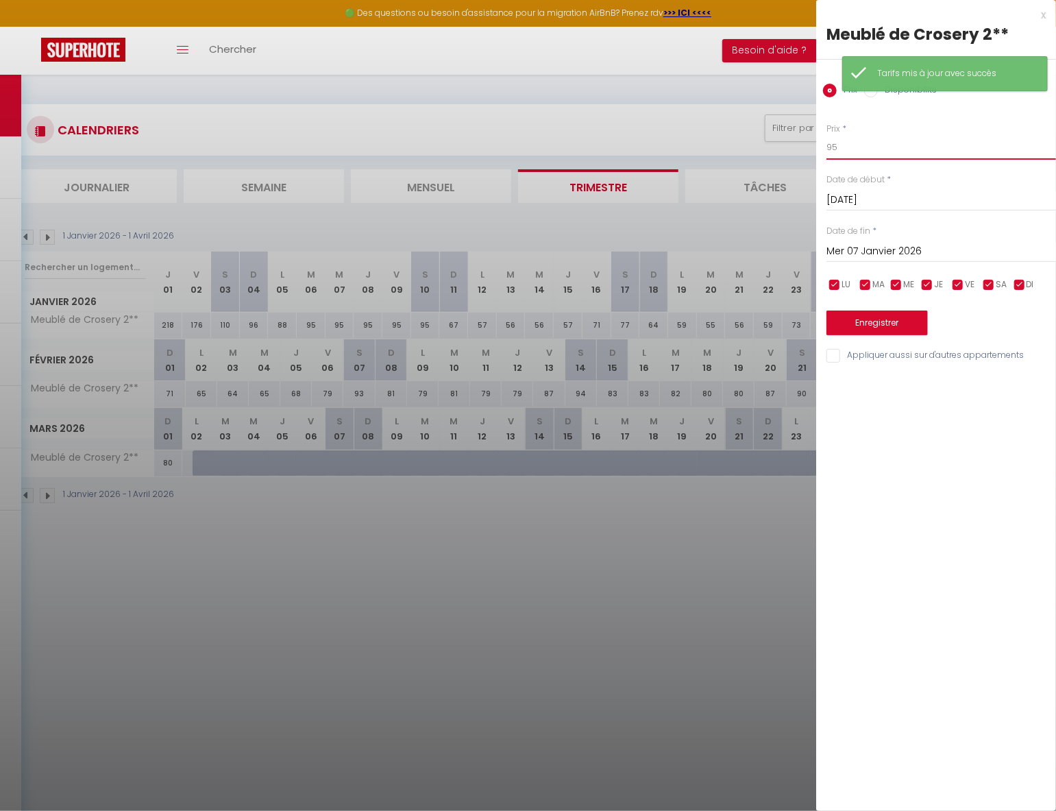
drag, startPoint x: 845, startPoint y: 145, endPoint x: 776, endPoint y: 146, distance: 69.2
click at [772, 149] on body "🟢 Des questions ou besoin d'assistance pour la migration AirBnB? Prenez rdv >>>…" at bounding box center [528, 480] width 1056 height 811
click at [876, 321] on button "Enregistrer" at bounding box center [876, 322] width 101 height 25
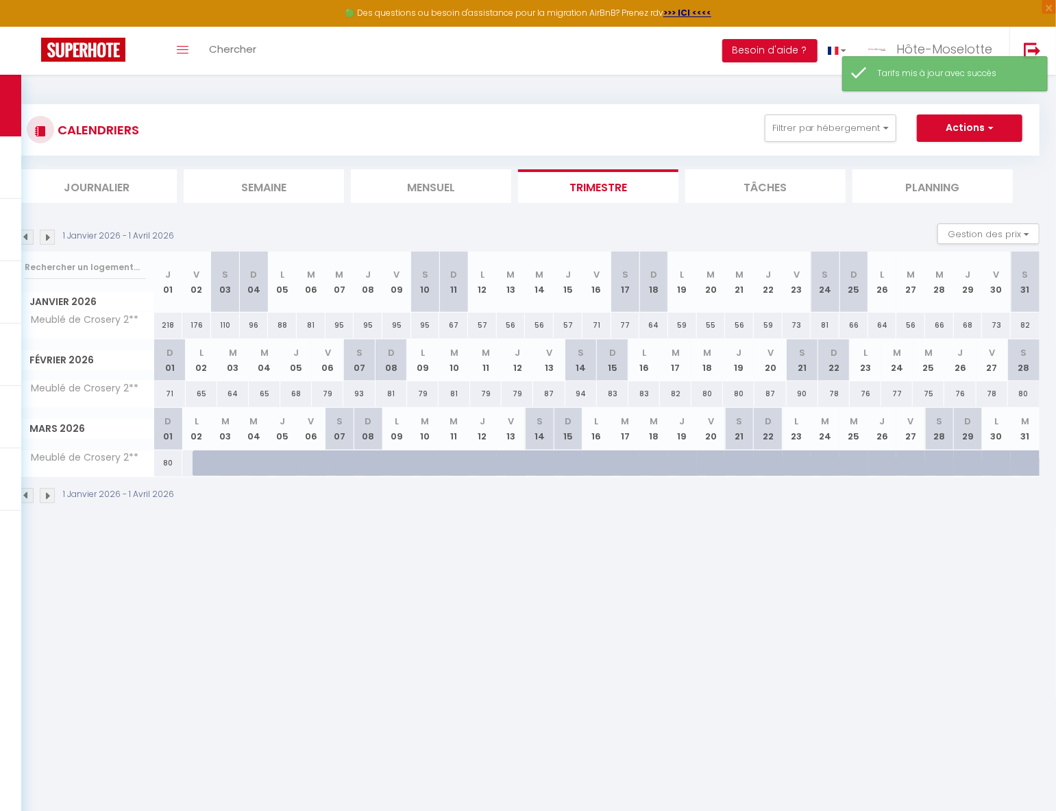
click at [336, 324] on div "95" at bounding box center [339, 324] width 29 height 25
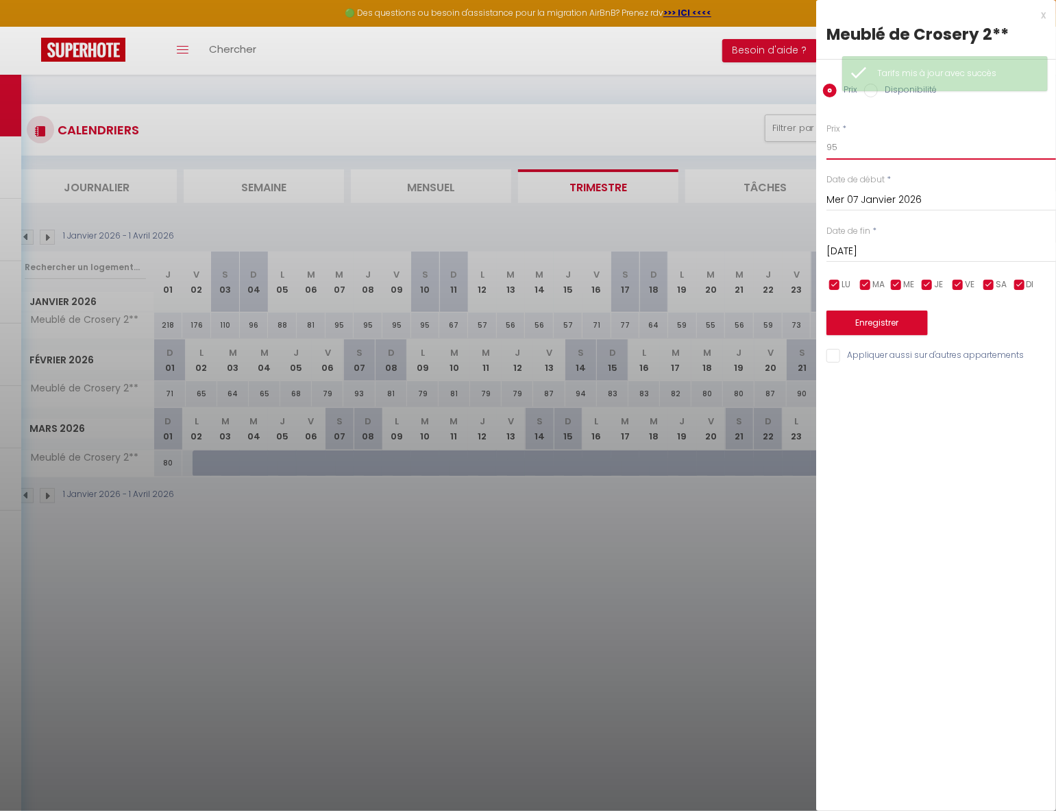
drag, startPoint x: 866, startPoint y: 153, endPoint x: 756, endPoint y: 156, distance: 110.3
click at [756, 156] on body "🟢 Des questions ou besoin d'assistance pour la migration AirBnB? Prenez rdv >>>…" at bounding box center [528, 480] width 1056 height 811
drag, startPoint x: 867, startPoint y: 321, endPoint x: 859, endPoint y: 327, distance: 10.3
click at [866, 321] on button "Enregistrer" at bounding box center [876, 322] width 101 height 25
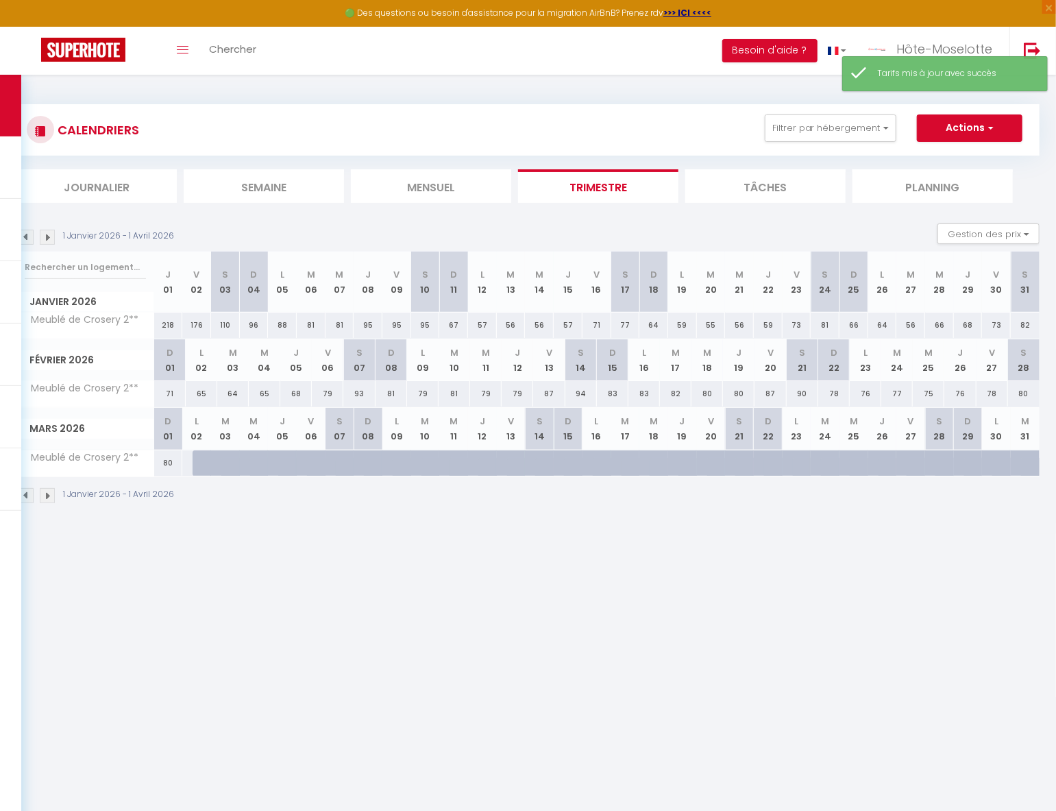
click at [373, 323] on div "95" at bounding box center [368, 324] width 29 height 25
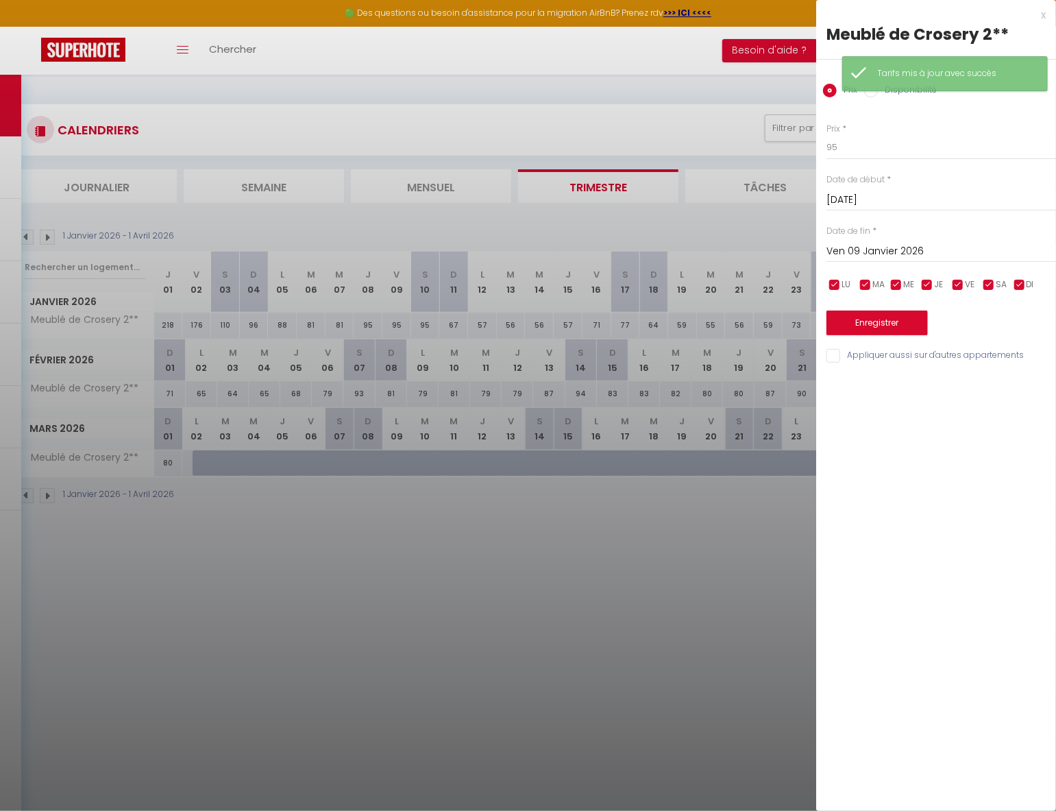
drag, startPoint x: 889, startPoint y: 253, endPoint x: 904, endPoint y: 260, distance: 16.9
click at [889, 253] on input "Ven 09 Janvier 2026" at bounding box center [941, 252] width 230 height 18
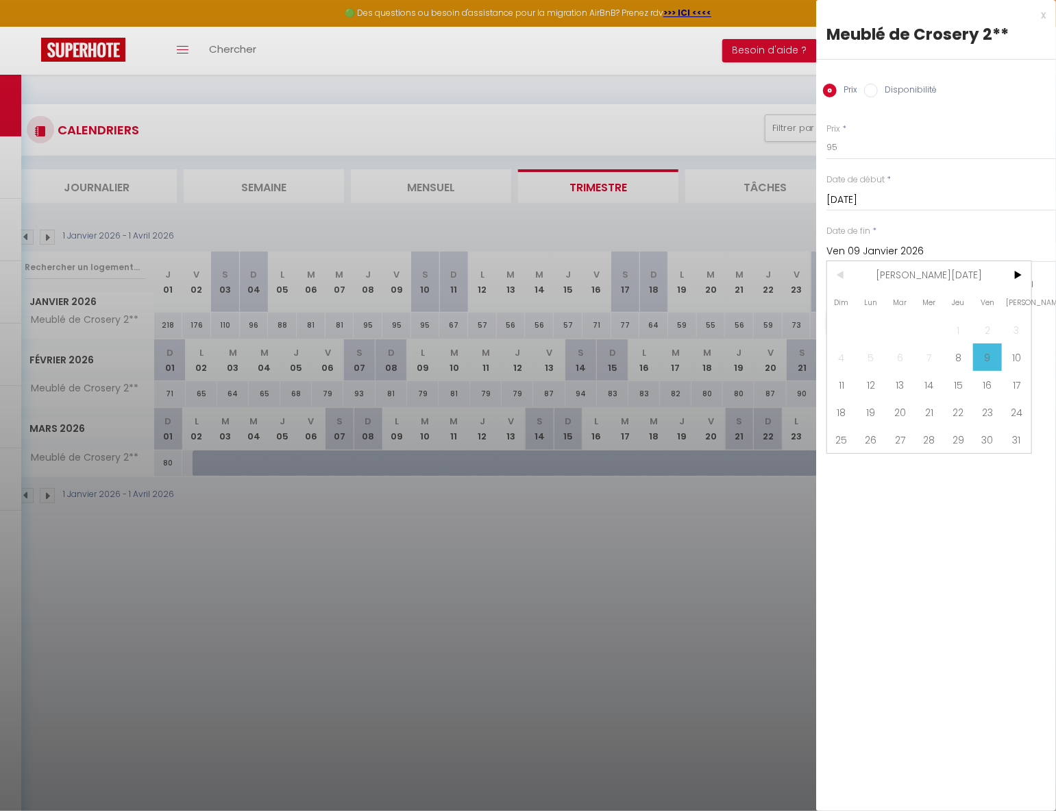
drag, startPoint x: 845, startPoint y: 383, endPoint x: 854, endPoint y: 362, distance: 23.0
click at [843, 382] on span "11" at bounding box center [841, 384] width 29 height 27
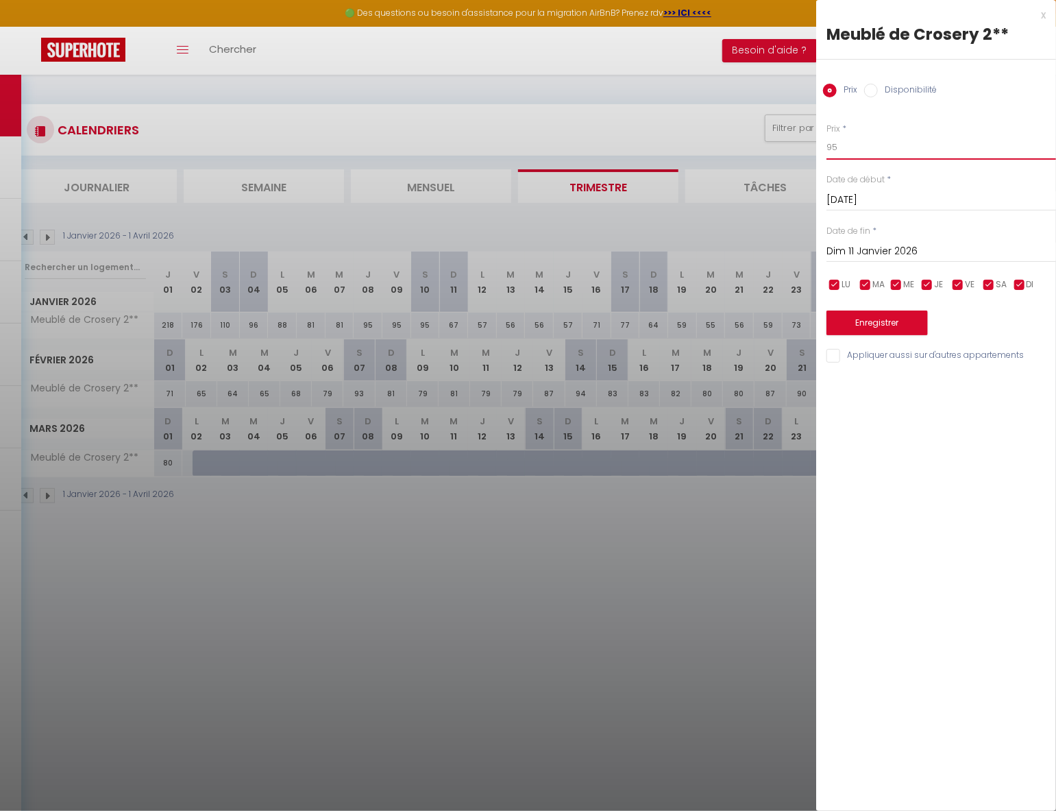
drag, startPoint x: 886, startPoint y: 138, endPoint x: 775, endPoint y: 152, distance: 111.8
click at [776, 152] on body "🟢 Des questions ou besoin d'assistance pour la migration AirBnB? Prenez rdv >>>…" at bounding box center [528, 480] width 1056 height 811
click at [882, 323] on button "Enregistrer" at bounding box center [876, 322] width 101 height 25
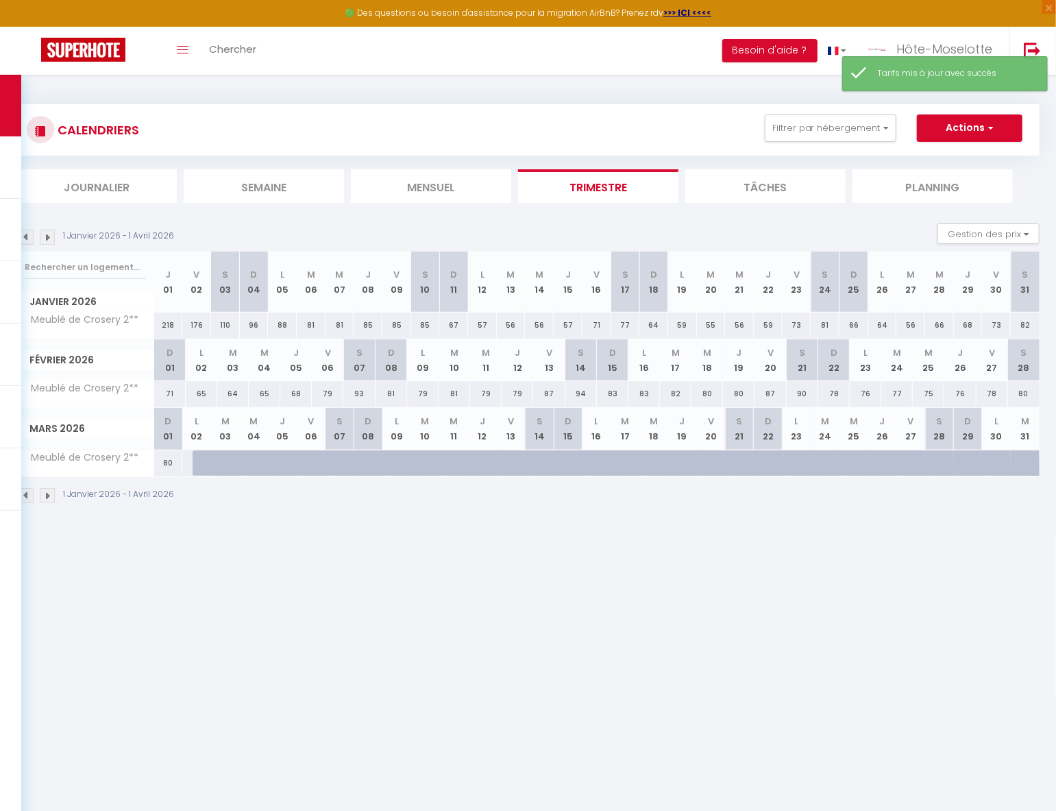
click at [455, 326] on div "67" at bounding box center [453, 324] width 29 height 25
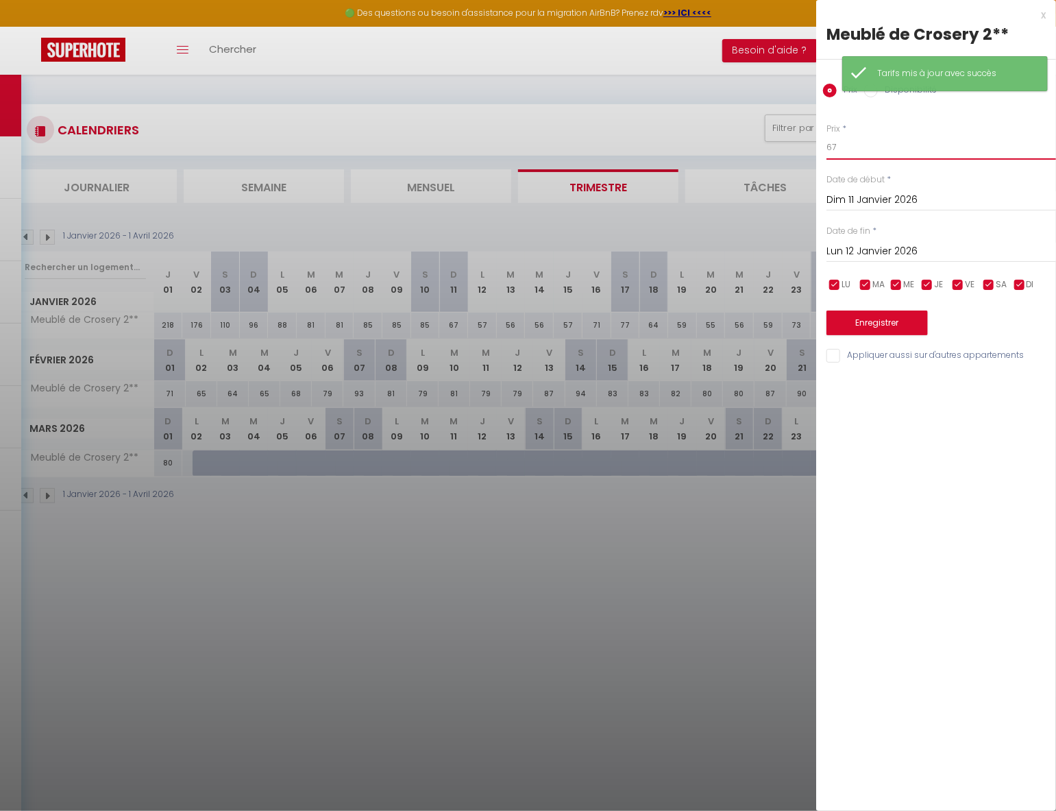
drag, startPoint x: 844, startPoint y: 151, endPoint x: 750, endPoint y: 154, distance: 94.6
click at [750, 154] on body "🟢 Des questions ou besoin d'assistance pour la migration AirBnB? Prenez rdv >>>…" at bounding box center [528, 480] width 1056 height 811
drag, startPoint x: 882, startPoint y: 321, endPoint x: 870, endPoint y: 326, distance: 13.5
click at [880, 323] on button "Enregistrer" at bounding box center [876, 322] width 101 height 25
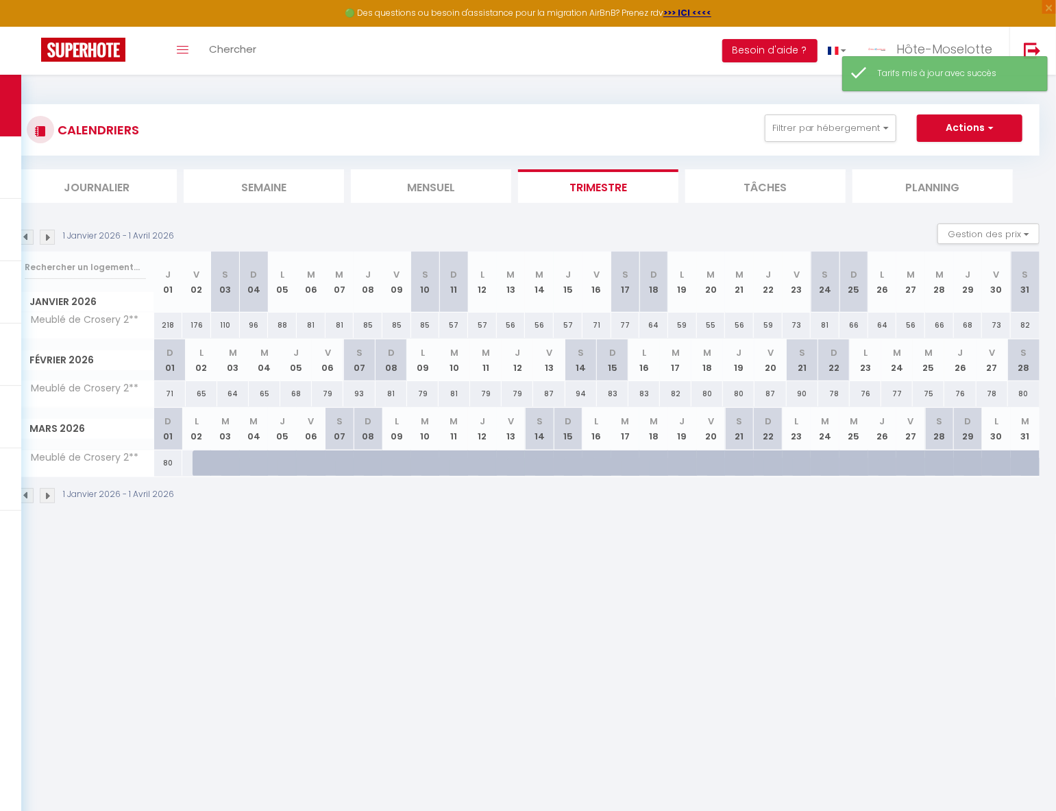
click at [482, 323] on div "57" at bounding box center [482, 324] width 29 height 25
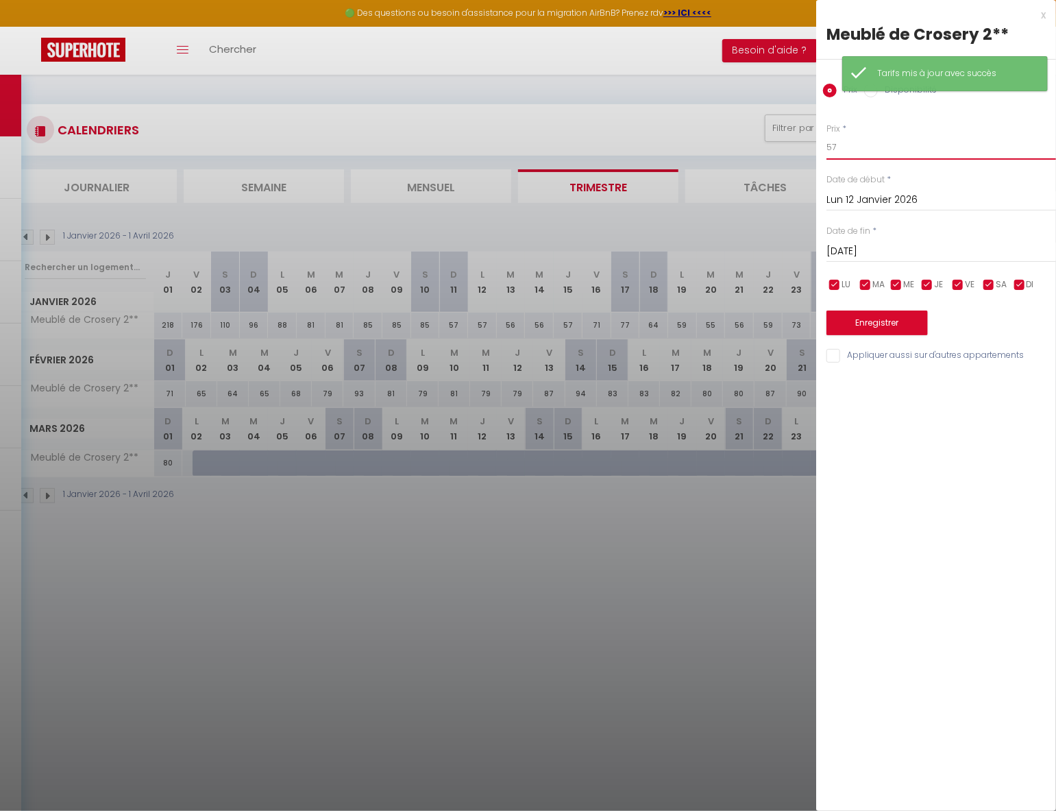
click at [862, 145] on input "57" at bounding box center [941, 147] width 230 height 25
click at [902, 324] on button "Enregistrer" at bounding box center [876, 322] width 101 height 25
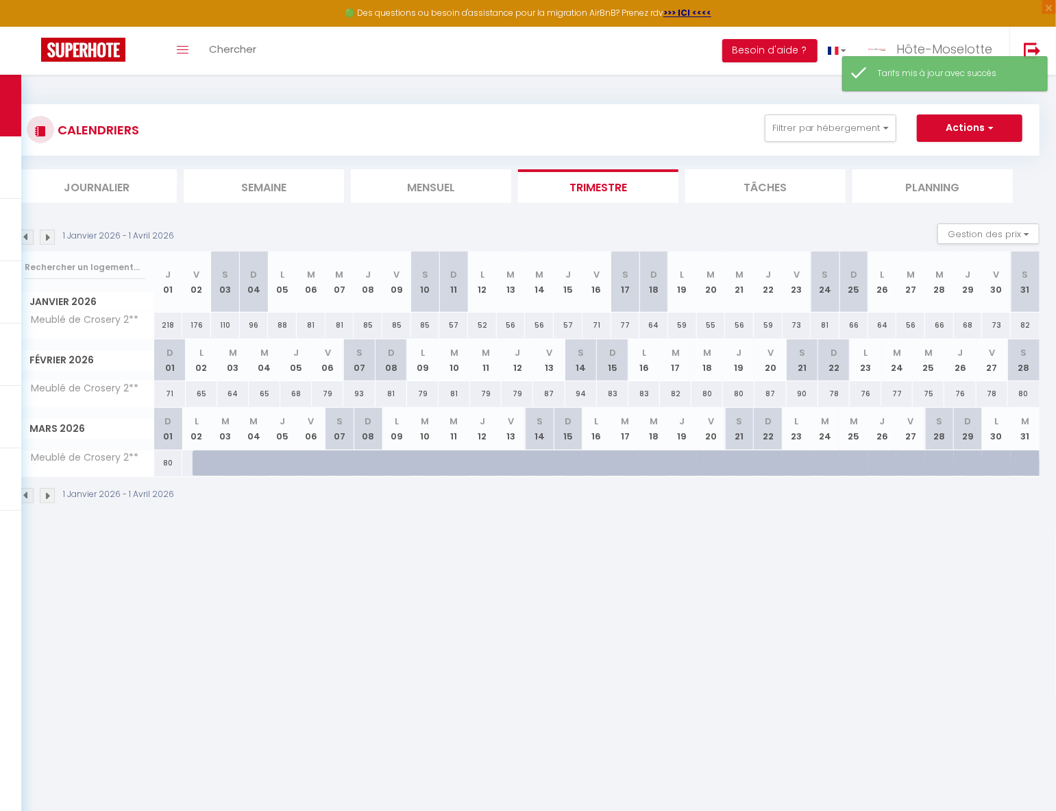
click at [514, 326] on div "56" at bounding box center [511, 324] width 29 height 25
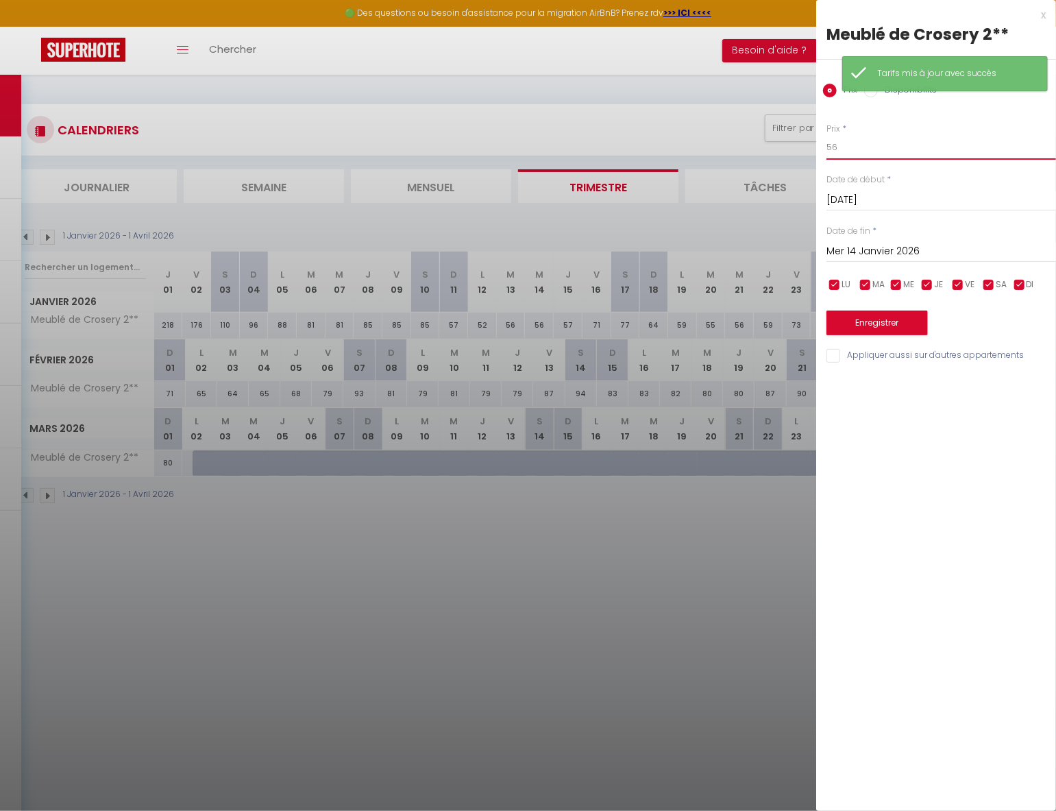
click at [863, 146] on input "56" at bounding box center [941, 147] width 230 height 25
click at [866, 324] on button "Enregistrer" at bounding box center [876, 322] width 101 height 25
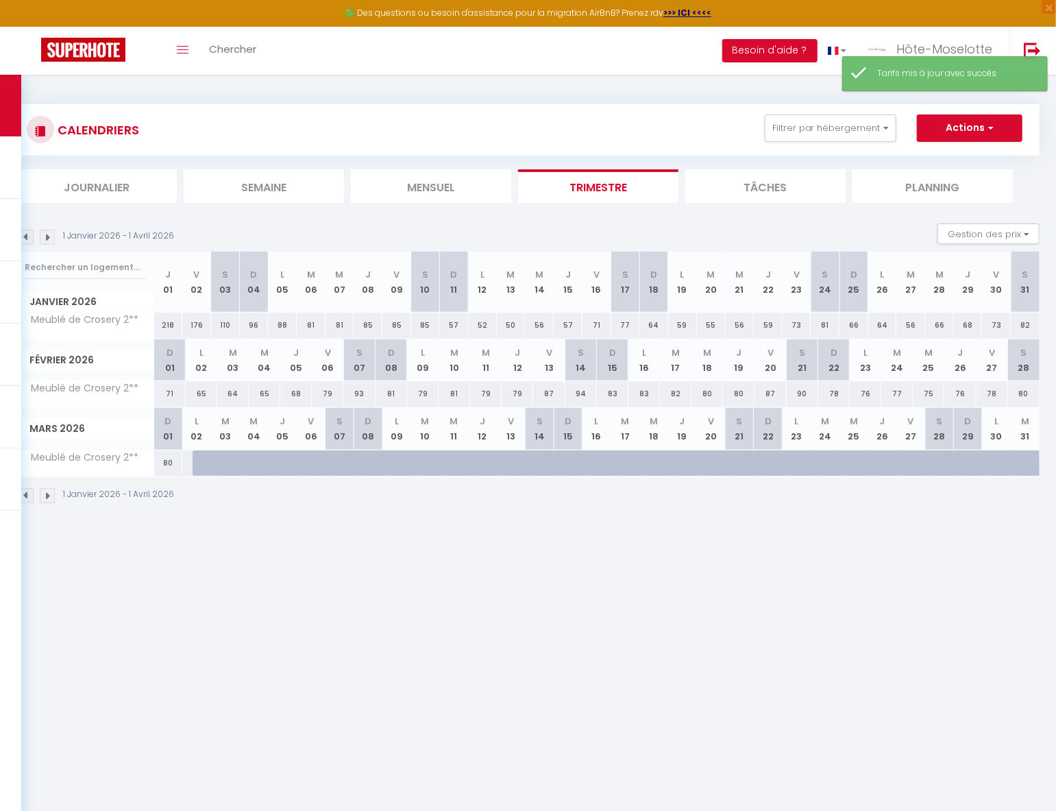
drag, startPoint x: 543, startPoint y: 325, endPoint x: 554, endPoint y: 325, distance: 11.7
click at [543, 325] on div "56" at bounding box center [539, 324] width 29 height 25
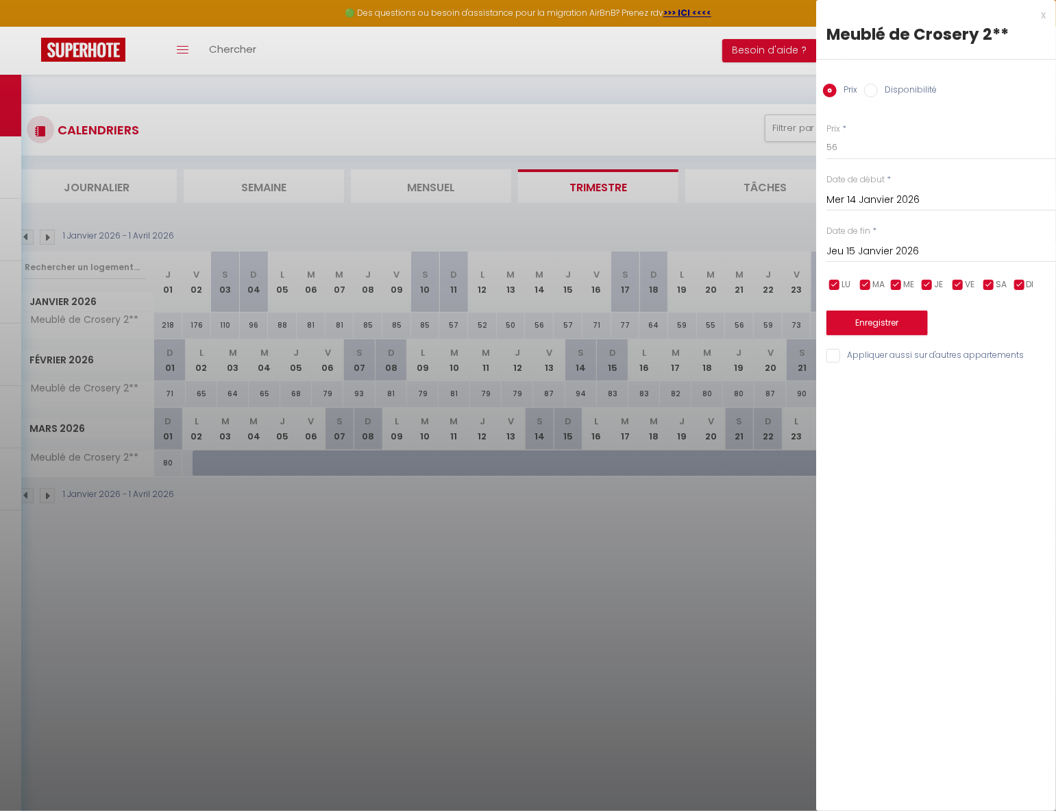
drag, startPoint x: 879, startPoint y: 260, endPoint x: 910, endPoint y: 259, distance: 30.8
click at [879, 261] on div "[DATE] < [PERSON_NAME][DATE] > Dim Lun Mar Mer Jeu Ven Sam 1 2 3 4 5 6 7 8 9 10…" at bounding box center [941, 250] width 230 height 25
click at [960, 250] on input "Jeu 15 Janvier 2026" at bounding box center [941, 252] width 230 height 18
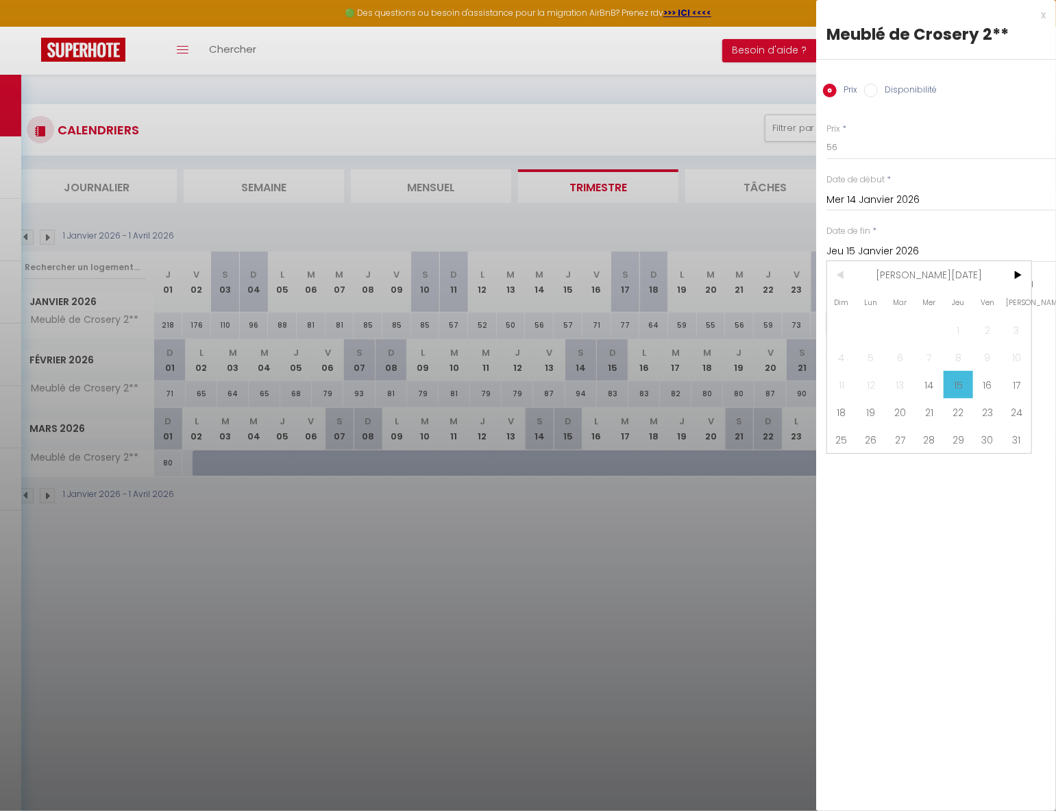
click at [985, 386] on span "16" at bounding box center [987, 384] width 29 height 27
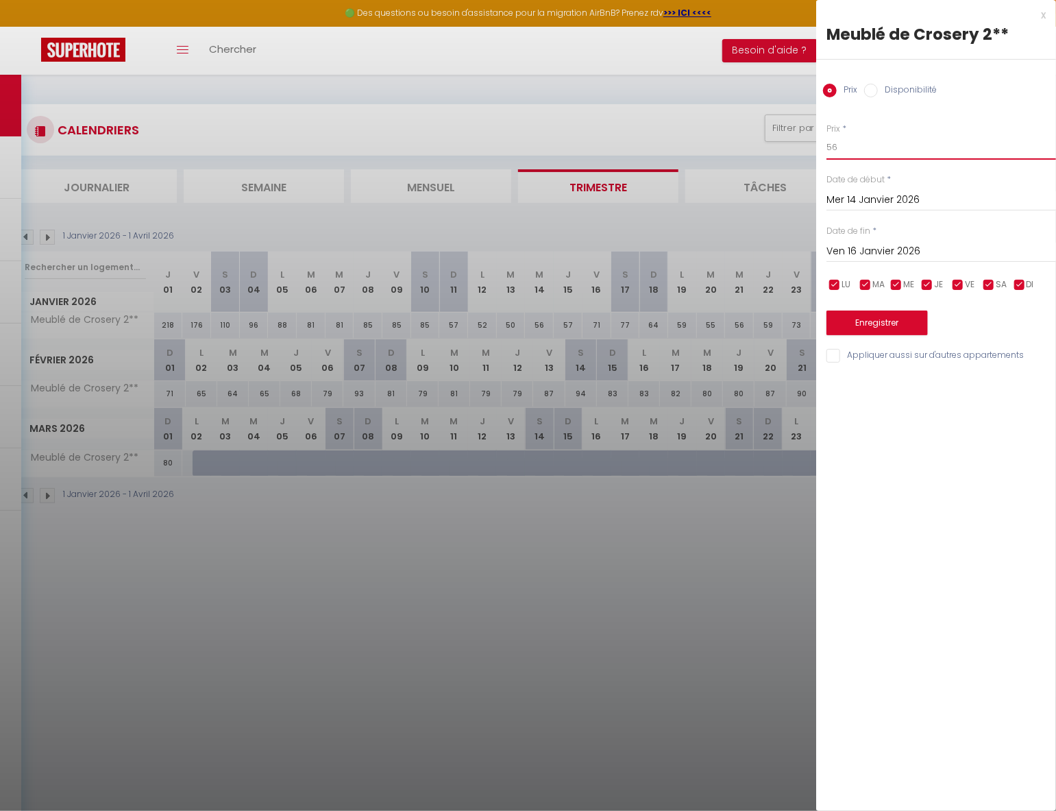
drag, startPoint x: 911, startPoint y: 158, endPoint x: 916, endPoint y: 151, distance: 8.9
click at [911, 158] on input "56" at bounding box center [941, 147] width 230 height 25
click at [897, 327] on button "Enregistrer" at bounding box center [876, 322] width 101 height 25
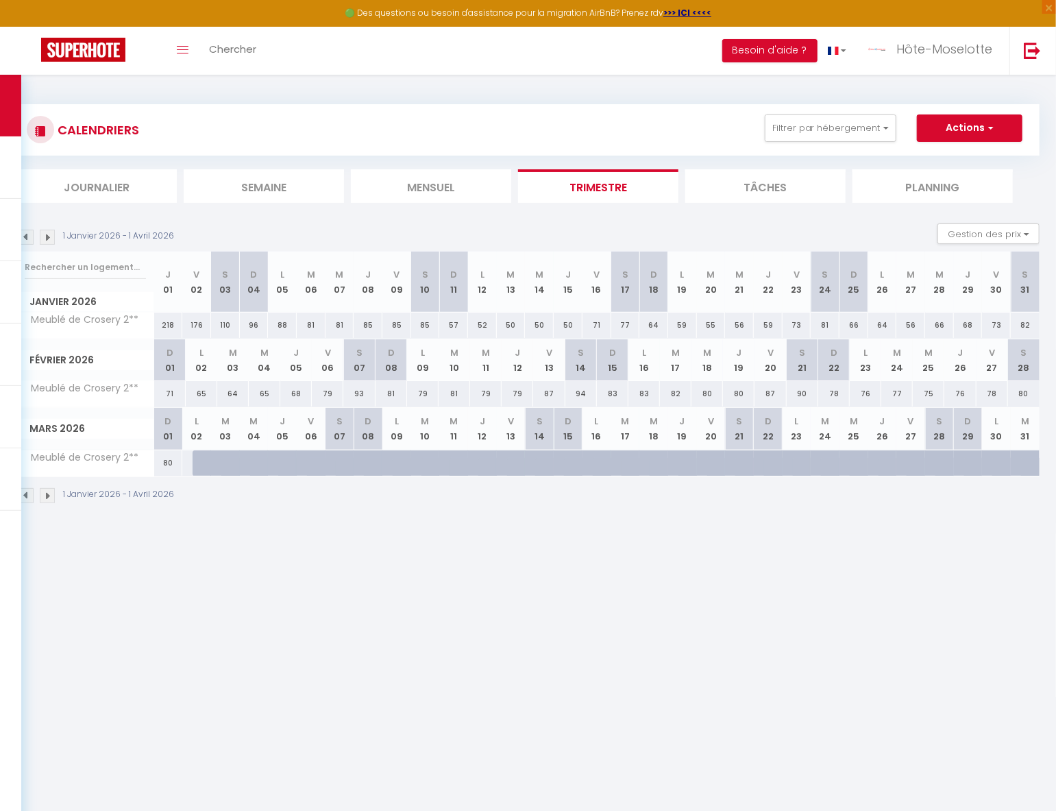
click at [601, 323] on div "71" at bounding box center [596, 324] width 29 height 25
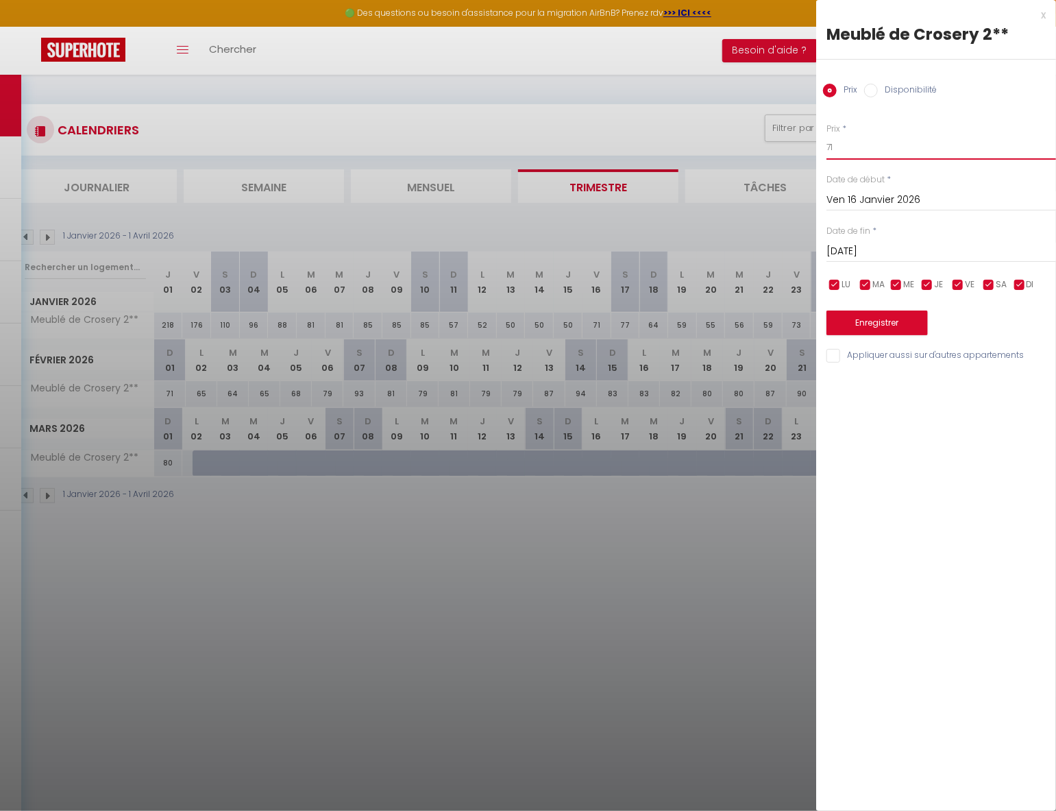
drag, startPoint x: 847, startPoint y: 154, endPoint x: 794, endPoint y: 147, distance: 53.2
click at [793, 148] on body "🟢 Des questions ou besoin d'assistance pour la migration AirBnB? Prenez rdv >>>…" at bounding box center [528, 480] width 1056 height 811
click at [906, 322] on button "Enregistrer" at bounding box center [876, 322] width 101 height 25
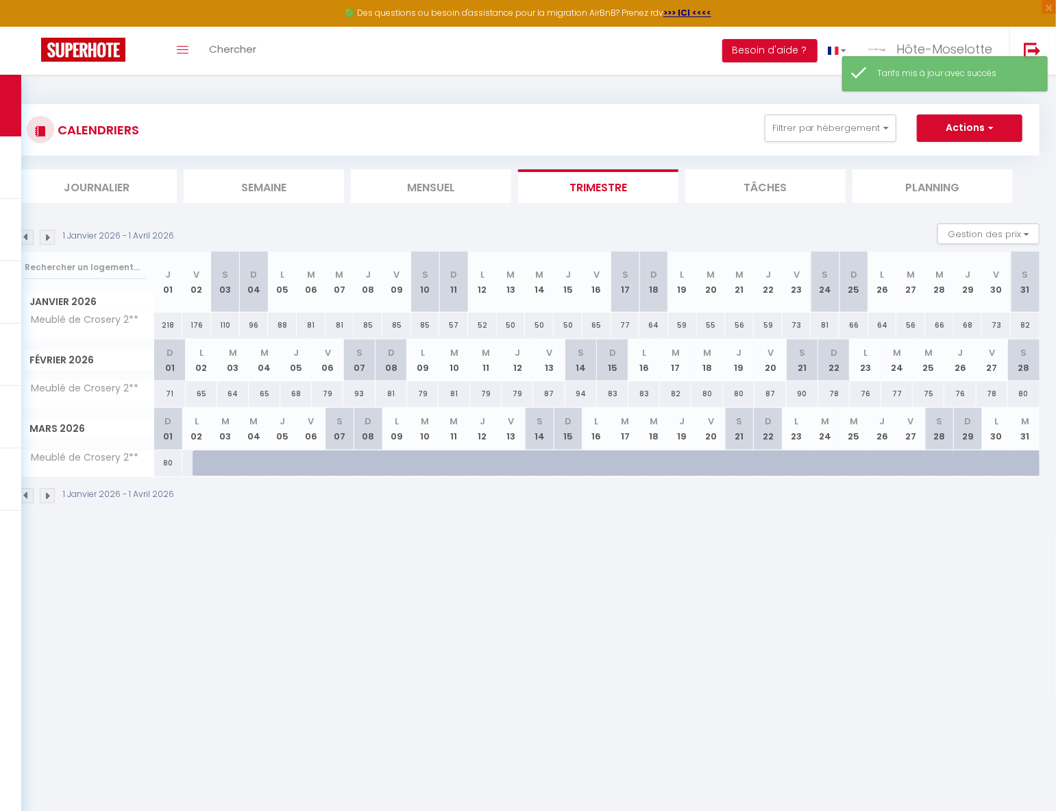
click at [630, 321] on div "77" at bounding box center [625, 324] width 29 height 25
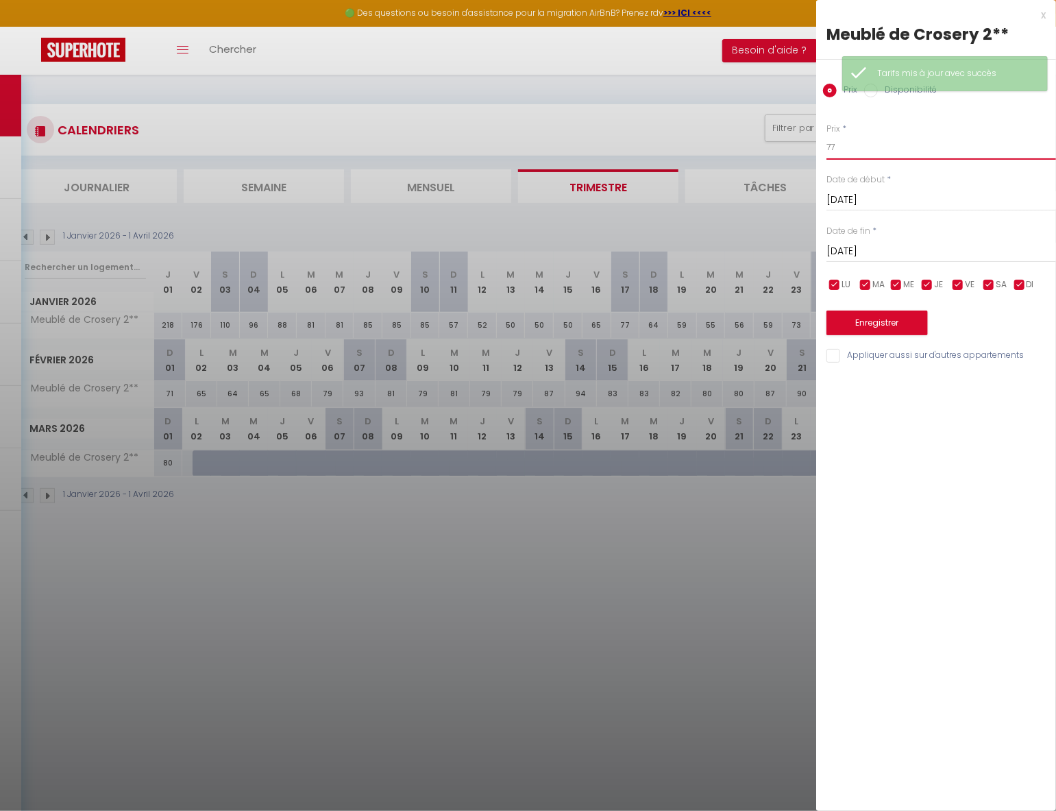
drag, startPoint x: 864, startPoint y: 145, endPoint x: 871, endPoint y: 141, distance: 8.6
click at [863, 145] on input "77" at bounding box center [941, 147] width 230 height 25
click at [881, 327] on button "Enregistrer" at bounding box center [876, 322] width 101 height 25
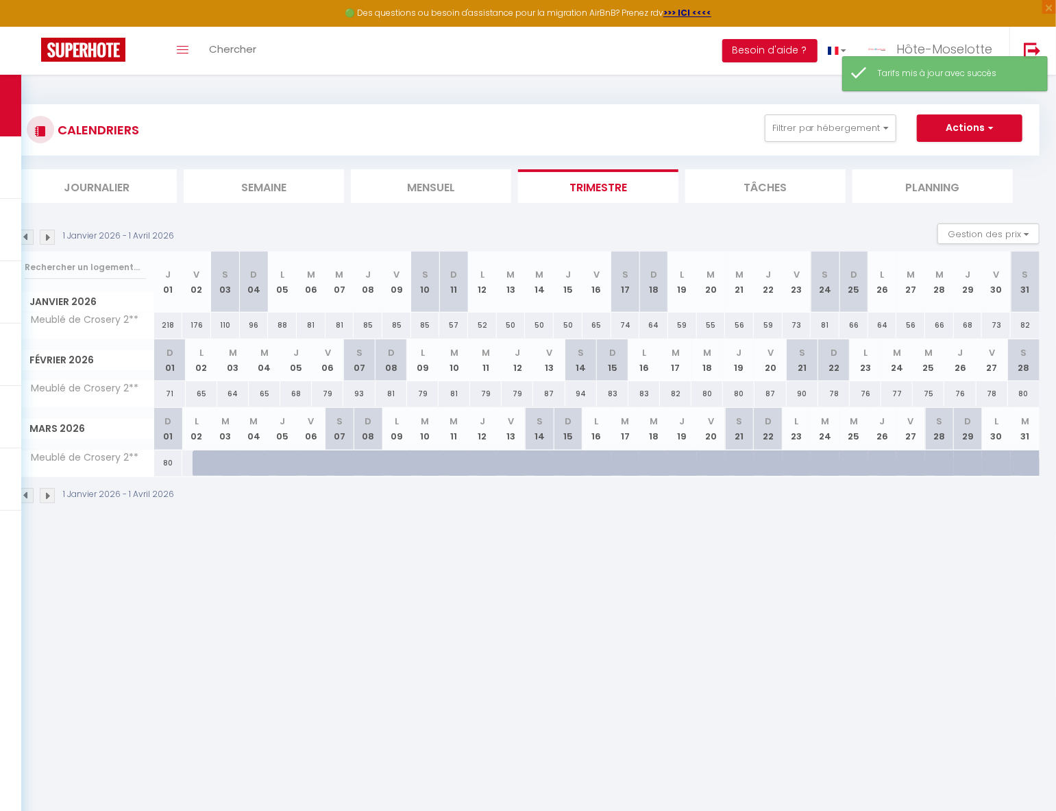
click at [656, 324] on div "64" at bounding box center [653, 324] width 29 height 25
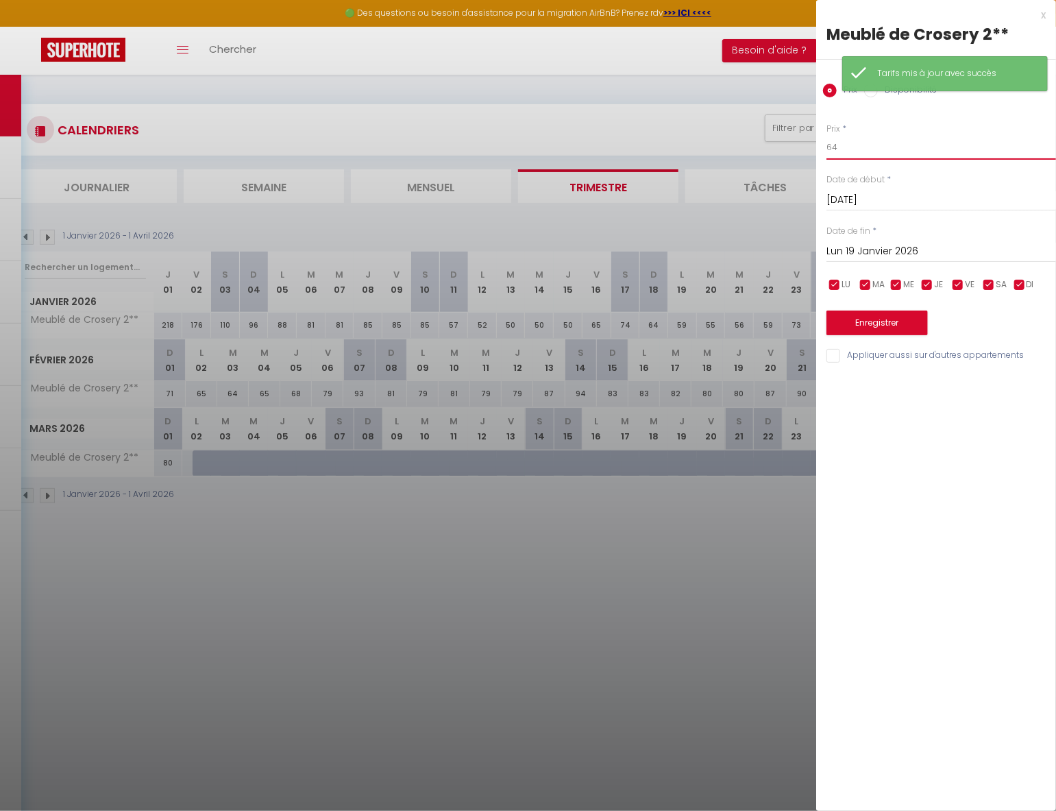
click at [889, 153] on input "64" at bounding box center [941, 147] width 230 height 25
click at [897, 321] on button "Enregistrer" at bounding box center [876, 322] width 101 height 25
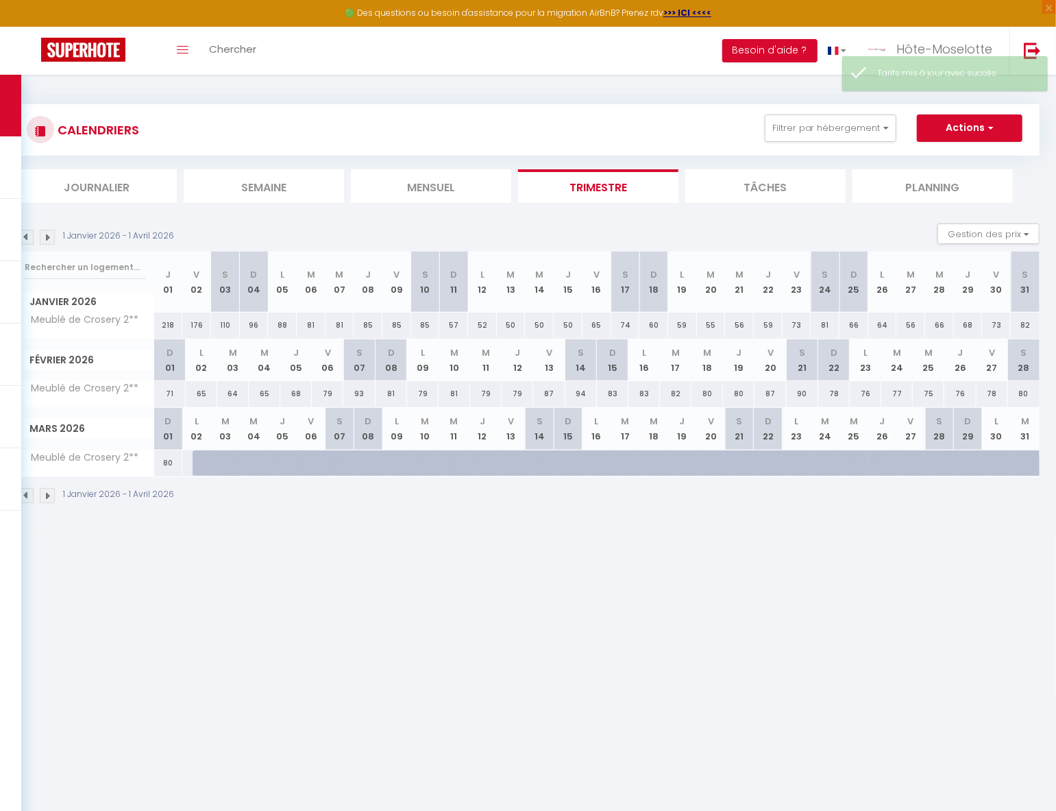
click at [683, 322] on div "59" at bounding box center [682, 324] width 29 height 25
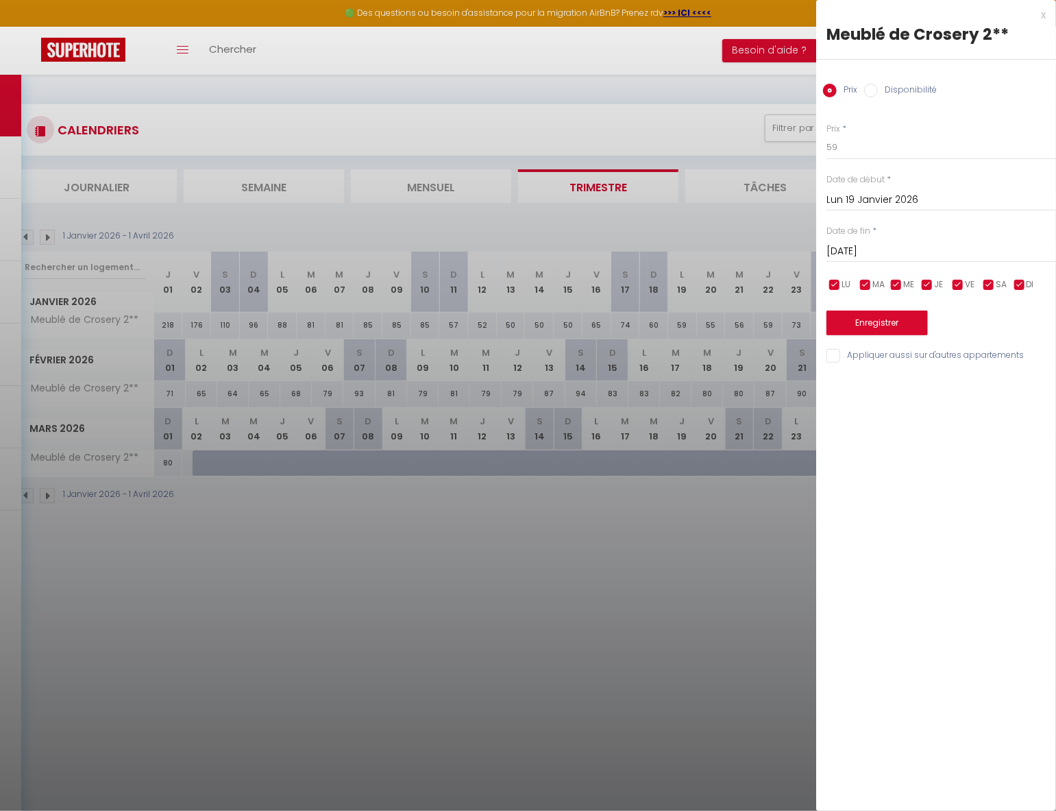
drag, startPoint x: 882, startPoint y: 248, endPoint x: 894, endPoint y: 258, distance: 15.5
click at [882, 249] on input "[DATE]" at bounding box center [941, 252] width 230 height 18
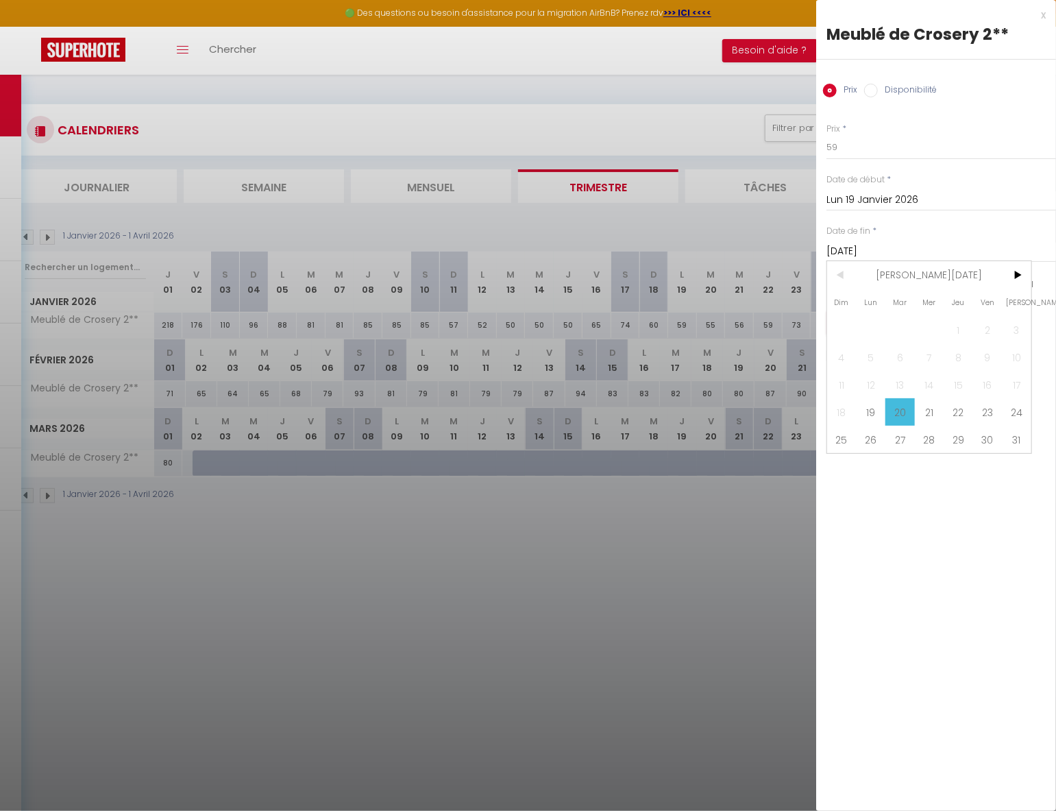
drag, startPoint x: 986, startPoint y: 416, endPoint x: 982, endPoint y: 396, distance: 20.3
click at [985, 416] on span "23" at bounding box center [987, 411] width 29 height 27
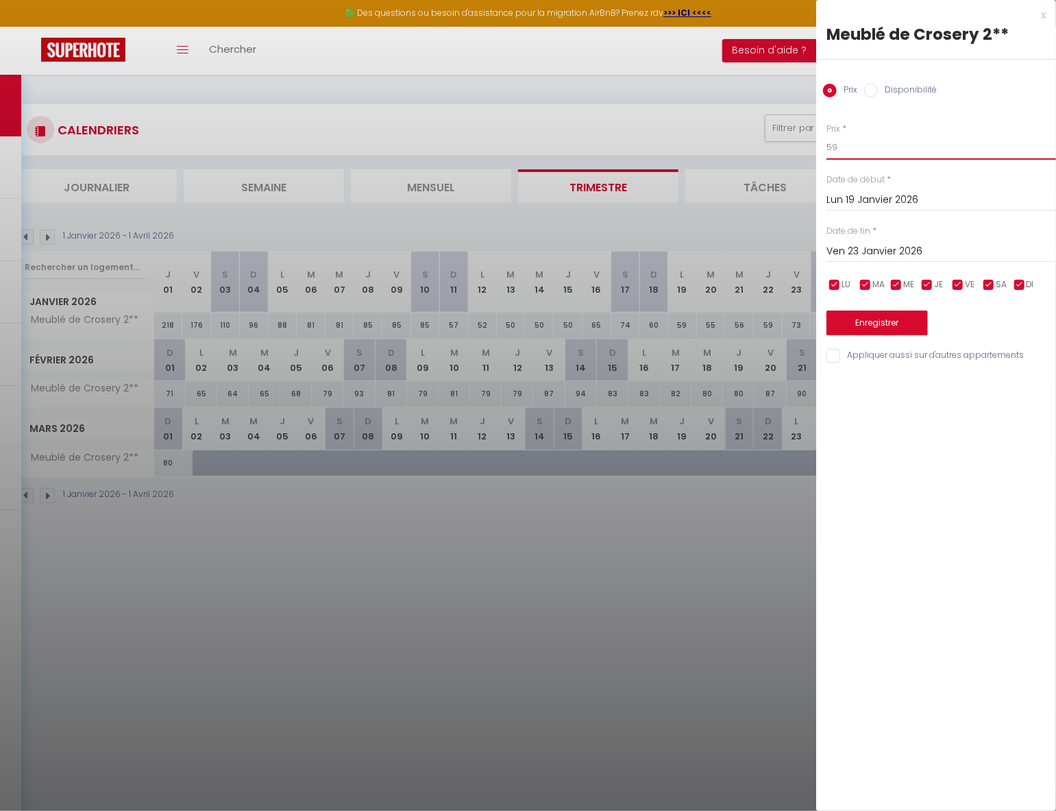
click at [910, 150] on input "59" at bounding box center [941, 147] width 230 height 25
click at [888, 331] on button "Enregistrer" at bounding box center [876, 322] width 101 height 25
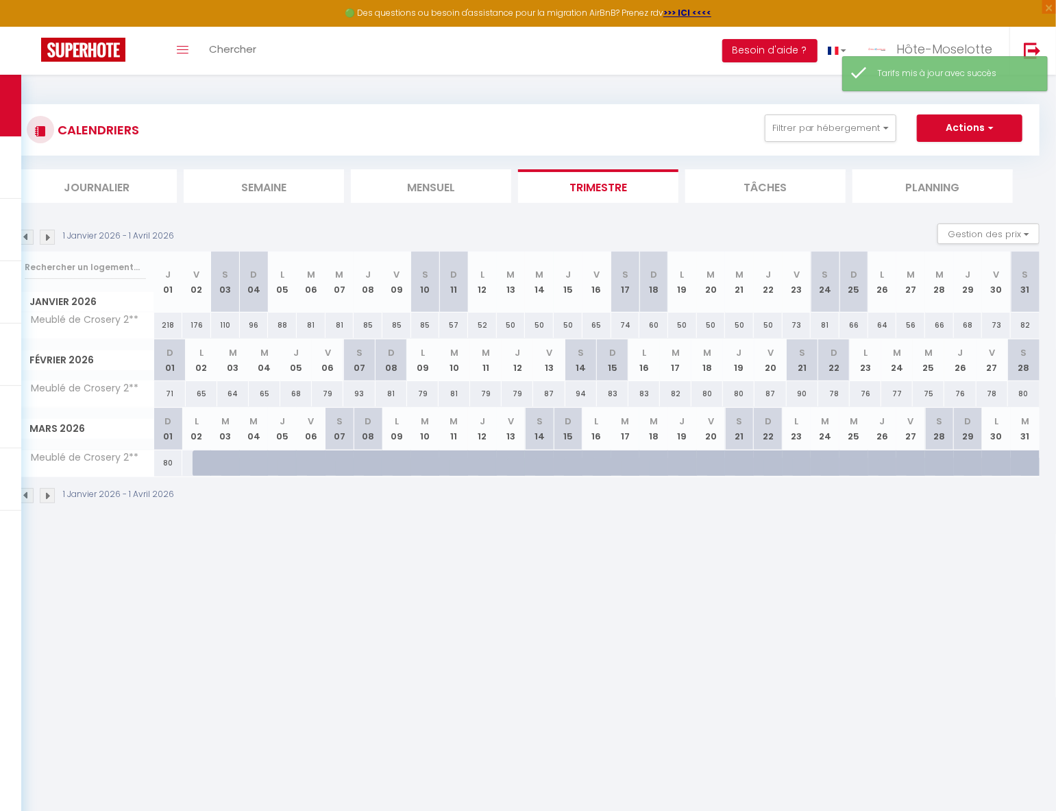
click at [802, 326] on div "73" at bounding box center [796, 324] width 29 height 25
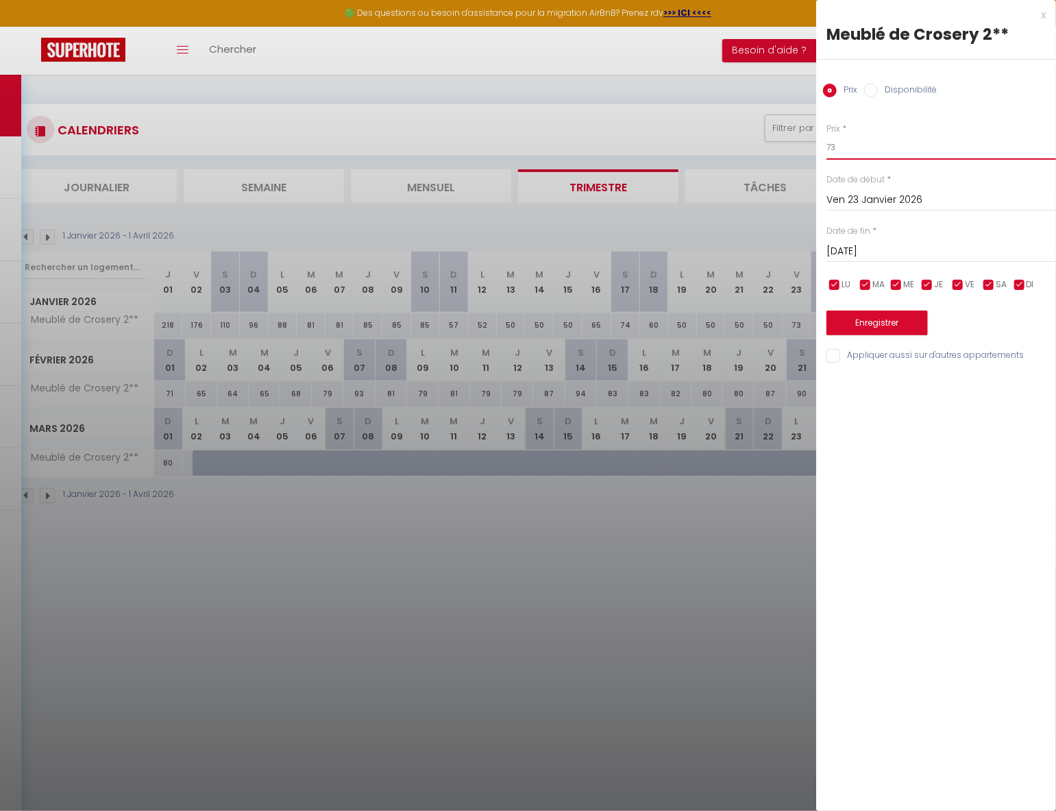
drag, startPoint x: 881, startPoint y: 149, endPoint x: 771, endPoint y: 151, distance: 109.7
click at [771, 151] on body "🟢 Des questions ou besoin d'assistance pour la migration AirBnB? Prenez rdv >>>…" at bounding box center [528, 480] width 1056 height 811
click at [893, 322] on button "Enregistrer" at bounding box center [876, 322] width 101 height 25
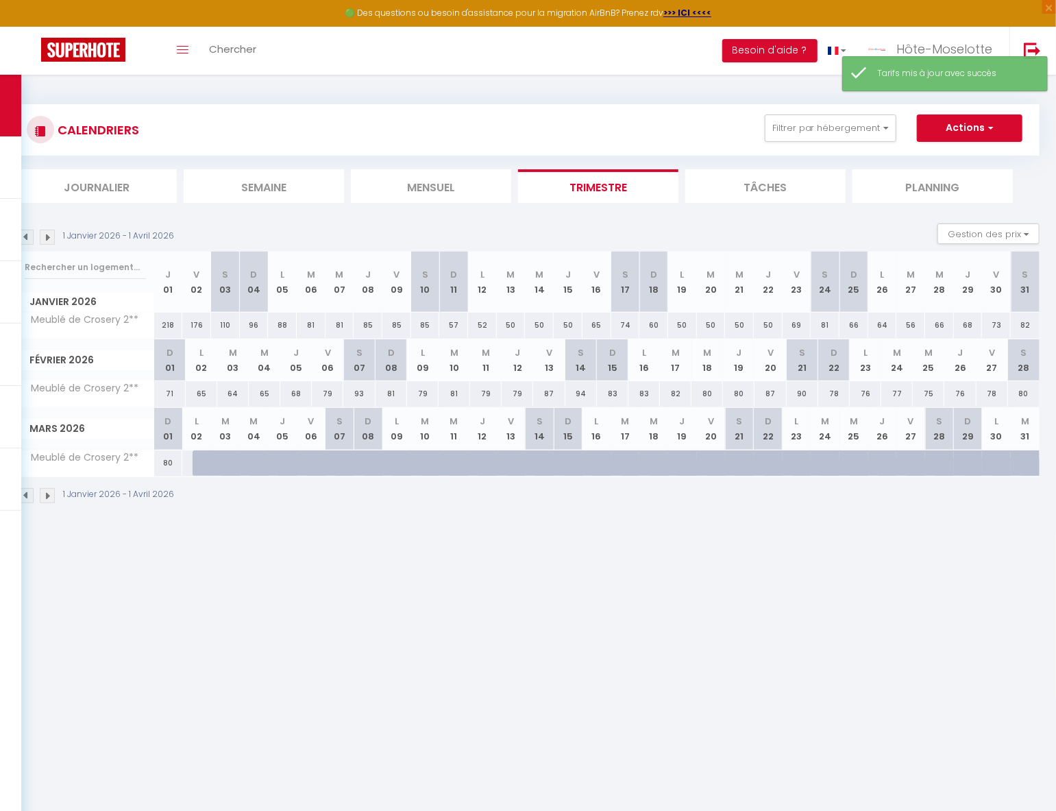
drag, startPoint x: 829, startPoint y: 324, endPoint x: 911, endPoint y: 314, distance: 82.2
click at [830, 325] on div "81" at bounding box center [825, 324] width 29 height 25
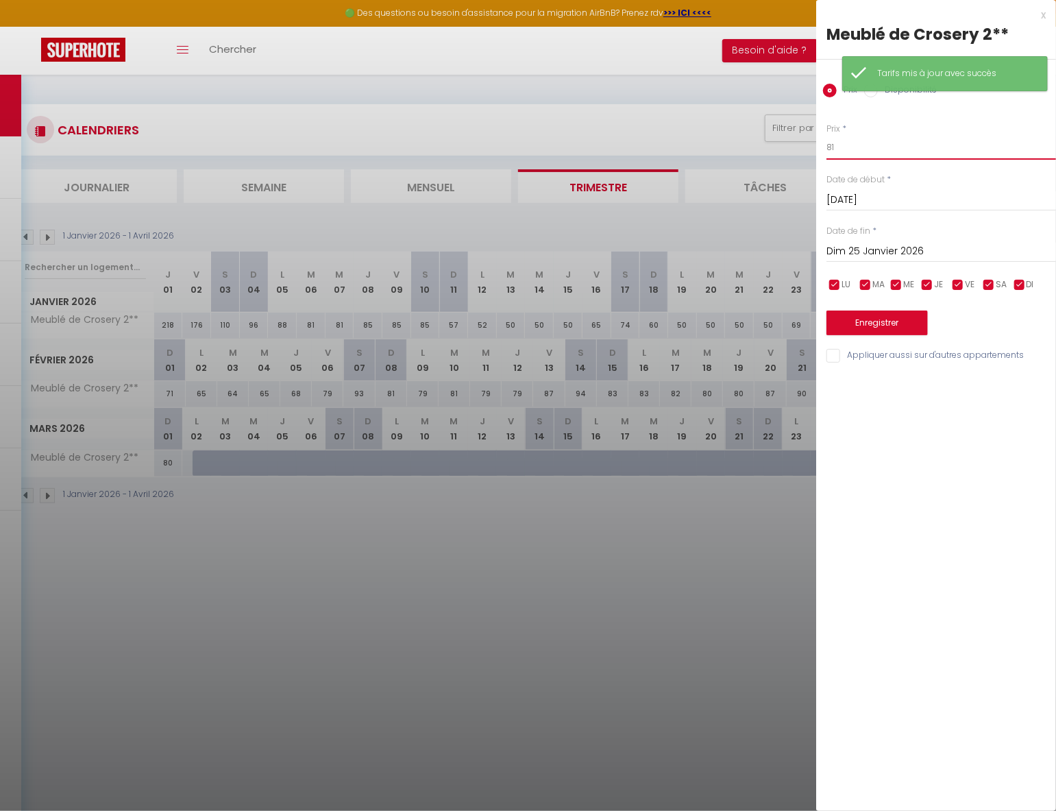
click at [781, 158] on body "🟢 Des questions ou besoin d'assistance pour la migration AirBnB? Prenez rdv >>>…" at bounding box center [528, 480] width 1056 height 811
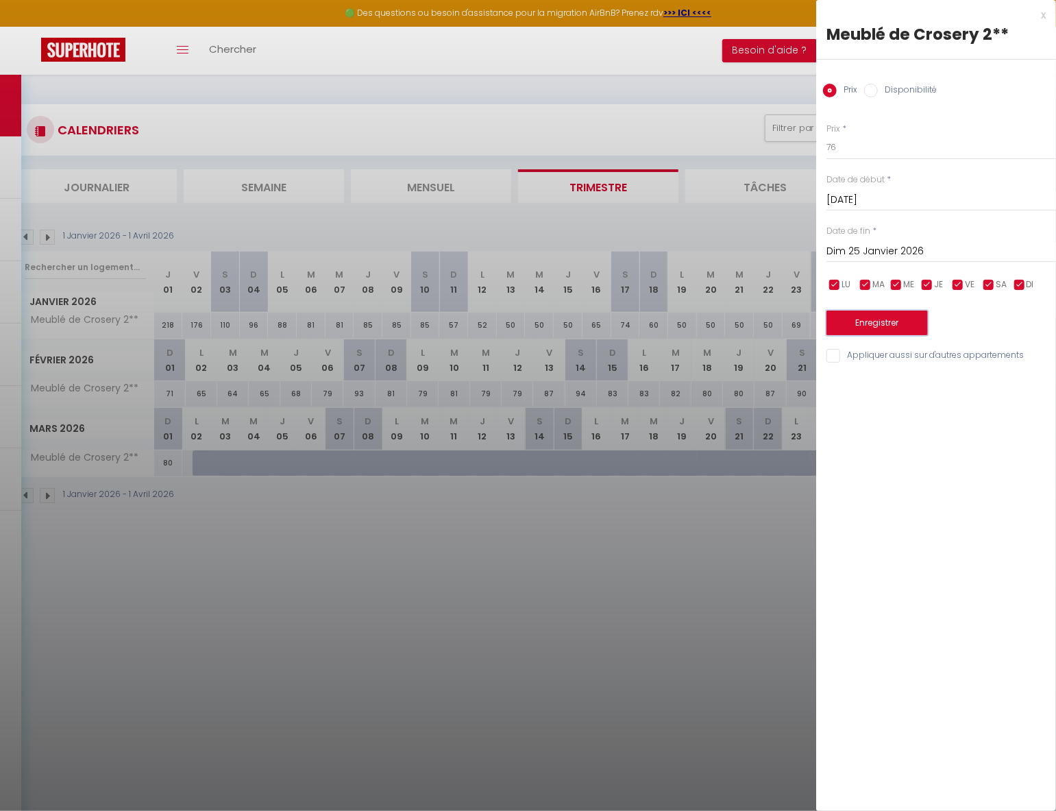
click at [894, 321] on button "Enregistrer" at bounding box center [876, 322] width 101 height 25
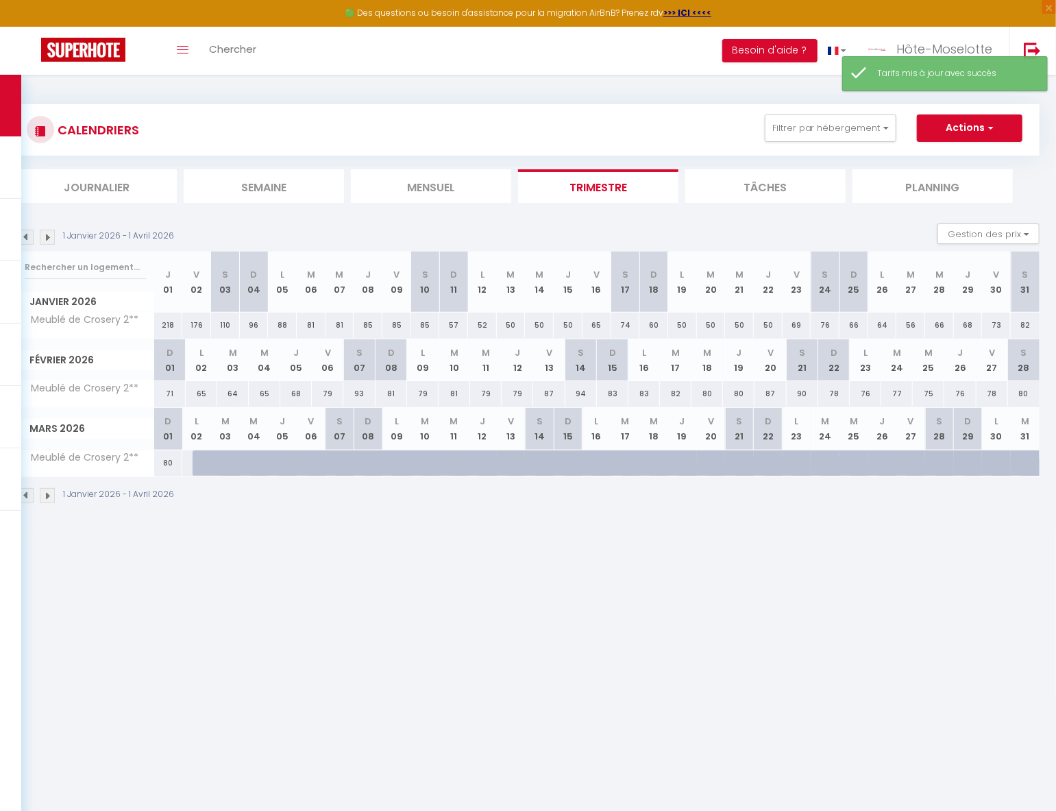
click at [858, 323] on div "66" at bounding box center [853, 324] width 29 height 25
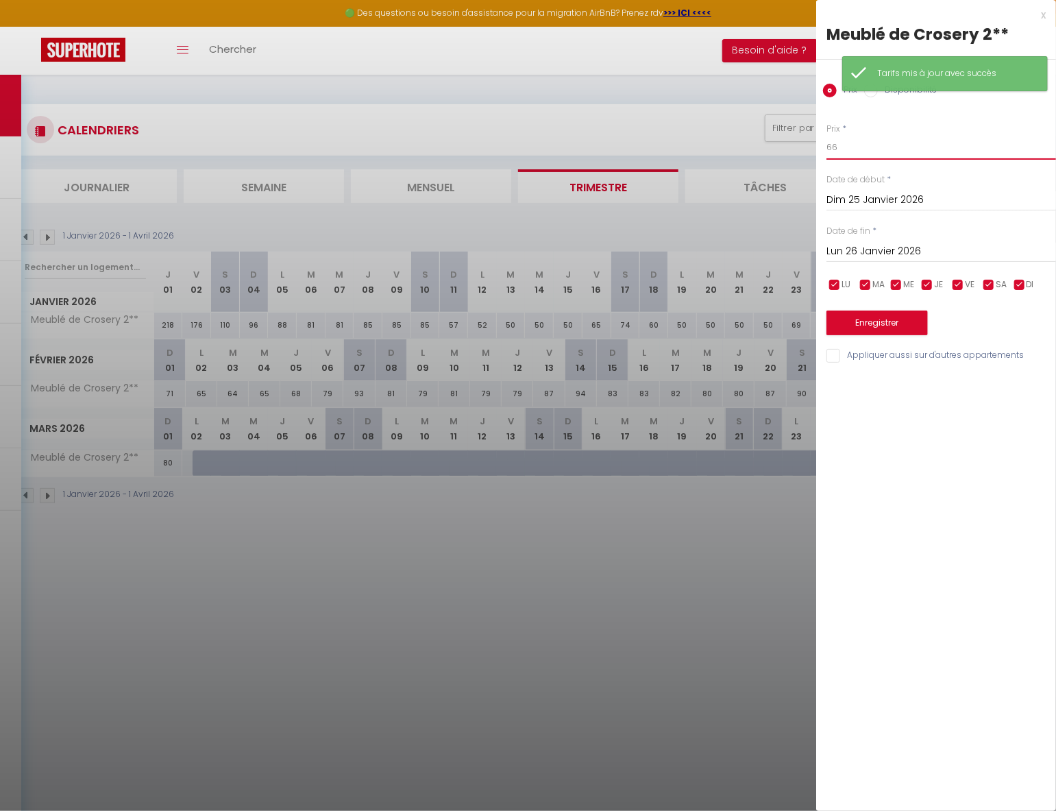
drag, startPoint x: 865, startPoint y: 146, endPoint x: 793, endPoint y: 145, distance: 72.6
click at [794, 145] on body "🟢 Des questions ou besoin d'assistance pour la migration AirBnB? Prenez rdv >>>…" at bounding box center [528, 480] width 1056 height 811
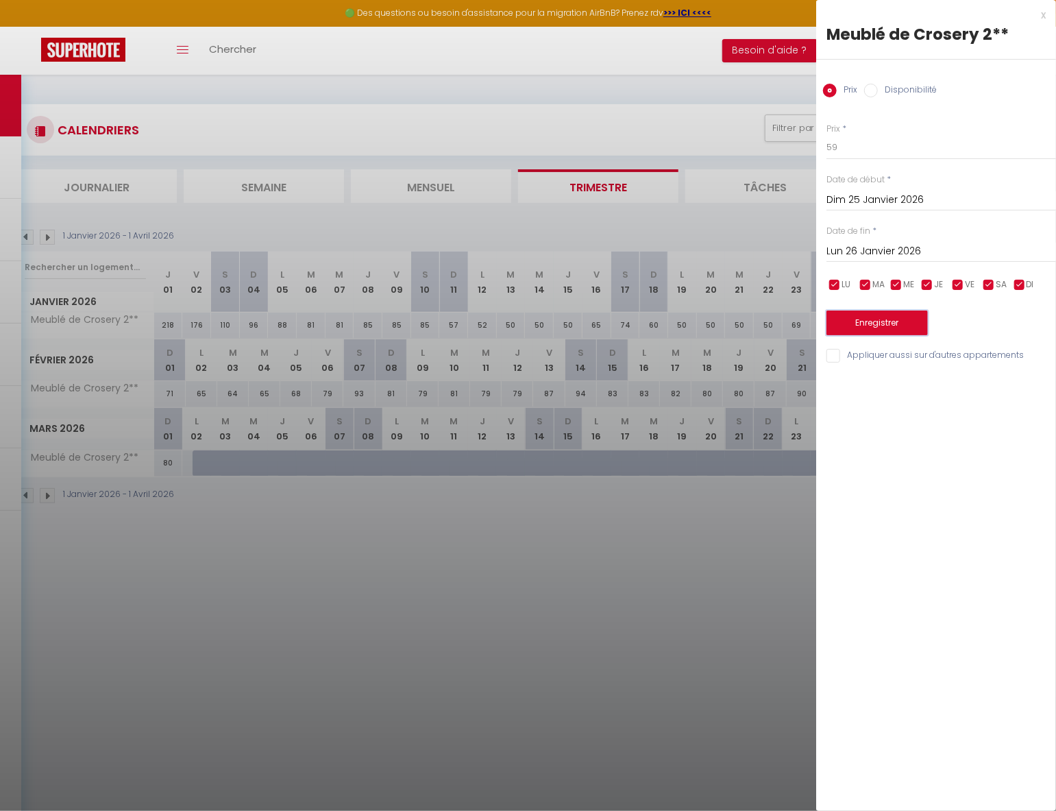
click at [883, 319] on button "Enregistrer" at bounding box center [876, 322] width 101 height 25
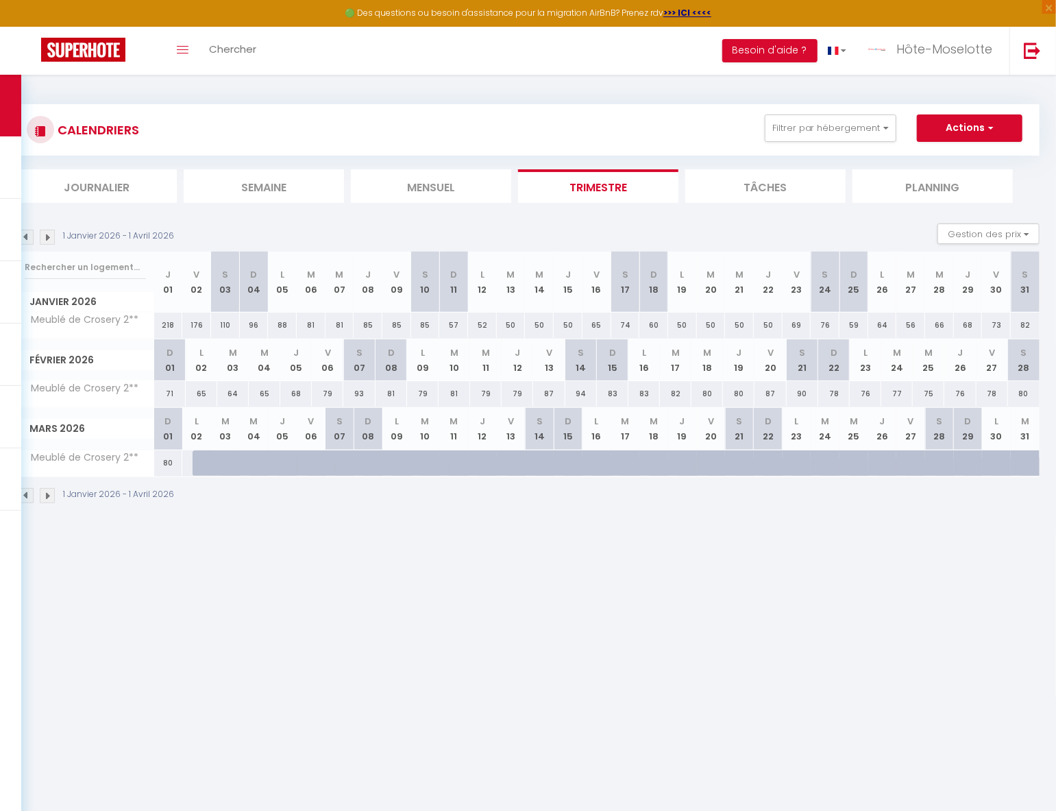
click at [883, 320] on div "64" at bounding box center [882, 324] width 29 height 25
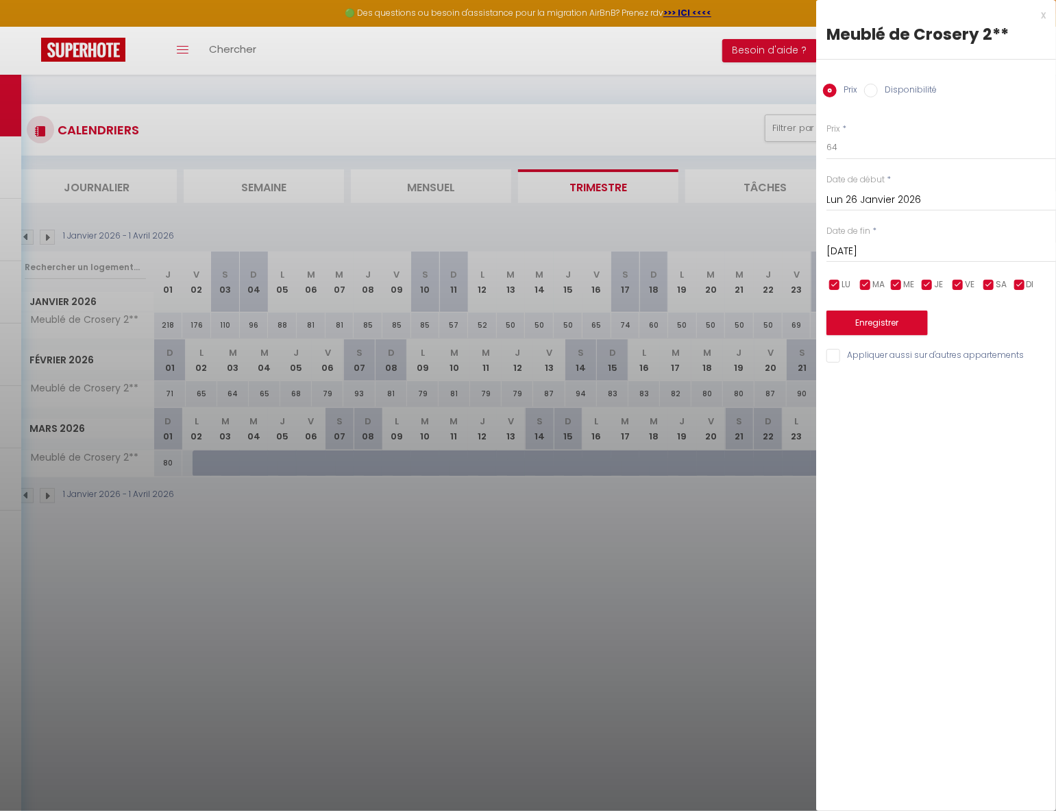
click at [916, 247] on input "[DATE]" at bounding box center [941, 252] width 230 height 18
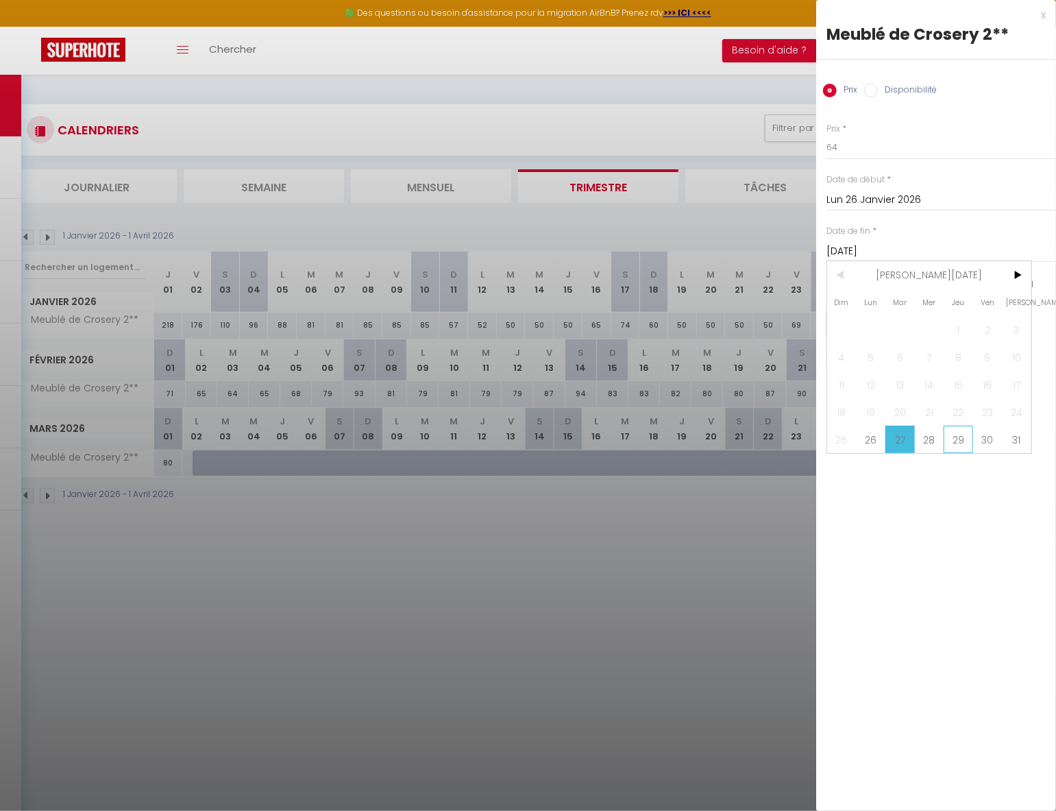
click at [968, 438] on span "29" at bounding box center [957, 438] width 29 height 27
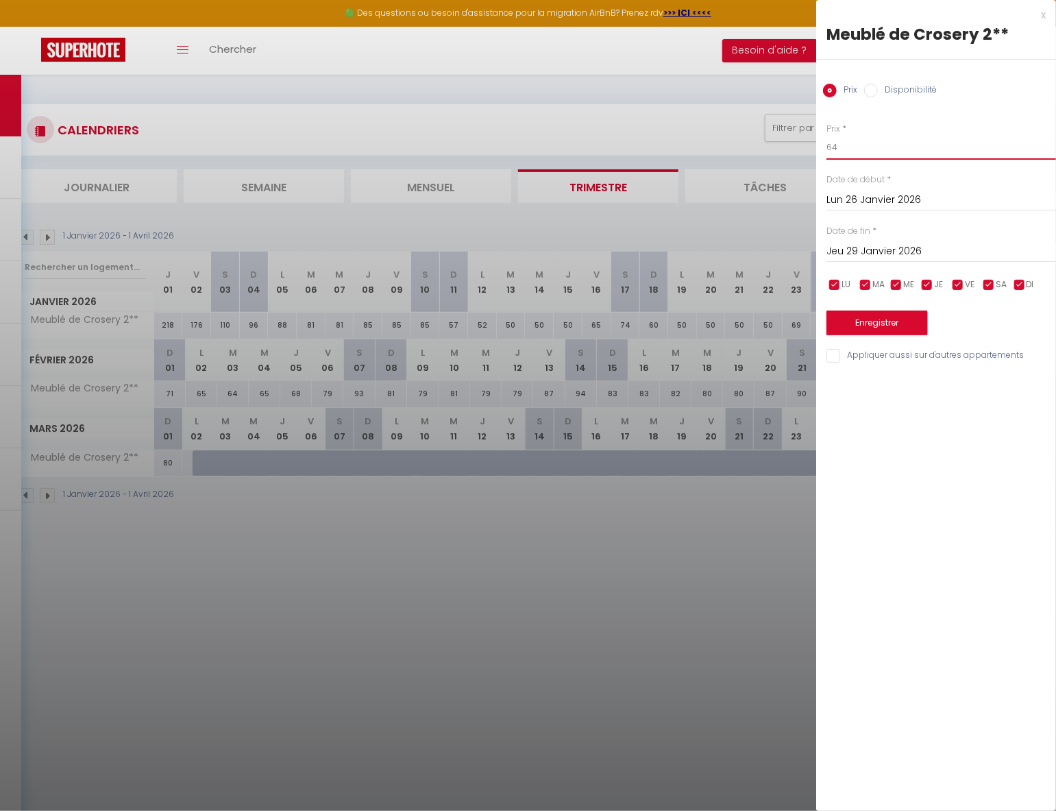
drag, startPoint x: 913, startPoint y: 150, endPoint x: 728, endPoint y: 147, distance: 184.3
click at [732, 148] on body "🟢 Des questions ou besoin d'assistance pour la migration AirBnB? Prenez rdv >>>…" at bounding box center [528, 480] width 1056 height 811
click at [723, 146] on div at bounding box center [528, 405] width 1056 height 811
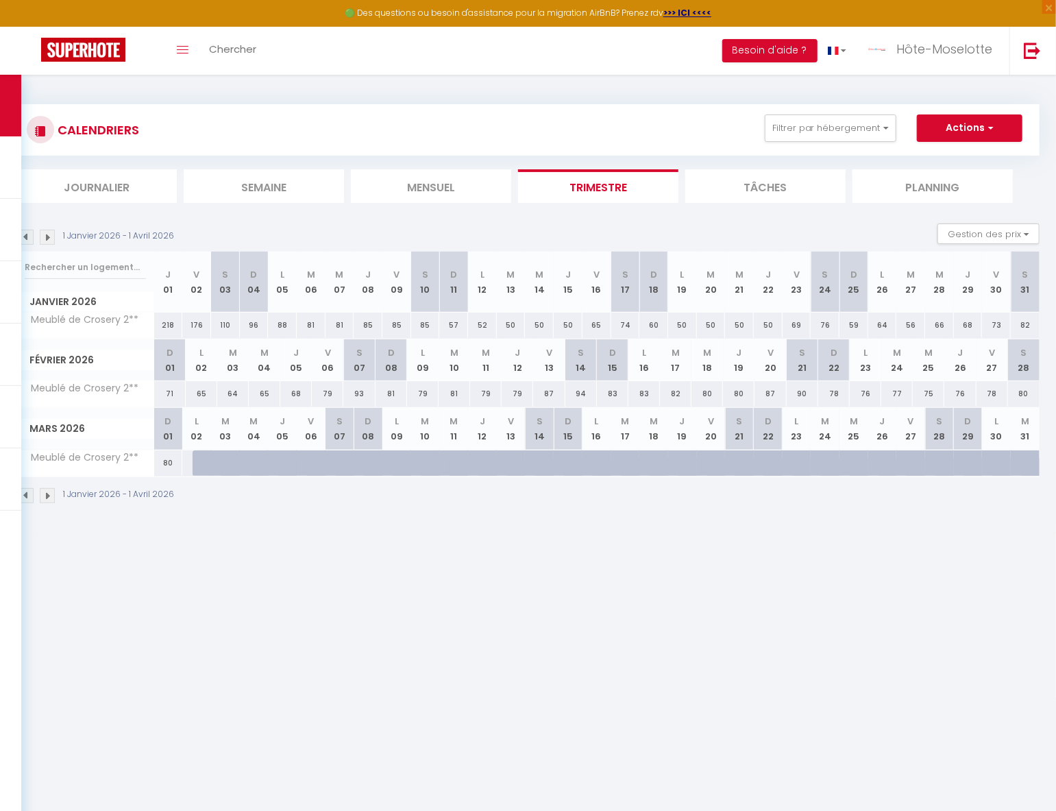
click at [880, 321] on div "64" at bounding box center [882, 324] width 29 height 25
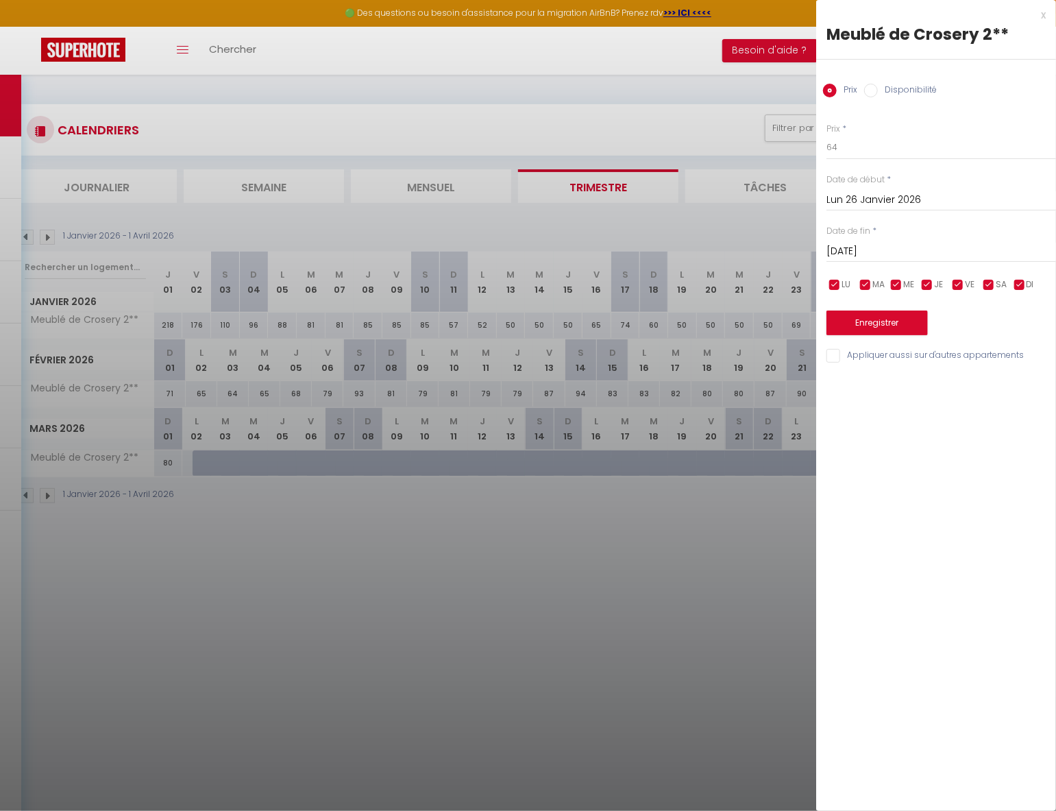
click at [901, 256] on input "[DATE]" at bounding box center [941, 252] width 230 height 18
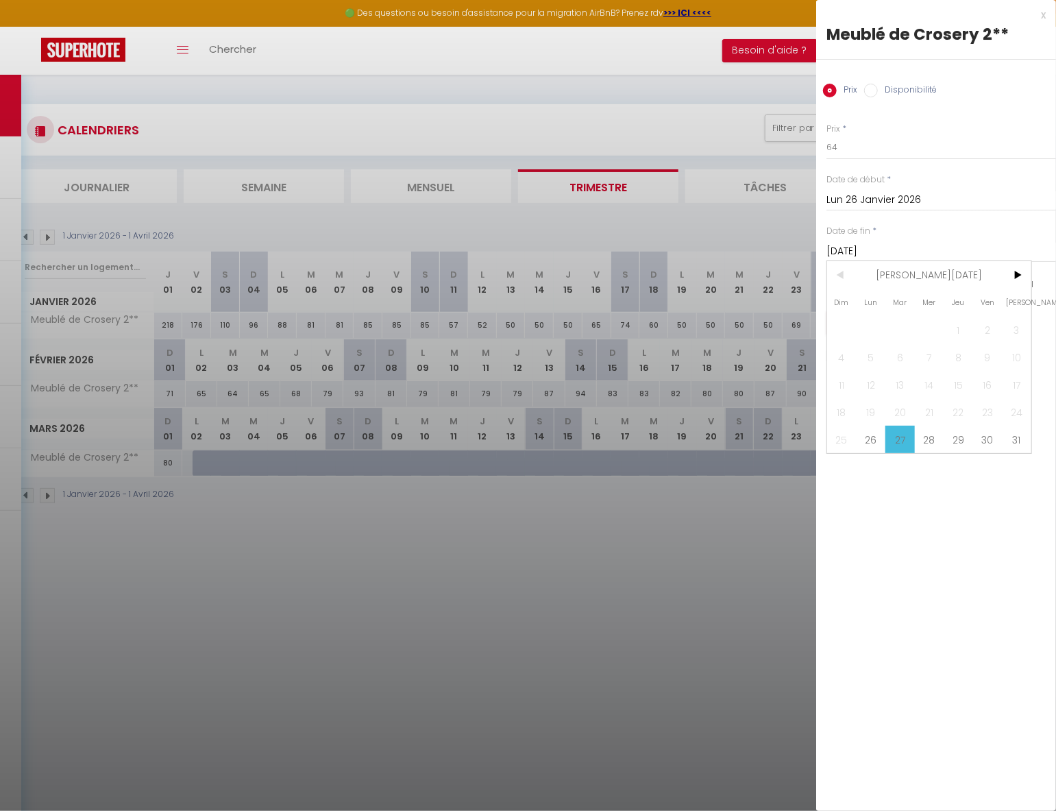
drag, startPoint x: 961, startPoint y: 436, endPoint x: 927, endPoint y: 223, distance: 215.7
click at [961, 436] on span "29" at bounding box center [957, 438] width 29 height 27
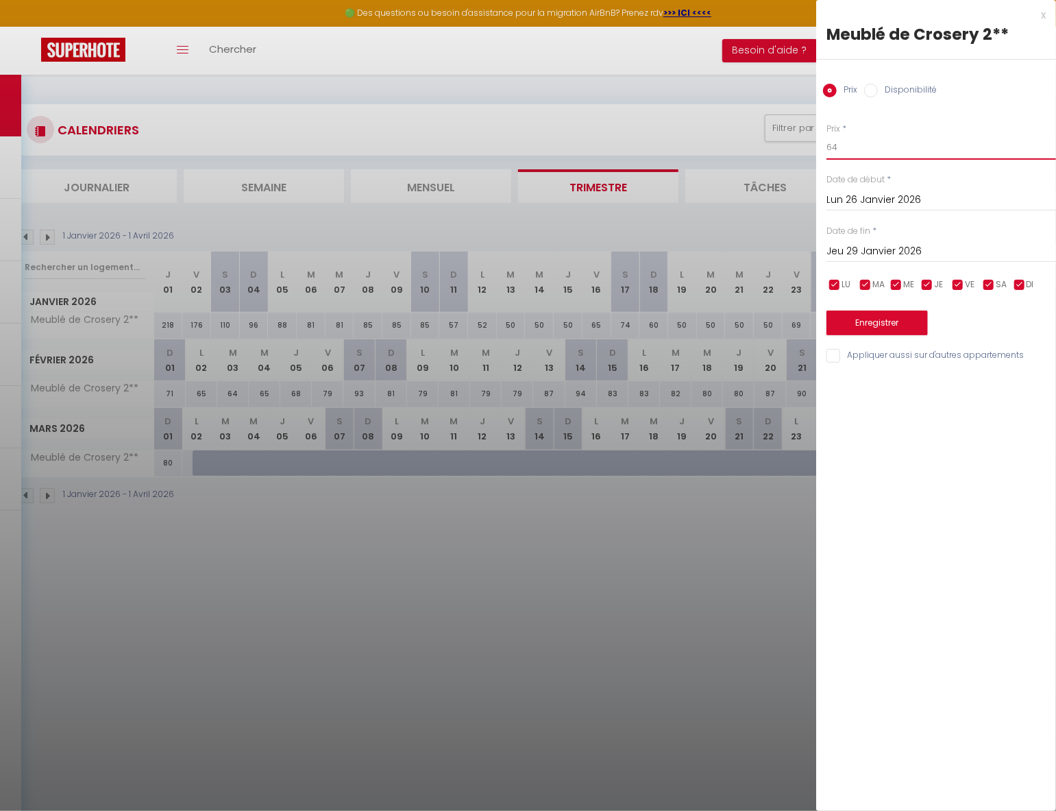
drag, startPoint x: 832, startPoint y: 144, endPoint x: 792, endPoint y: 147, distance: 39.9
click at [794, 146] on body "🟢 Des questions ou besoin d'assistance pour la migration AirBnB? Prenez rdv >>>…" at bounding box center [528, 480] width 1056 height 811
click at [887, 319] on button "Enregistrer" at bounding box center [876, 322] width 101 height 25
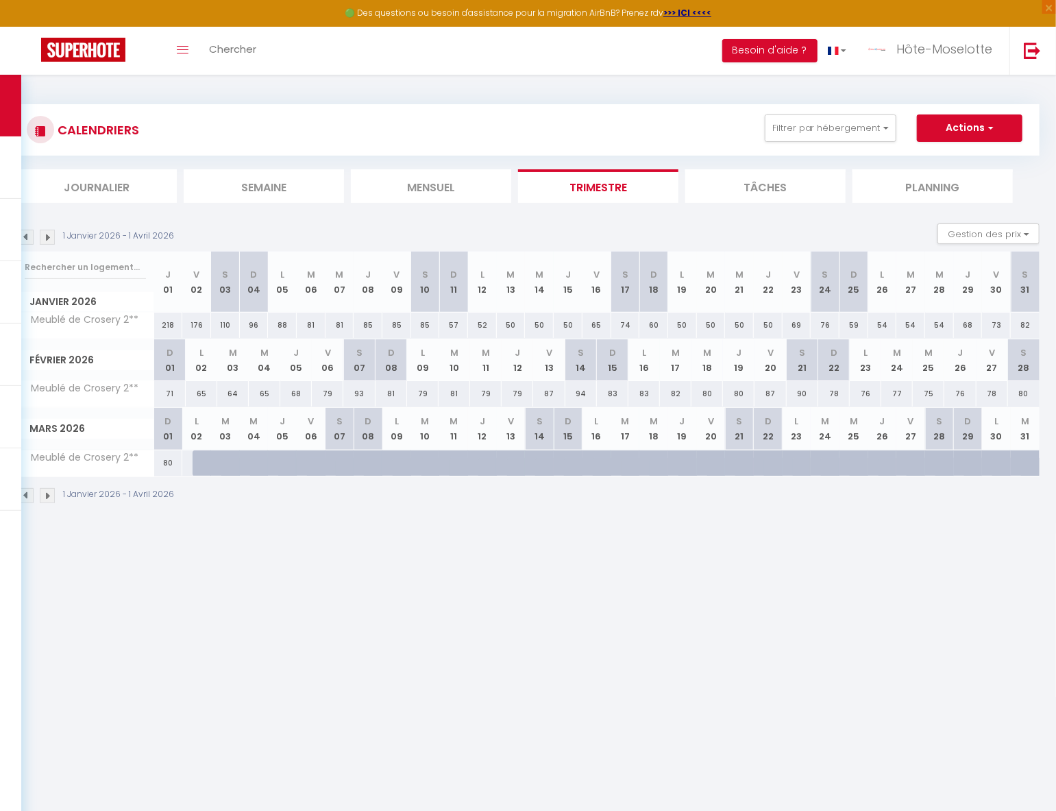
click at [972, 322] on div "68" at bounding box center [968, 324] width 29 height 25
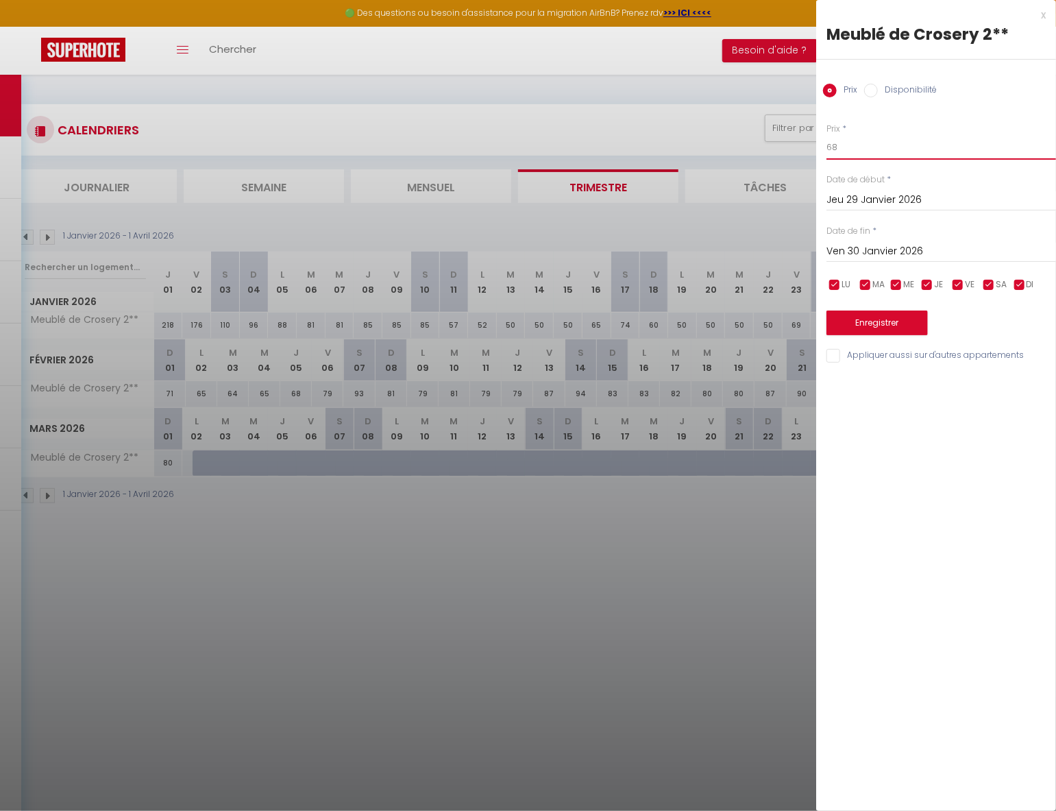
click at [832, 149] on input "68" at bounding box center [941, 147] width 230 height 25
click at [890, 323] on button "Enregistrer" at bounding box center [876, 322] width 101 height 25
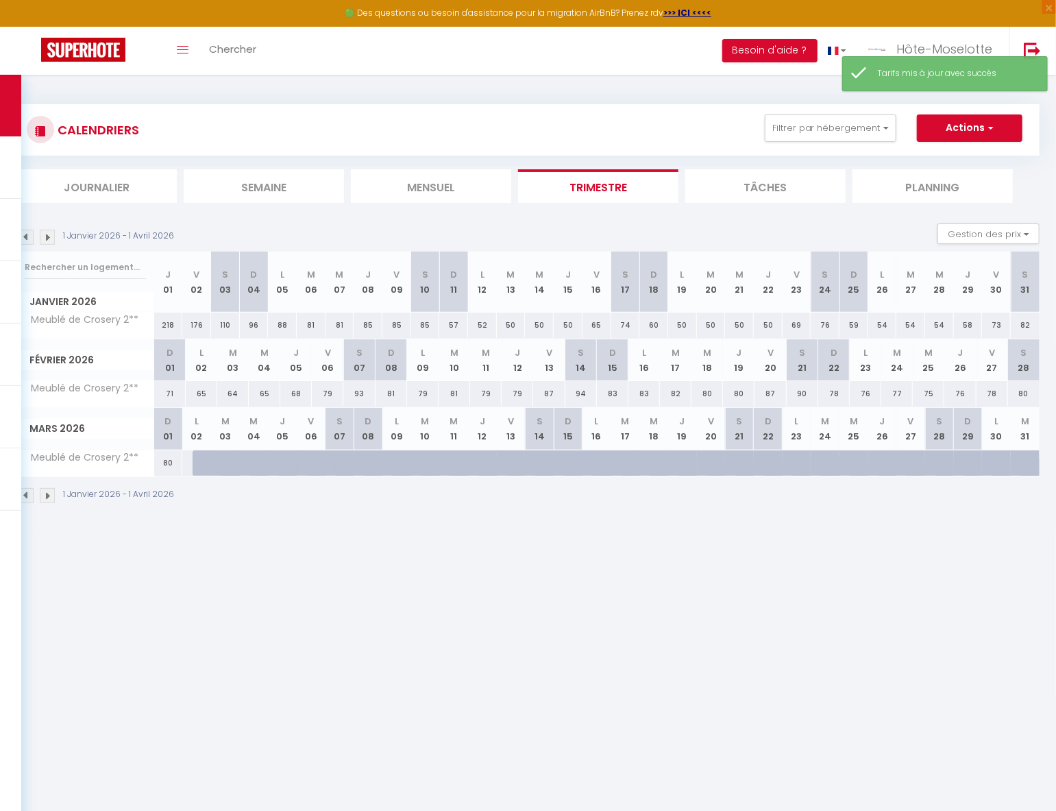
click at [1000, 327] on div "73" at bounding box center [996, 324] width 29 height 25
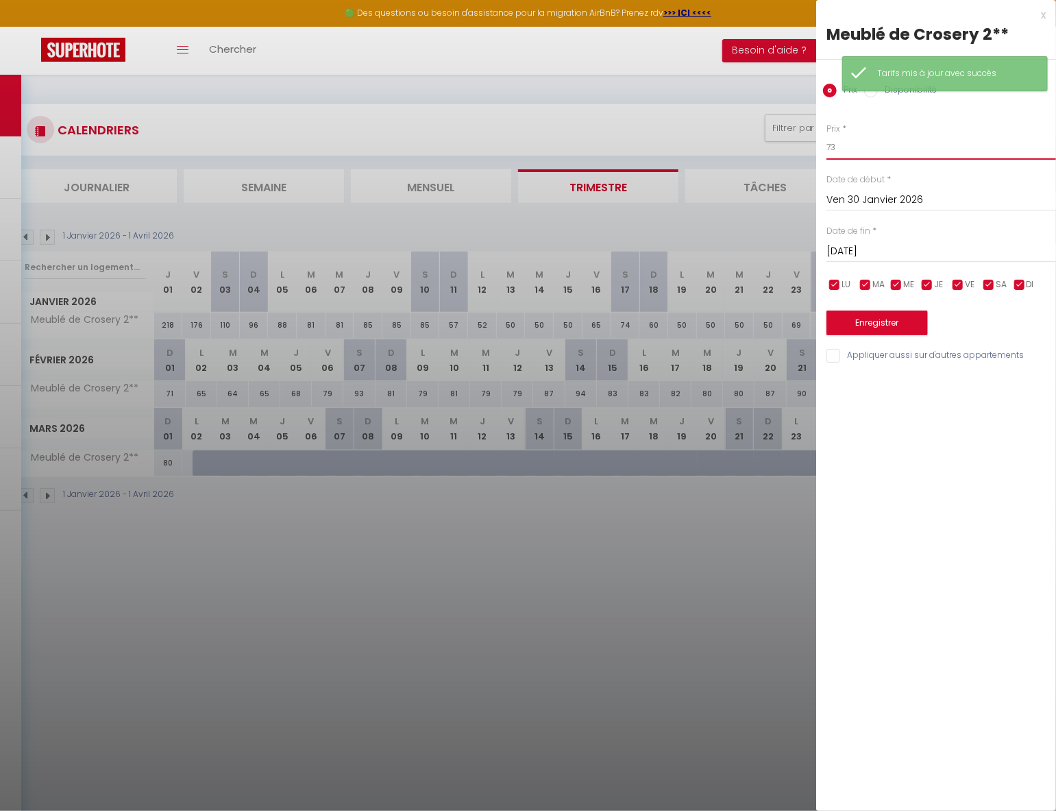
drag, startPoint x: 858, startPoint y: 155, endPoint x: 797, endPoint y: 143, distance: 62.2
click at [797, 142] on body "🟢 Des questions ou besoin d'assistance pour la migration AirBnB? Prenez rdv >>>…" at bounding box center [528, 480] width 1056 height 811
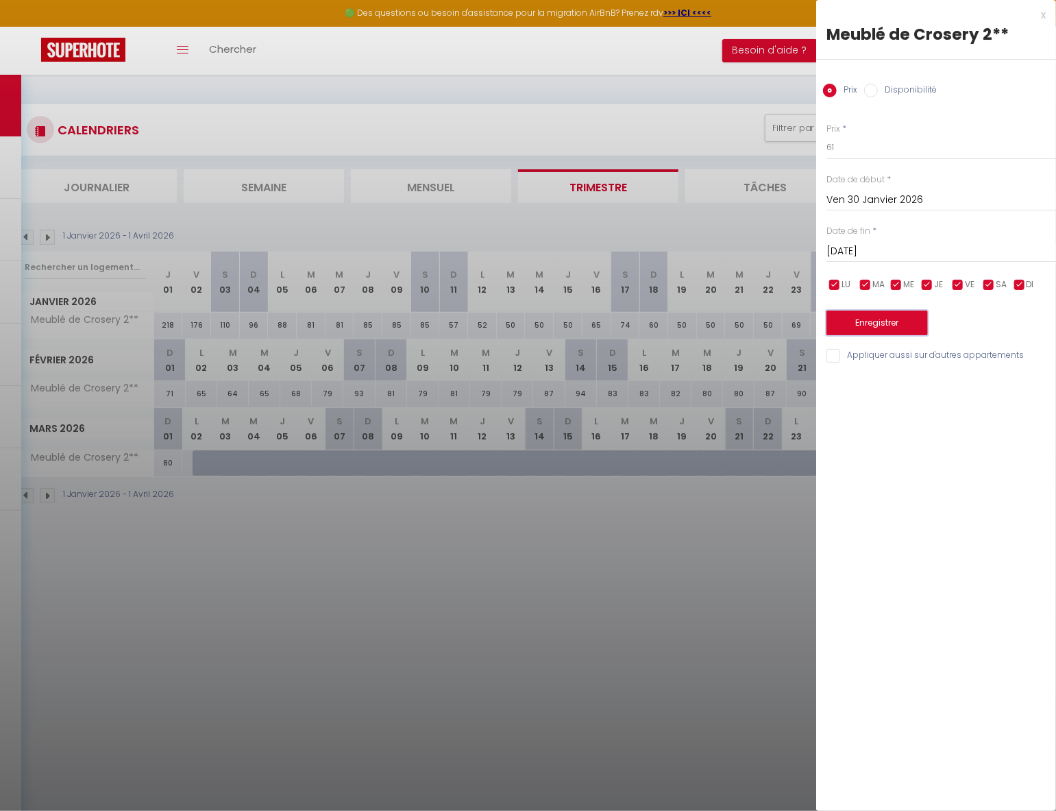
click at [898, 323] on button "Enregistrer" at bounding box center [876, 322] width 101 height 25
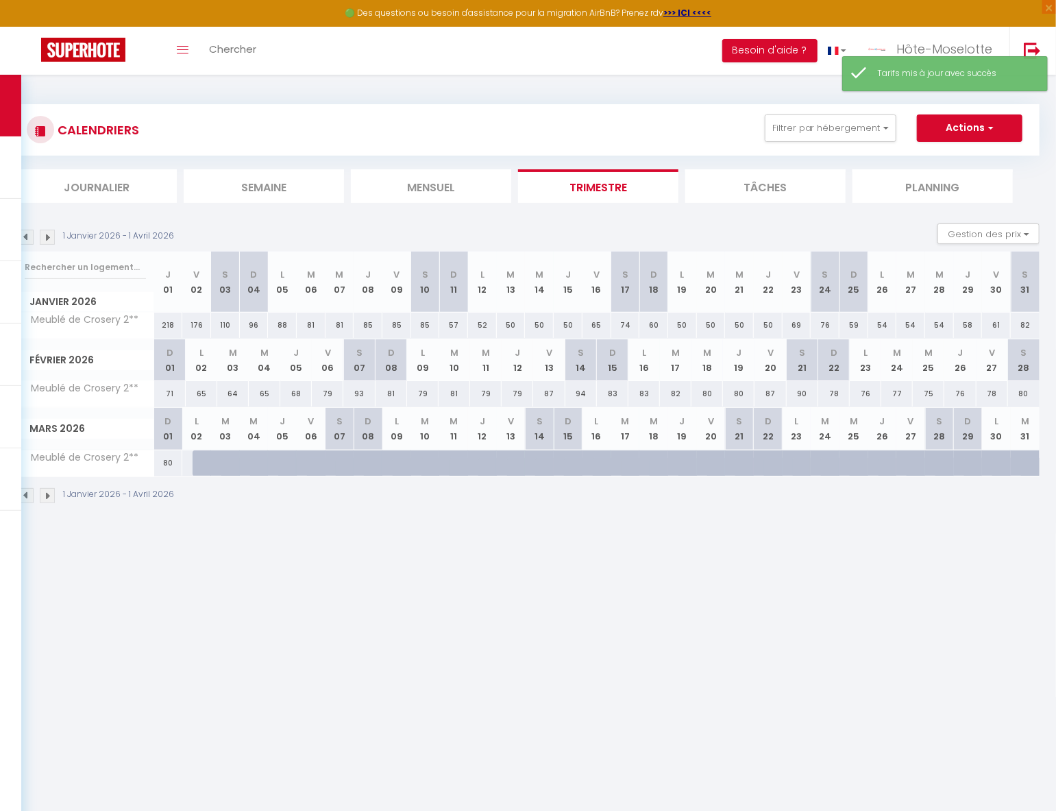
click at [1028, 327] on div "82" at bounding box center [1025, 324] width 29 height 25
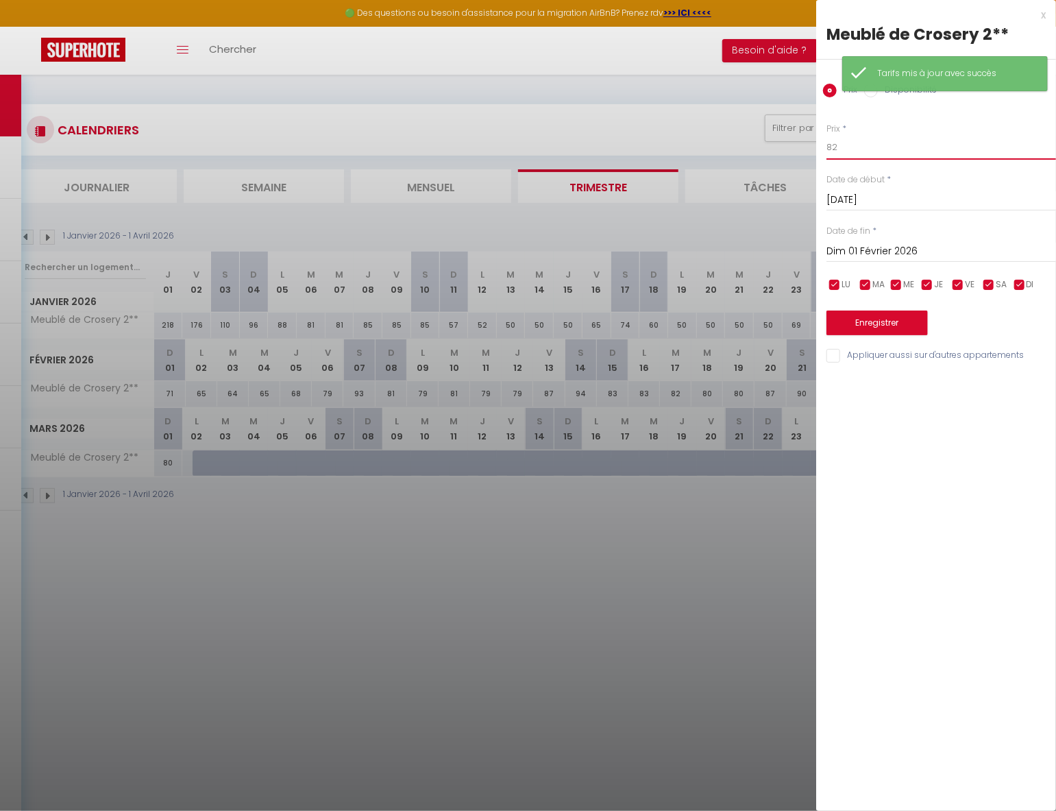
drag, startPoint x: 865, startPoint y: 143, endPoint x: 774, endPoint y: 147, distance: 91.9
click at [774, 147] on body "🟢 Des questions ou besoin d'assistance pour la migration AirBnB? Prenez rdv >>>…" at bounding box center [528, 480] width 1056 height 811
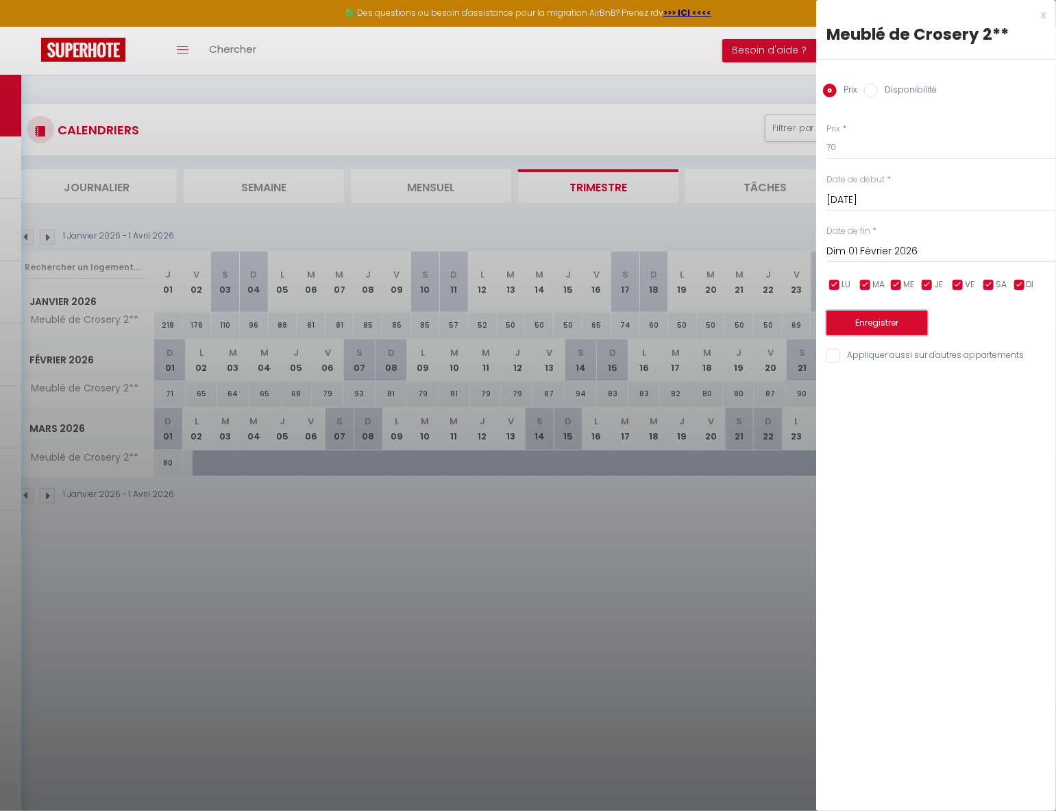
click at [882, 323] on button "Enregistrer" at bounding box center [876, 322] width 101 height 25
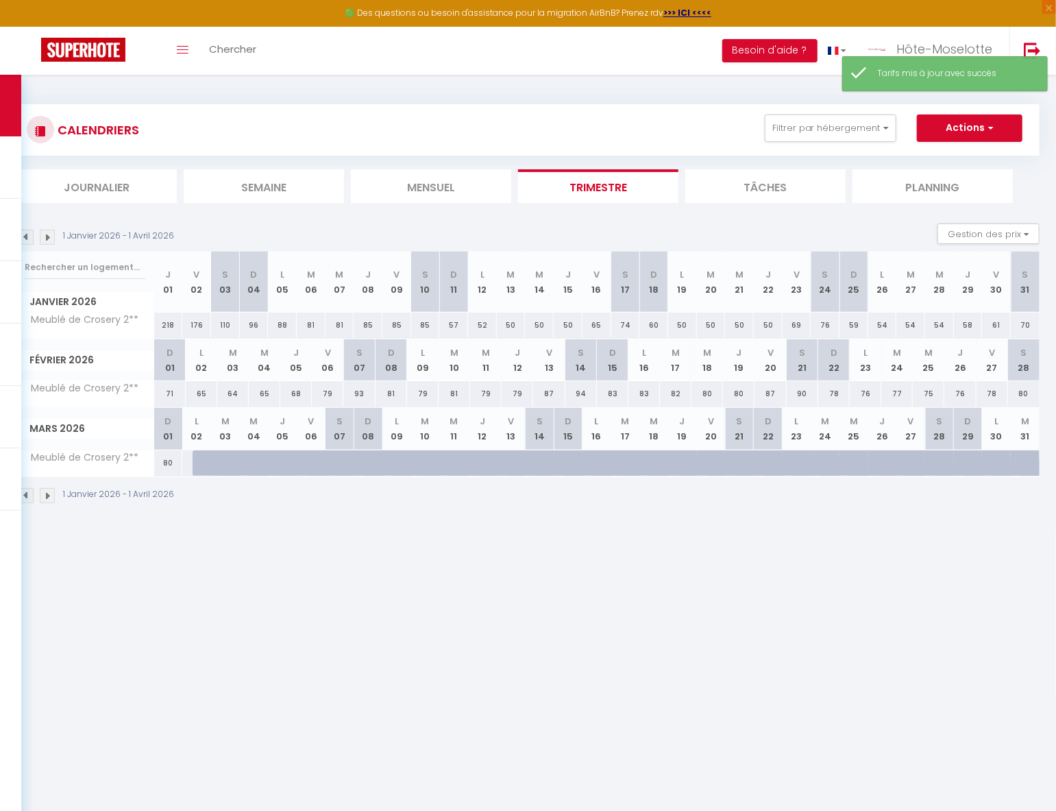
click at [170, 392] on div "71" at bounding box center [170, 393] width 32 height 25
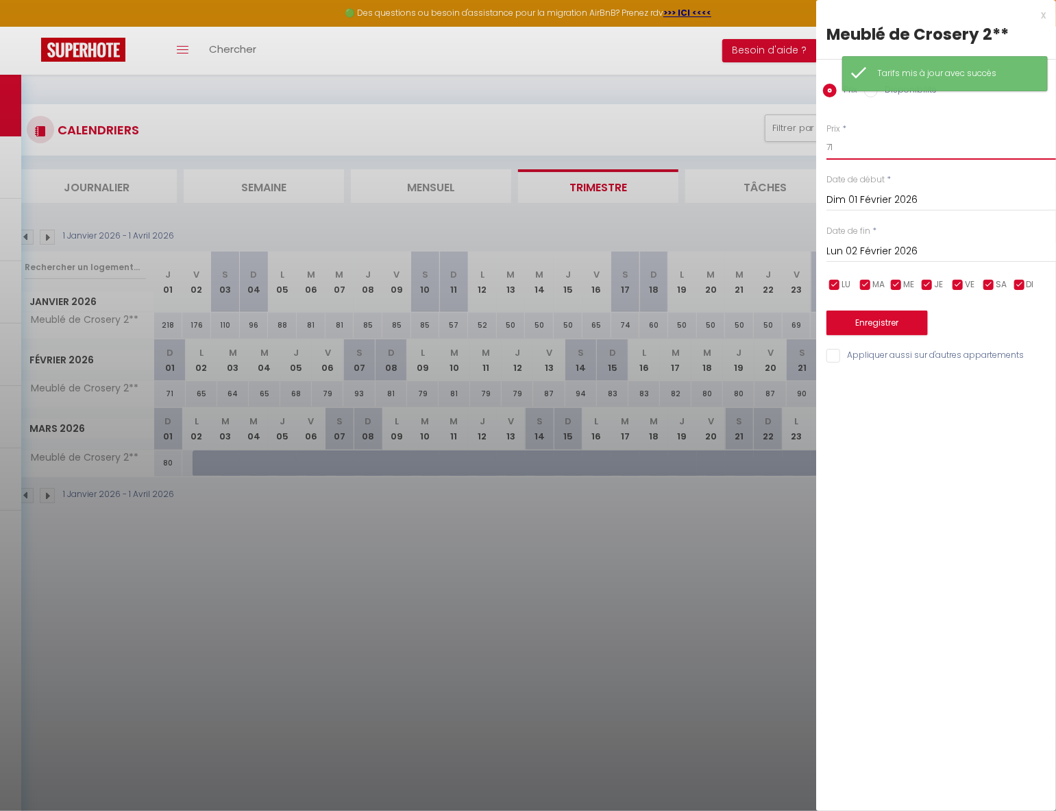
drag, startPoint x: 853, startPoint y: 150, endPoint x: 774, endPoint y: 147, distance: 79.5
click at [774, 147] on body "🟢 Des questions ou besoin d'assistance pour la migration AirBnB? Prenez rdv >>>…" at bounding box center [528, 480] width 1056 height 811
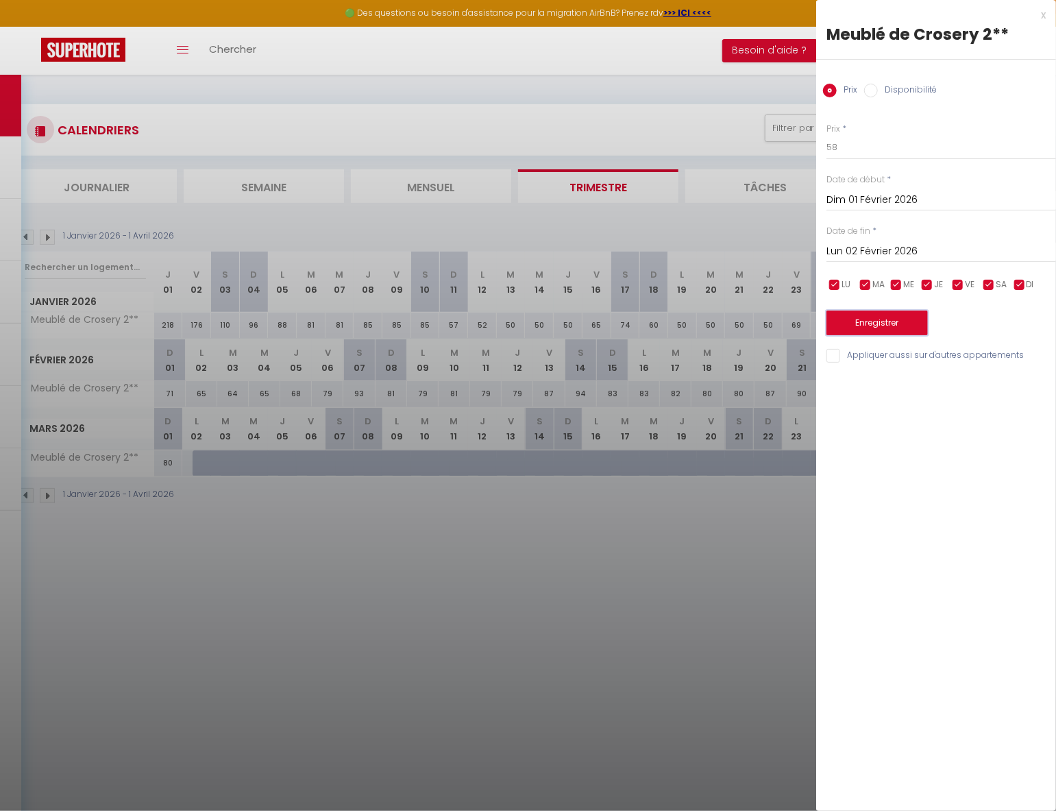
drag, startPoint x: 886, startPoint y: 332, endPoint x: 891, endPoint y: 327, distance: 7.8
click at [887, 332] on button "Enregistrer" at bounding box center [876, 322] width 101 height 25
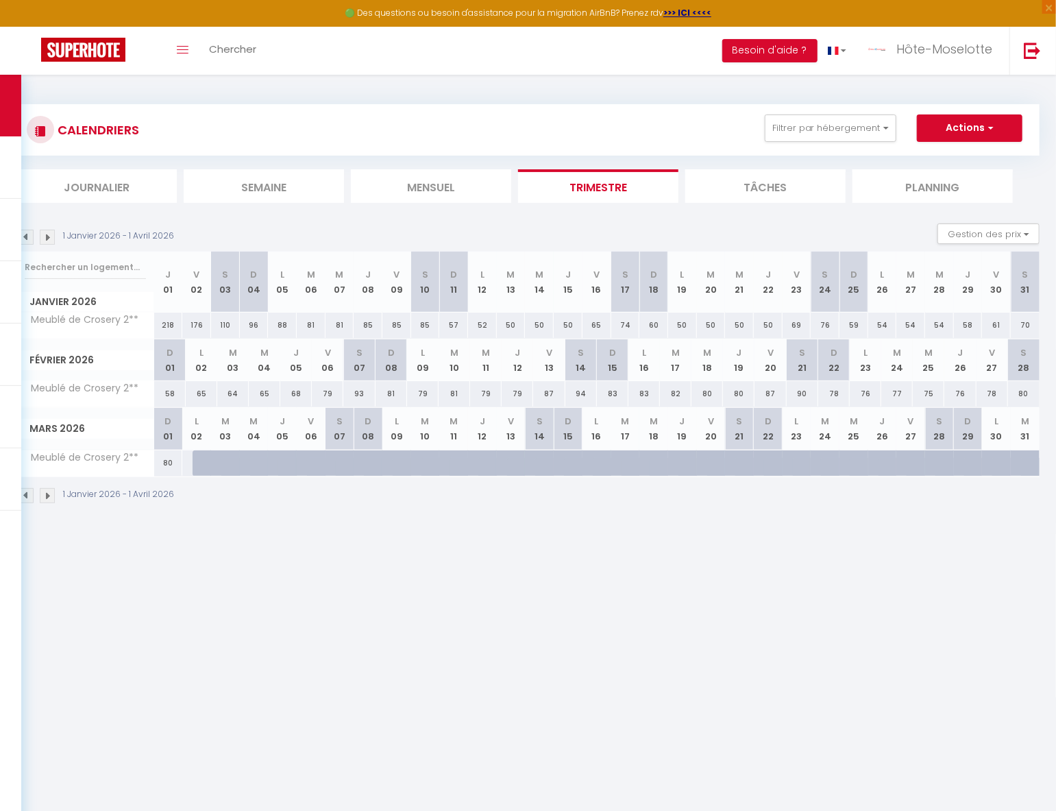
click at [208, 397] on div "65" at bounding box center [202, 393] width 32 height 25
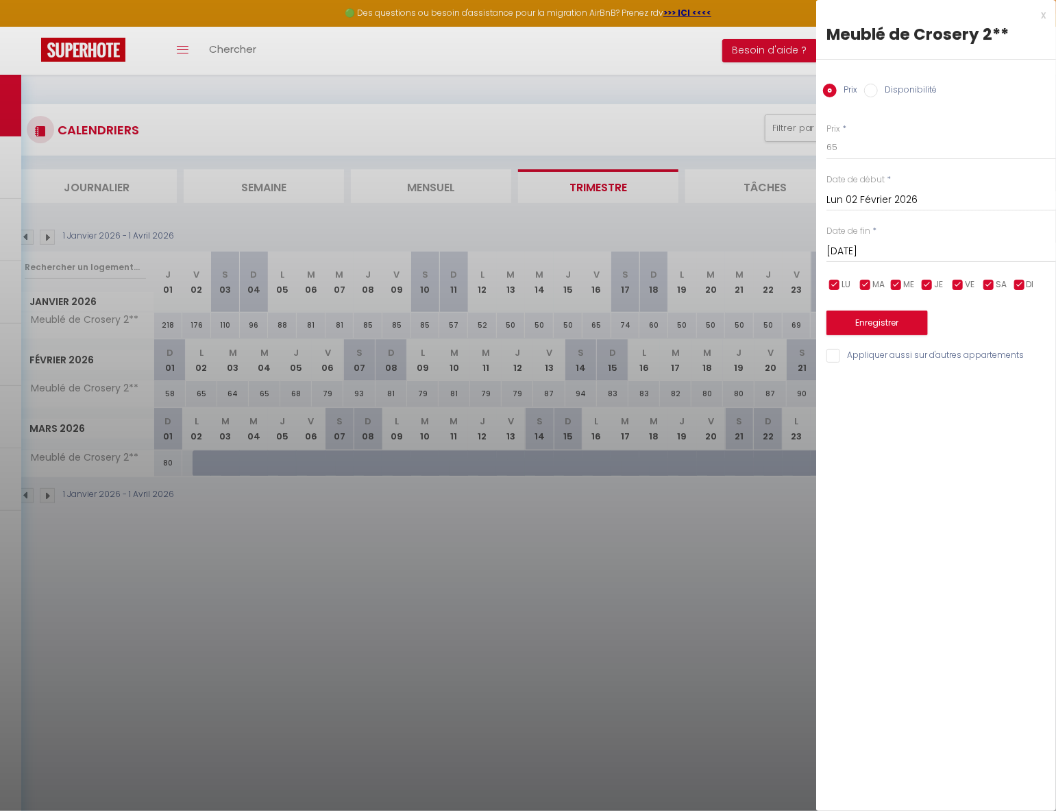
click at [876, 249] on input "[DATE]" at bounding box center [941, 252] width 230 height 18
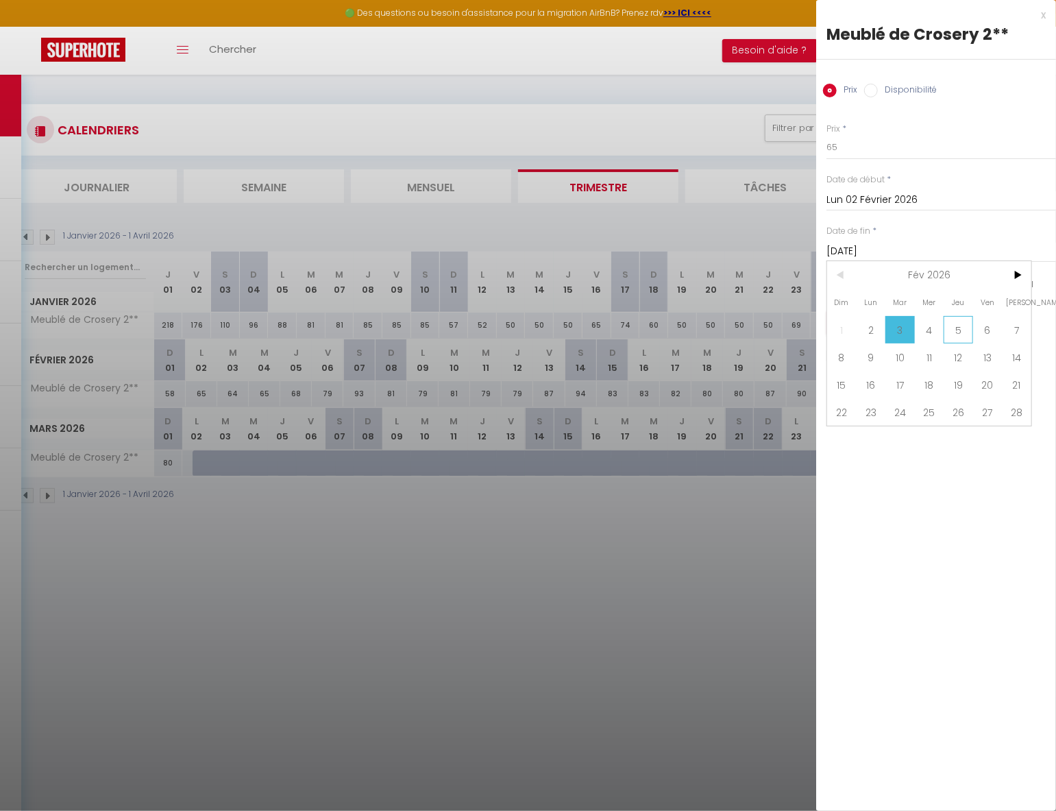
drag, startPoint x: 960, startPoint y: 327, endPoint x: 937, endPoint y: 247, distance: 82.6
click at [960, 327] on span "5" at bounding box center [957, 329] width 29 height 27
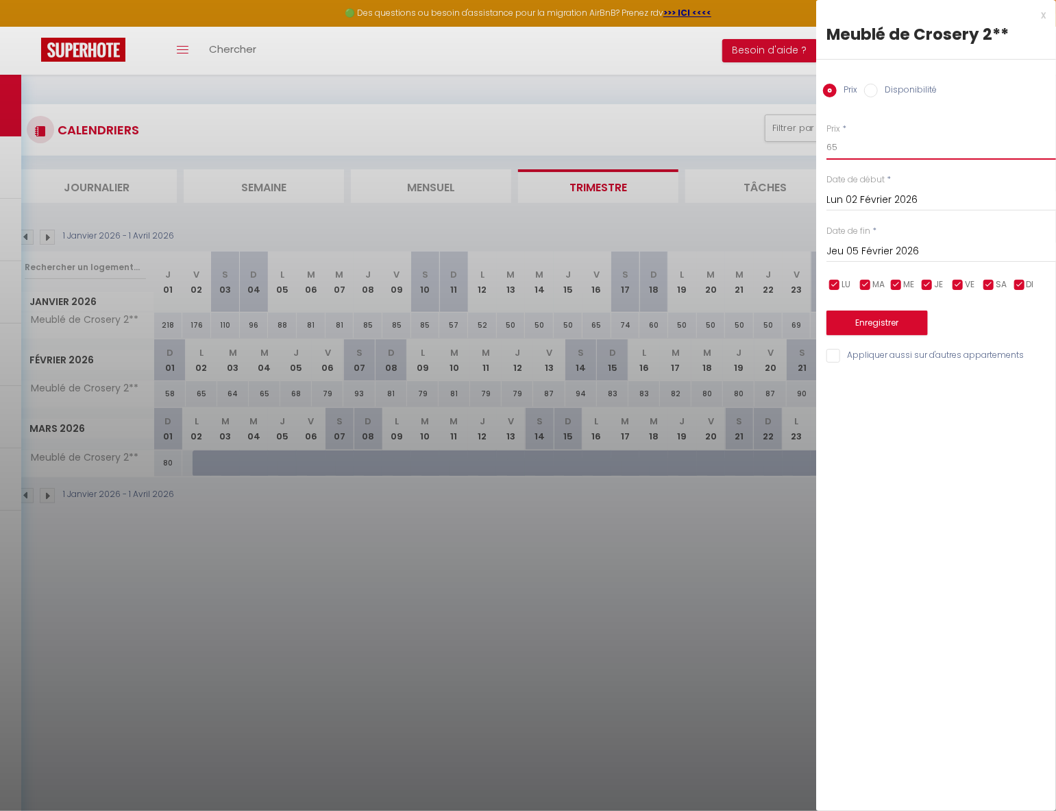
drag, startPoint x: 856, startPoint y: 147, endPoint x: 743, endPoint y: 145, distance: 113.1
click at [743, 145] on body "🟢 Des questions ou besoin d'assistance pour la migration AirBnB? Prenez rdv >>>…" at bounding box center [528, 480] width 1056 height 811
click at [875, 318] on button "Enregistrer" at bounding box center [876, 322] width 101 height 25
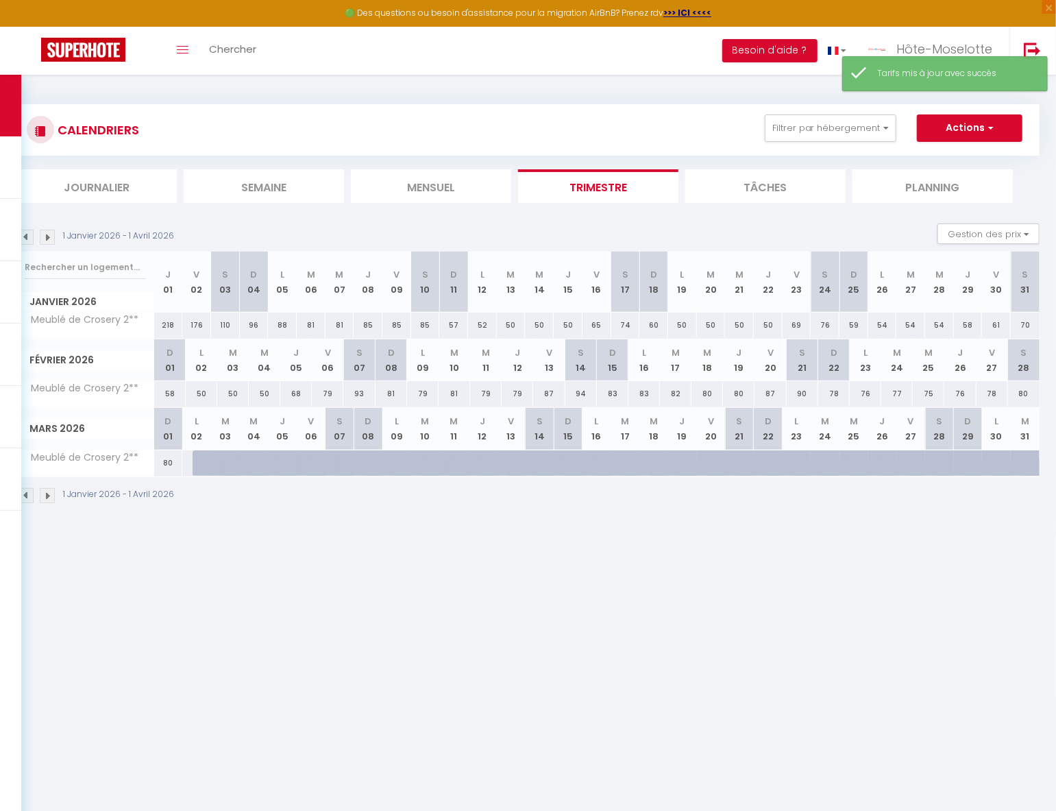
drag, startPoint x: 297, startPoint y: 392, endPoint x: 312, endPoint y: 384, distance: 17.2
click at [297, 391] on div "68" at bounding box center [296, 393] width 32 height 25
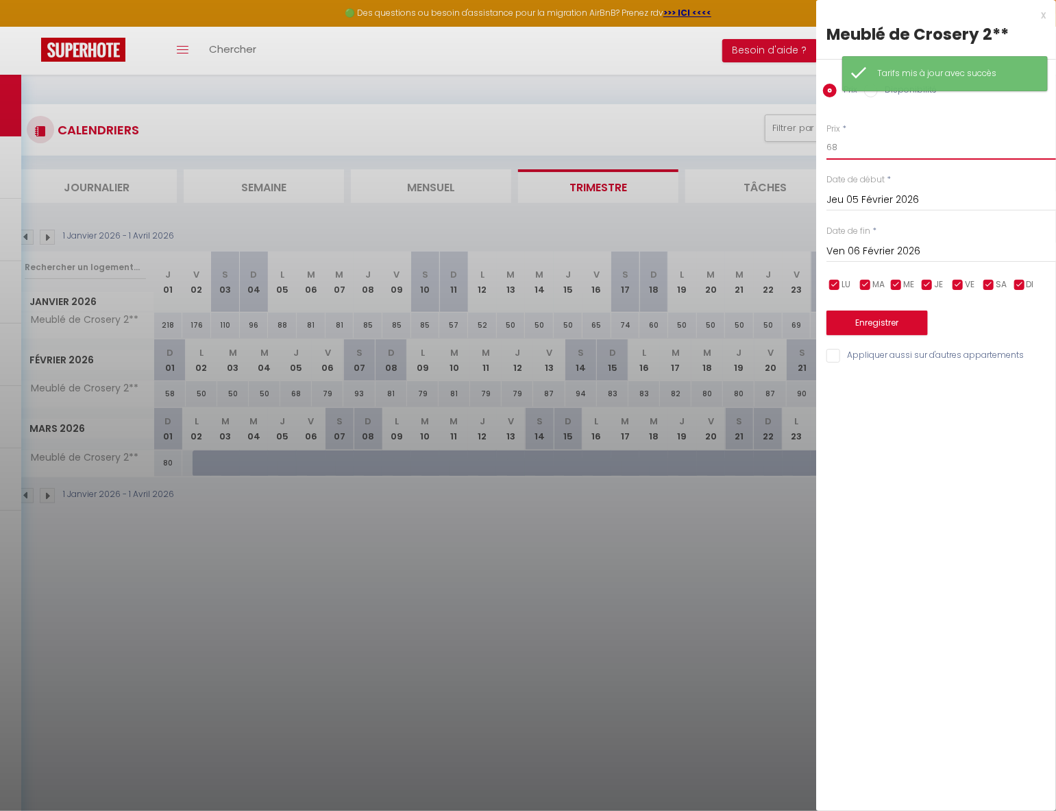
drag, startPoint x: 863, startPoint y: 153, endPoint x: 800, endPoint y: 152, distance: 63.7
click at [800, 151] on body "🟢 Des questions ou besoin d'assistance pour la migration AirBnB? Prenez rdv >>>…" at bounding box center [528, 480] width 1056 height 811
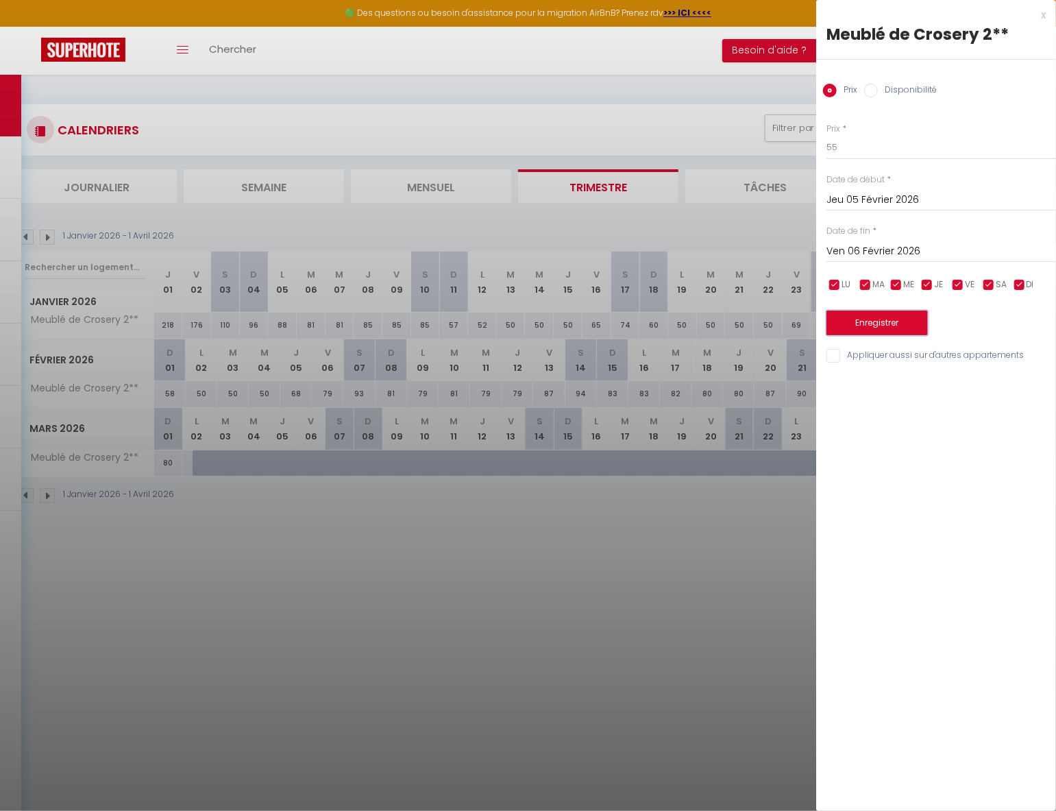
click at [887, 325] on button "Enregistrer" at bounding box center [876, 322] width 101 height 25
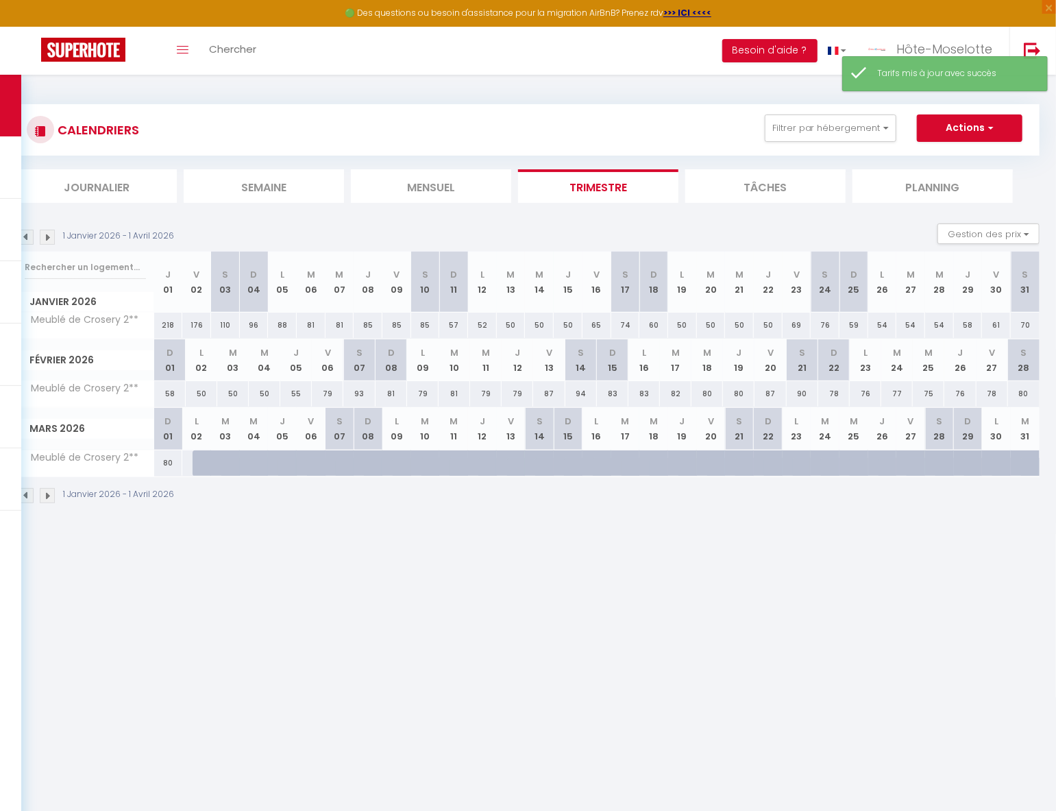
click at [329, 395] on div "79" at bounding box center [328, 393] width 32 height 25
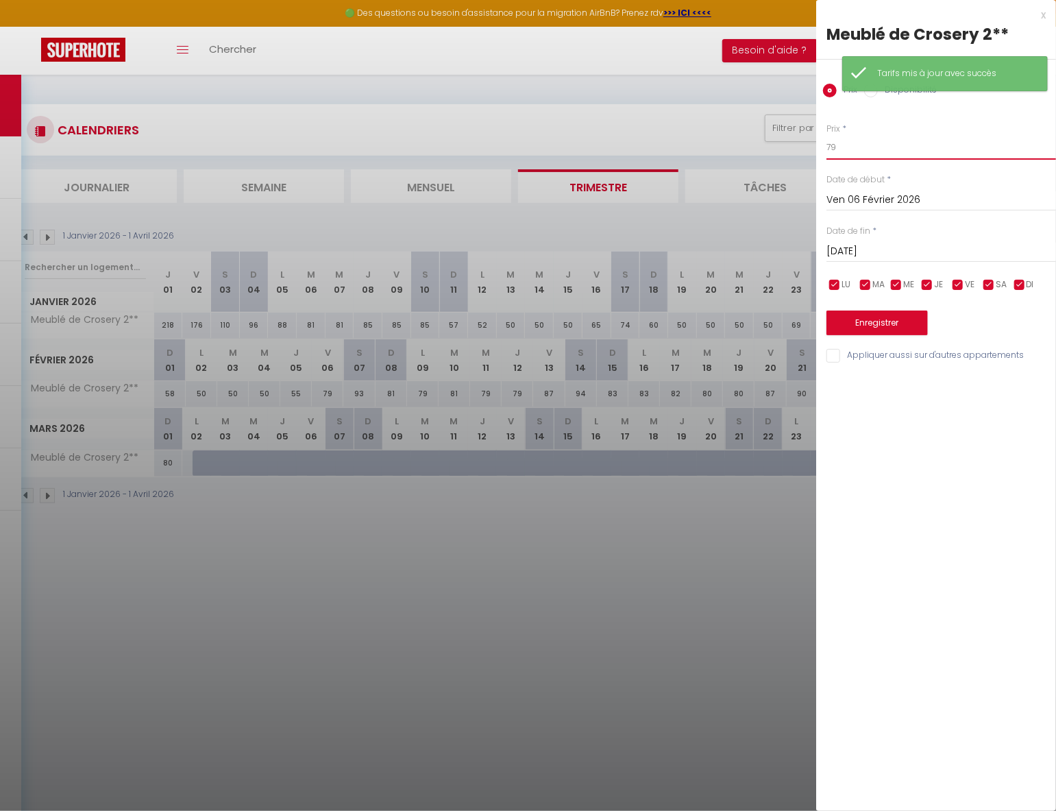
drag, startPoint x: 852, startPoint y: 143, endPoint x: 774, endPoint y: 142, distance: 77.4
click at [776, 143] on body "🟢 Des questions ou besoin d'assistance pour la migration AirBnB? Prenez rdv >>>…" at bounding box center [528, 480] width 1056 height 811
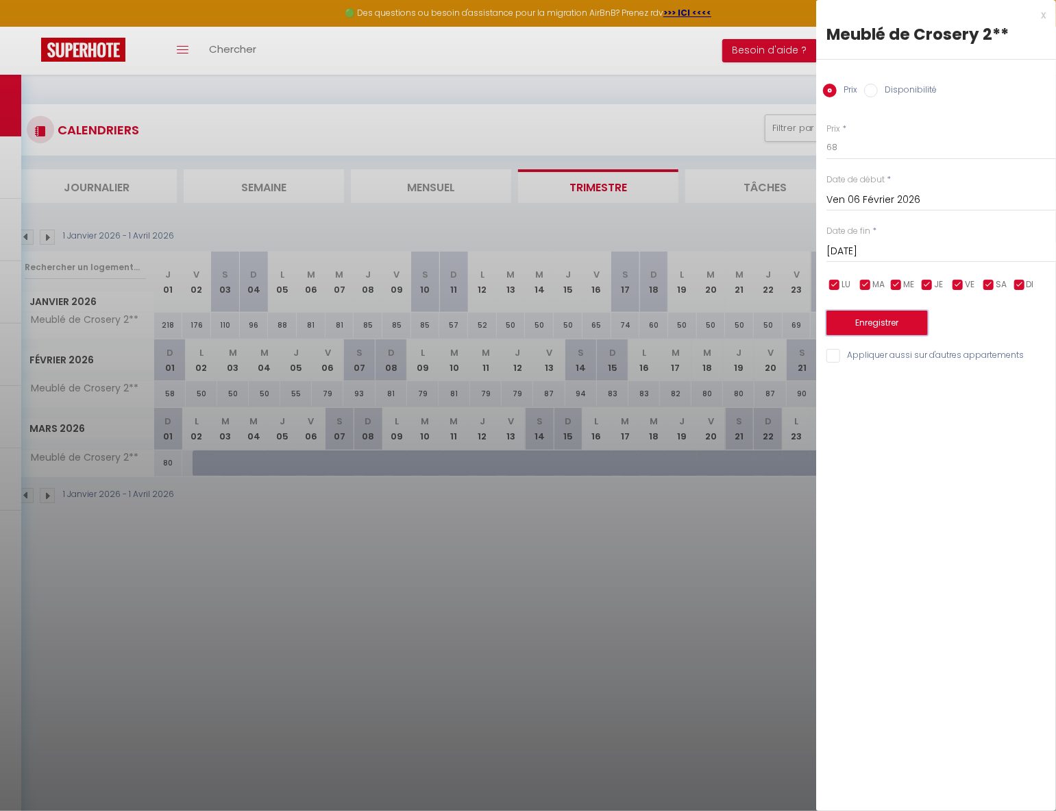
click at [889, 327] on button "Enregistrer" at bounding box center [876, 322] width 101 height 25
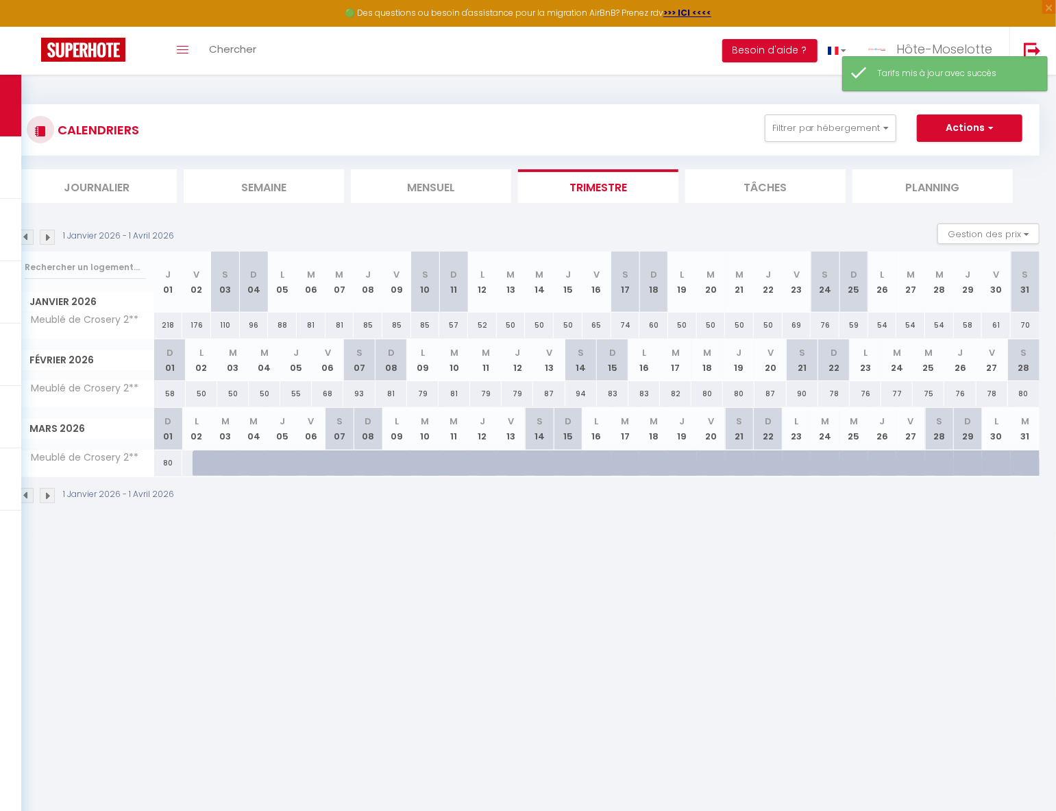
click at [361, 394] on div "93" at bounding box center [359, 393] width 32 height 25
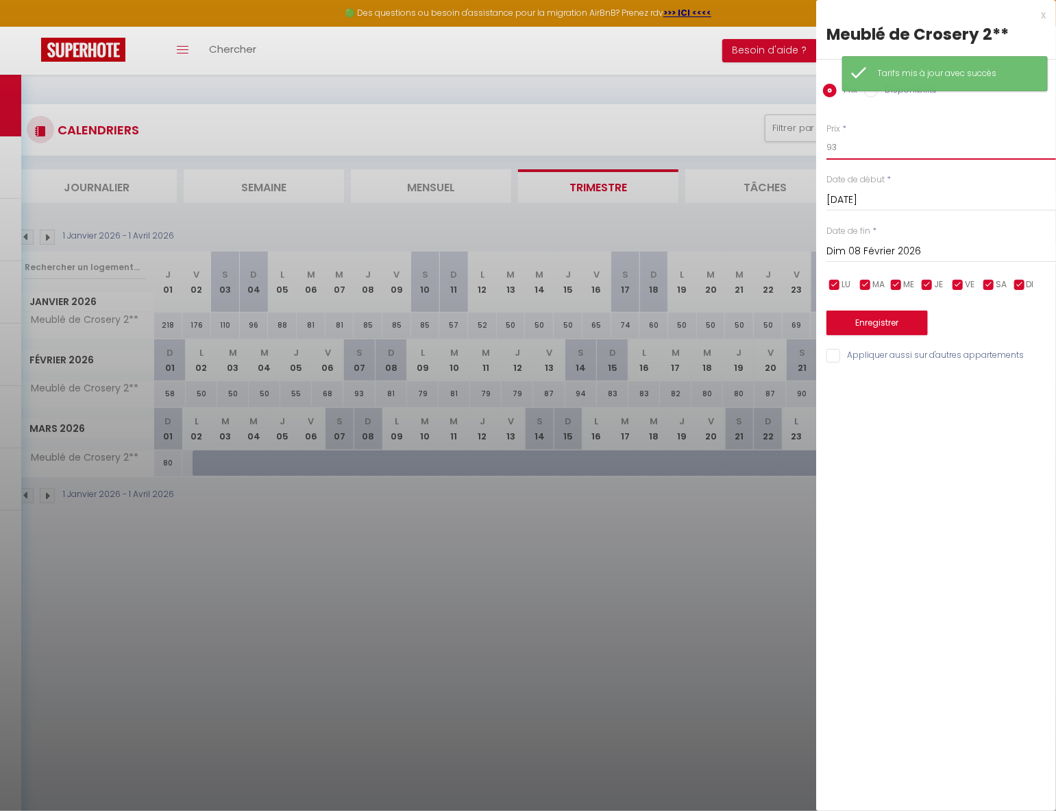
drag, startPoint x: 796, startPoint y: 143, endPoint x: 778, endPoint y: 141, distance: 18.5
click at [774, 142] on body "🟢 Des questions ou besoin d'assistance pour la migration AirBnB? Prenez rdv >>>…" at bounding box center [528, 480] width 1056 height 811
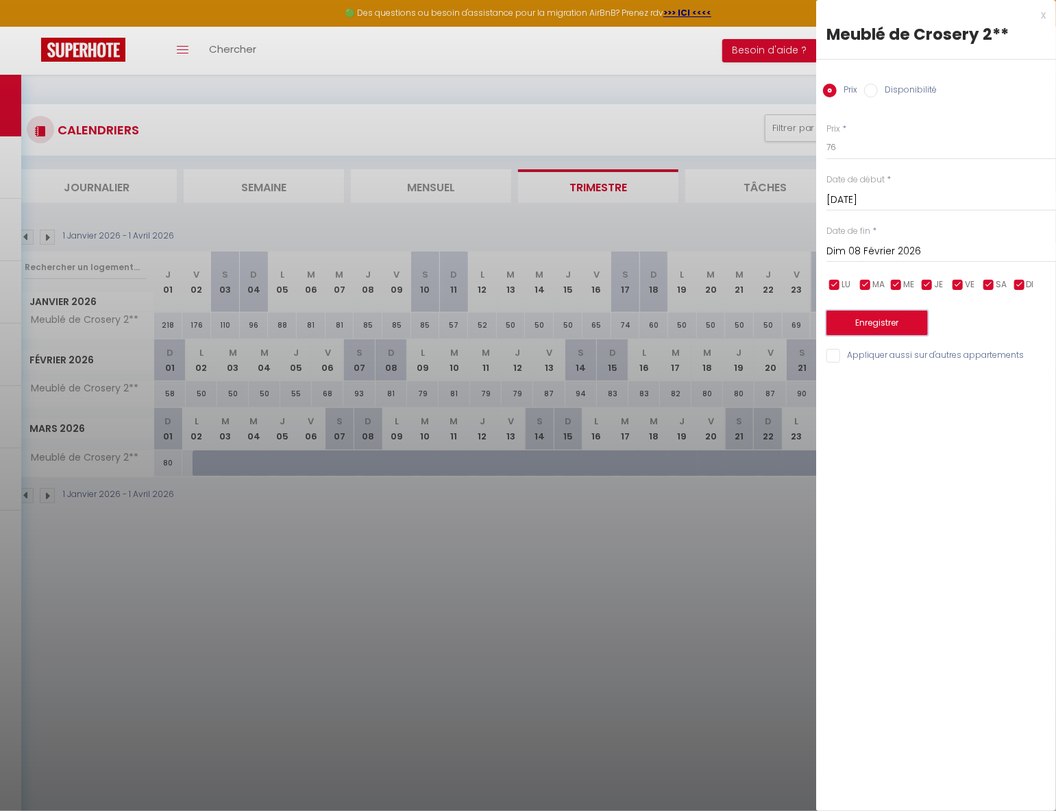
click at [889, 323] on button "Enregistrer" at bounding box center [876, 322] width 101 height 25
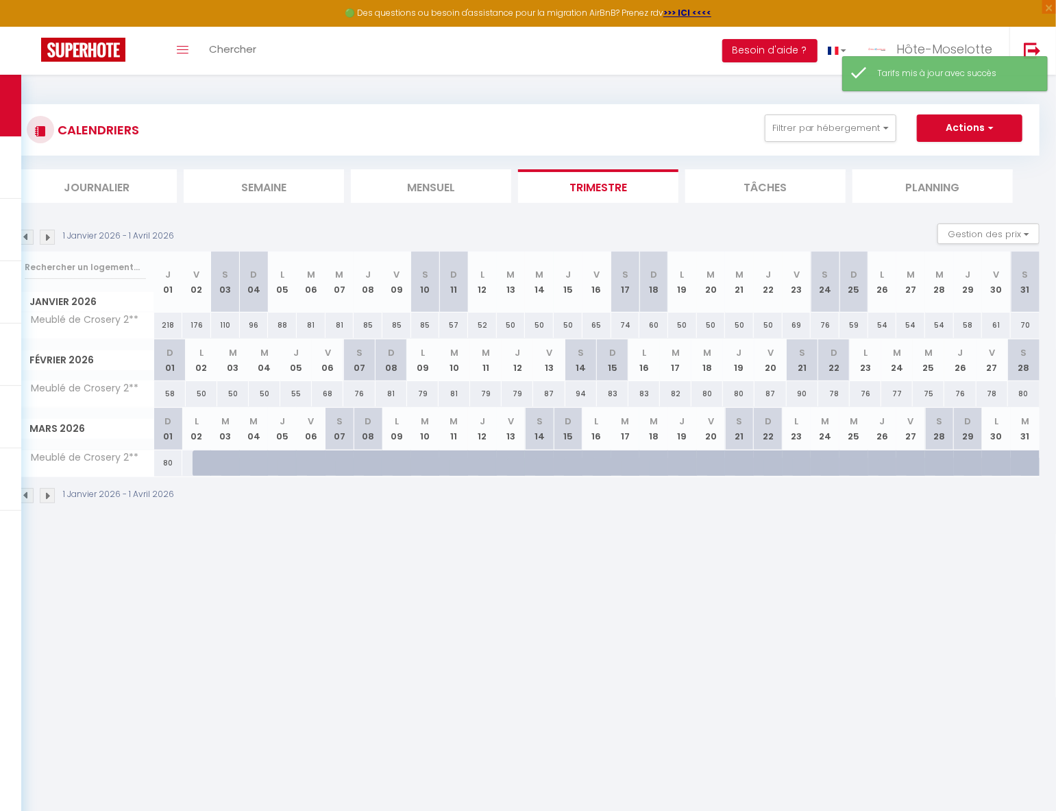
click at [391, 396] on div "81" at bounding box center [391, 393] width 32 height 25
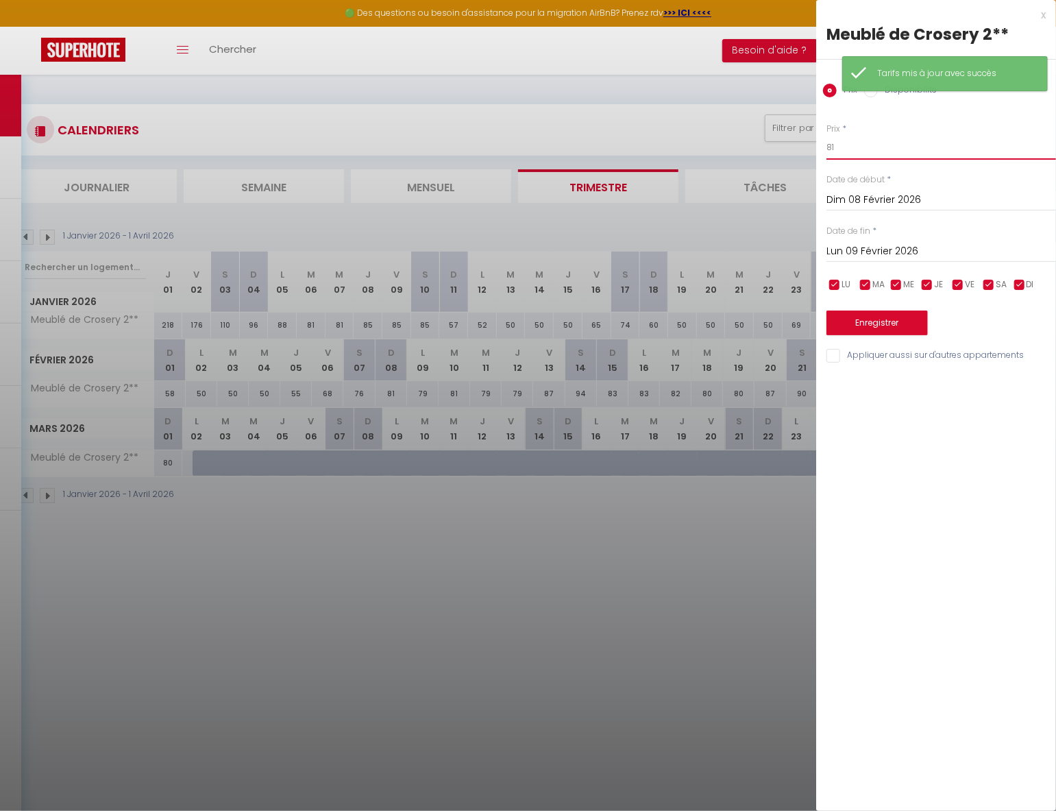
drag, startPoint x: 838, startPoint y: 140, endPoint x: 761, endPoint y: 140, distance: 76.7
click at [756, 141] on body "🟢 Des questions ou besoin d'assistance pour la migration AirBnB? Prenez rdv >>>…" at bounding box center [528, 480] width 1056 height 811
click at [897, 321] on button "Enregistrer" at bounding box center [876, 322] width 101 height 25
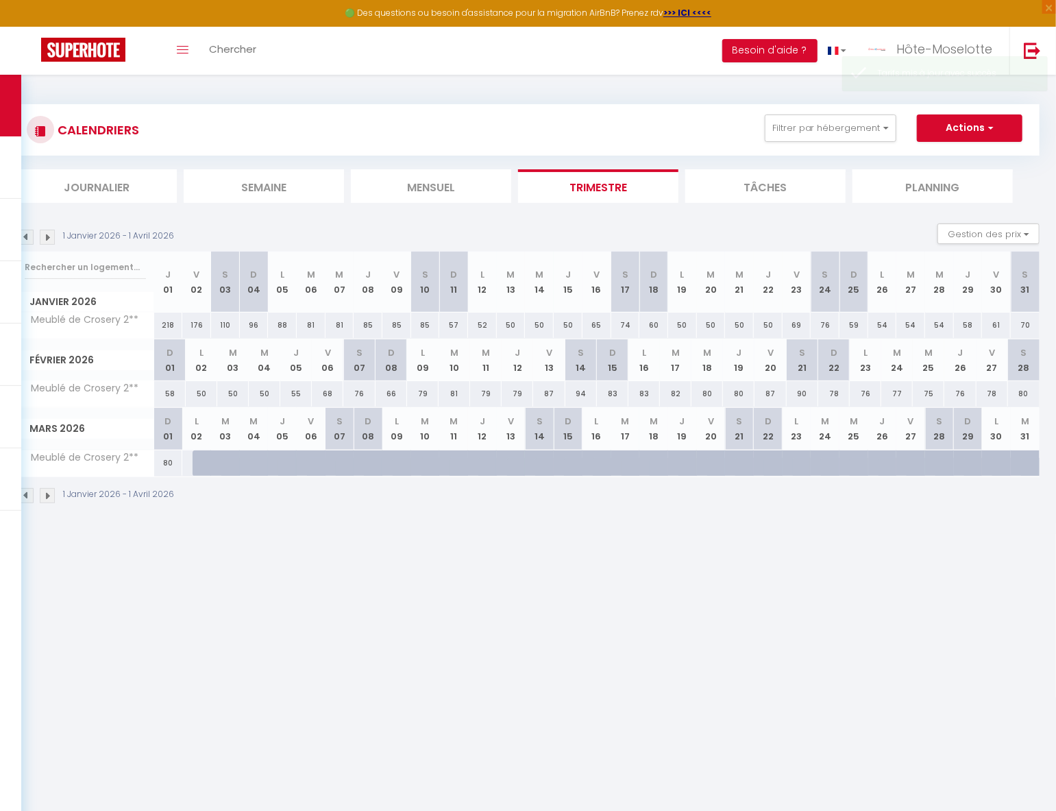
drag, startPoint x: 424, startPoint y: 391, endPoint x: 454, endPoint y: 386, distance: 30.6
click at [424, 391] on div "79" at bounding box center [423, 393] width 32 height 25
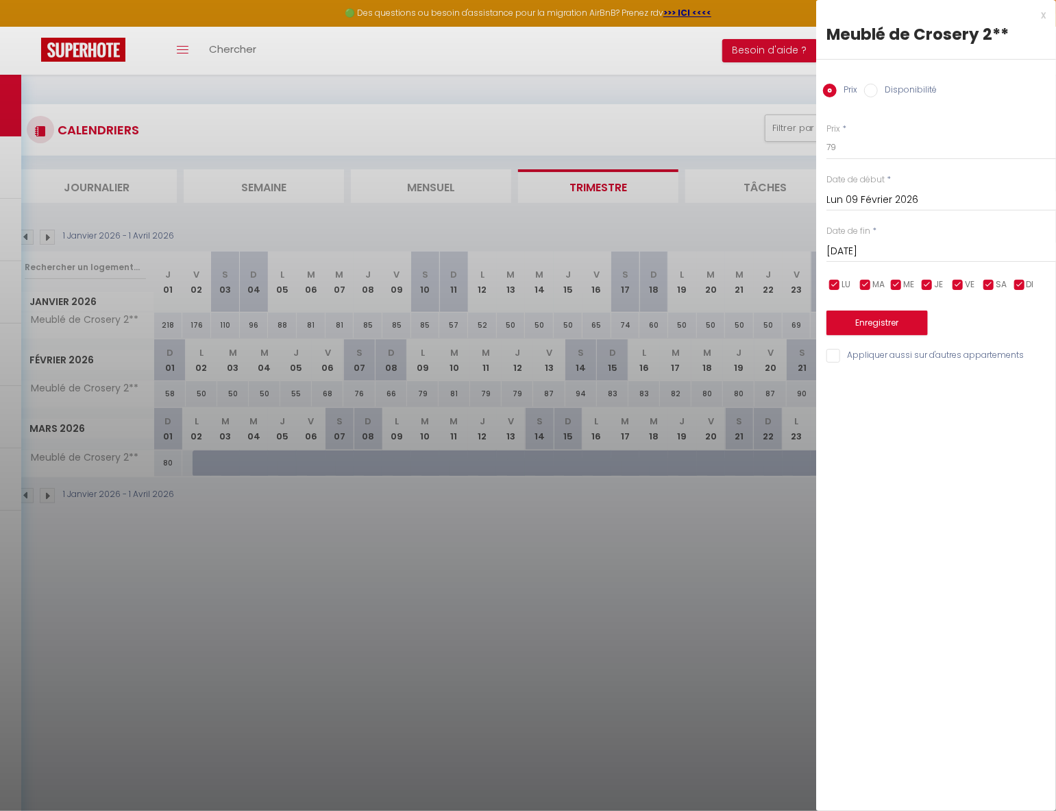
drag, startPoint x: 892, startPoint y: 252, endPoint x: 956, endPoint y: 282, distance: 71.1
click at [893, 253] on input "[DATE]" at bounding box center [941, 252] width 230 height 18
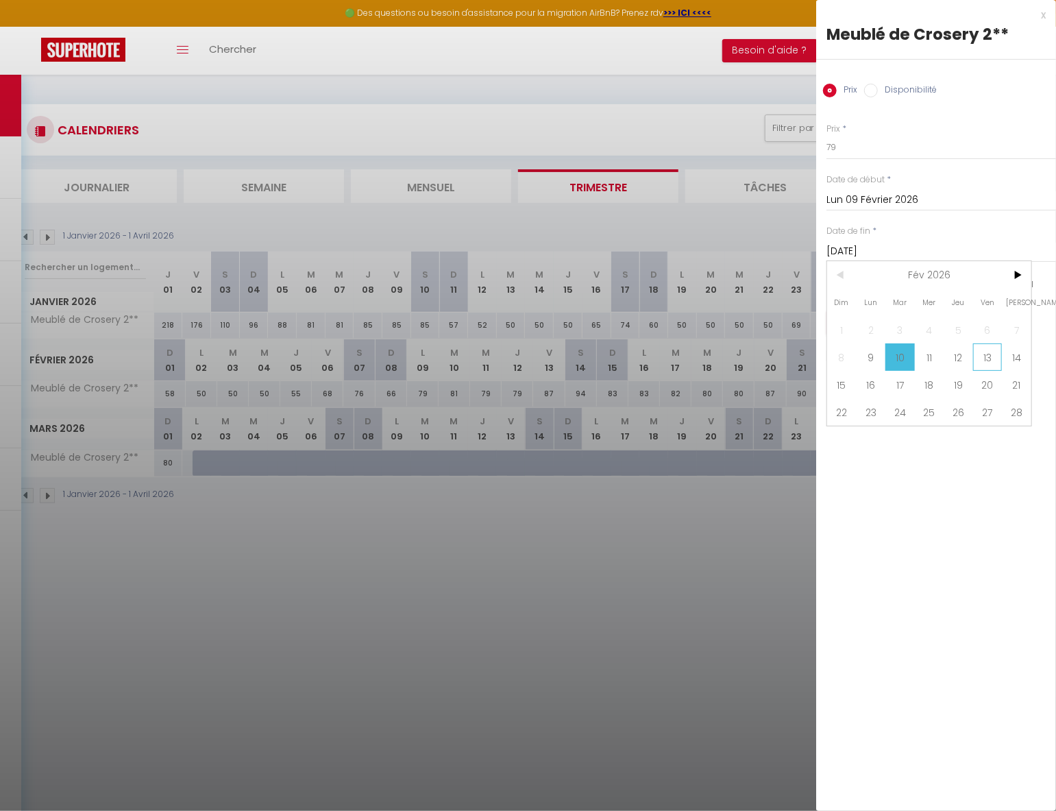
click at [996, 359] on span "13" at bounding box center [987, 356] width 29 height 27
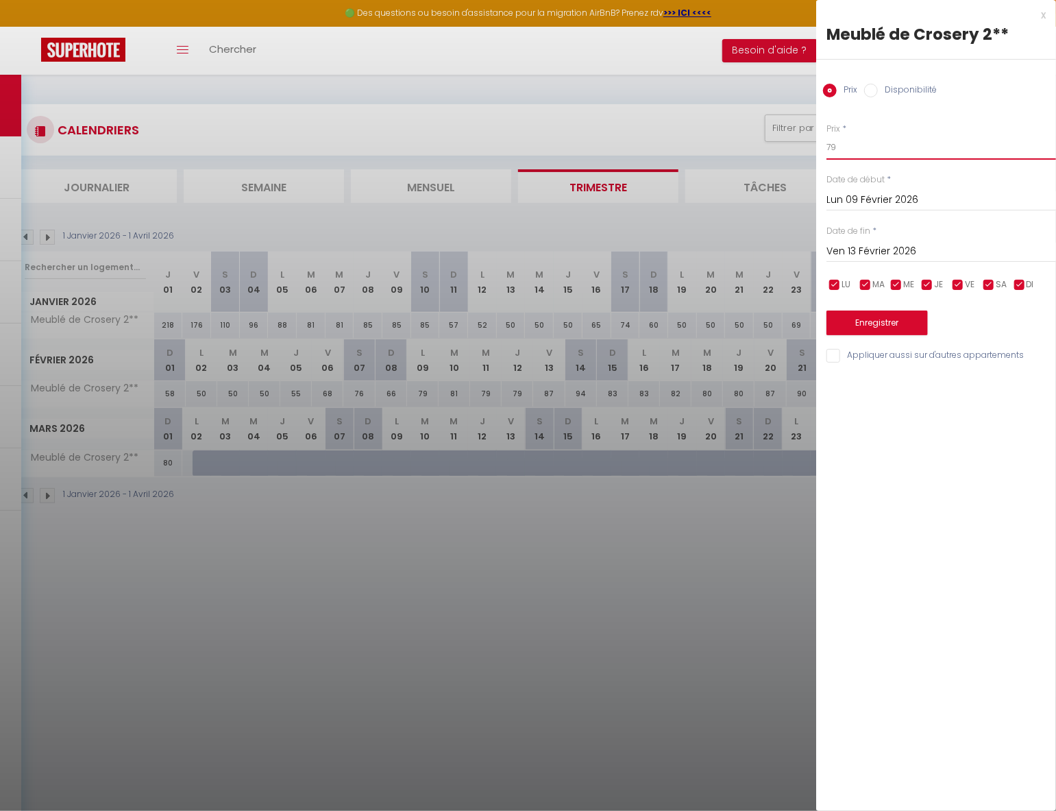
drag, startPoint x: 874, startPoint y: 141, endPoint x: 795, endPoint y: 146, distance: 78.3
click at [795, 146] on body "🟢 Des questions ou besoin d'assistance pour la migration AirBnB? Prenez rdv >>>…" at bounding box center [528, 480] width 1056 height 811
click at [899, 321] on button "Enregistrer" at bounding box center [876, 322] width 101 height 25
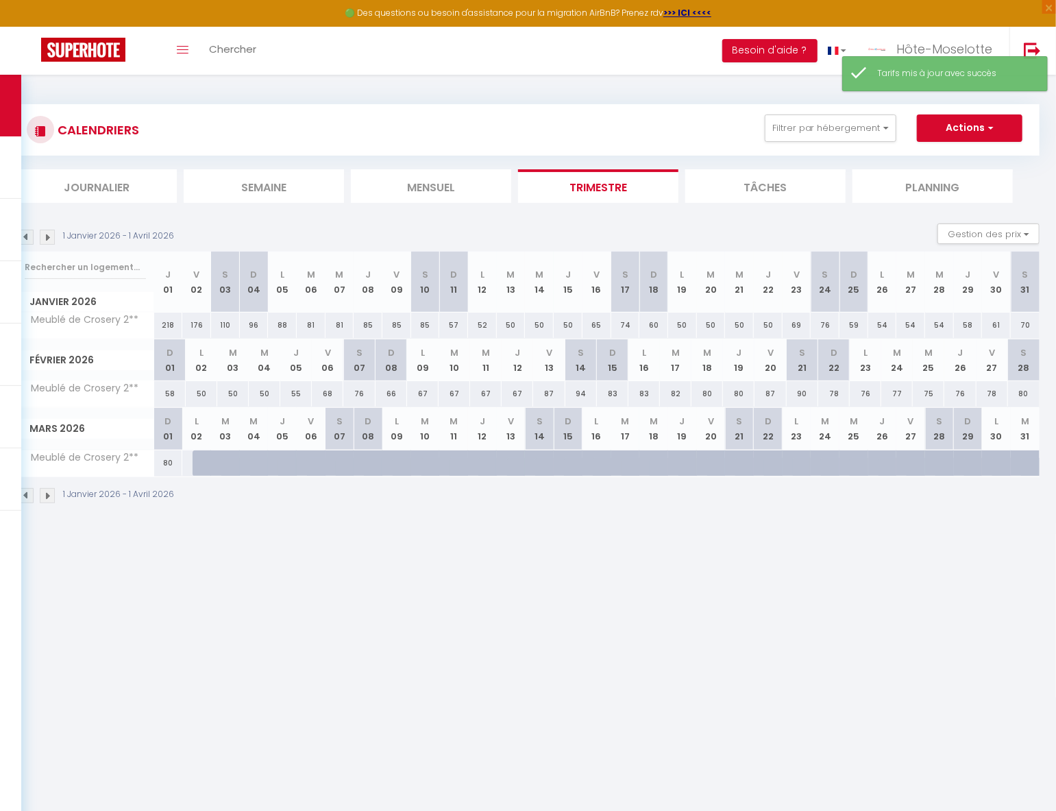
click at [583, 393] on div "94" at bounding box center [581, 393] width 32 height 25
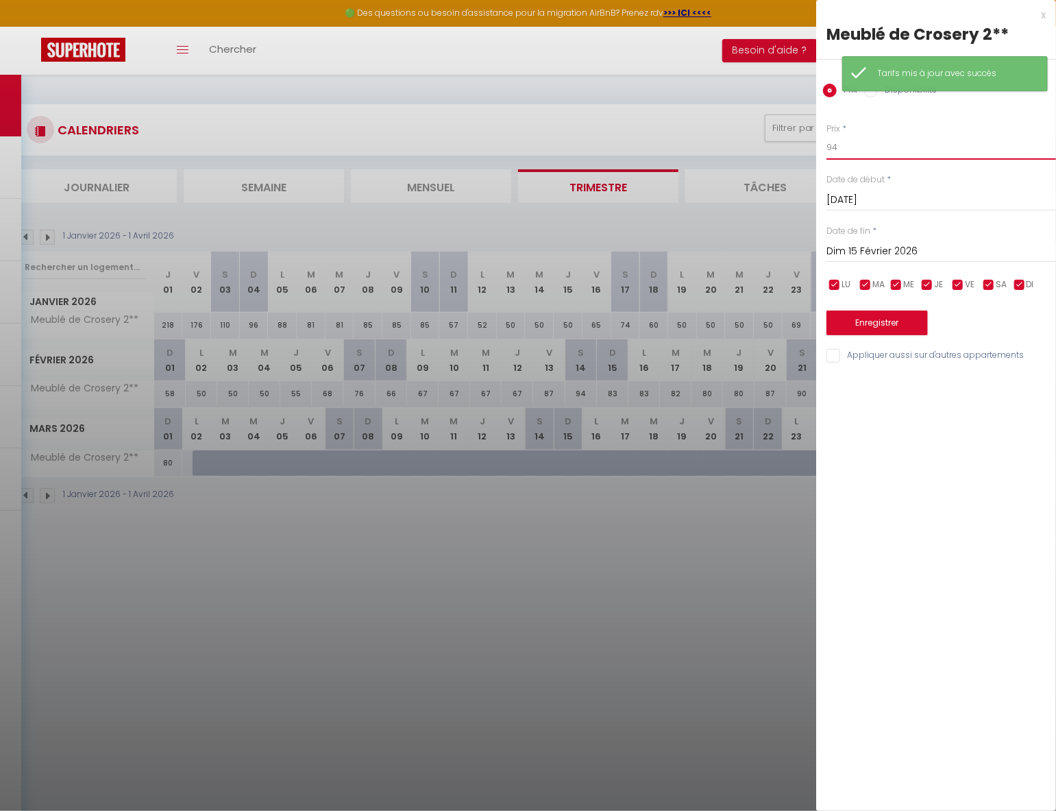
drag, startPoint x: 808, startPoint y: 149, endPoint x: 782, endPoint y: 149, distance: 26.0
click at [782, 149] on body "🟢 Des questions ou besoin d'assistance pour la migration AirBnB? Prenez rdv >>>…" at bounding box center [528, 480] width 1056 height 811
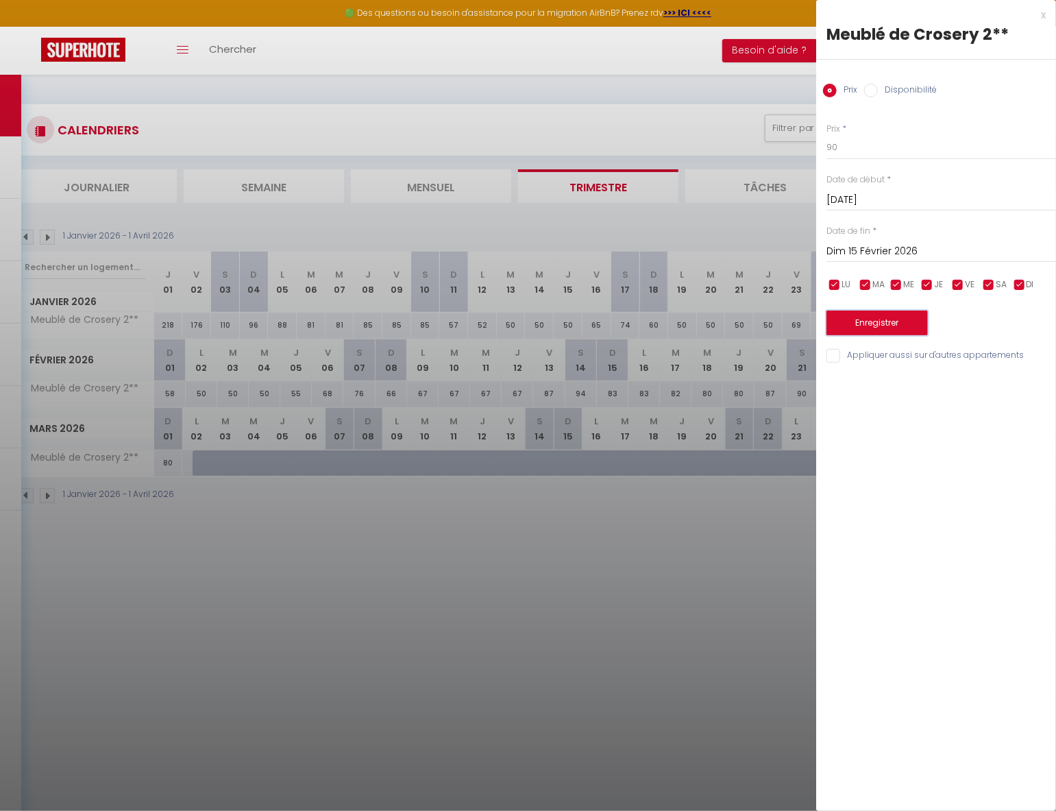
click at [903, 321] on button "Enregistrer" at bounding box center [876, 322] width 101 height 25
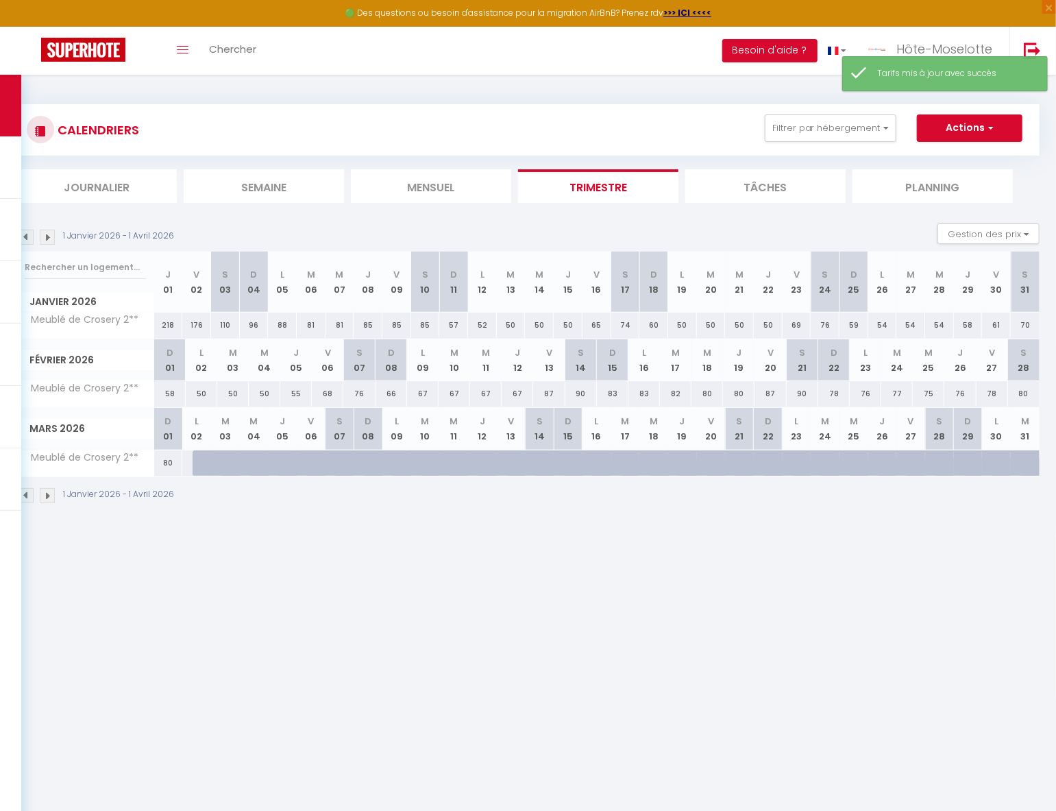
click at [617, 391] on div "83" at bounding box center [613, 393] width 32 height 25
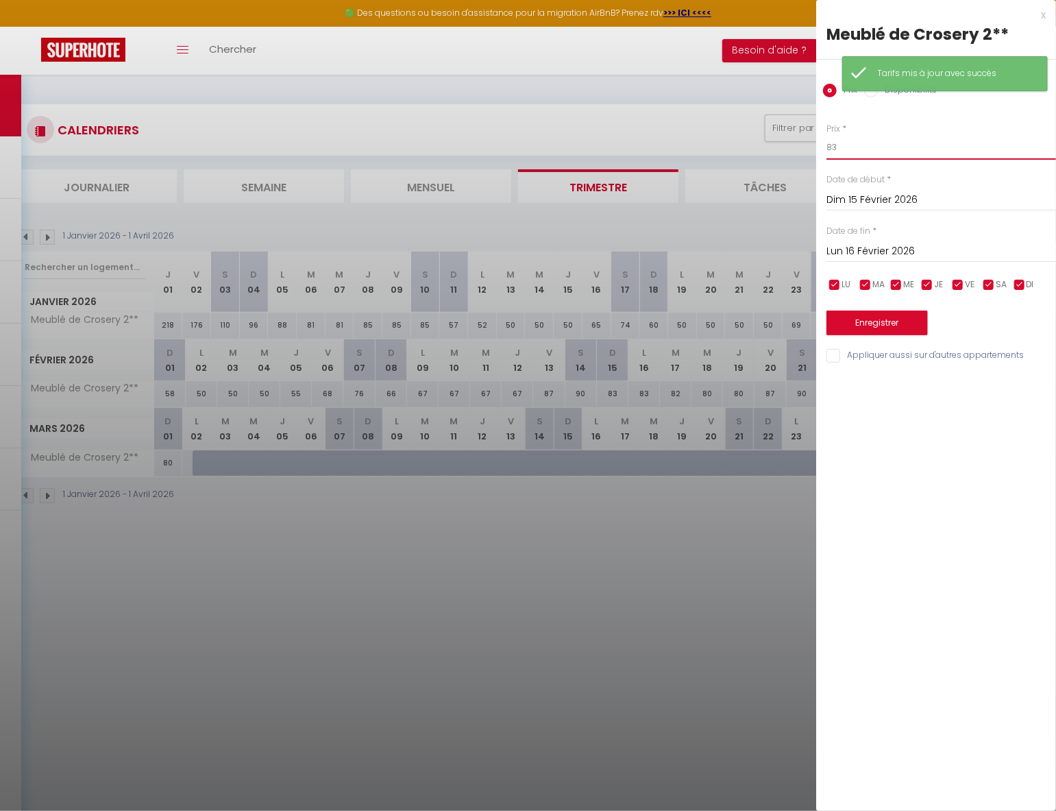
click at [917, 137] on input "83" at bounding box center [941, 147] width 230 height 25
drag, startPoint x: 904, startPoint y: 319, endPoint x: 708, endPoint y: 377, distance: 203.8
click at [904, 319] on button "Enregistrer" at bounding box center [876, 322] width 101 height 25
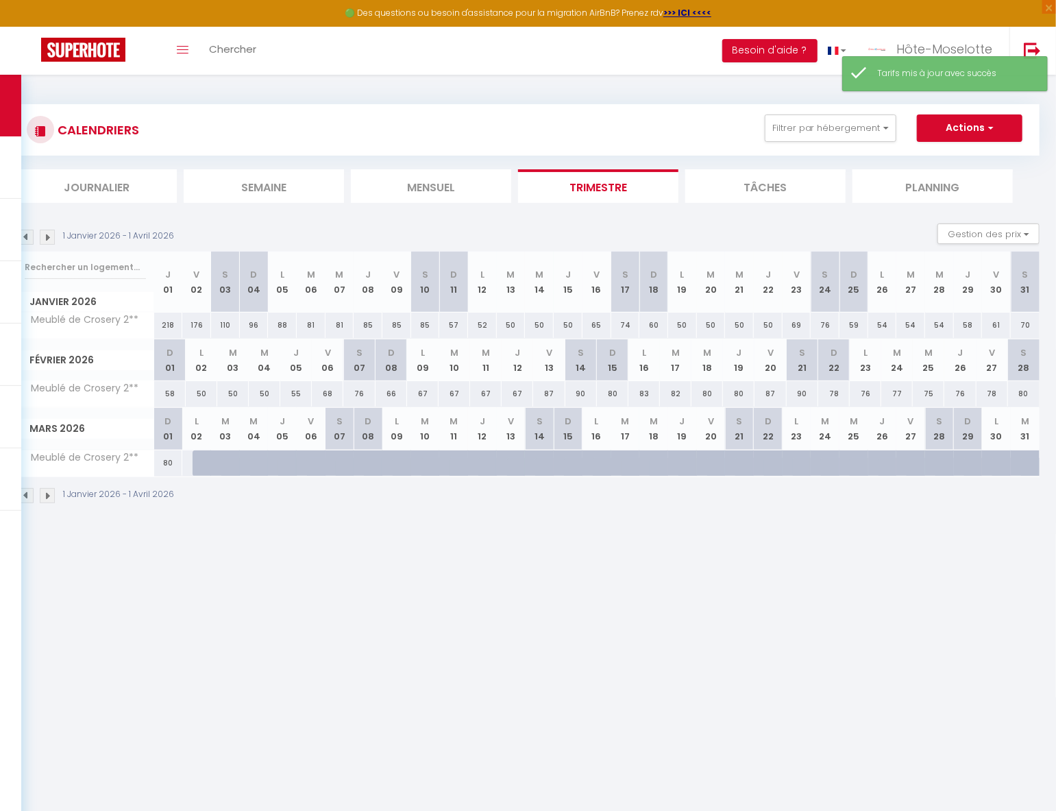
click at [643, 395] on div "83" at bounding box center [644, 393] width 32 height 25
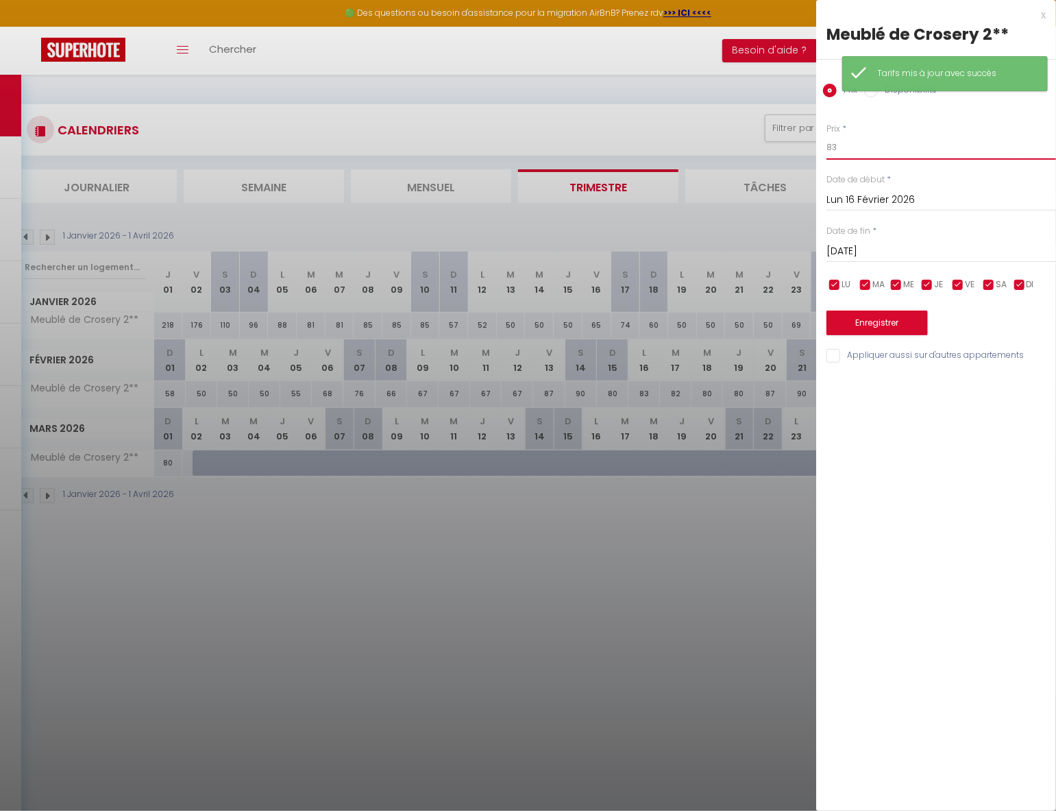
click at [880, 156] on input "83" at bounding box center [941, 147] width 230 height 25
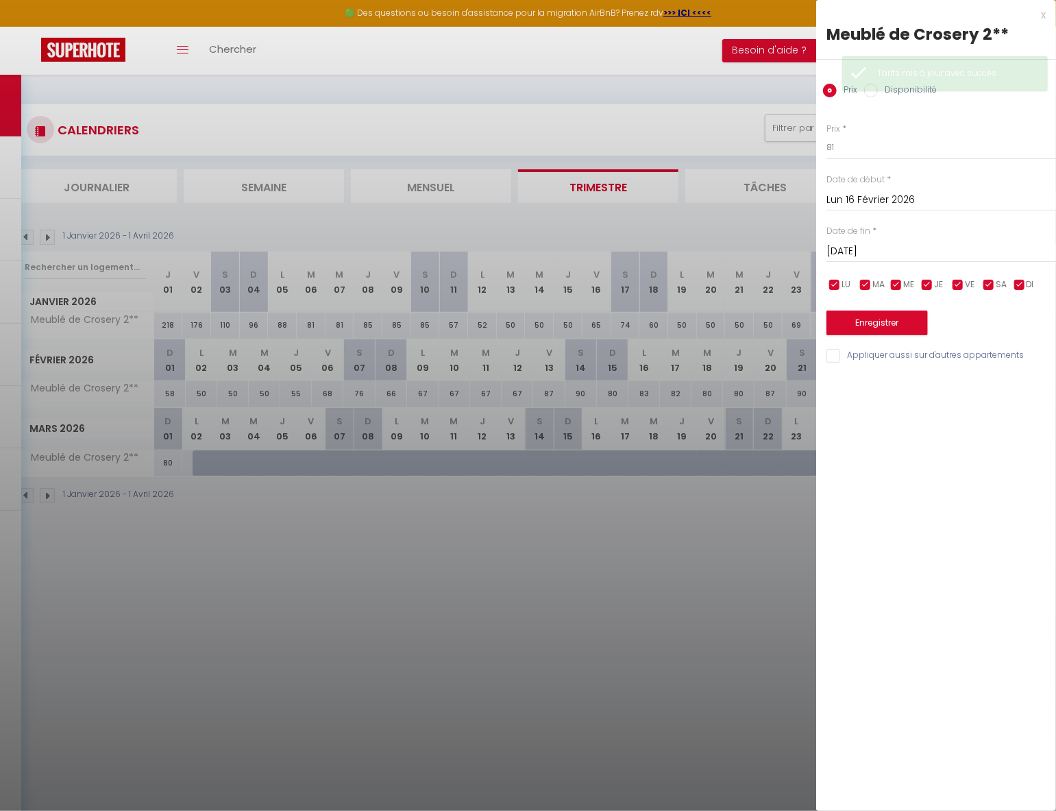
click at [889, 254] on input "[DATE]" at bounding box center [941, 252] width 230 height 18
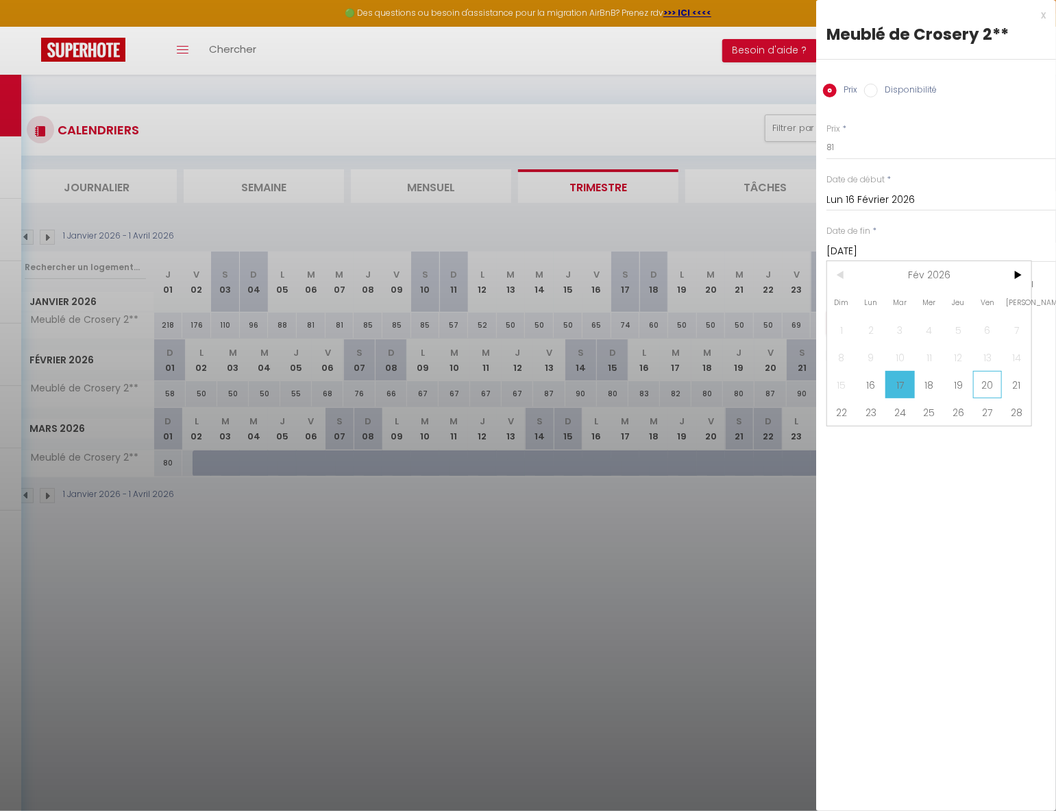
click at [984, 386] on span "20" at bounding box center [987, 384] width 29 height 27
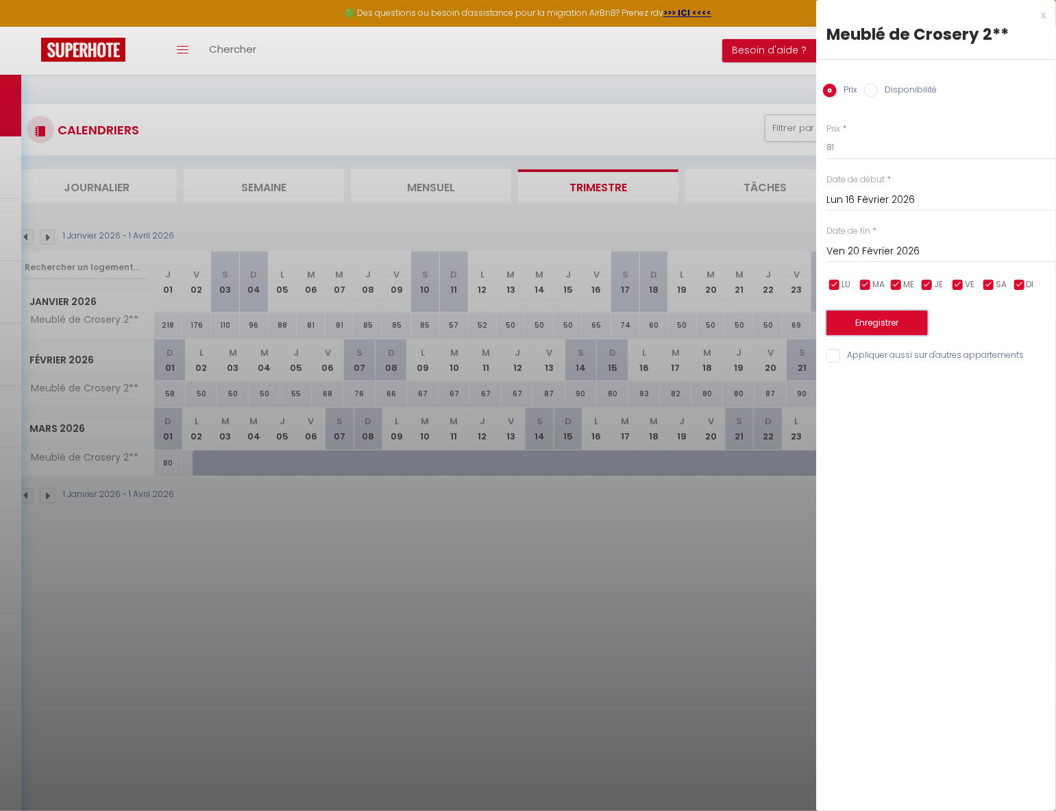
click at [886, 325] on button "Enregistrer" at bounding box center [876, 322] width 101 height 25
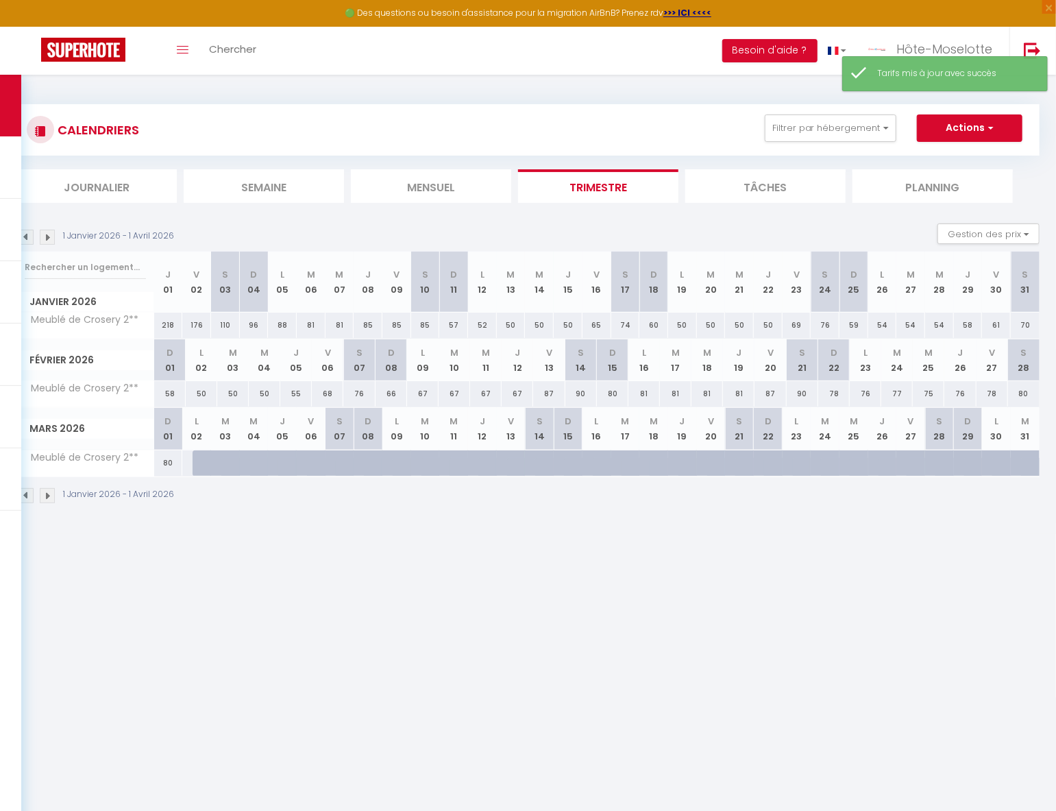
drag, startPoint x: 771, startPoint y: 393, endPoint x: 834, endPoint y: 306, distance: 107.8
click at [770, 393] on div "87" at bounding box center [770, 393] width 32 height 25
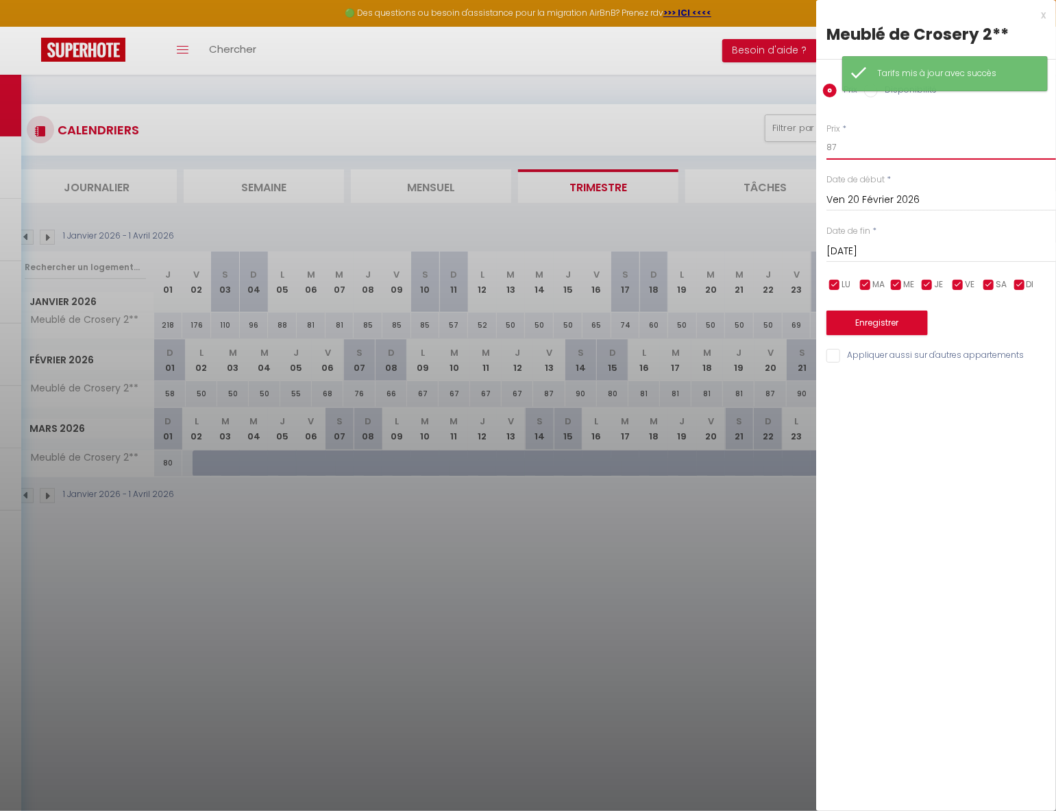
click at [873, 154] on input "87" at bounding box center [941, 147] width 230 height 25
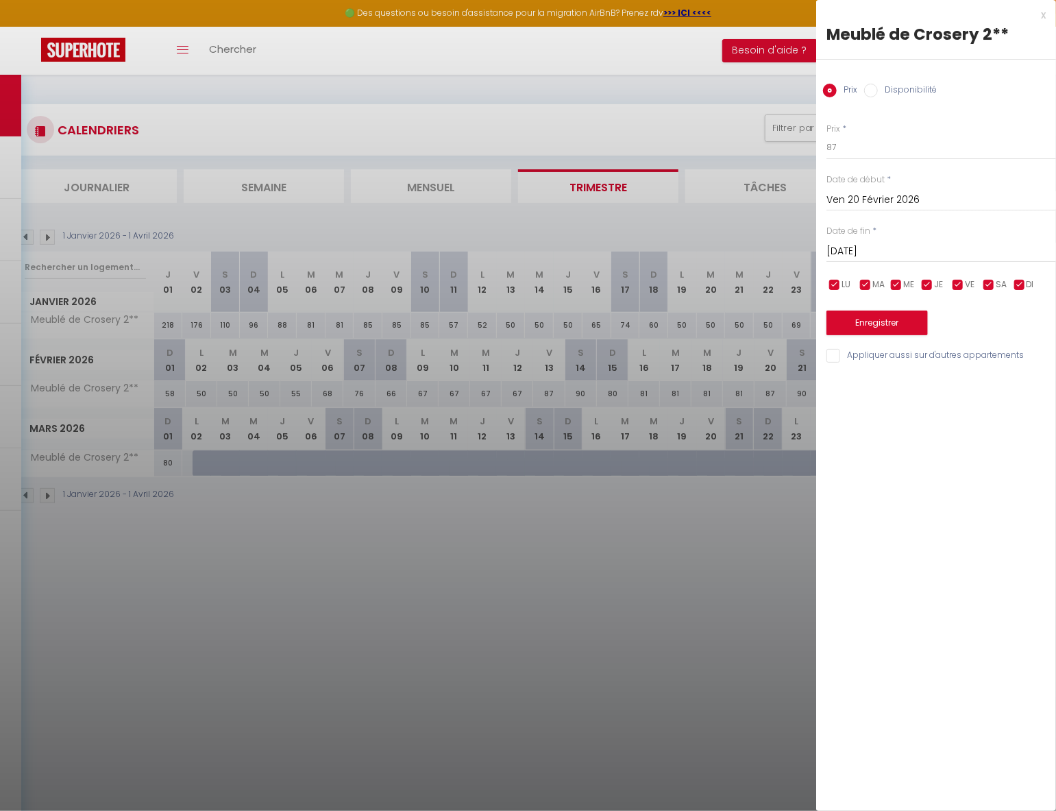
click at [876, 249] on input "[DATE]" at bounding box center [941, 252] width 230 height 18
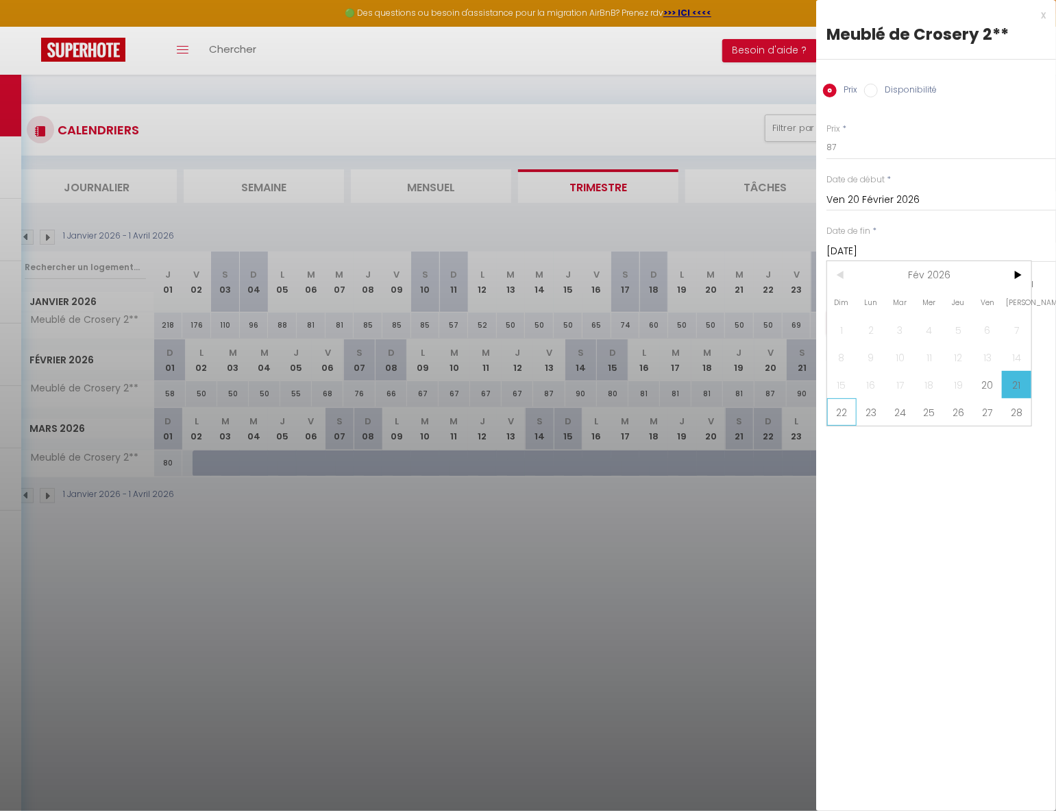
click at [845, 408] on span "22" at bounding box center [841, 411] width 29 height 27
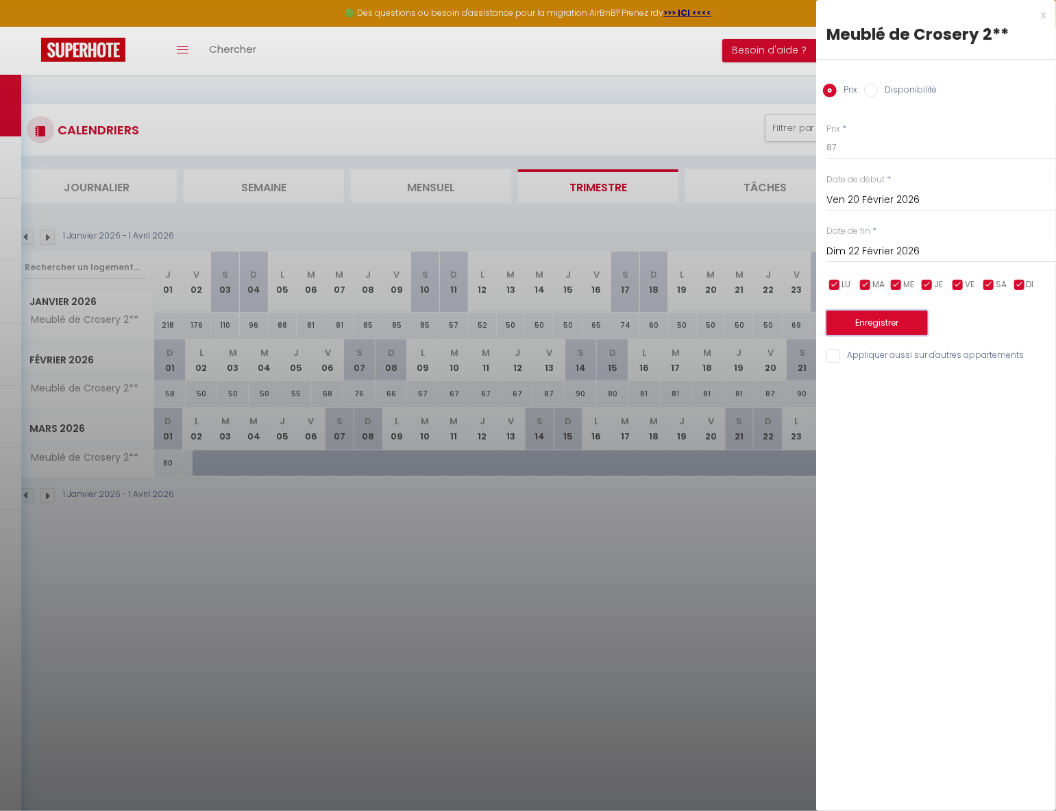
click at [914, 317] on button "Enregistrer" at bounding box center [876, 322] width 101 height 25
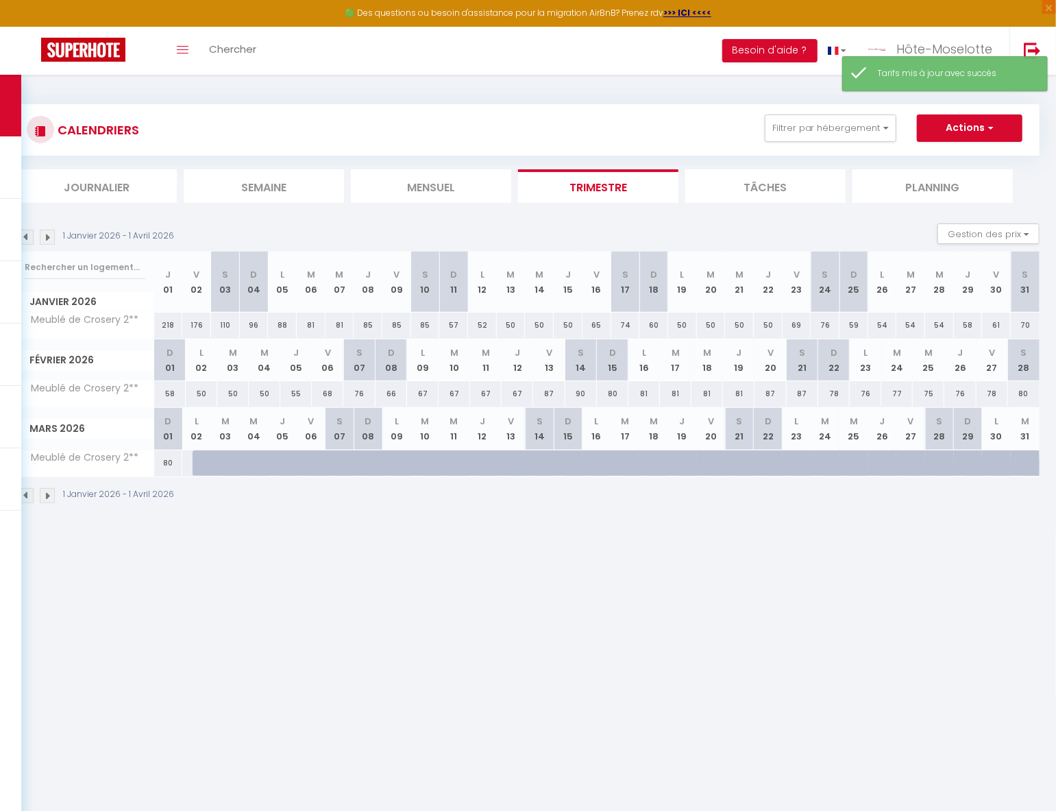
click at [841, 393] on div "78" at bounding box center [834, 393] width 32 height 25
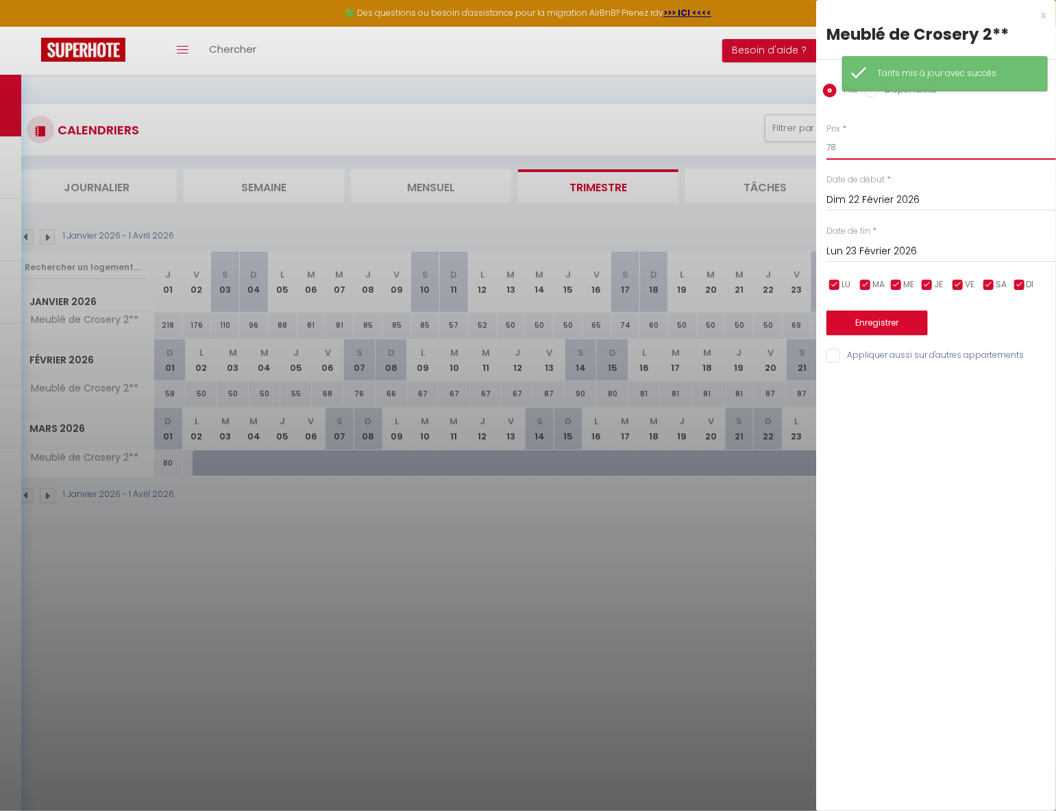
click at [893, 156] on input "78" at bounding box center [941, 147] width 230 height 25
click at [890, 325] on button "Enregistrer" at bounding box center [876, 322] width 101 height 25
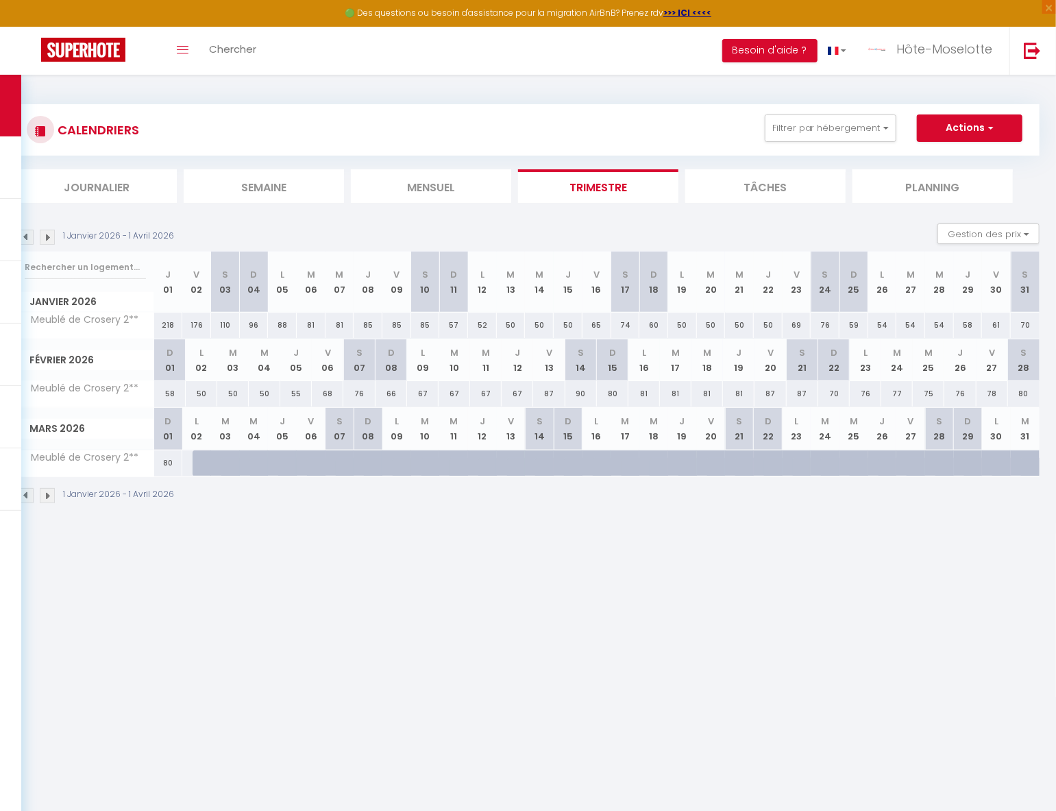
click at [867, 393] on div "76" at bounding box center [866, 393] width 32 height 25
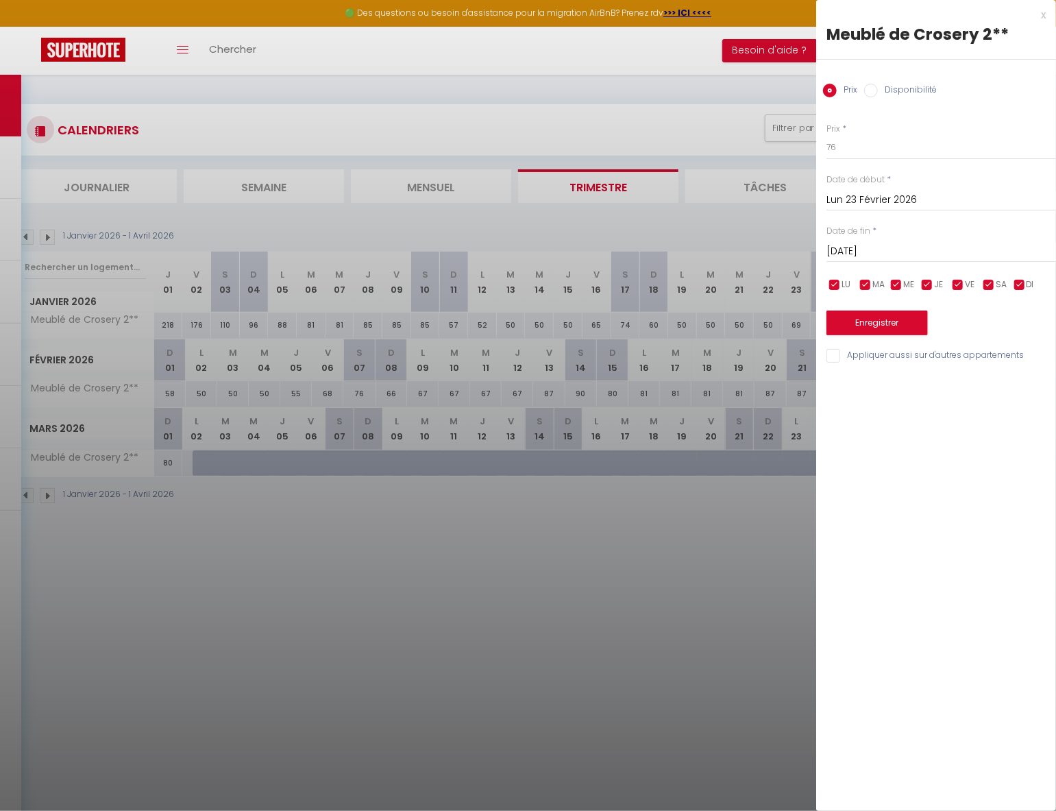
click at [885, 251] on input "[DATE]" at bounding box center [941, 252] width 230 height 18
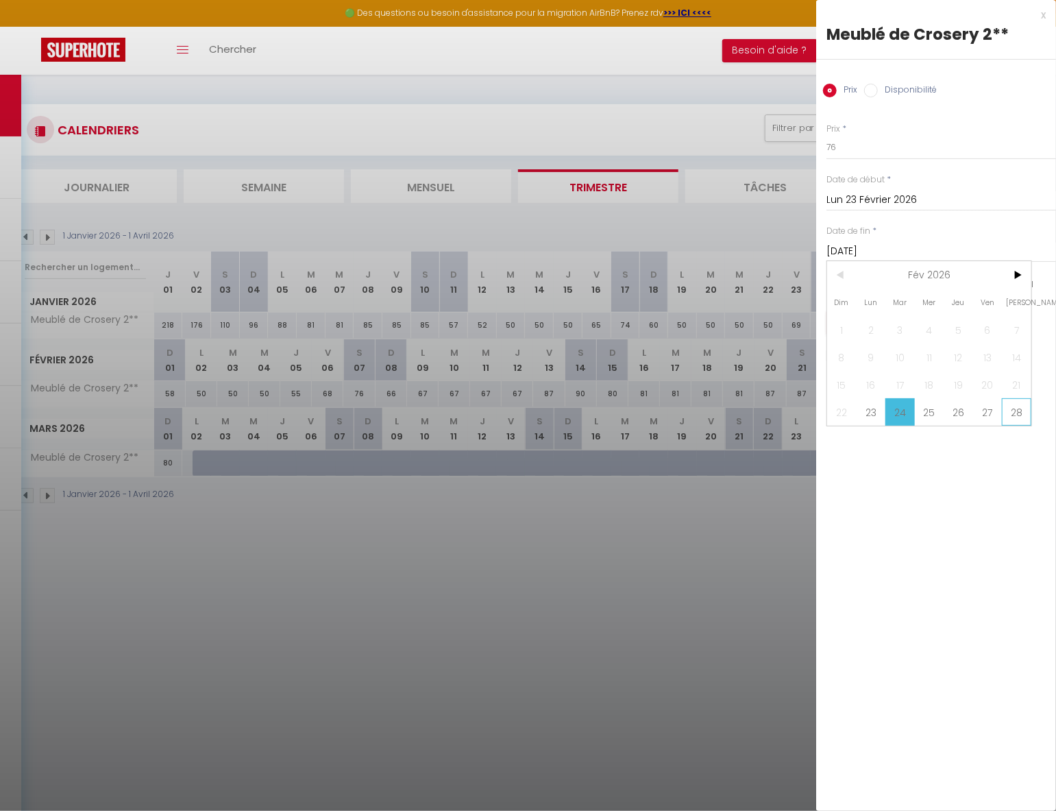
click at [1011, 415] on span "28" at bounding box center [1016, 411] width 29 height 27
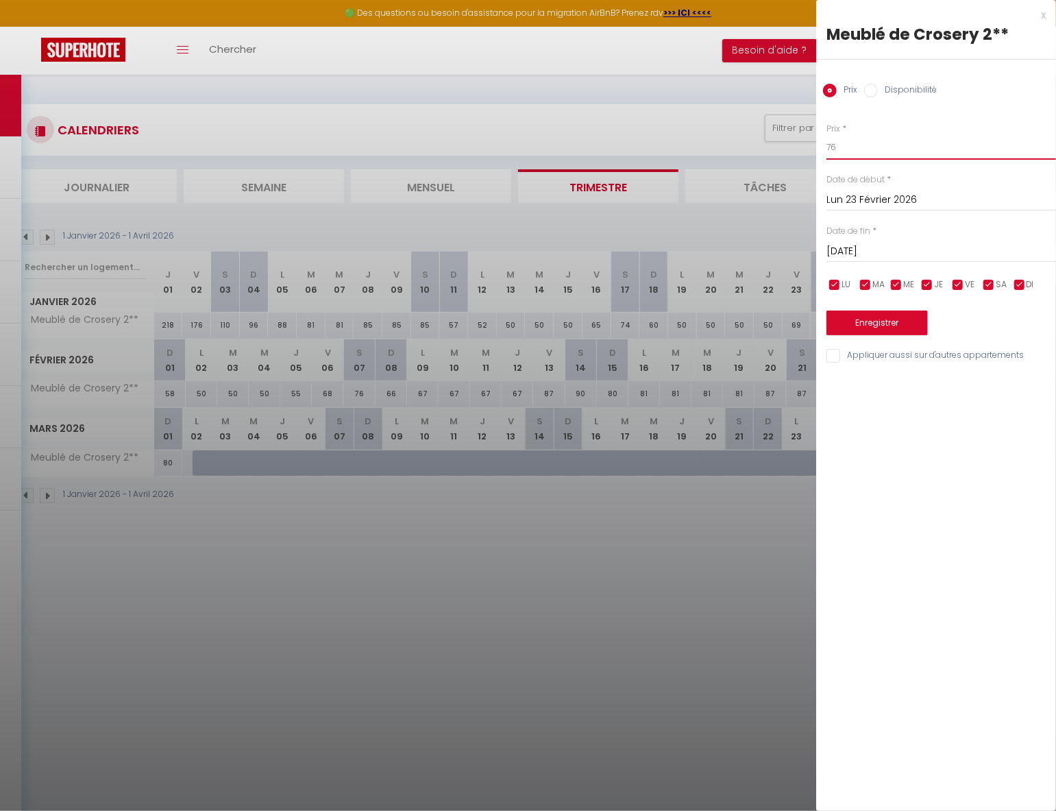
drag, startPoint x: 734, startPoint y: 152, endPoint x: 723, endPoint y: 151, distance: 10.3
click at [721, 153] on body "🟢 Des questions ou besoin d'assistance pour la migration AirBnB? Prenez rdv >>>…" at bounding box center [528, 480] width 1056 height 811
click at [903, 325] on button "Enregistrer" at bounding box center [876, 322] width 101 height 25
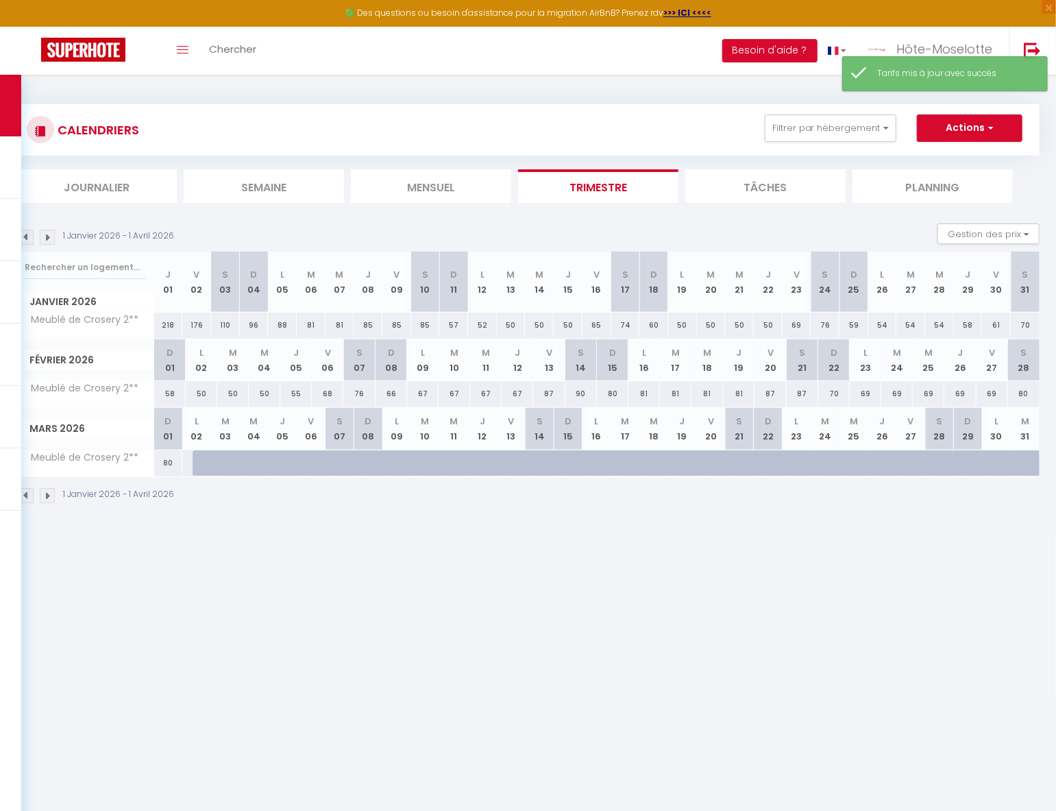
drag, startPoint x: 1026, startPoint y: 395, endPoint x: 1047, endPoint y: 388, distance: 22.3
click at [1026, 395] on div "80" at bounding box center [1024, 393] width 32 height 25
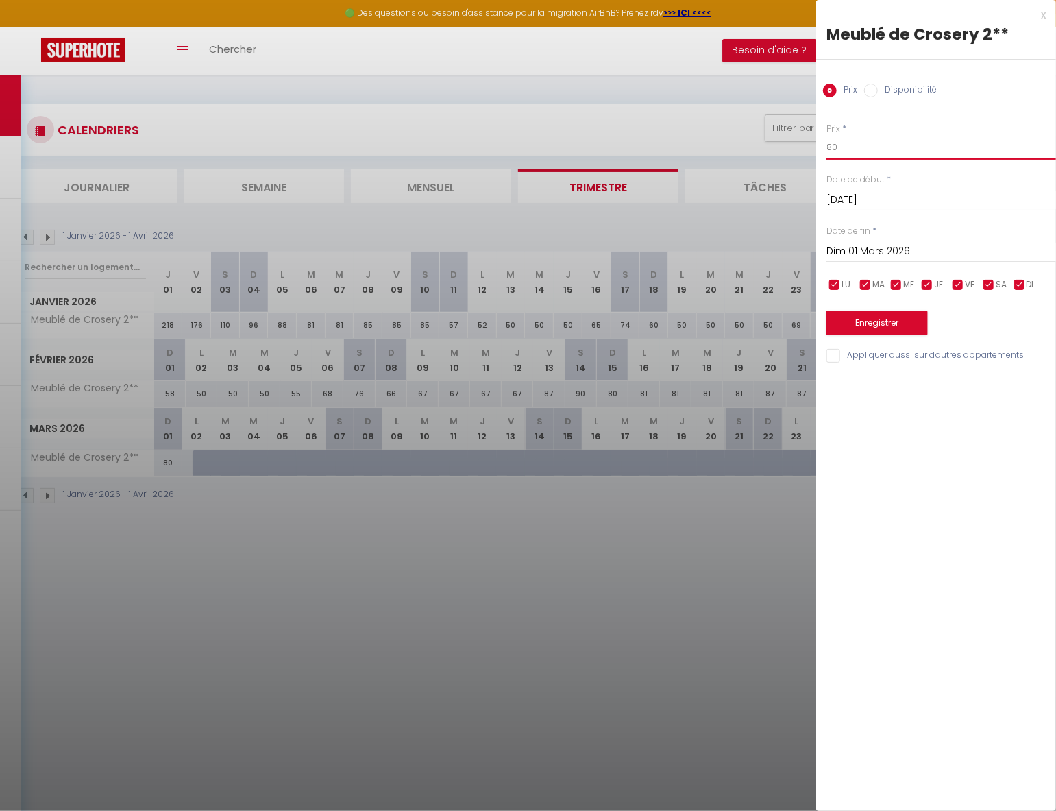
click at [919, 152] on input "80" at bounding box center [941, 147] width 230 height 25
click at [903, 326] on button "Enregistrer" at bounding box center [876, 322] width 101 height 25
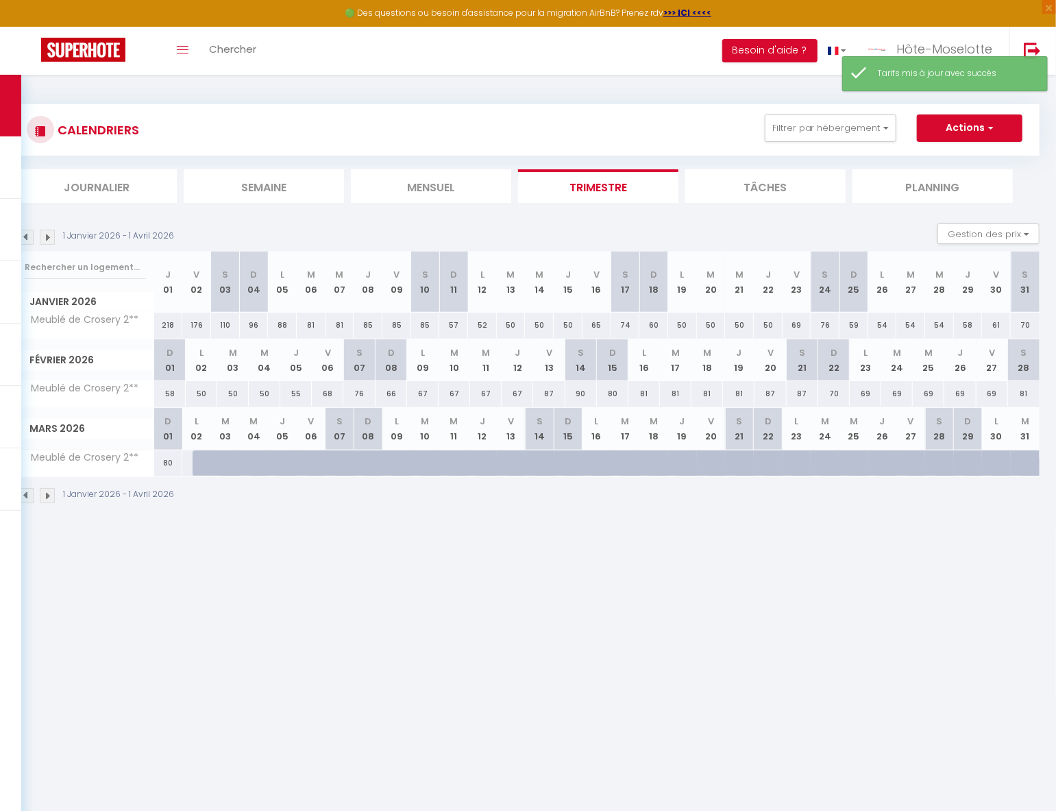
click at [167, 466] on div "80" at bounding box center [168, 462] width 29 height 25
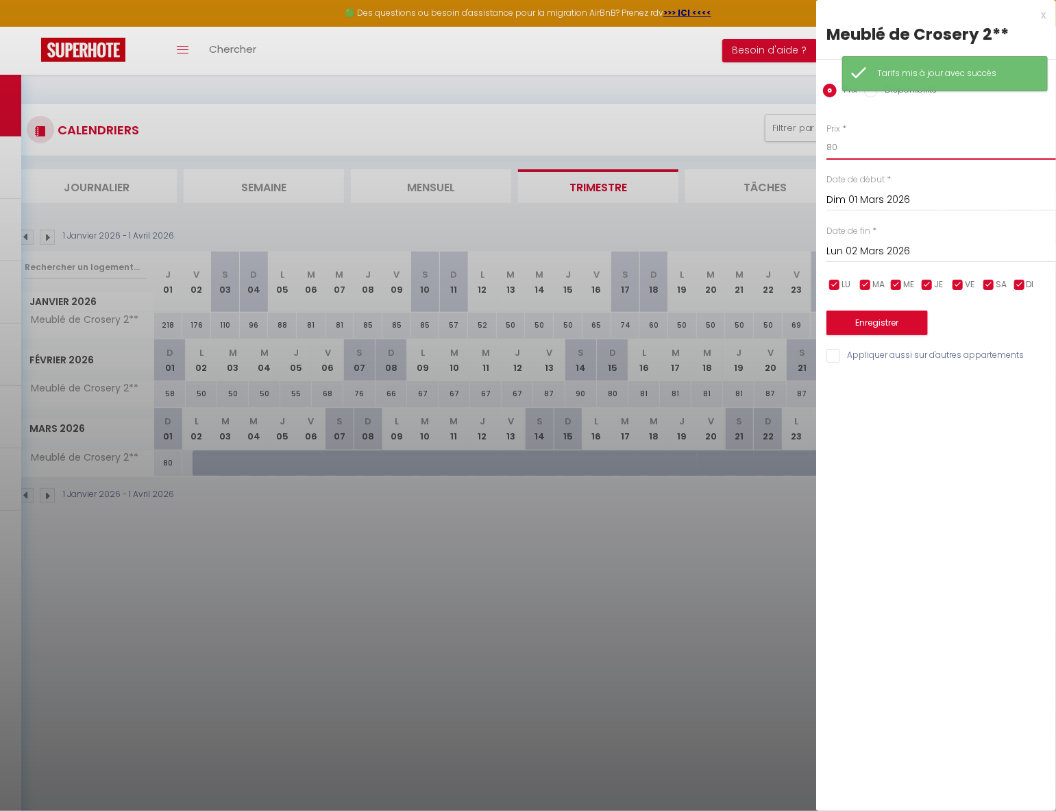
drag, startPoint x: 834, startPoint y: 144, endPoint x: 766, endPoint y: 152, distance: 68.3
click at [765, 151] on body "🟢 Des questions ou besoin d'assistance pour la migration AirBnB? Prenez rdv >>>…" at bounding box center [528, 480] width 1056 height 811
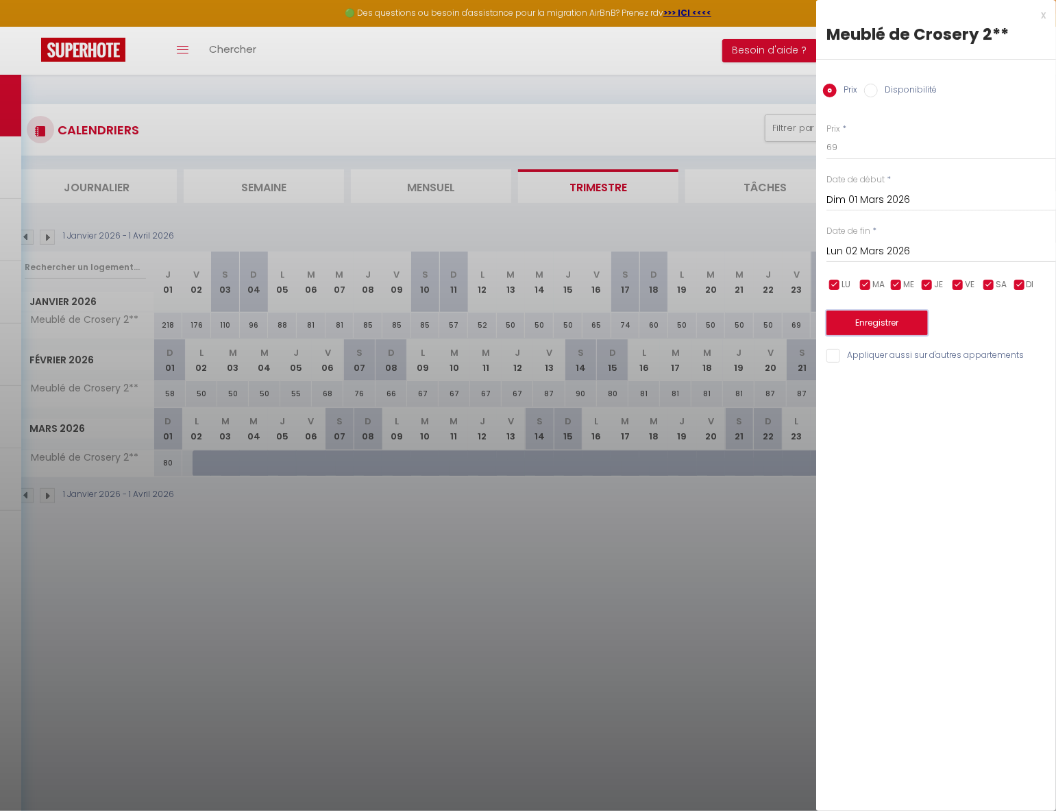
click at [900, 321] on button "Enregistrer" at bounding box center [876, 322] width 101 height 25
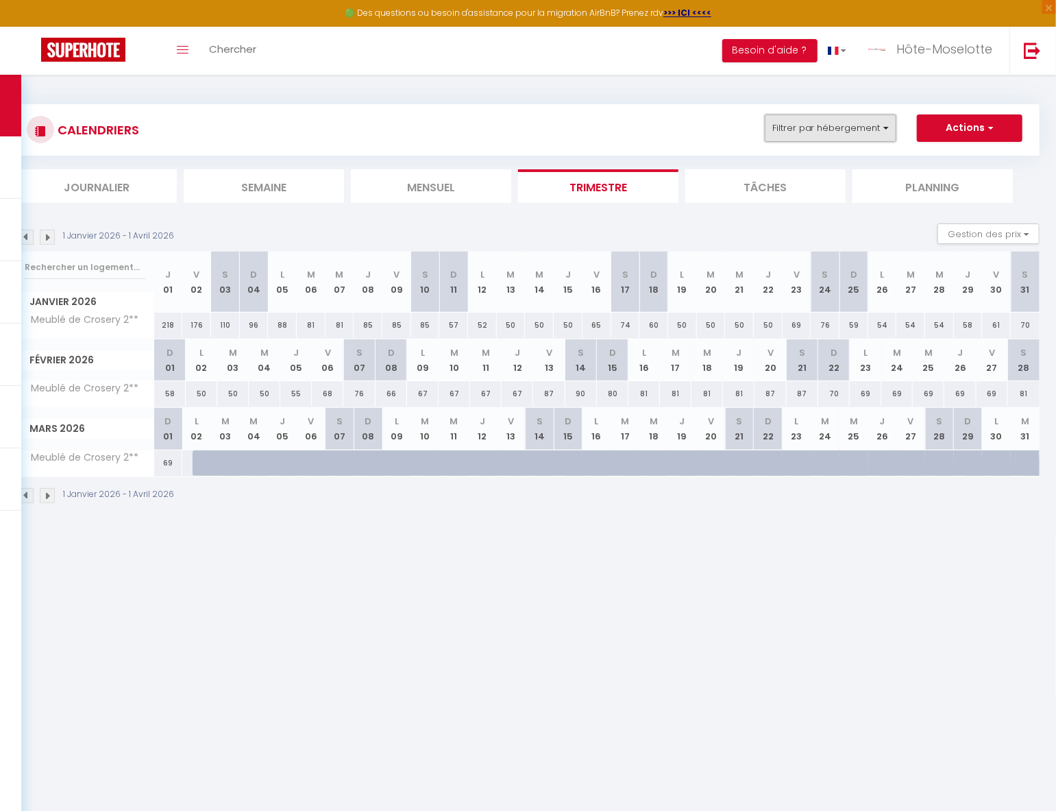
click at [887, 132] on button "Filtrer par hébergement" at bounding box center [831, 127] width 132 height 27
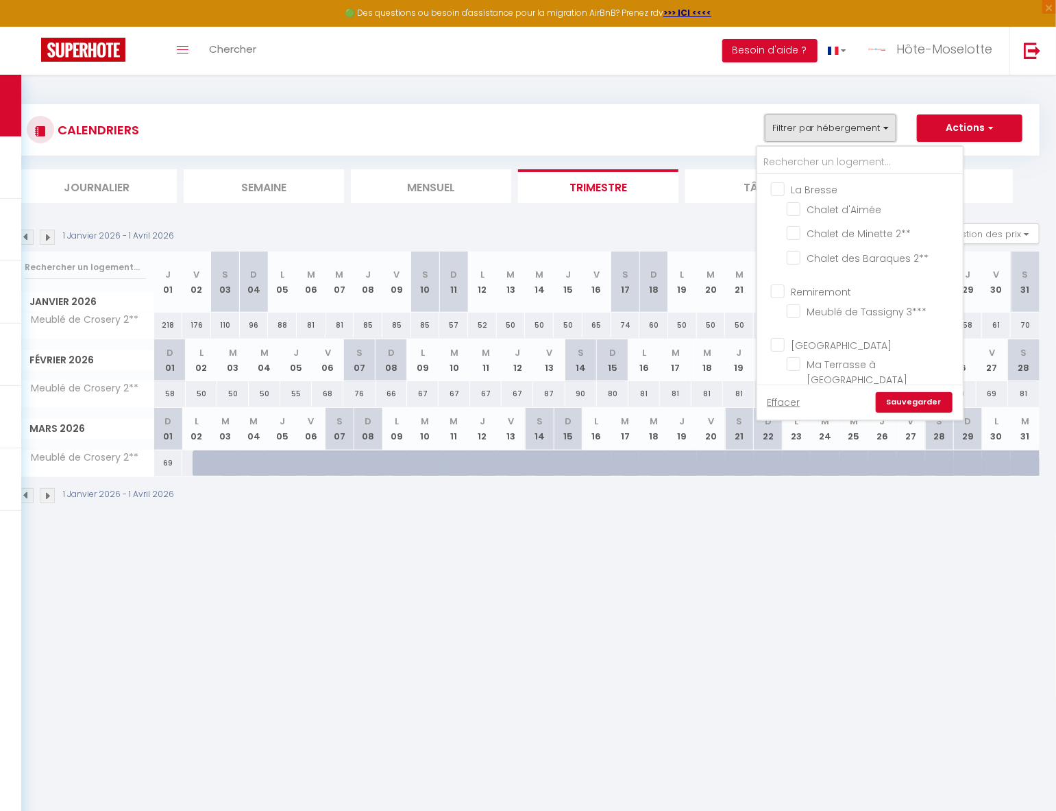
click at [868, 115] on button "Filtrer par hébergement" at bounding box center [831, 127] width 132 height 27
